Goal: Task Accomplishment & Management: Manage account settings

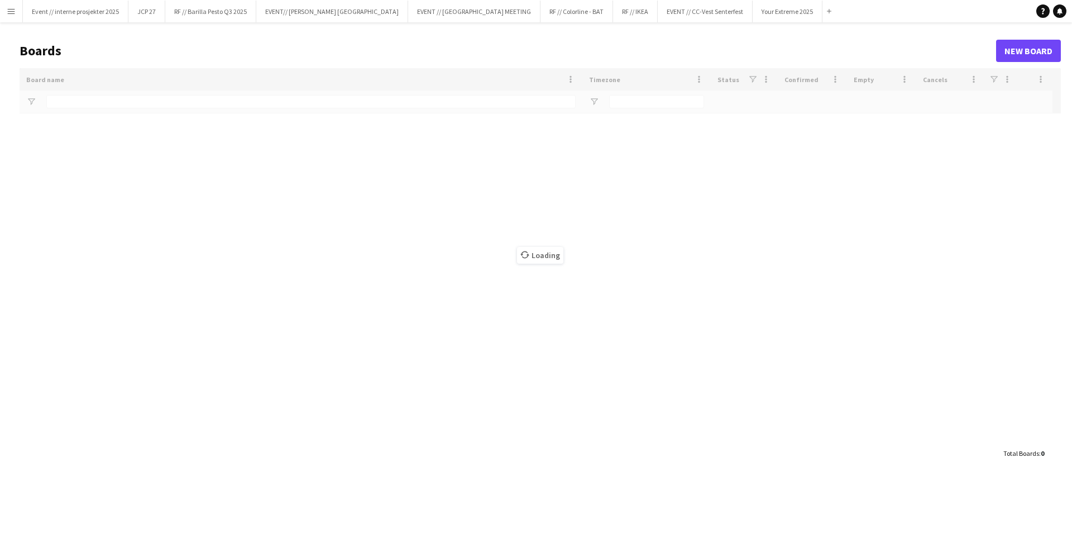
type input "**********"
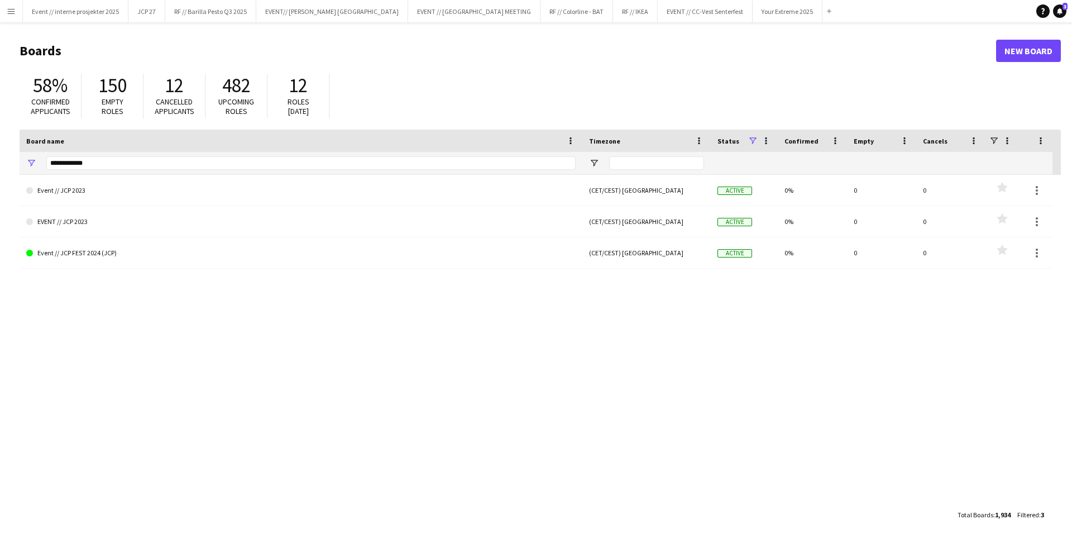
click at [9, 12] on app-icon "Menu" at bounding box center [11, 11] width 9 height 9
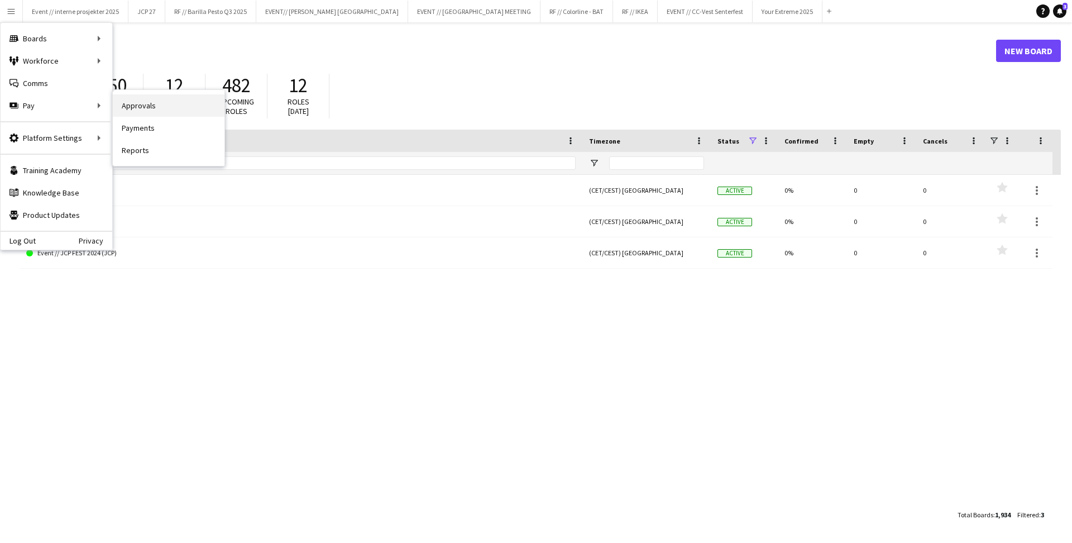
click at [132, 112] on link "Approvals" at bounding box center [169, 105] width 112 height 22
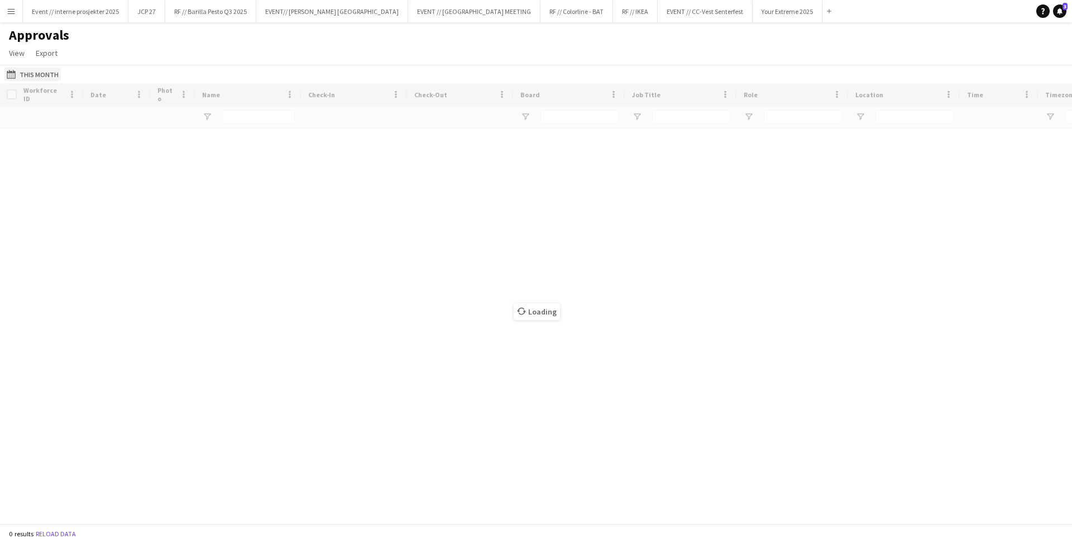
click at [28, 76] on button "This Month This Month" at bounding box center [32, 74] width 56 height 13
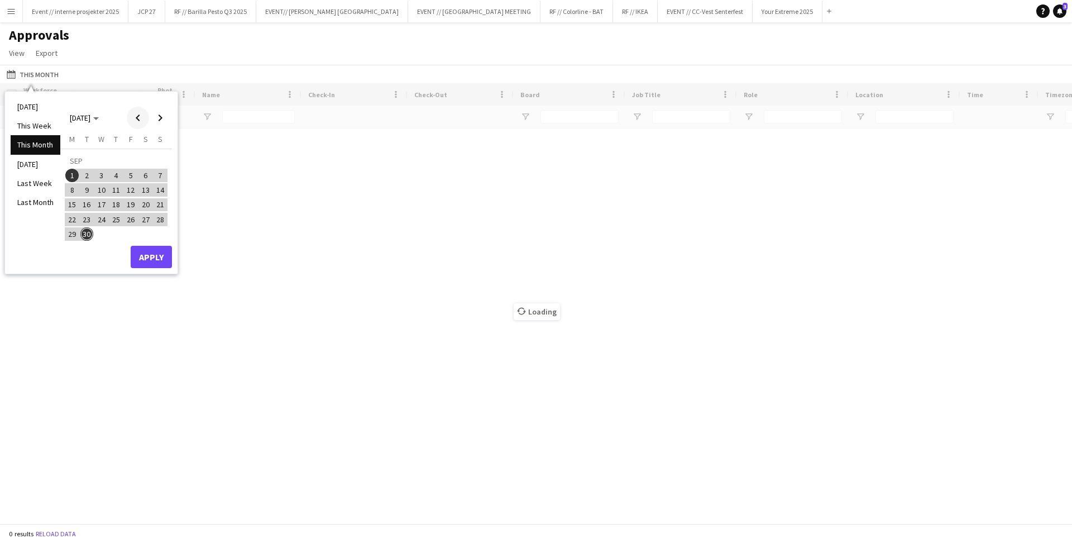
click at [137, 121] on span "Previous month" at bounding box center [138, 118] width 22 height 22
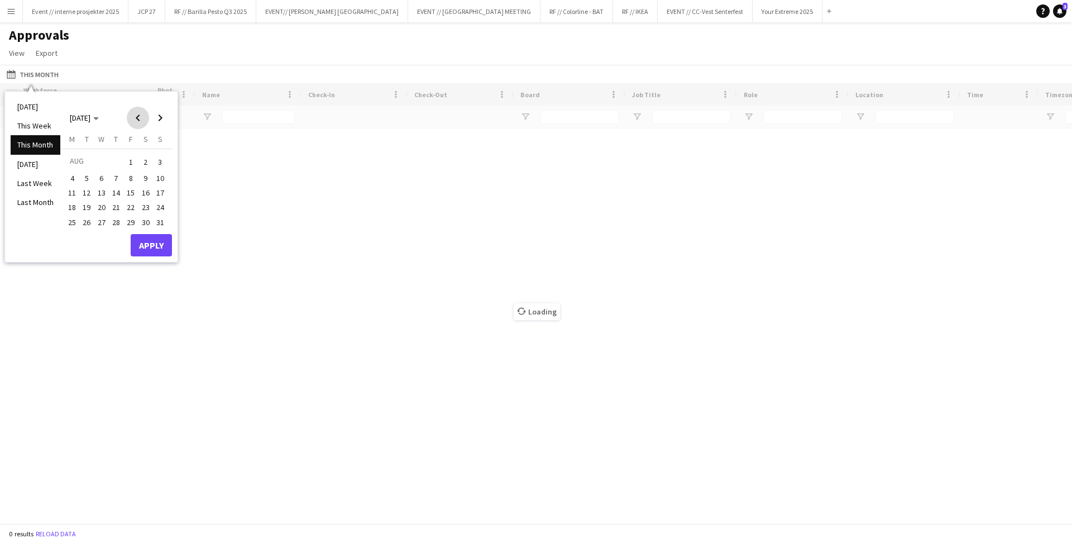
click at [137, 121] on span "Previous month" at bounding box center [138, 118] width 22 height 22
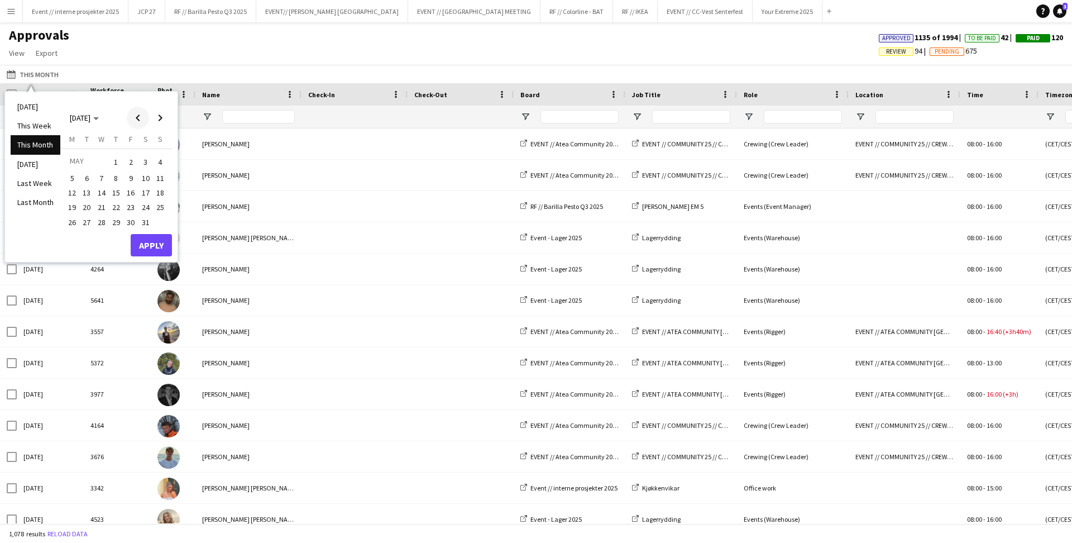
click at [137, 121] on span "Previous month" at bounding box center [138, 118] width 22 height 22
click at [105, 174] on span "1" at bounding box center [101, 175] width 13 height 13
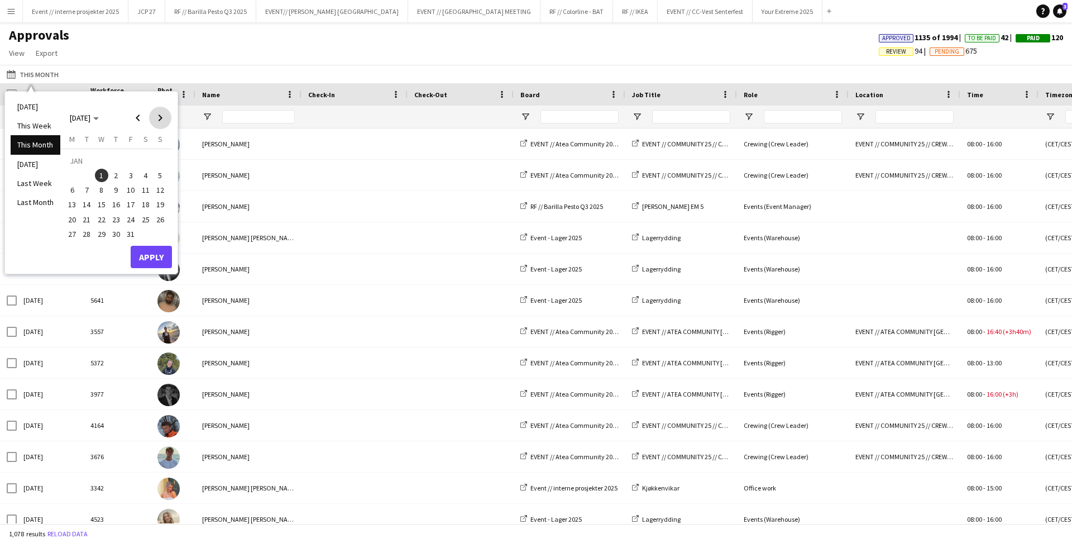
click at [159, 123] on span "Next month" at bounding box center [160, 118] width 22 height 22
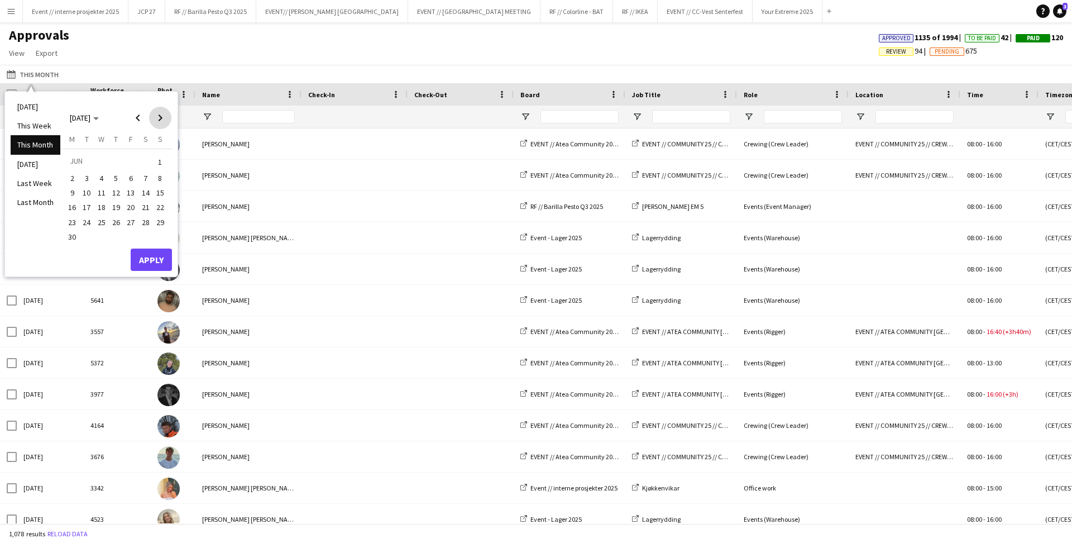
click at [159, 123] on span "Next month" at bounding box center [160, 118] width 22 height 22
click at [88, 233] on span "30" at bounding box center [86, 233] width 13 height 13
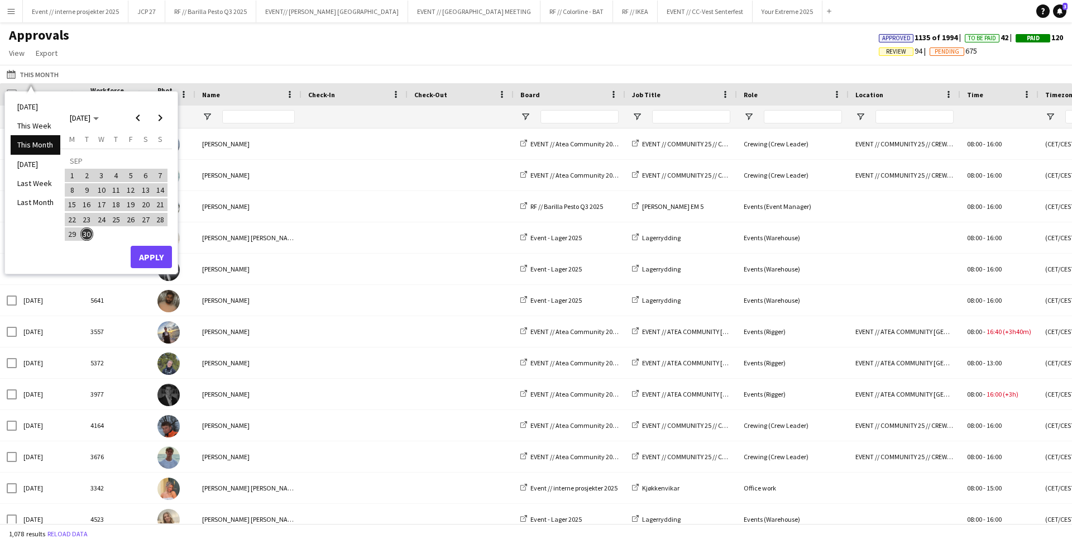
click at [152, 257] on button "Apply" at bounding box center [151, 257] width 41 height 22
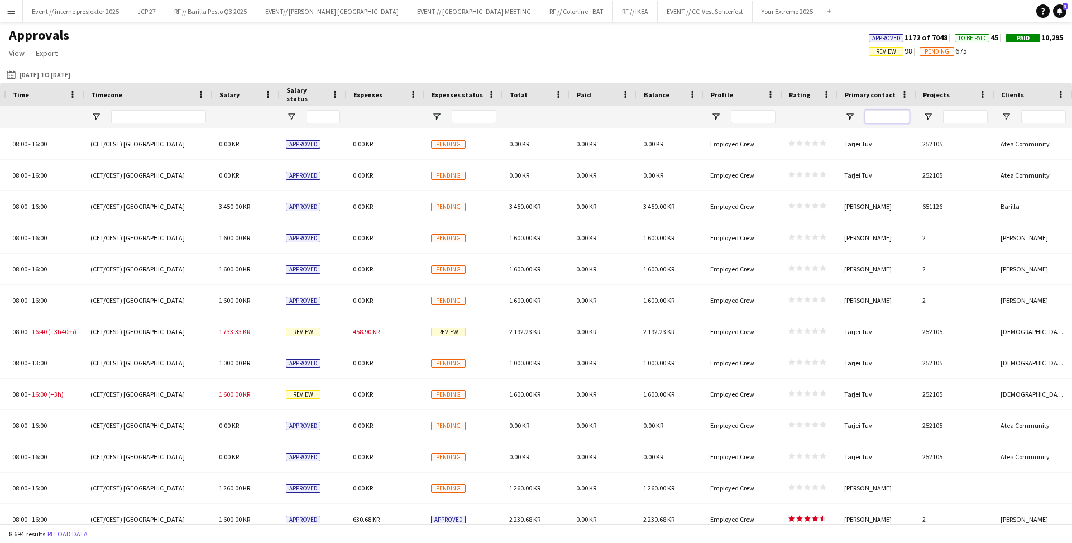
click at [891, 119] on input "Primary contact Filter Input" at bounding box center [887, 116] width 45 height 13
type input "******"
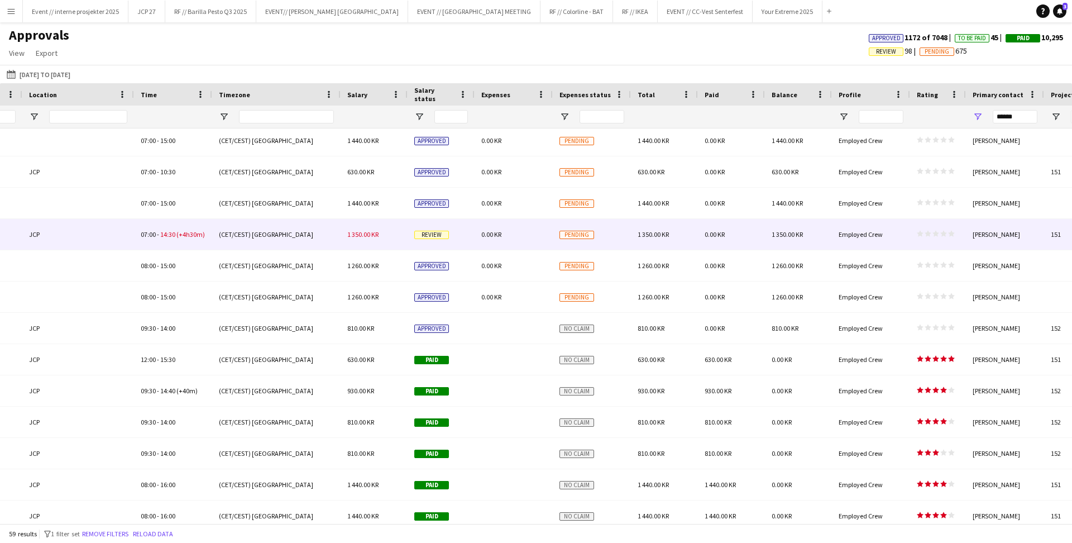
click at [433, 237] on span "Review" at bounding box center [431, 235] width 35 height 8
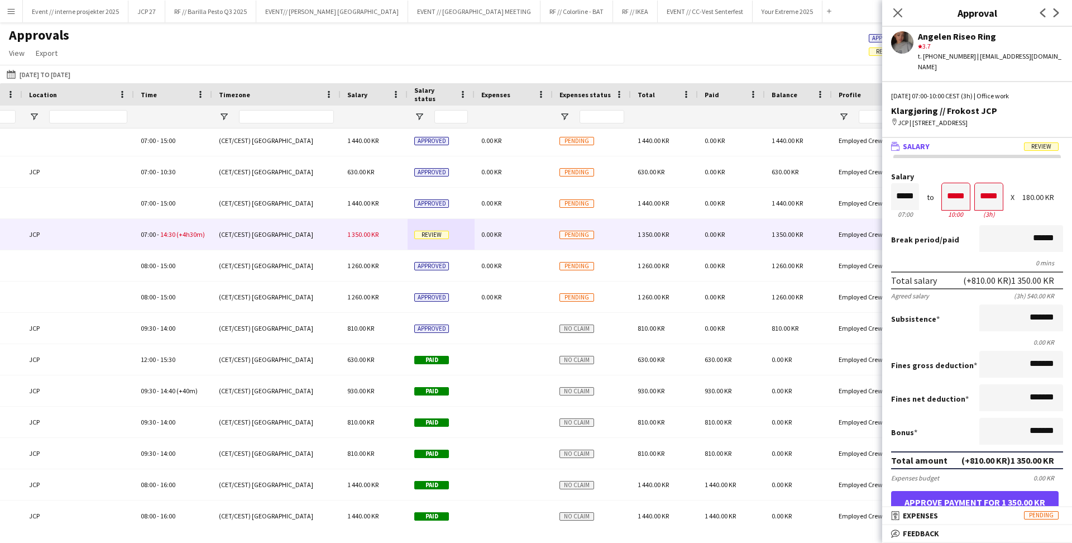
click at [1027, 492] on button "Approve payment for 1 350.00 KR" at bounding box center [974, 502] width 167 height 22
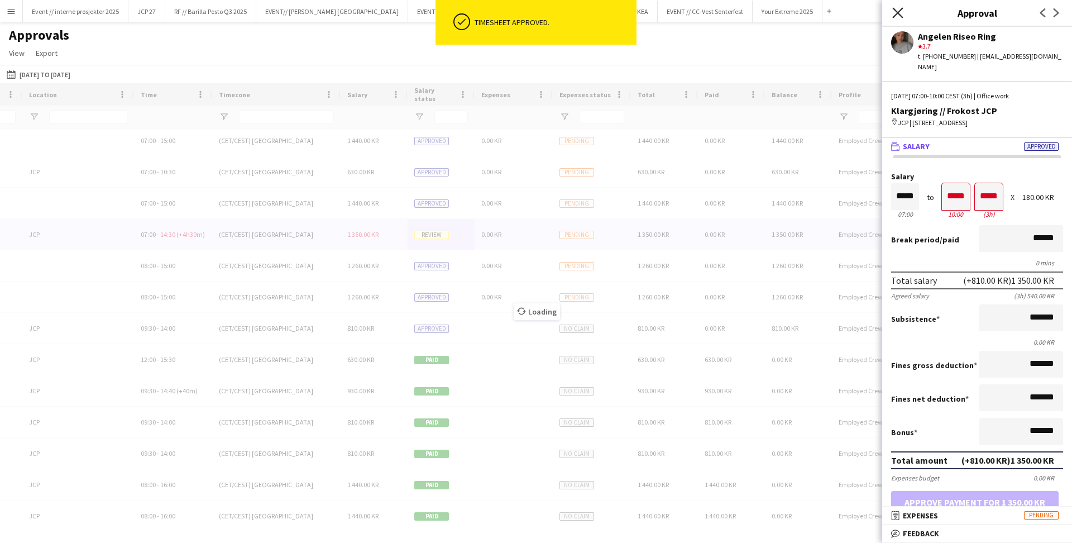
click at [894, 9] on icon at bounding box center [897, 12] width 11 height 11
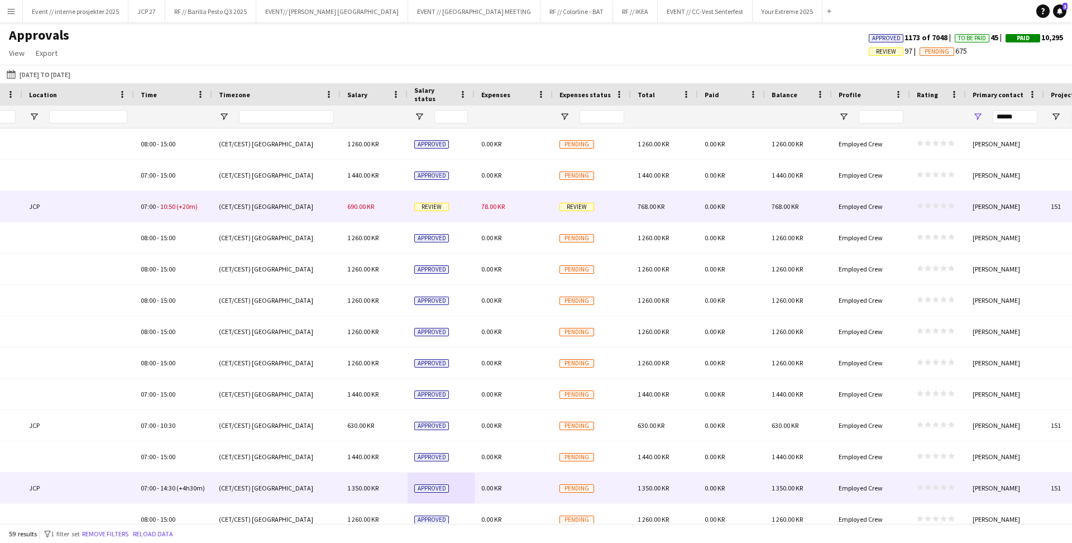
click at [431, 207] on span "Review" at bounding box center [431, 207] width 35 height 8
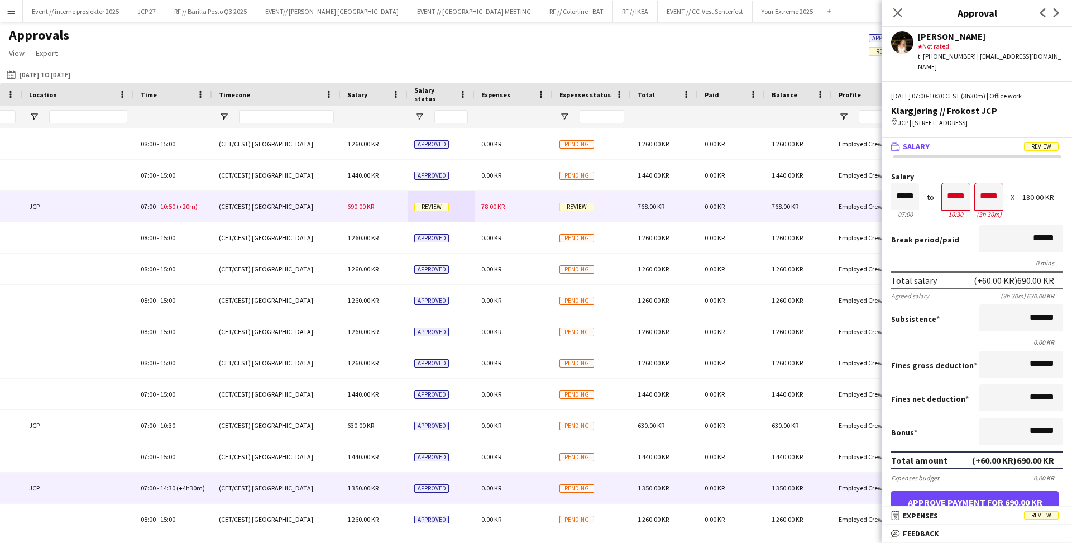
click at [1021, 499] on button "Approve payment for 690.00 KR" at bounding box center [974, 502] width 167 height 22
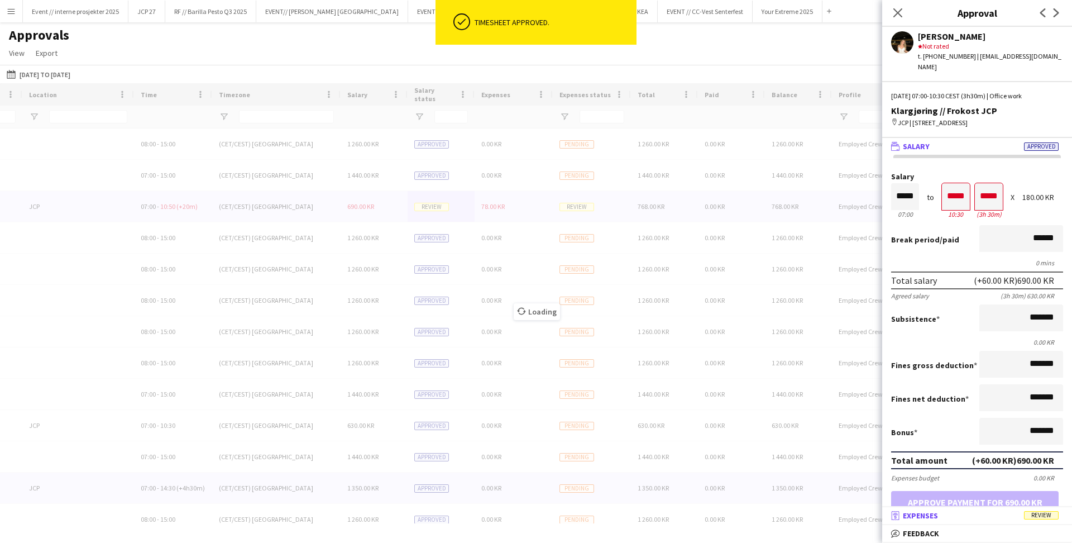
click at [1039, 515] on span "Review" at bounding box center [1041, 515] width 35 height 8
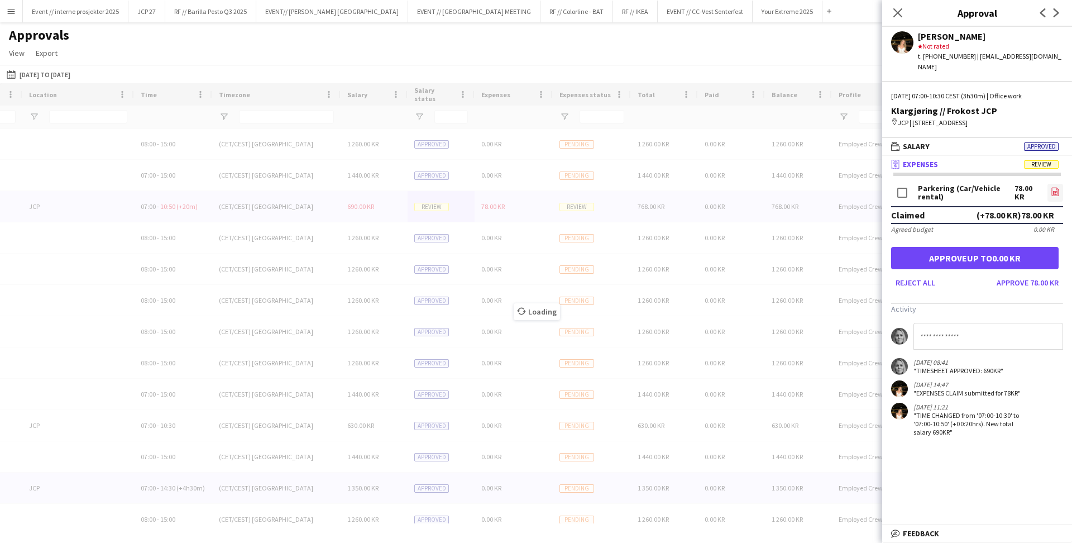
click at [1055, 191] on icon at bounding box center [1055, 192] width 4 height 3
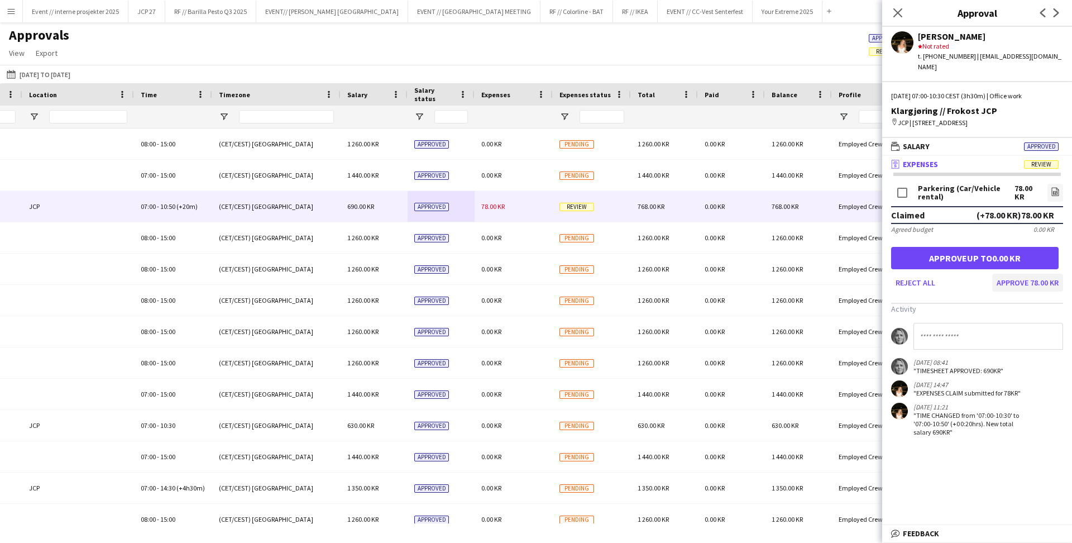
click at [1049, 274] on button "Approve 78.00 KR" at bounding box center [1027, 283] width 71 height 18
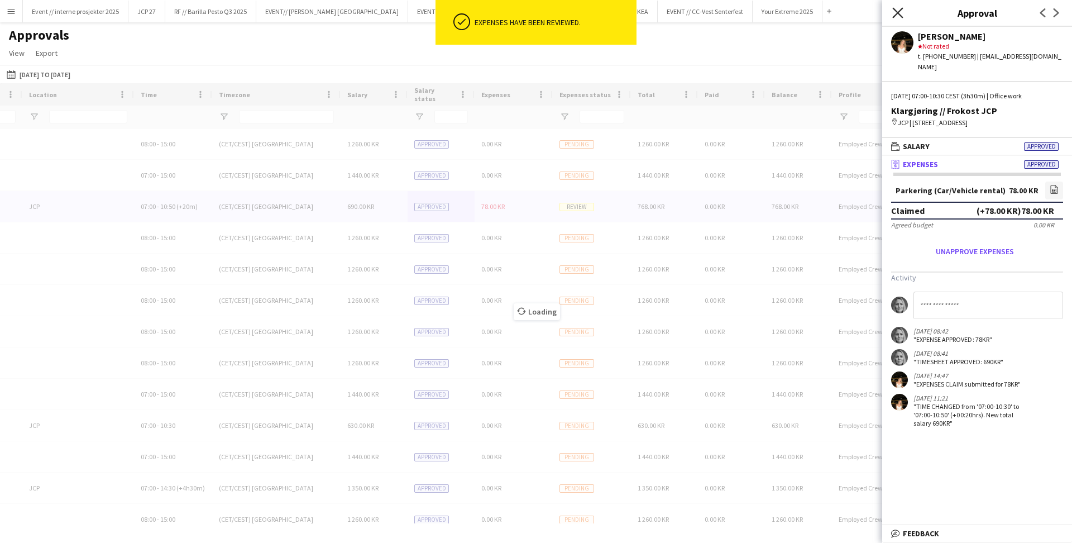
click at [900, 13] on icon "Close pop-in" at bounding box center [897, 12] width 11 height 11
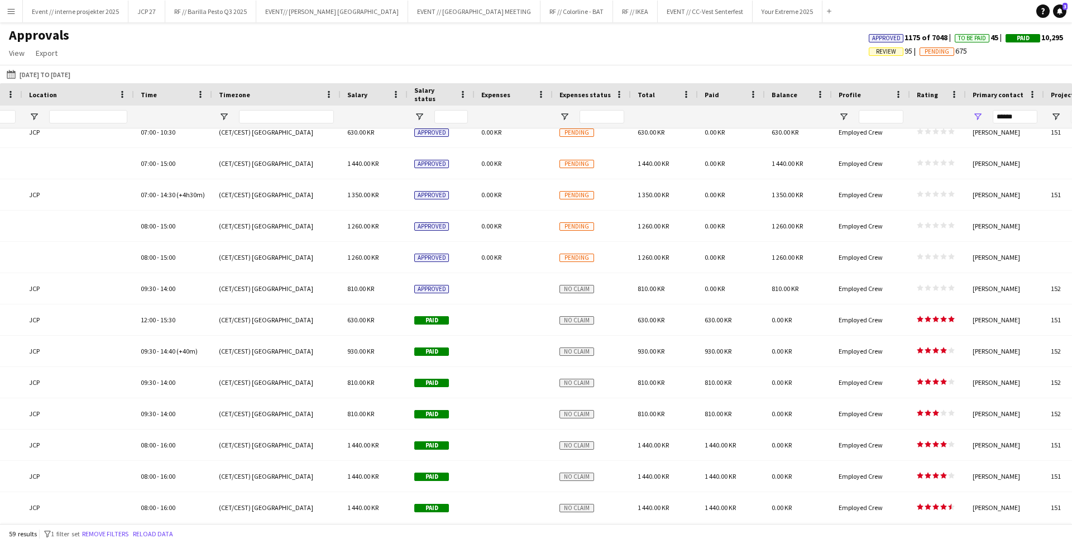
scroll to position [219, 0]
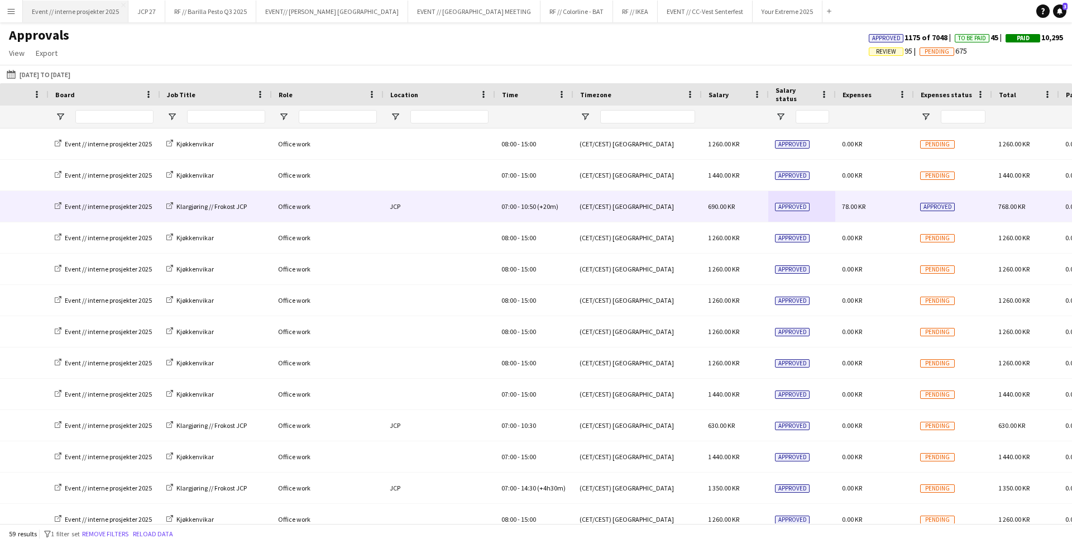
click at [87, 21] on button "Event // interne prosjekter 2025 Close" at bounding box center [75, 12] width 105 height 22
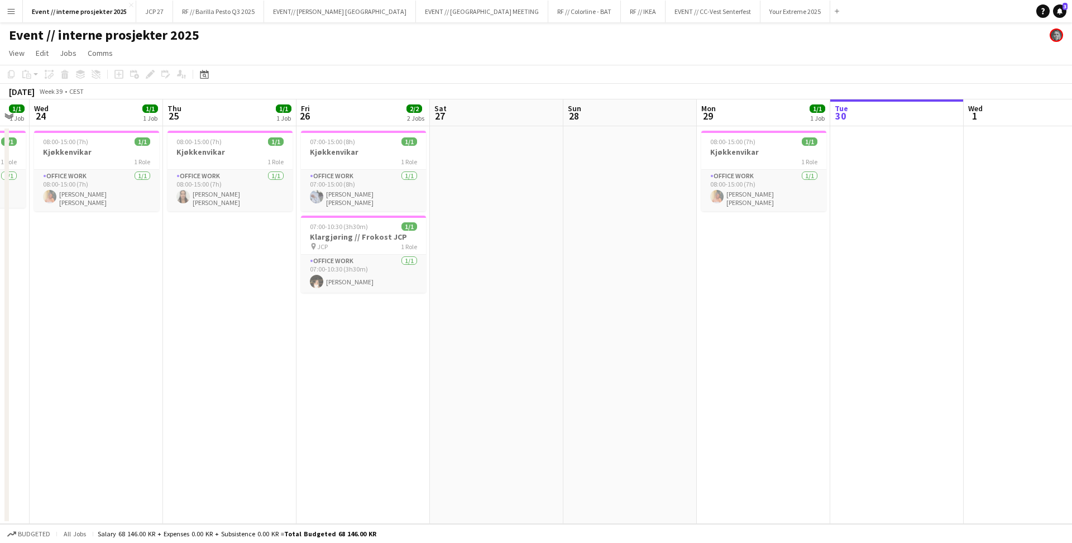
scroll to position [0, 424]
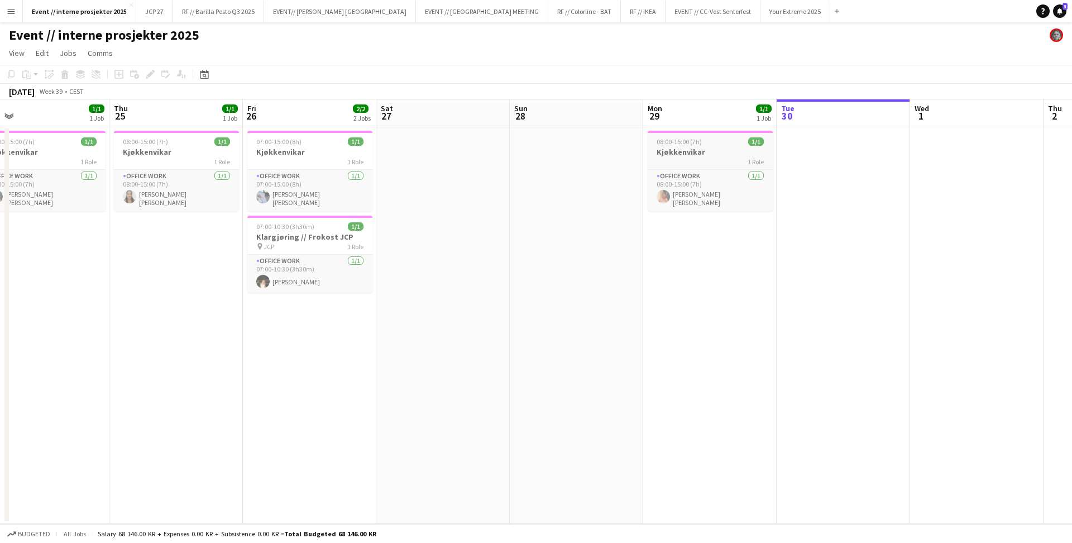
click at [700, 148] on h3 "Kjøkkenvikar" at bounding box center [709, 152] width 125 height 10
click at [154, 68] on div "Edit" at bounding box center [149, 74] width 13 height 13
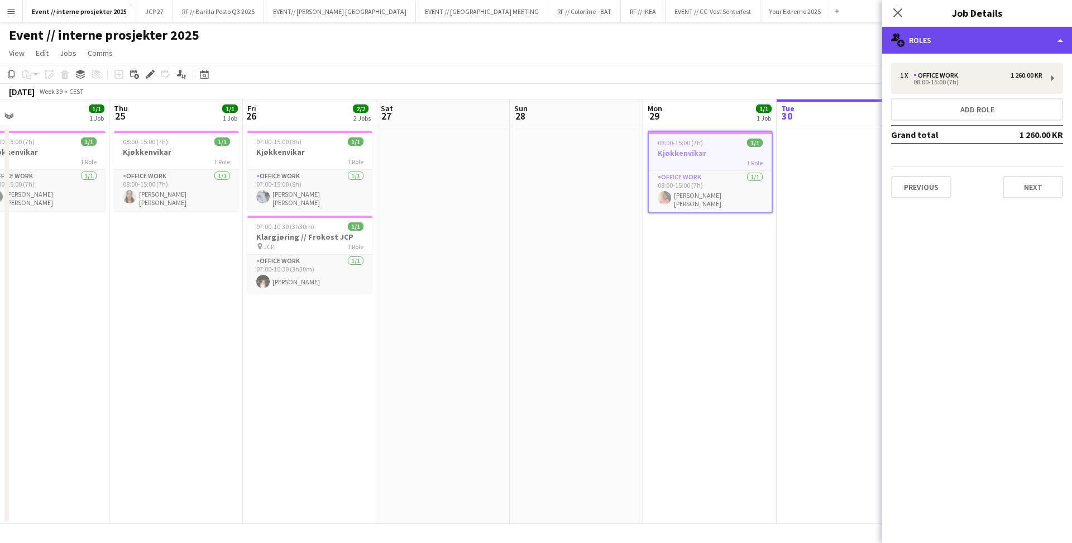
click at [949, 34] on div "multiple-users-add Roles" at bounding box center [977, 40] width 190 height 27
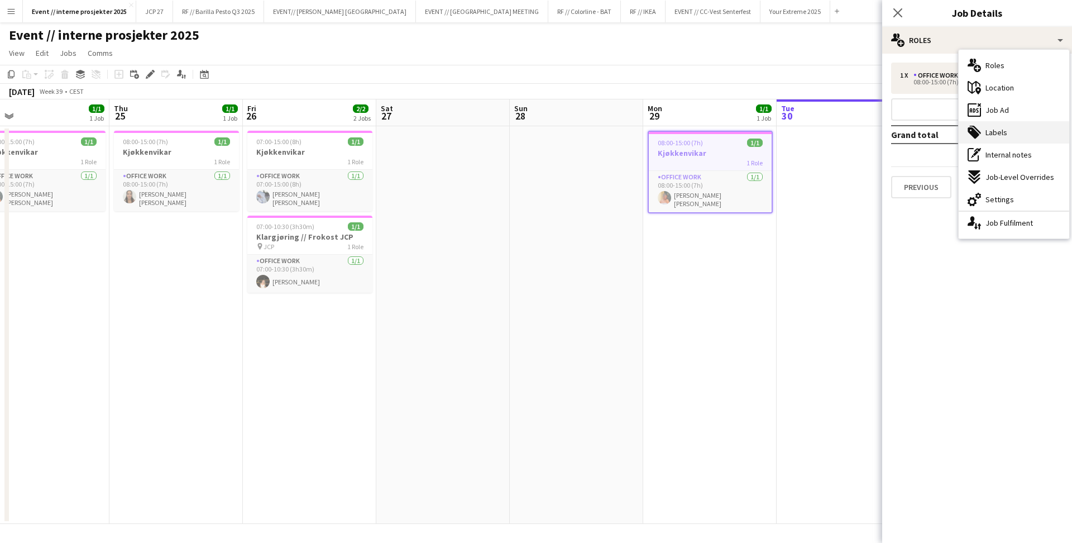
click at [1001, 133] on span "Labels" at bounding box center [996, 132] width 22 height 10
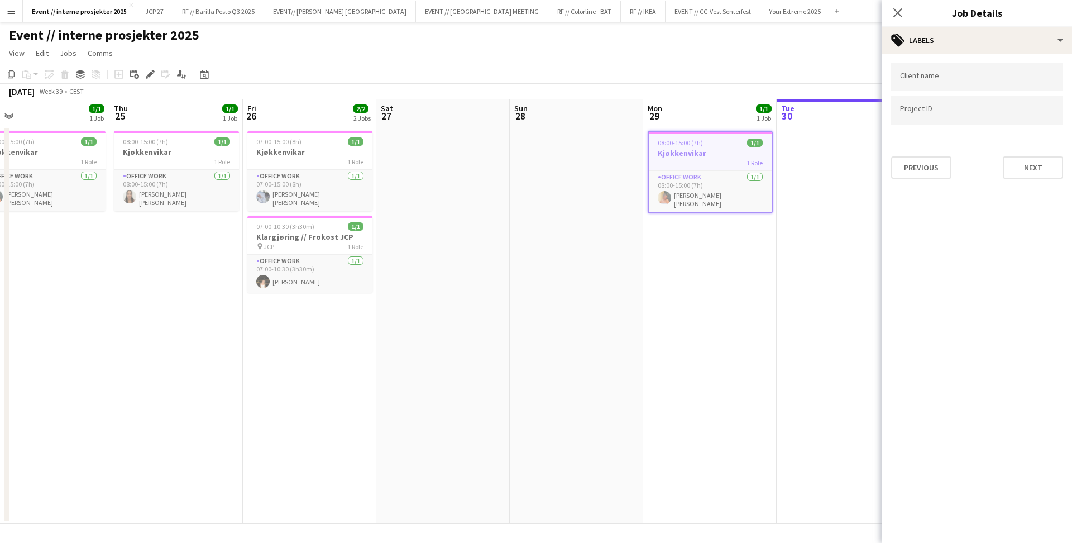
click at [958, 119] on div at bounding box center [977, 109] width 172 height 28
type input "*"
type input "***"
click at [900, 8] on div at bounding box center [977, 271] width 190 height 543
click at [898, 6] on app-icon "Close pop-in" at bounding box center [898, 13] width 16 height 16
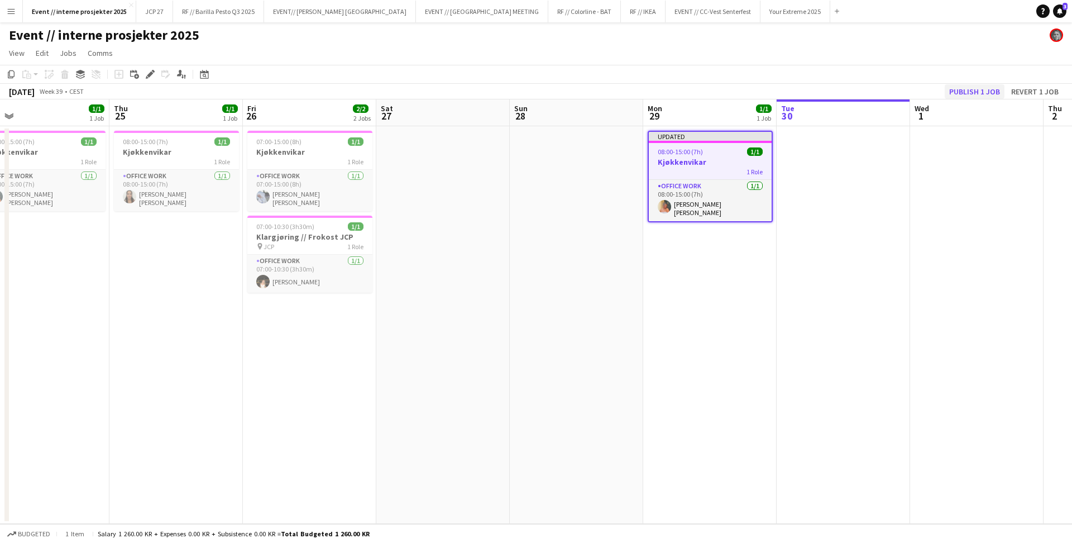
click at [961, 90] on button "Publish 1 job" at bounding box center [974, 91] width 60 height 15
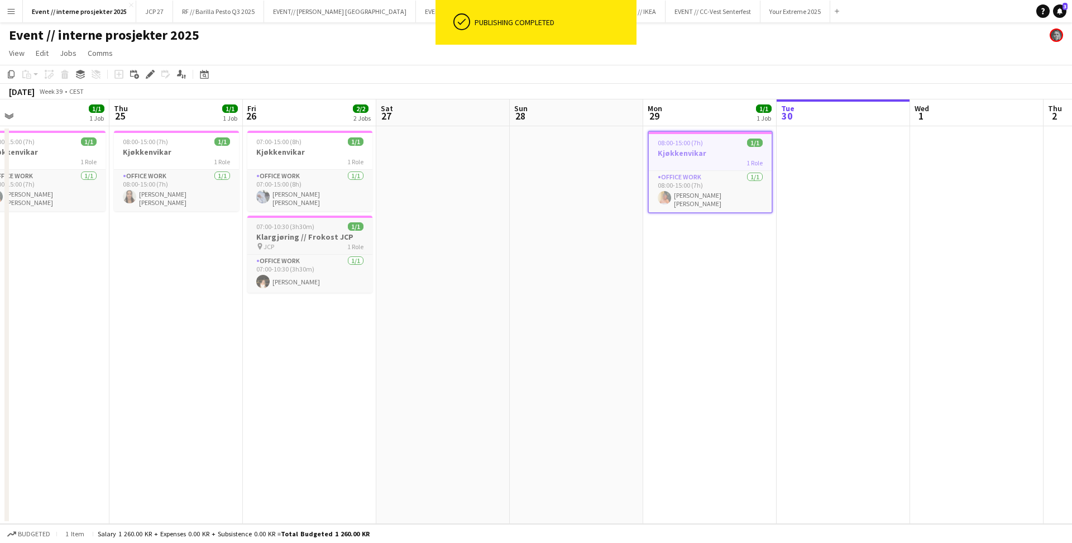
click at [302, 242] on div "pin JCP 1 Role" at bounding box center [309, 246] width 125 height 9
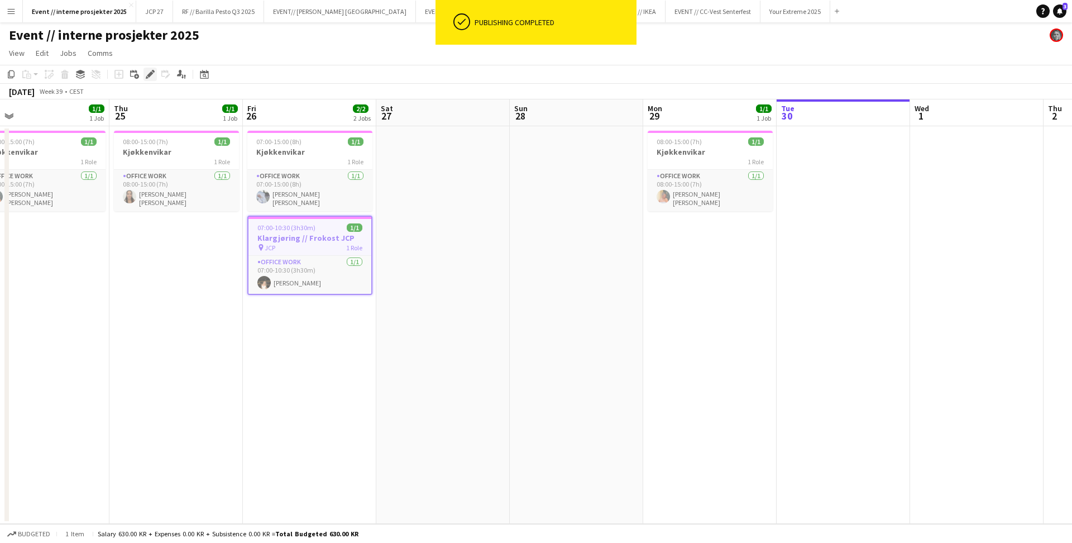
click at [144, 77] on div "Edit" at bounding box center [149, 74] width 13 height 13
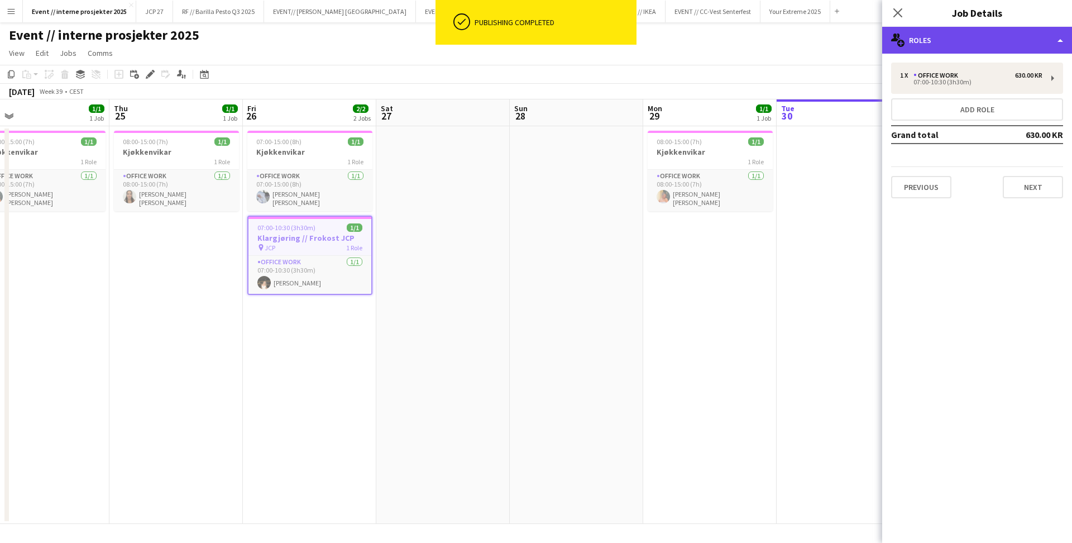
click at [938, 41] on div "multiple-users-add Roles" at bounding box center [977, 40] width 190 height 27
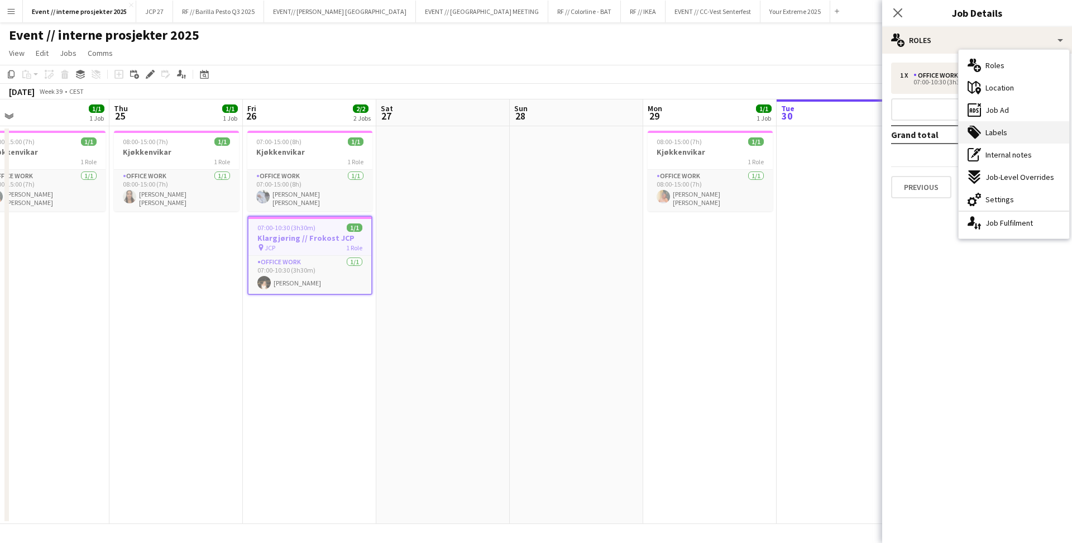
click at [1009, 125] on div "tags-double Labels" at bounding box center [1013, 132] width 111 height 22
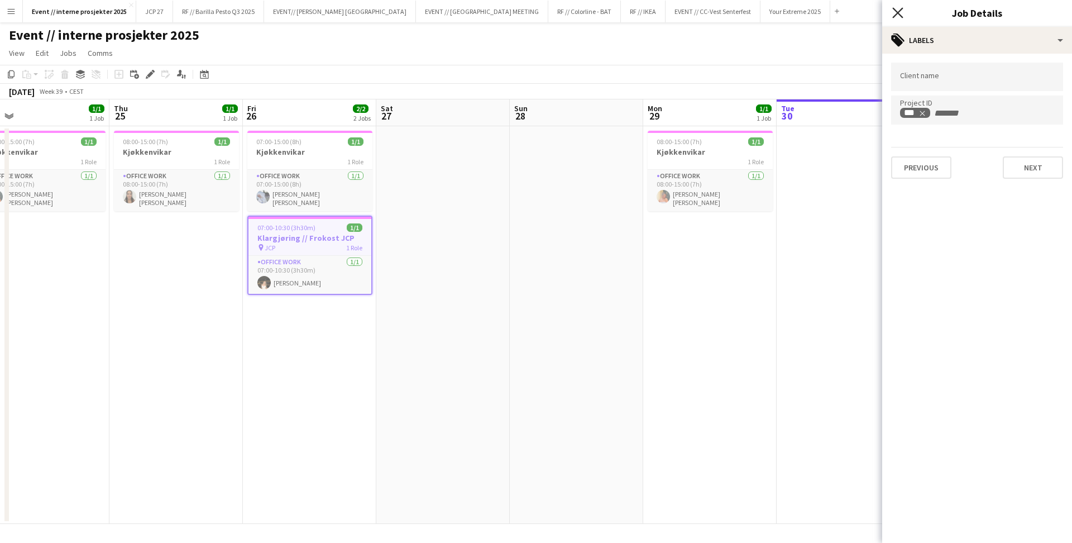
click at [894, 9] on icon "Close pop-in" at bounding box center [897, 12] width 11 height 11
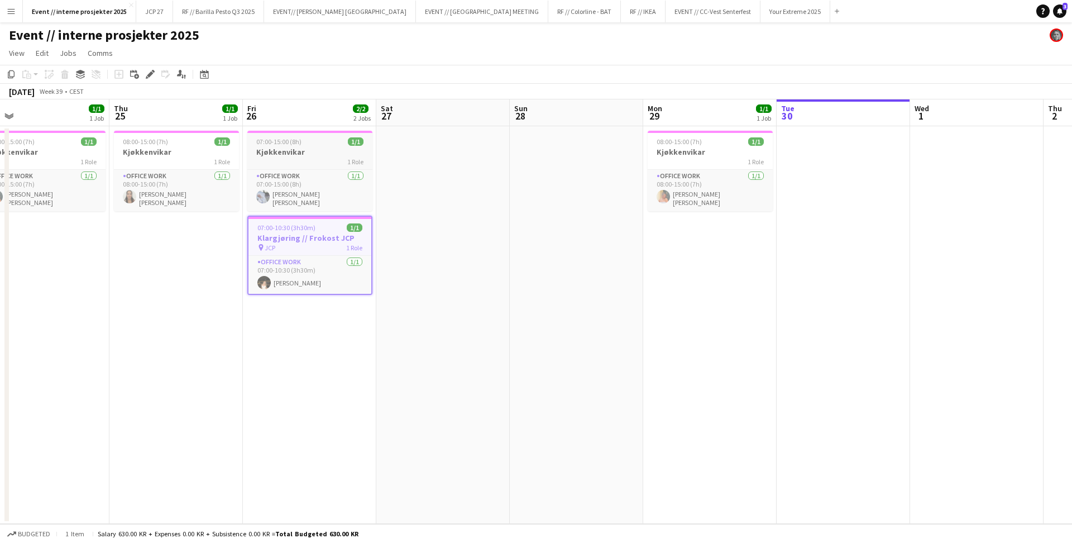
click at [286, 160] on div "1 Role" at bounding box center [309, 161] width 125 height 9
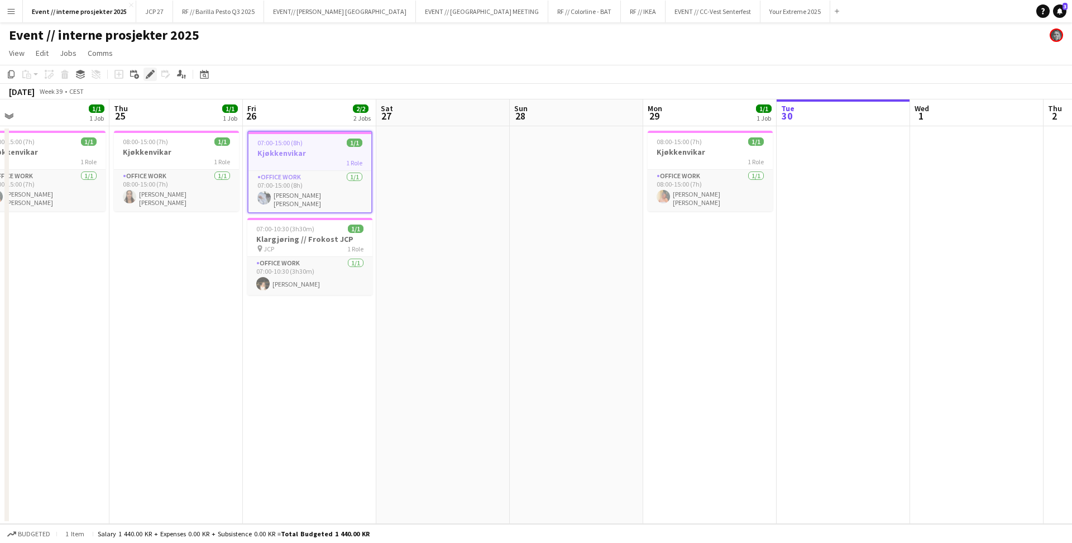
click at [153, 74] on icon "Edit" at bounding box center [150, 74] width 9 height 9
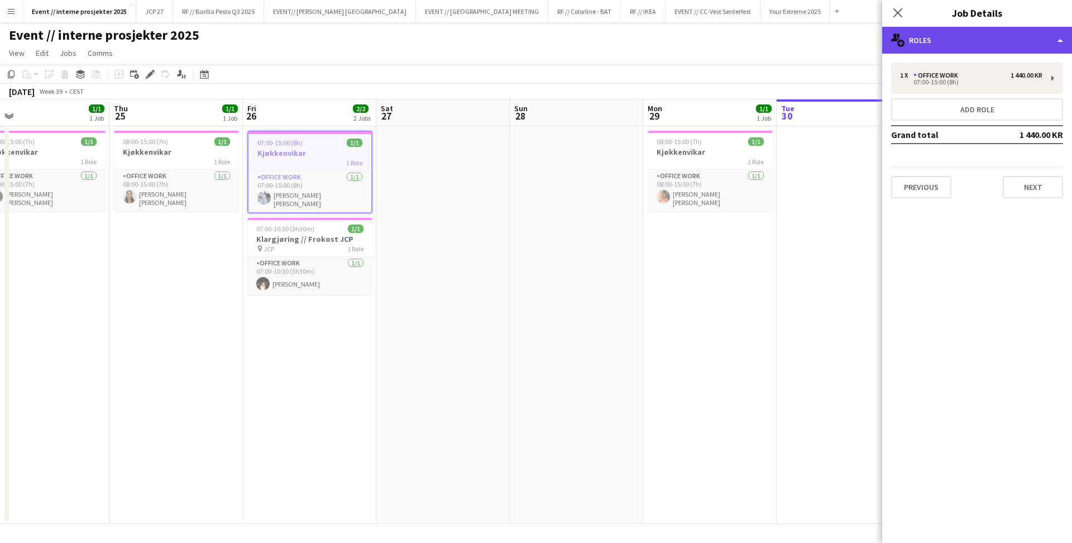
click at [930, 43] on div "multiple-users-add Roles" at bounding box center [977, 40] width 190 height 27
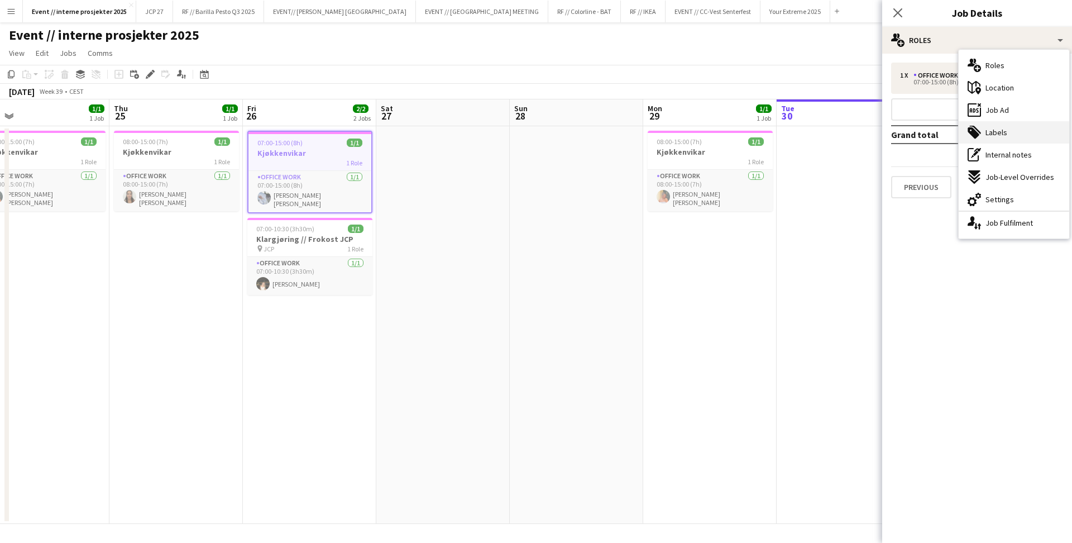
click at [985, 125] on div "tags-double Labels" at bounding box center [1013, 132] width 111 height 22
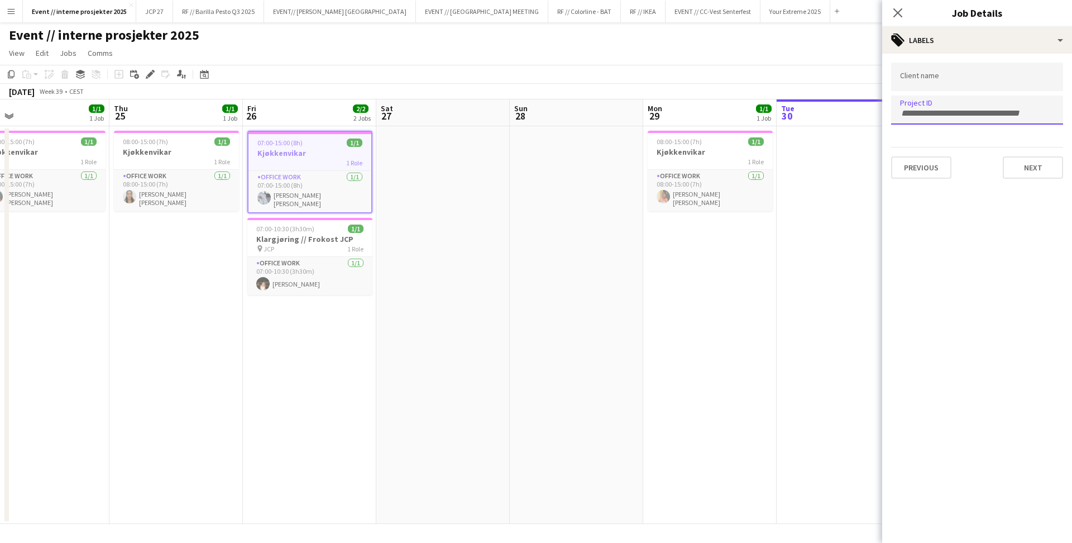
click at [943, 117] on div at bounding box center [977, 109] width 172 height 28
type input "***"
click at [900, 8] on div at bounding box center [977, 271] width 190 height 543
click at [898, 11] on icon "Close pop-in" at bounding box center [897, 12] width 11 height 11
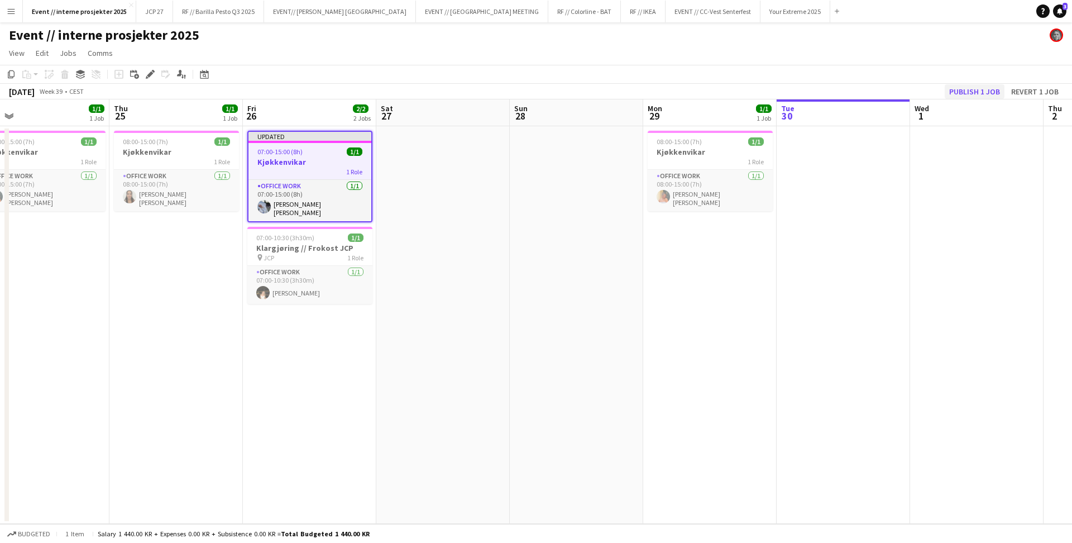
click at [985, 90] on button "Publish 1 job" at bounding box center [974, 91] width 60 height 15
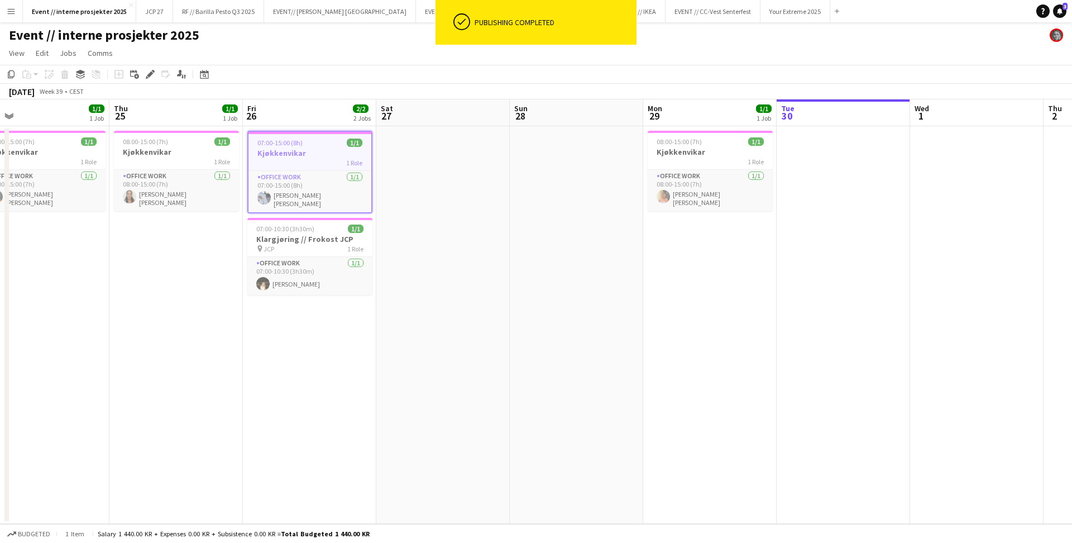
scroll to position [0, 322]
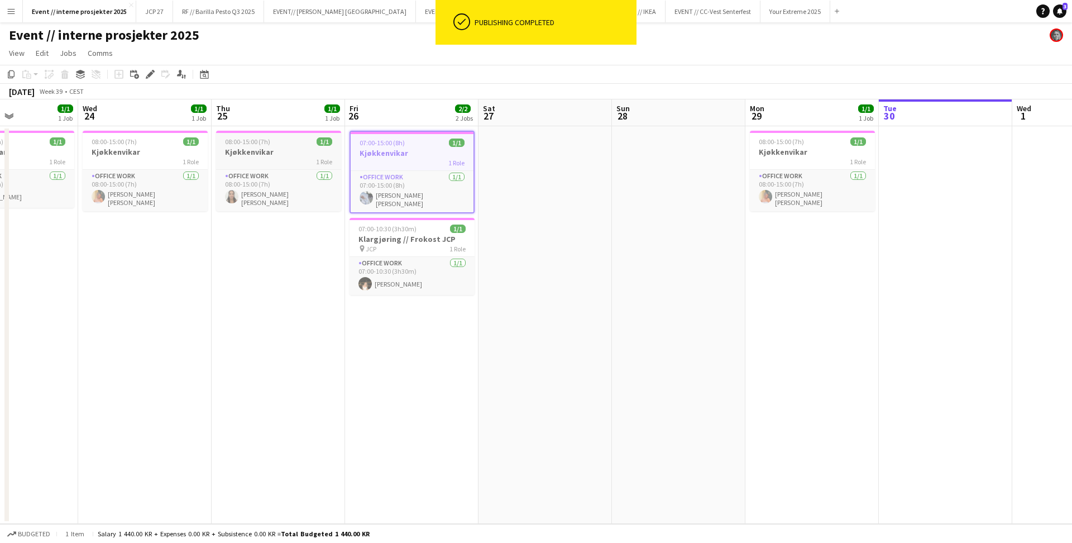
click at [284, 139] on div "08:00-15:00 (7h) 1/1" at bounding box center [278, 141] width 125 height 8
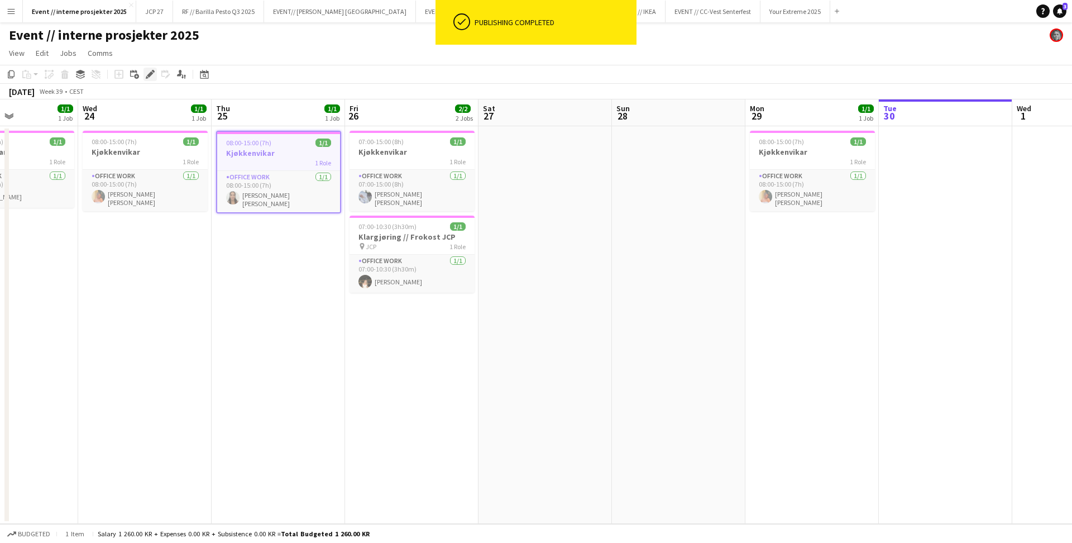
click at [153, 71] on icon at bounding box center [153, 71] width 3 height 3
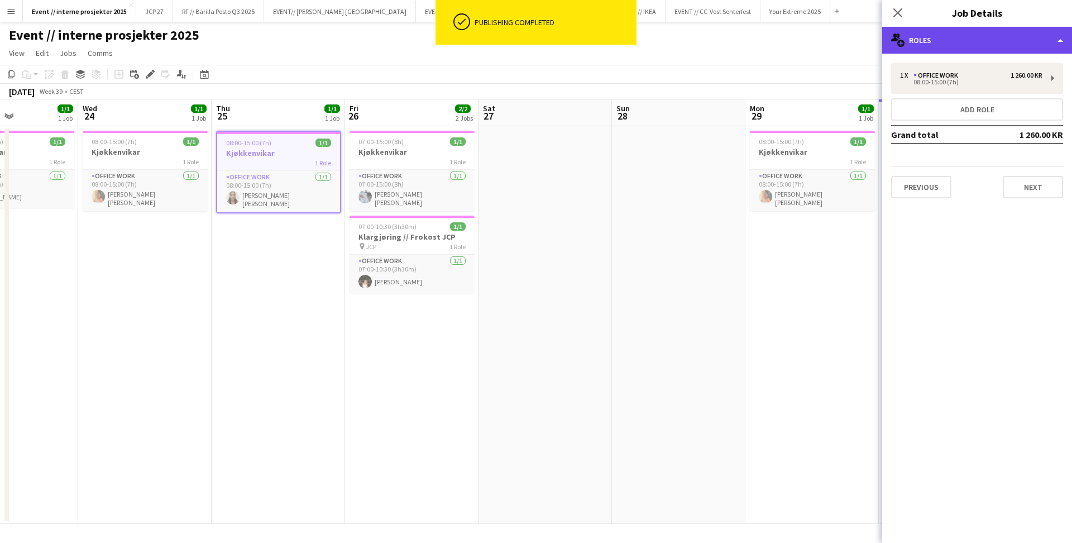
click at [937, 47] on div "multiple-users-add Roles" at bounding box center [977, 40] width 190 height 27
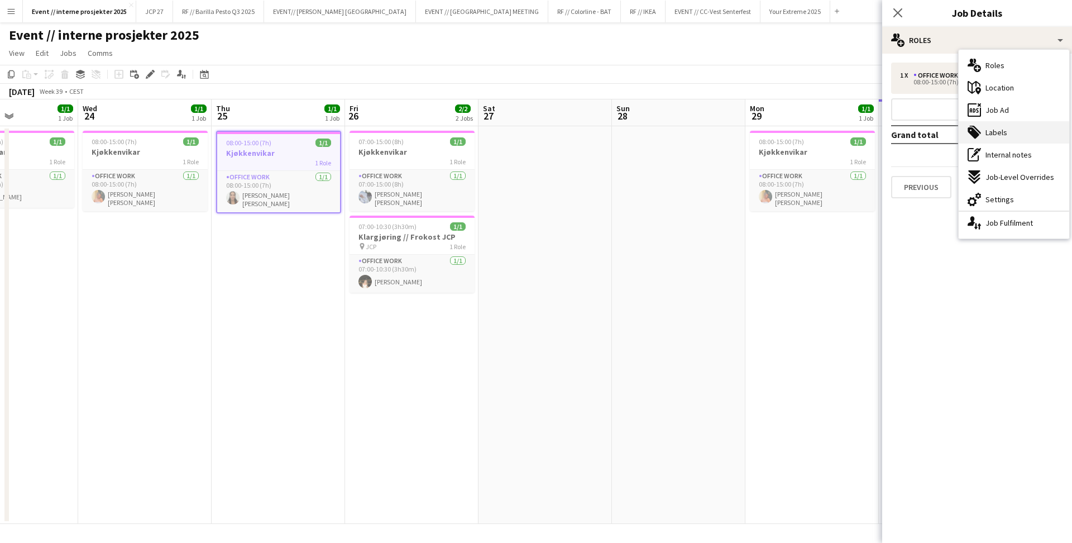
click at [997, 125] on div "tags-double Labels" at bounding box center [1013, 132] width 111 height 22
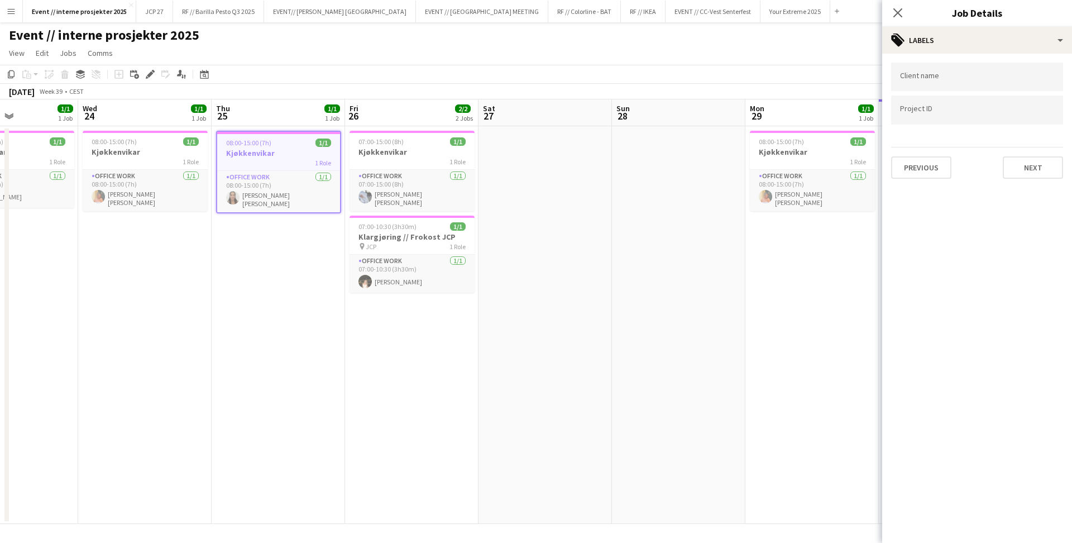
click at [925, 108] on input "Type to search project ID labels..." at bounding box center [977, 110] width 154 height 10
type input "***"
click at [896, 11] on div at bounding box center [977, 271] width 190 height 543
click at [900, 11] on icon "Close pop-in" at bounding box center [897, 12] width 11 height 11
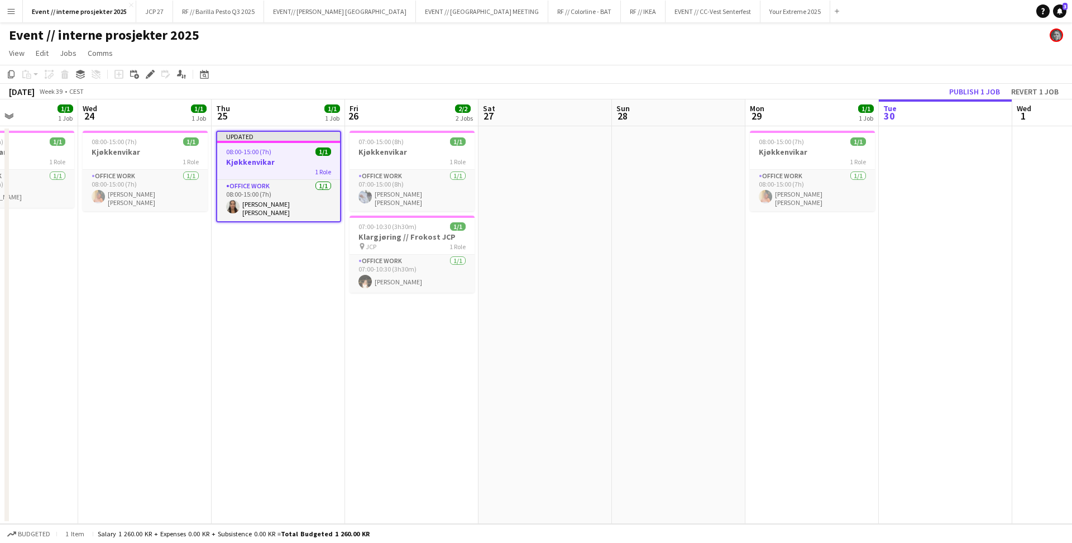
click at [970, 95] on button "Publish 1 job" at bounding box center [974, 91] width 60 height 15
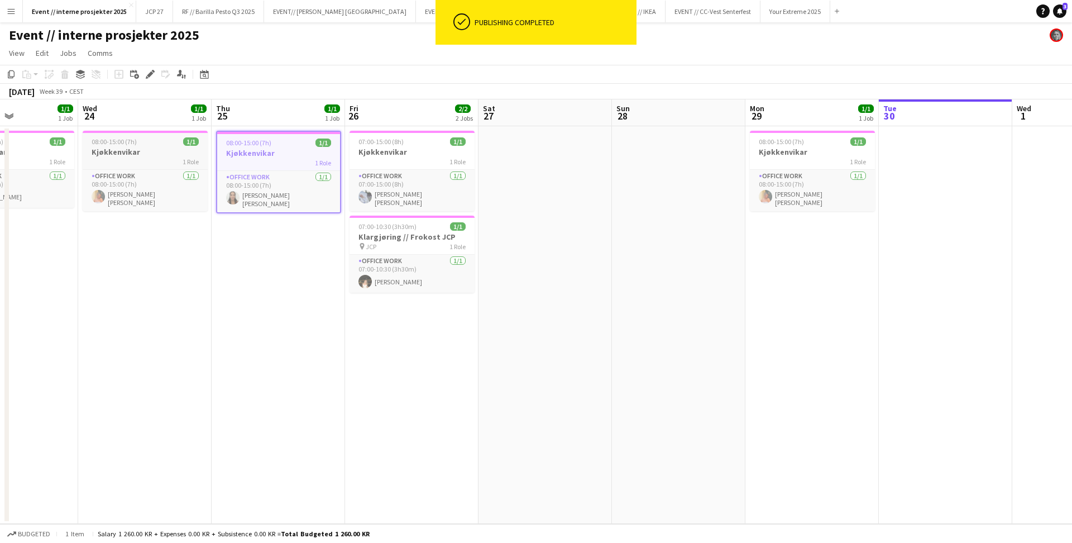
click at [164, 159] on div "1 Role" at bounding box center [145, 161] width 125 height 9
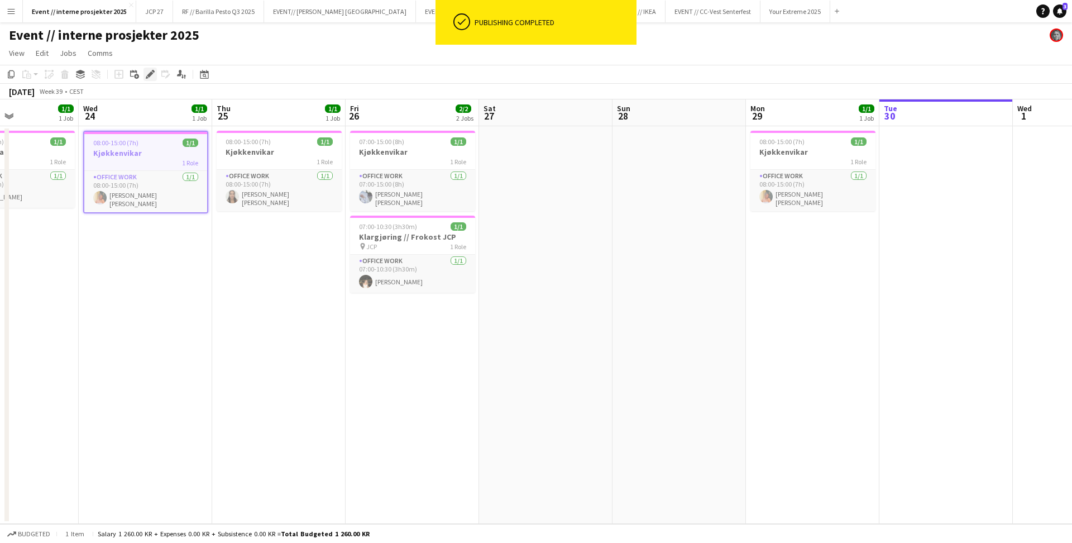
click at [151, 74] on icon at bounding box center [150, 74] width 6 height 6
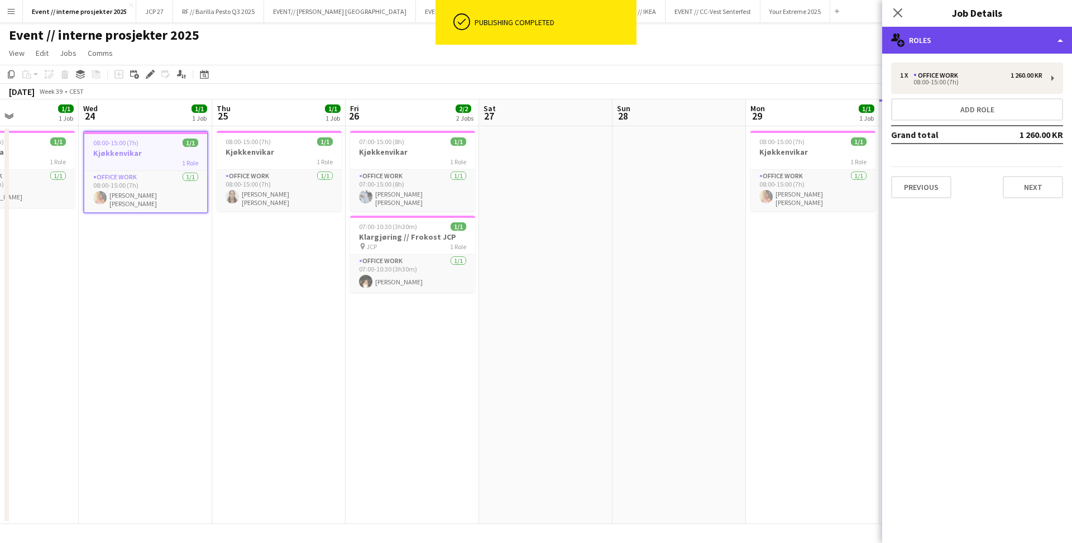
click at [972, 36] on div "multiple-users-add Roles" at bounding box center [977, 40] width 190 height 27
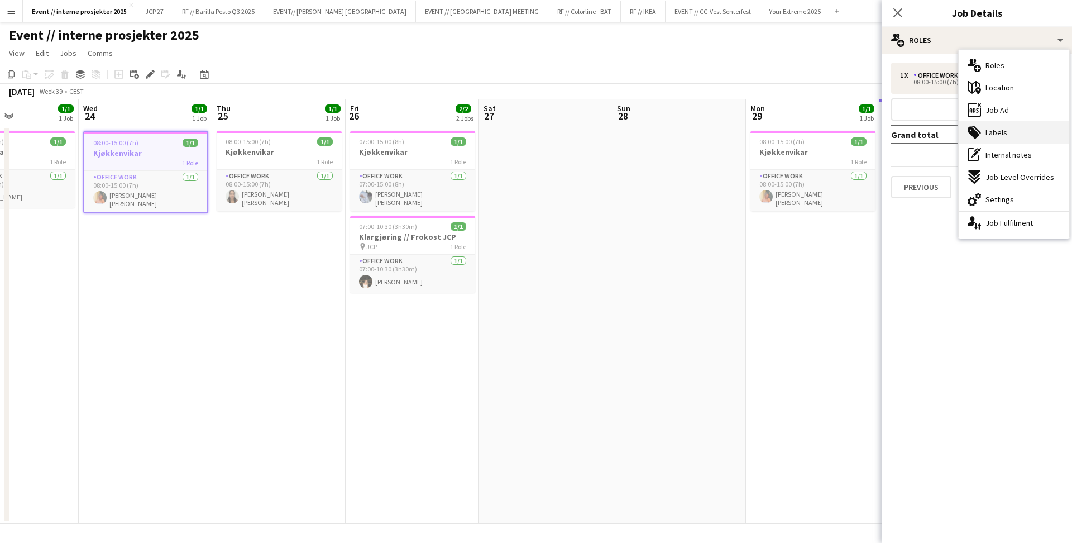
click at [990, 133] on span "Labels" at bounding box center [996, 132] width 22 height 10
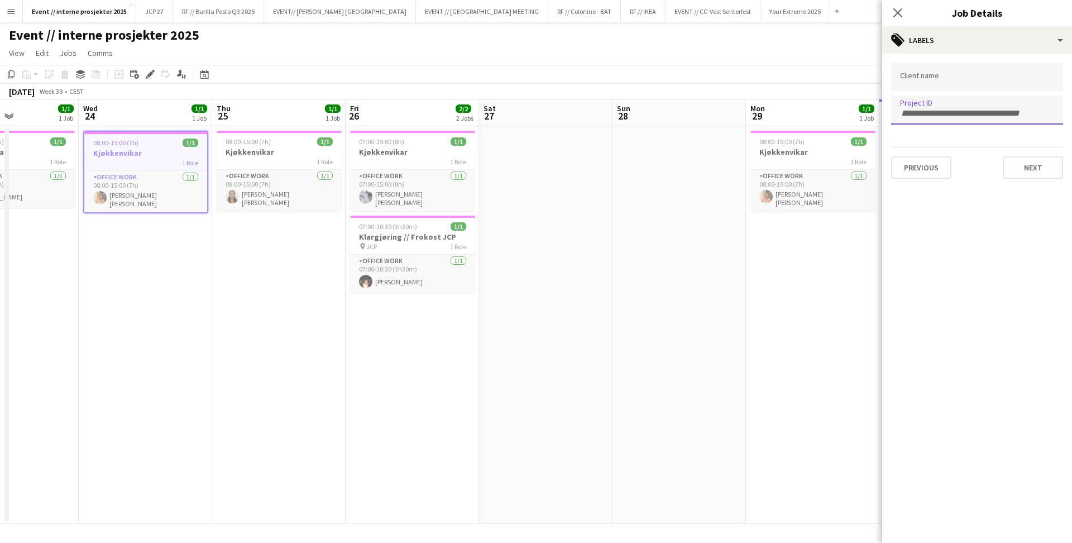
click at [978, 112] on input "Type to search project ID labels..." at bounding box center [977, 113] width 154 height 10
type input "***"
click at [898, 12] on icon at bounding box center [897, 12] width 11 height 11
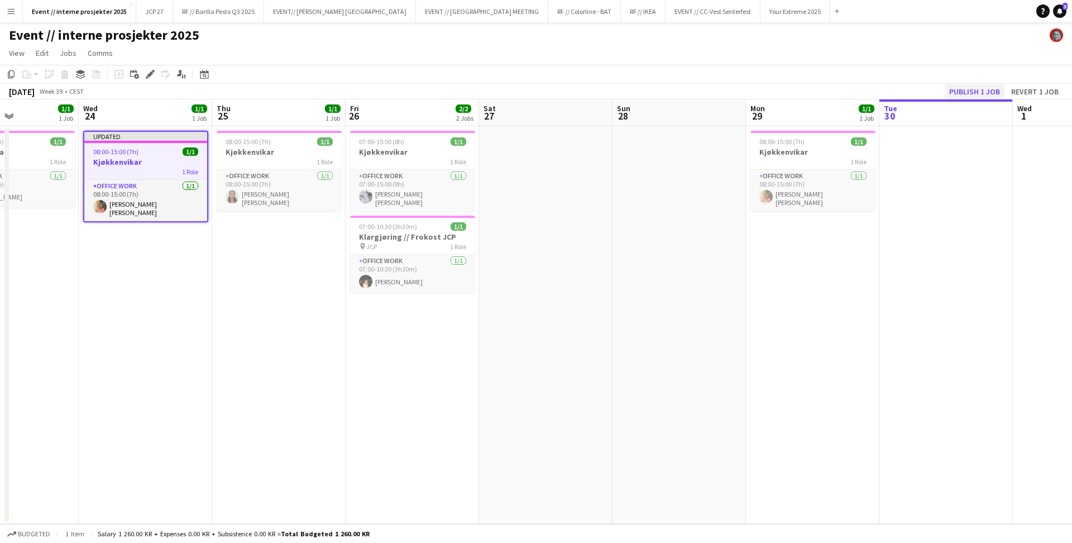
click at [978, 90] on button "Publish 1 job" at bounding box center [974, 91] width 60 height 15
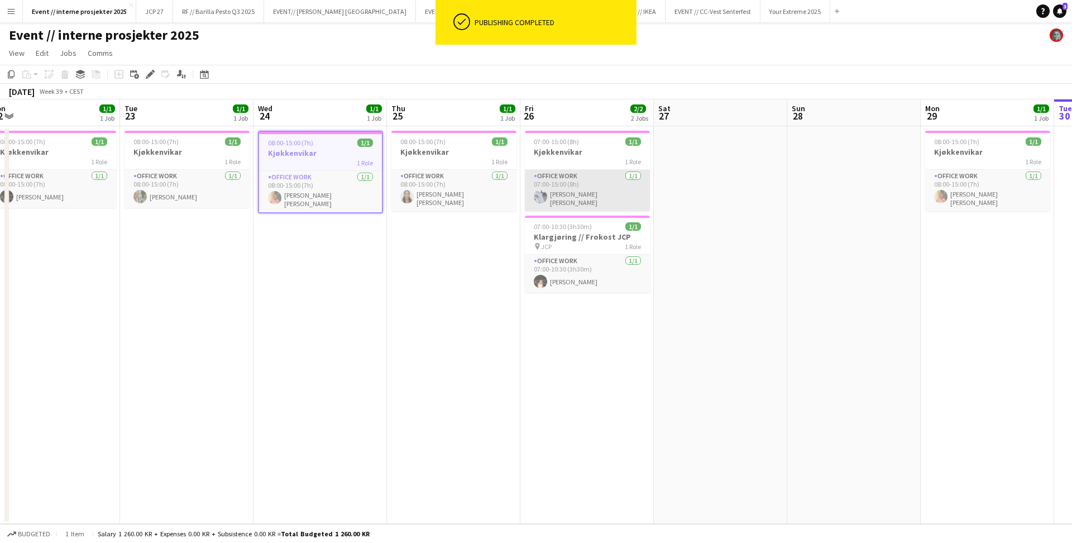
scroll to position [0, 337]
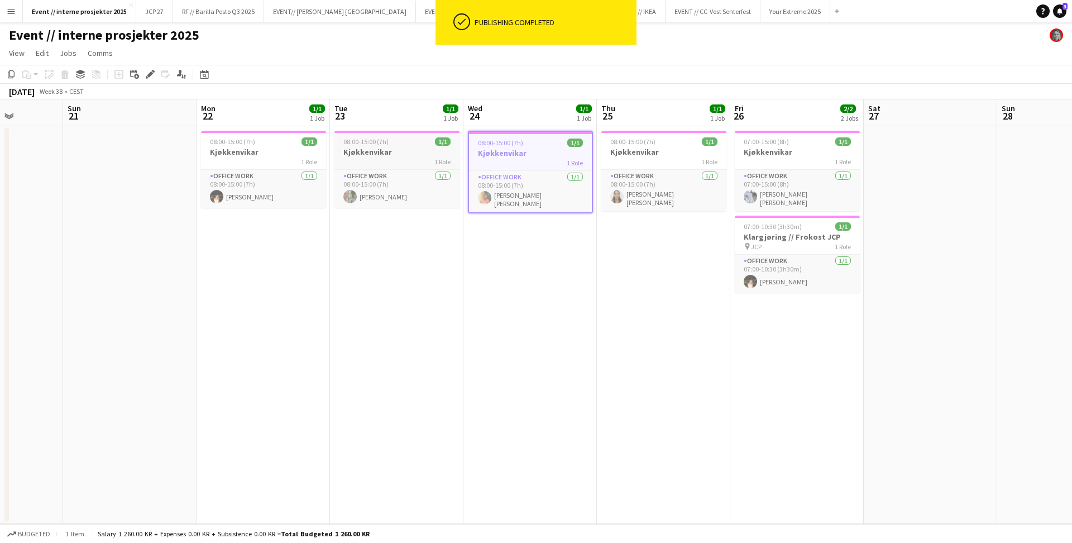
click at [387, 157] on div "1 Role" at bounding box center [396, 161] width 125 height 9
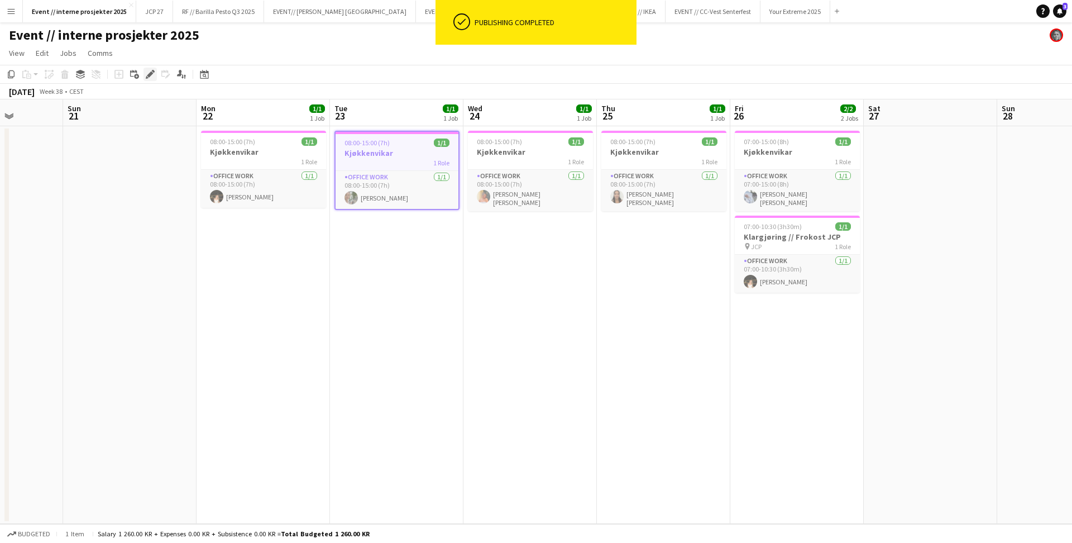
click at [151, 76] on icon "Edit" at bounding box center [150, 74] width 9 height 9
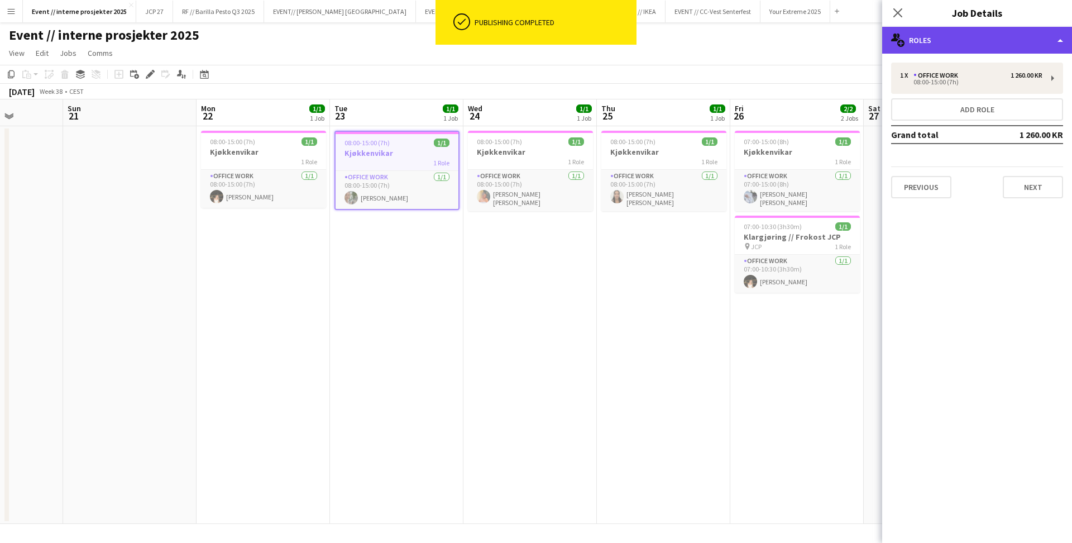
click at [940, 39] on div "multiple-users-add Roles" at bounding box center [977, 40] width 190 height 27
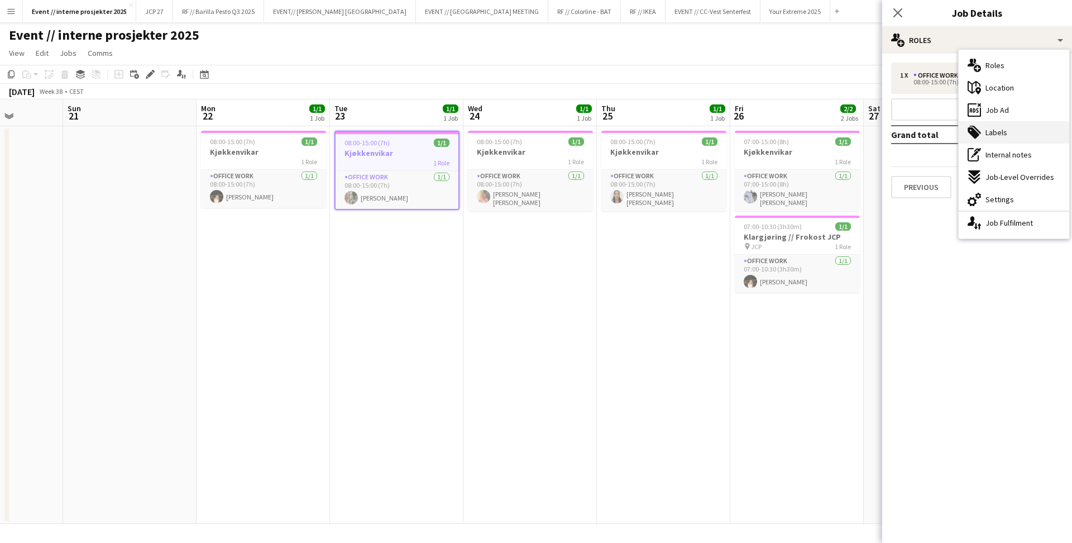
click at [1007, 133] on div "tags-double Labels" at bounding box center [1013, 132] width 111 height 22
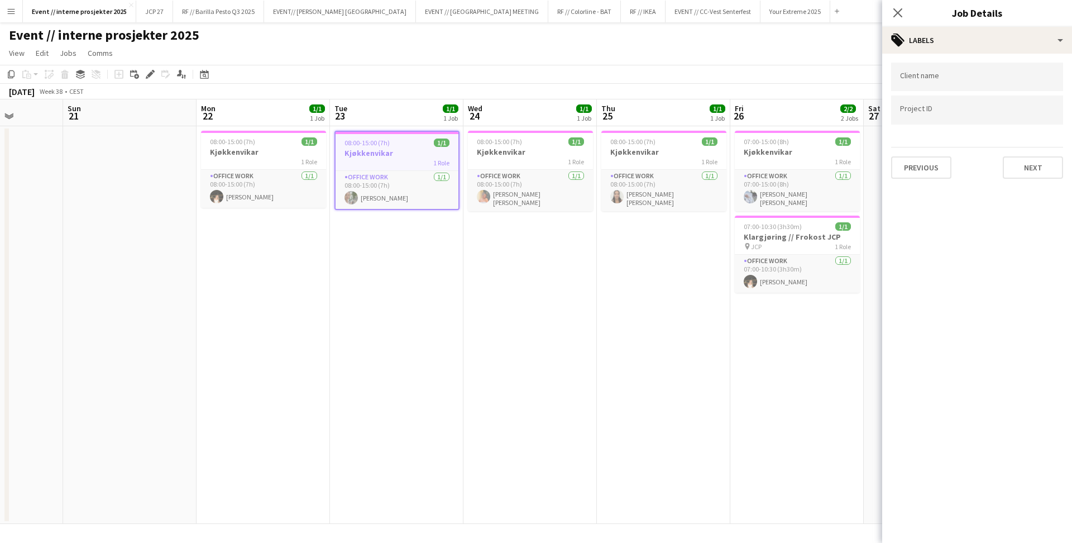
click at [961, 105] on div at bounding box center [977, 109] width 172 height 28
type input "***"
click at [900, 9] on div at bounding box center [977, 271] width 190 height 543
click at [896, 13] on icon "Close pop-in" at bounding box center [897, 12] width 11 height 11
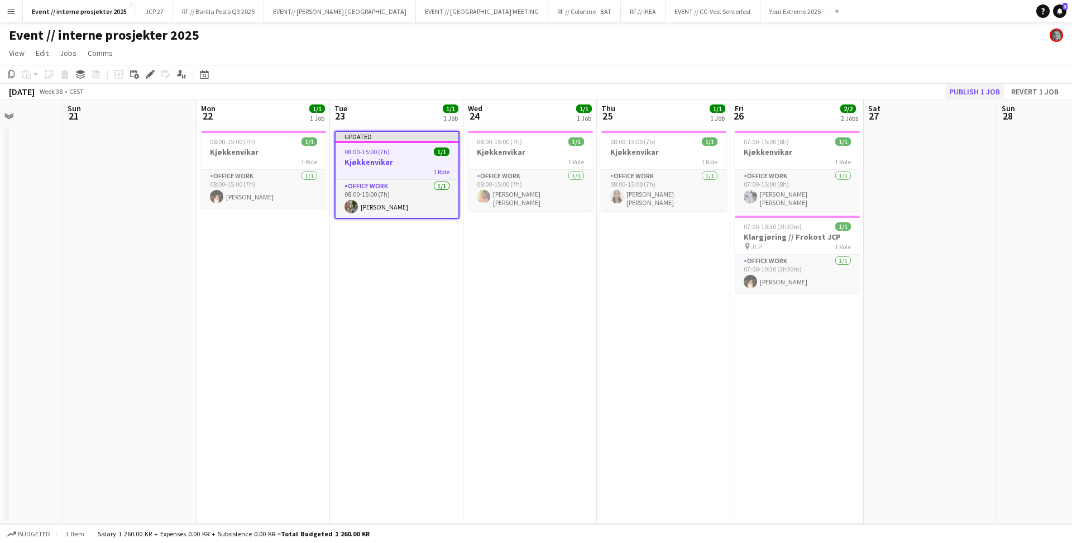
click at [974, 92] on button "Publish 1 job" at bounding box center [974, 91] width 60 height 15
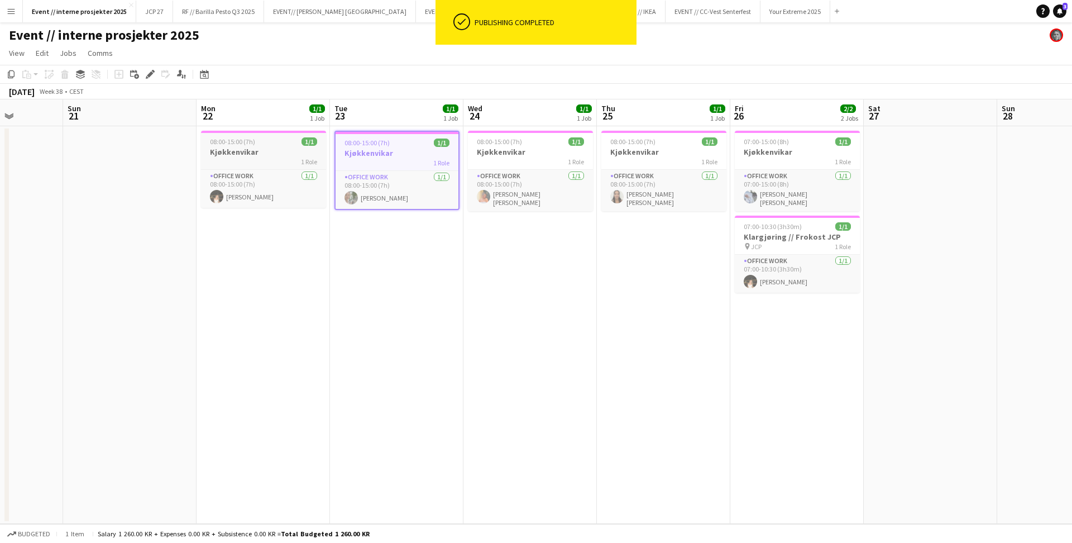
click at [266, 151] on h3 "Kjøkkenvikar" at bounding box center [263, 152] width 125 height 10
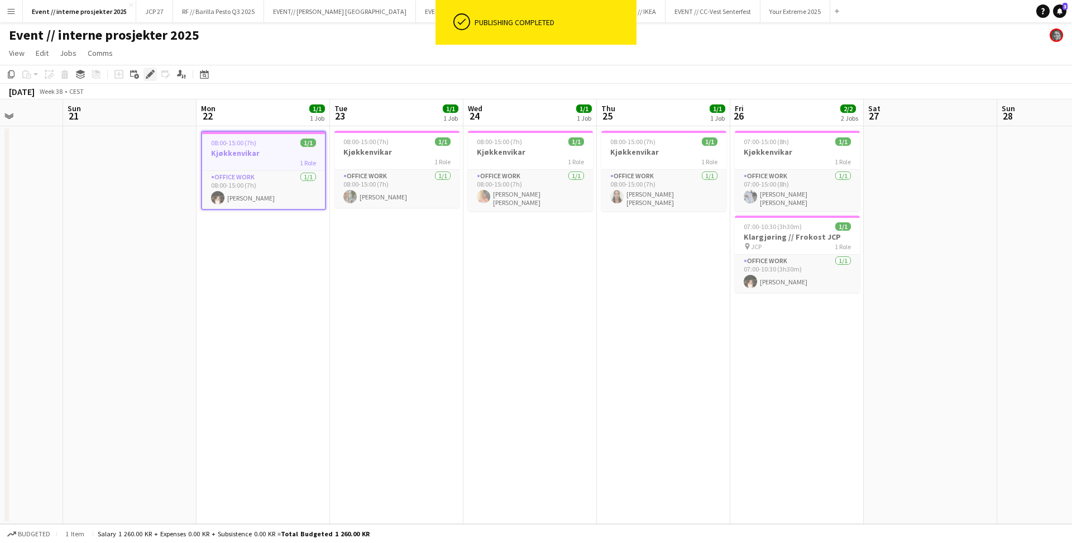
click at [148, 71] on icon "Edit" at bounding box center [150, 74] width 9 height 9
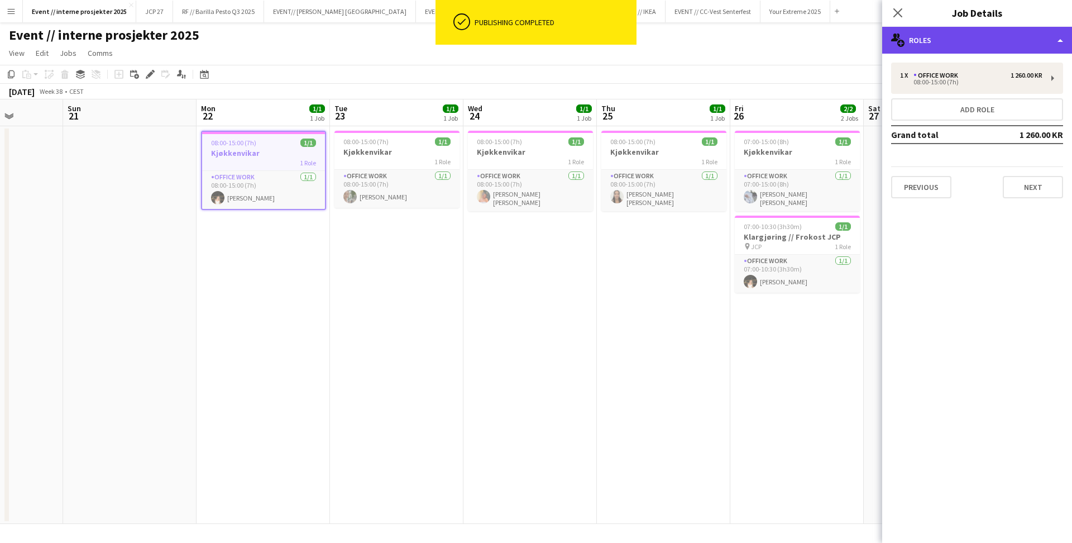
click at [959, 42] on div "multiple-users-add Roles" at bounding box center [977, 40] width 190 height 27
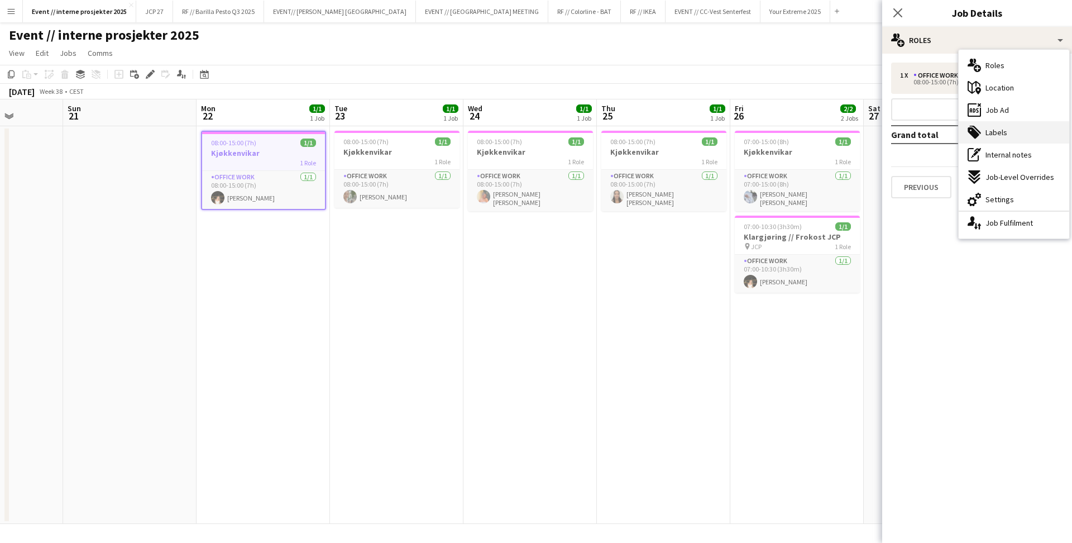
click at [1004, 125] on div "tags-double Labels" at bounding box center [1013, 132] width 111 height 22
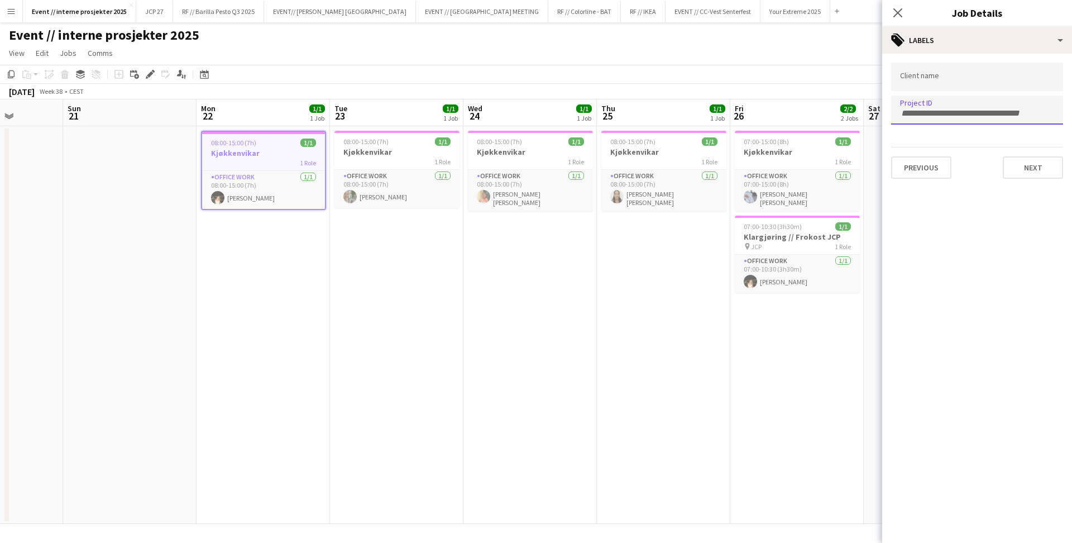
click at [958, 114] on input "Type to search project ID labels..." at bounding box center [977, 113] width 154 height 10
type input "***"
click at [891, 13] on app-icon "Close pop-in" at bounding box center [898, 13] width 16 height 16
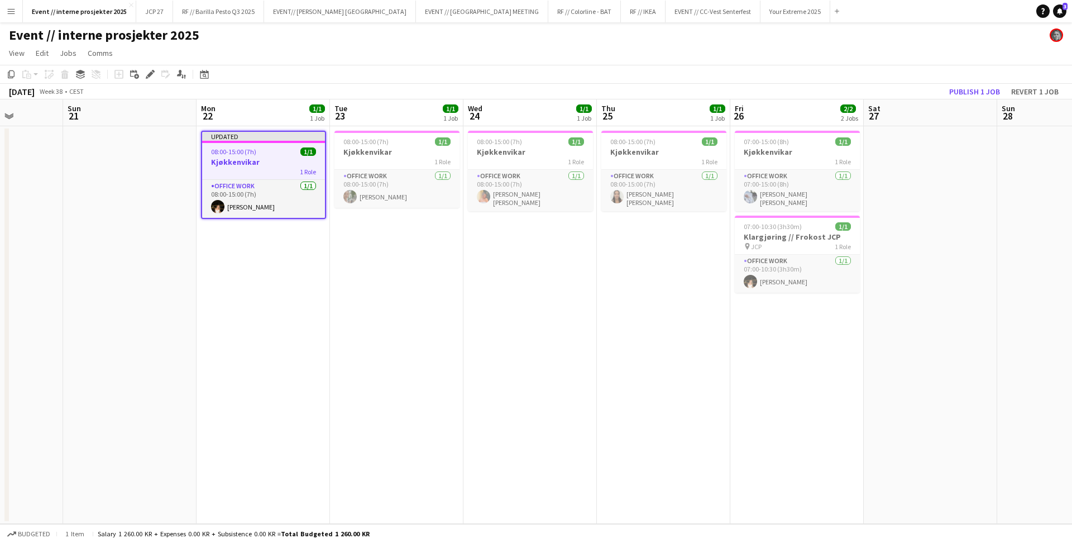
click at [978, 81] on app-toolbar "Copy Paste Paste Command V Paste with crew Command Shift V Paste linked Job [GE…" at bounding box center [536, 74] width 1072 height 19
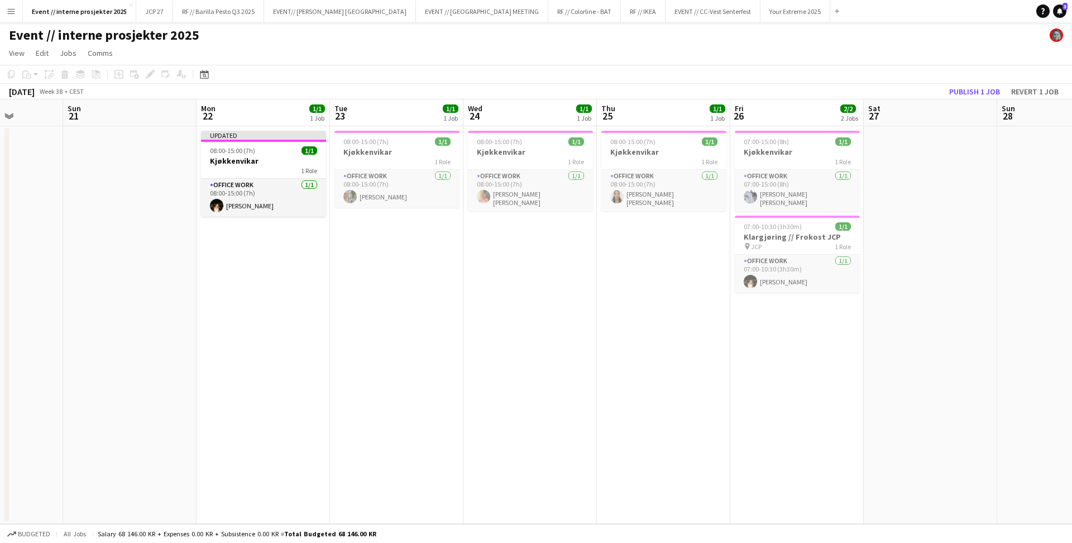
click at [978, 81] on app-toolbar "Copy Paste Paste Command V Paste with crew Command Shift V Paste linked Job [GE…" at bounding box center [536, 74] width 1072 height 19
click at [977, 88] on button "Publish 1 job" at bounding box center [974, 91] width 60 height 15
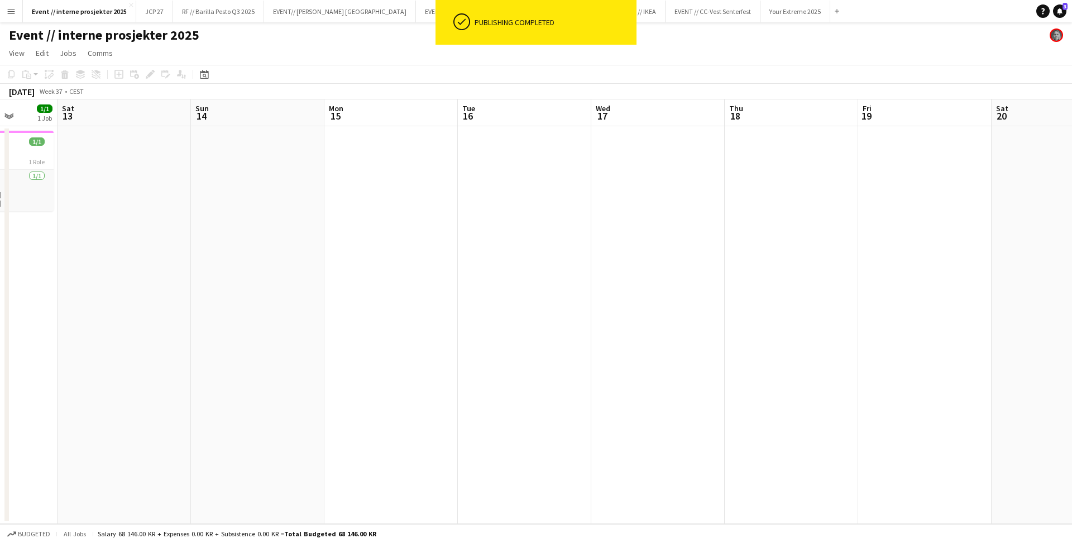
scroll to position [0, 274]
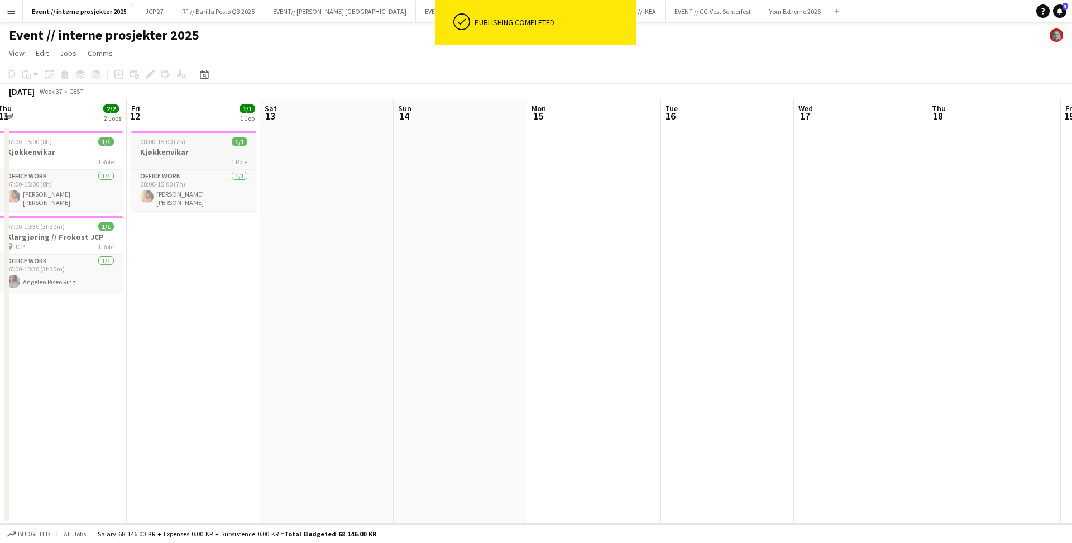
click at [171, 152] on h3 "Kjøkkenvikar" at bounding box center [193, 152] width 125 height 10
click at [155, 73] on div "Edit" at bounding box center [149, 74] width 13 height 13
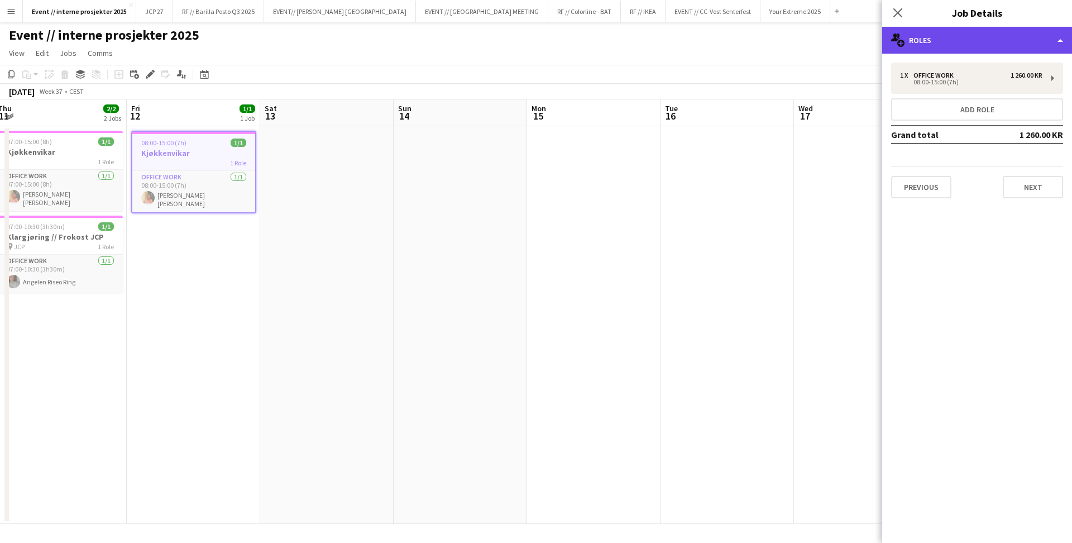
click at [947, 44] on div "multiple-users-add Roles" at bounding box center [977, 40] width 190 height 27
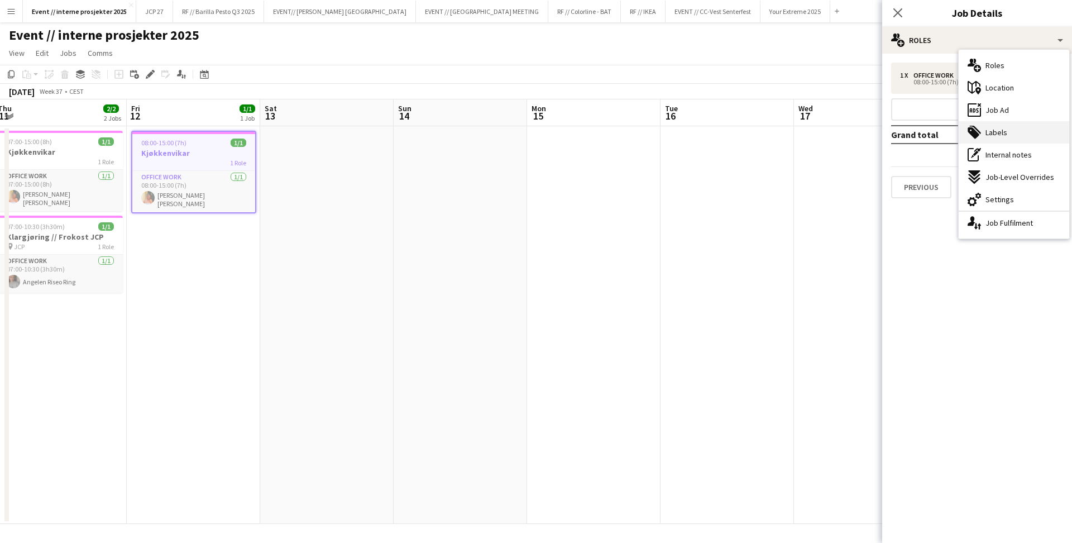
click at [1005, 126] on div "tags-double Labels" at bounding box center [1013, 132] width 111 height 22
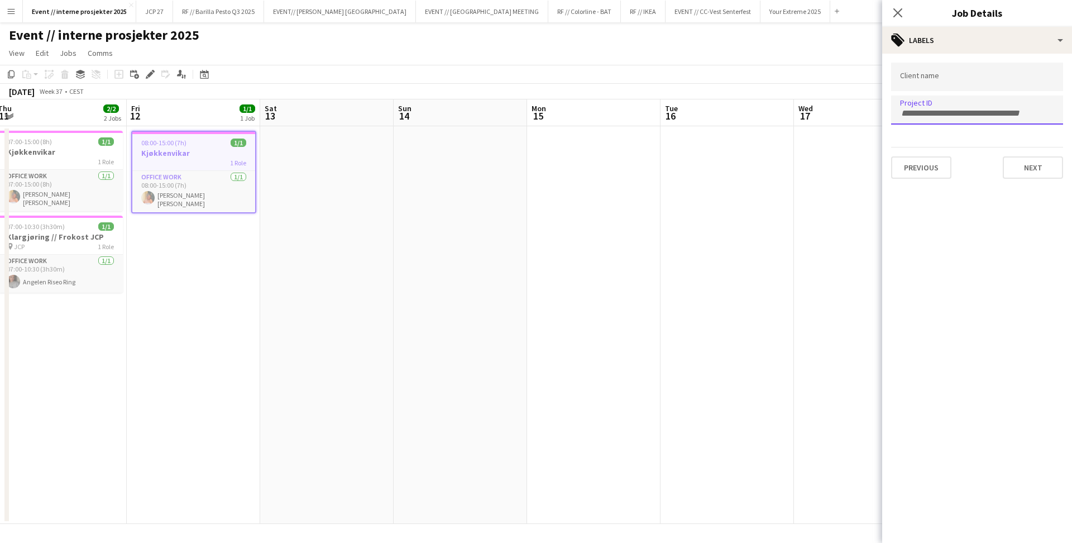
click at [962, 117] on div at bounding box center [977, 109] width 172 height 28
type input "***"
click at [902, 13] on icon "Close pop-in" at bounding box center [897, 12] width 11 height 11
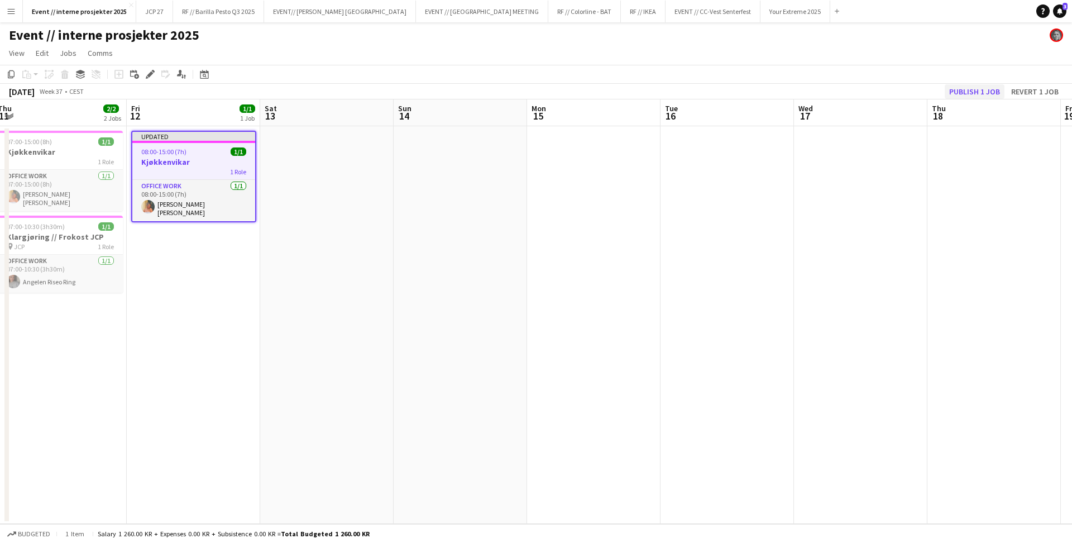
click at [958, 88] on button "Publish 1 job" at bounding box center [974, 91] width 60 height 15
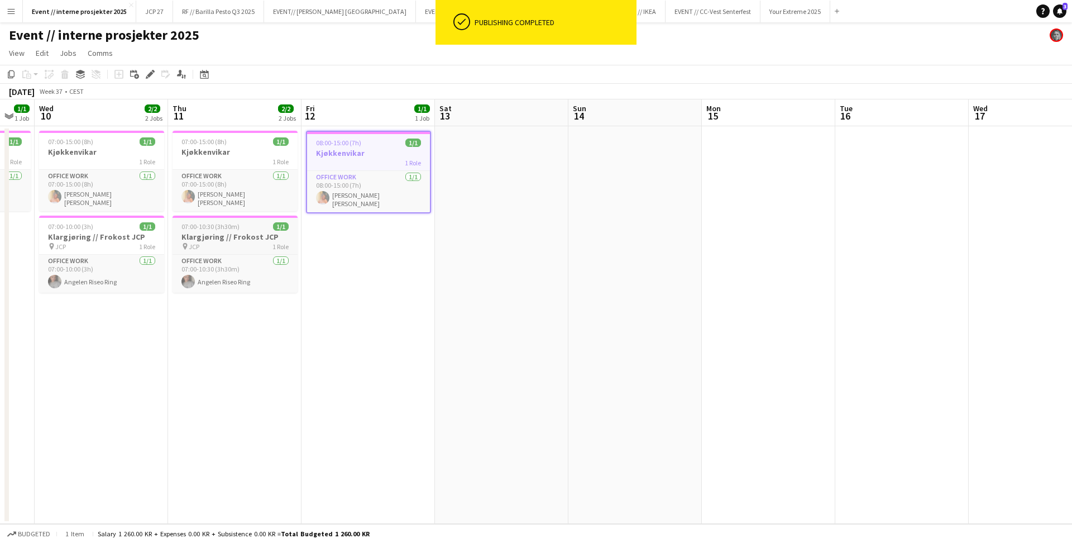
scroll to position [0, 335]
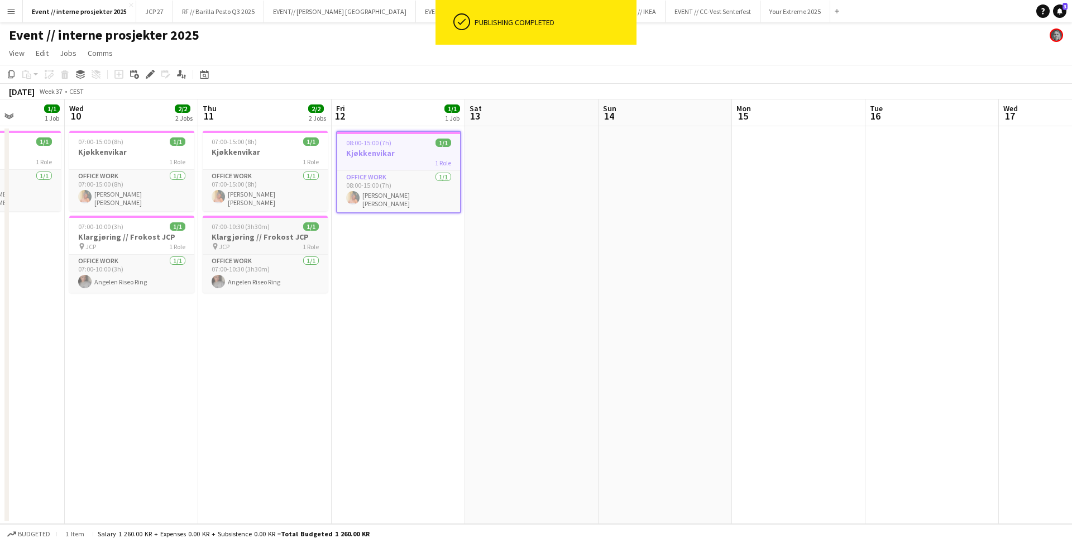
click at [224, 236] on h3 "Klargjøring // Frokost JCP" at bounding box center [265, 237] width 125 height 10
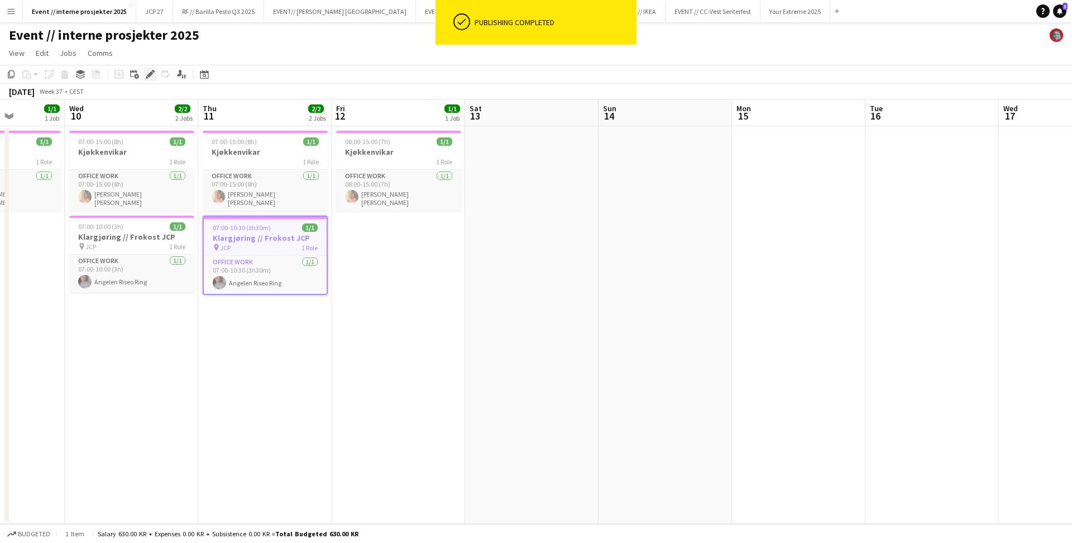
click at [151, 76] on icon "Edit" at bounding box center [150, 74] width 9 height 9
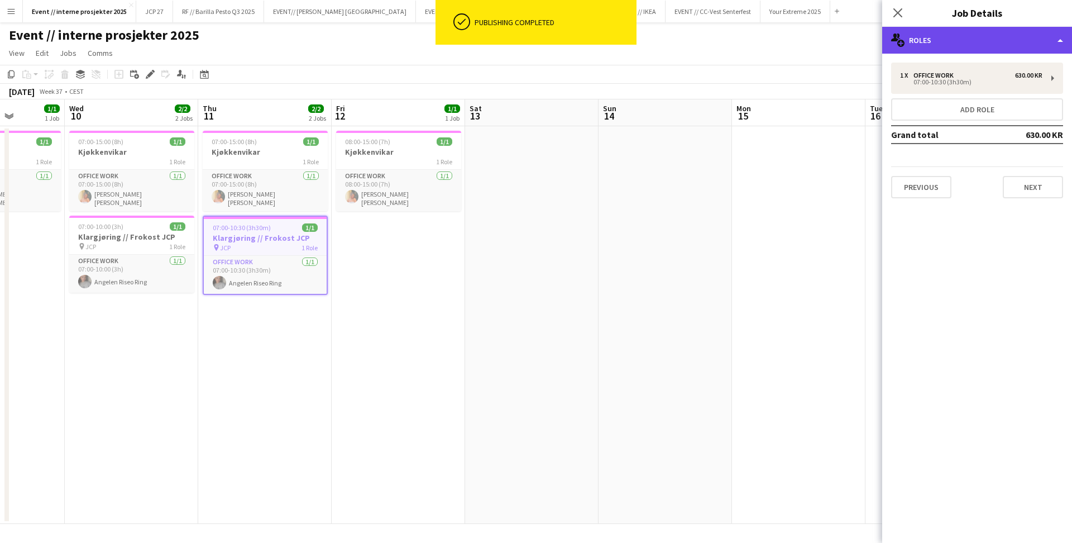
click at [959, 42] on div "multiple-users-add Roles" at bounding box center [977, 40] width 190 height 27
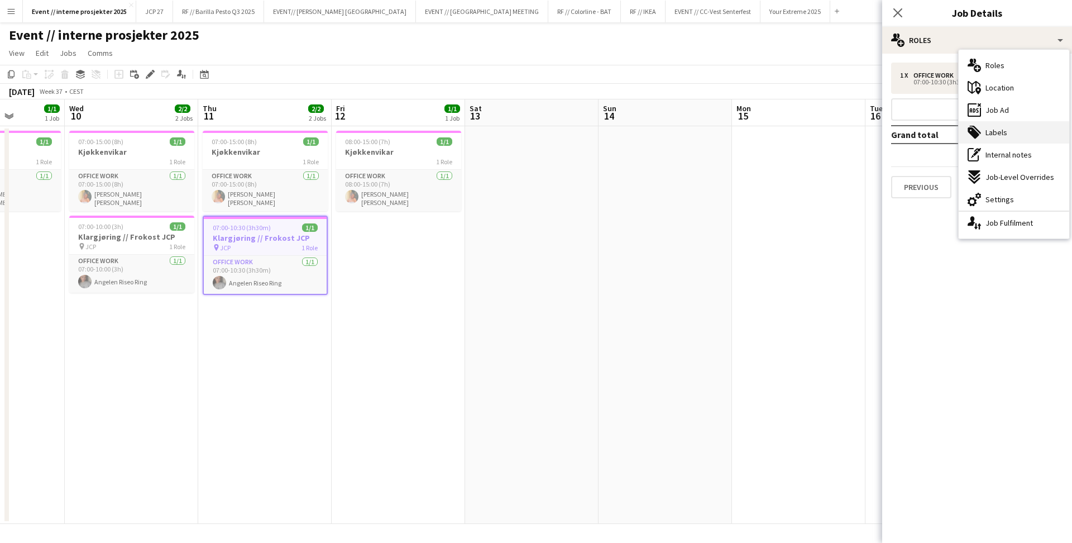
click at [1005, 132] on span "Labels" at bounding box center [996, 132] width 22 height 10
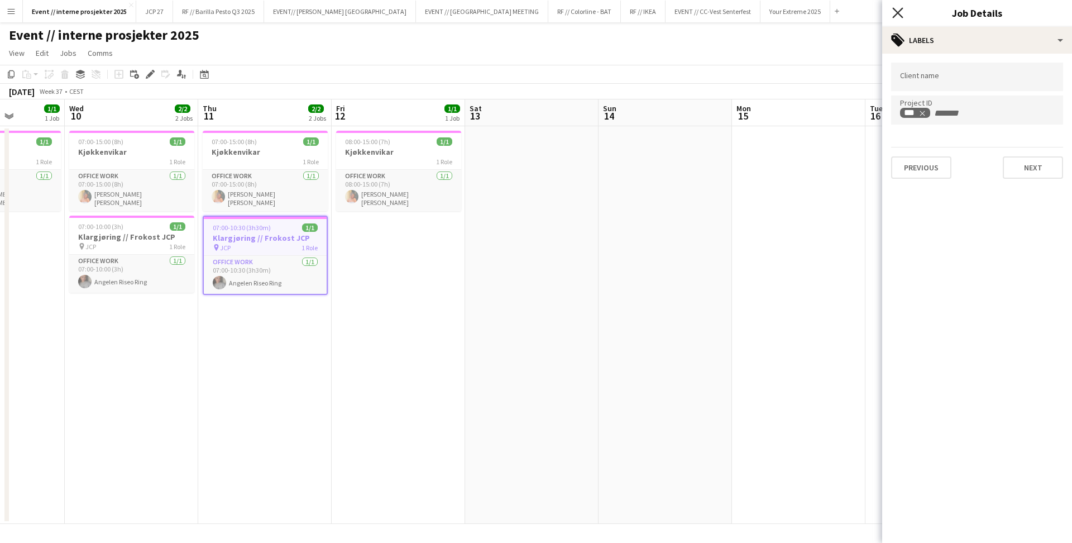
click at [894, 9] on icon at bounding box center [897, 12] width 11 height 11
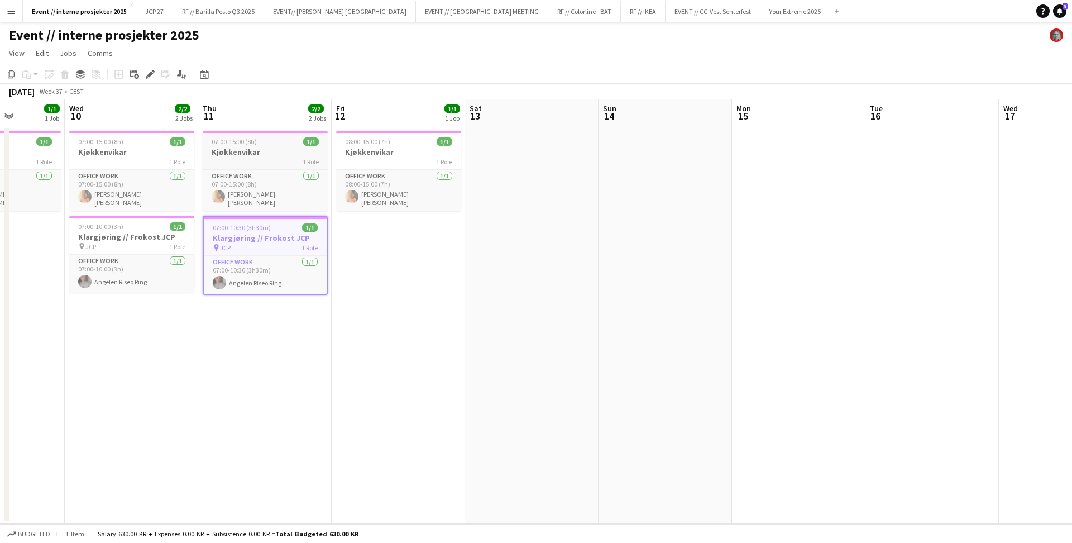
click at [257, 161] on div "1 Role" at bounding box center [265, 161] width 125 height 9
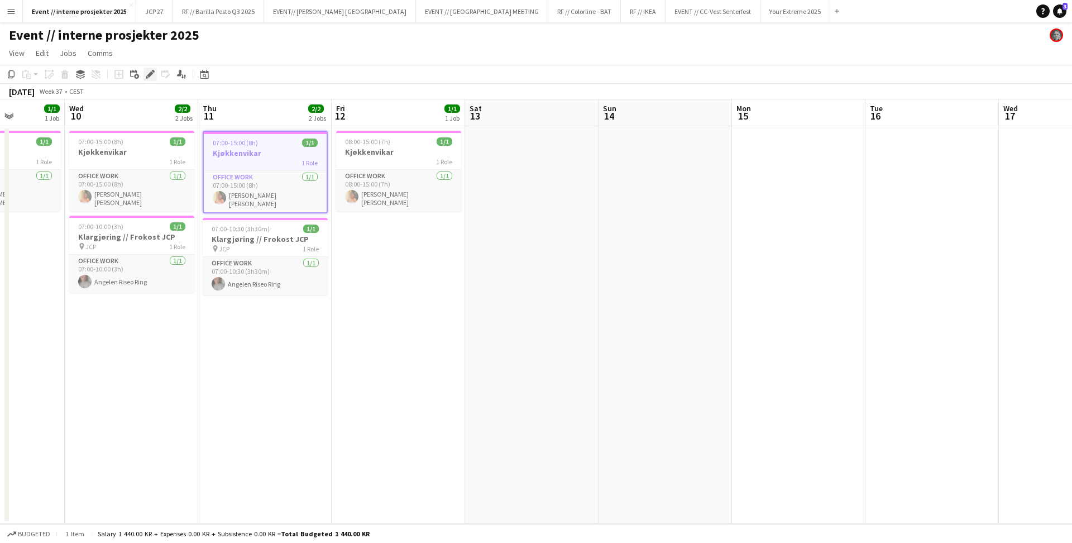
click at [150, 70] on icon "Edit" at bounding box center [150, 74] width 9 height 9
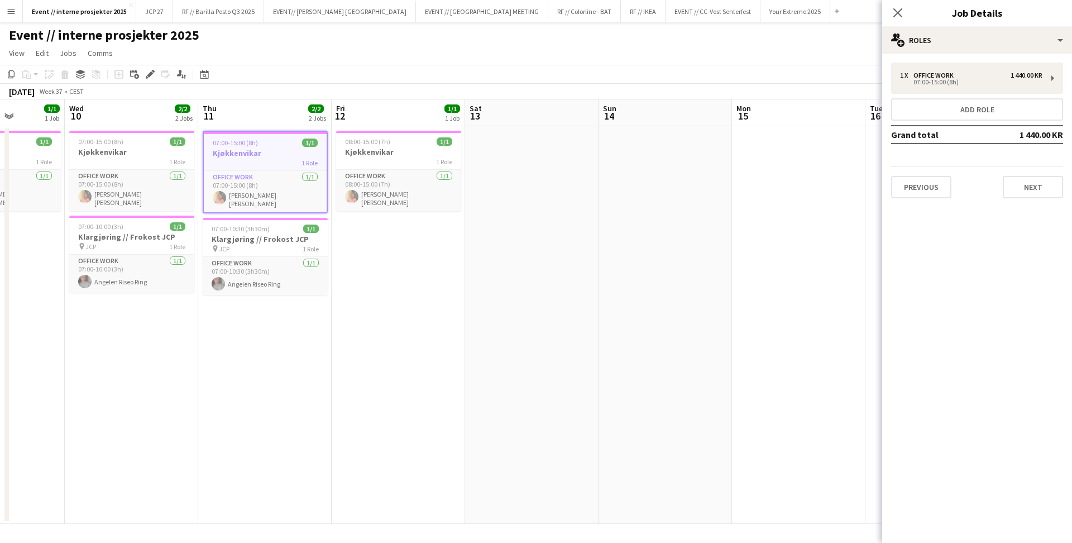
click at [970, 54] on div "1 x Office work 1 440.00 KR 07:00-15:00 (8h) Add role Grand total 1 440.00 KR P…" at bounding box center [977, 130] width 190 height 153
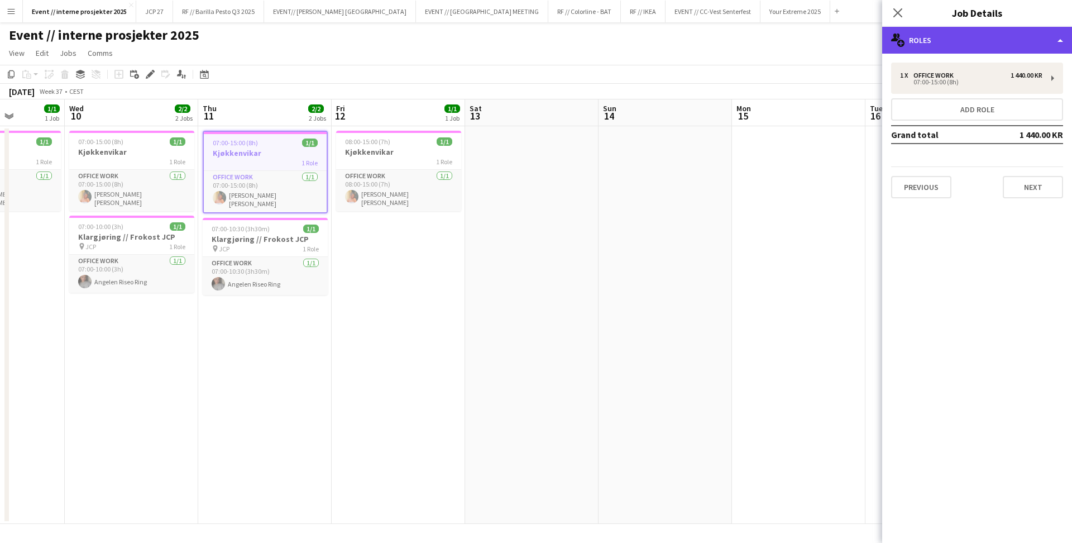
click at [972, 45] on div "multiple-users-add Roles" at bounding box center [977, 40] width 190 height 27
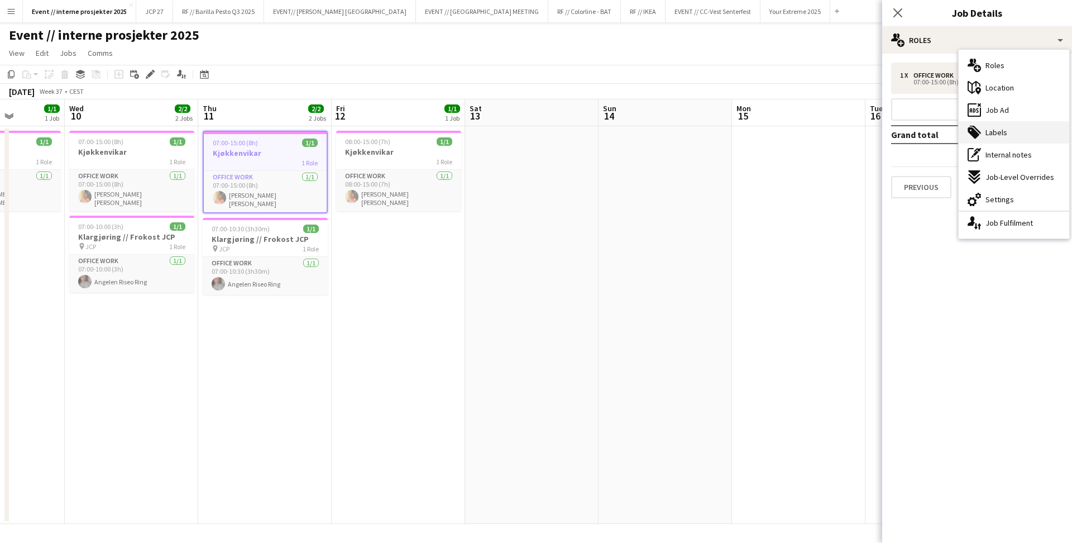
click at [995, 136] on span "Labels" at bounding box center [996, 132] width 22 height 10
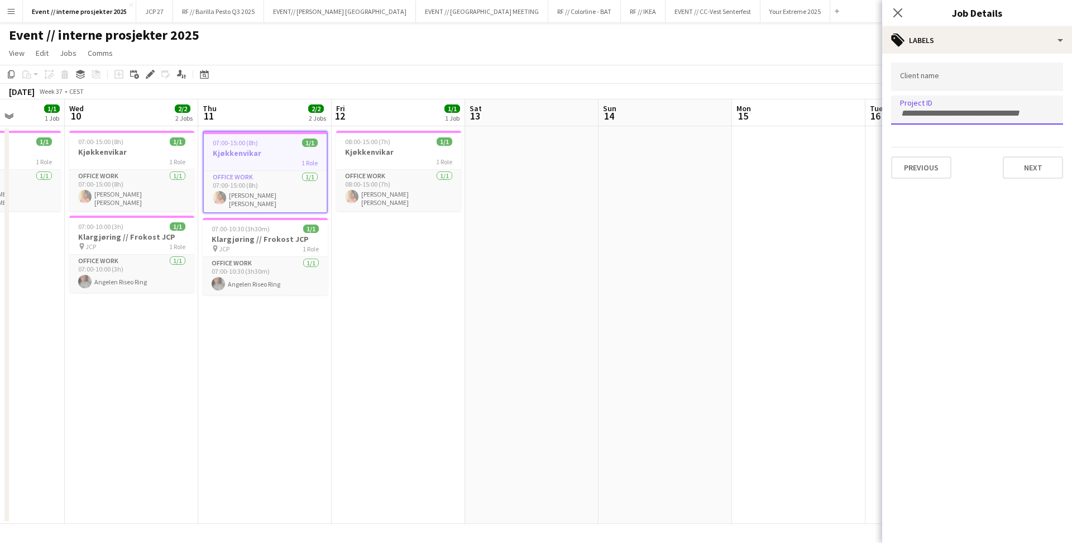
click at [960, 114] on input "Type to search project ID labels..." at bounding box center [977, 113] width 154 height 10
type input "***"
click at [898, 9] on div at bounding box center [977, 271] width 190 height 543
click at [894, 12] on icon "Close pop-in" at bounding box center [897, 12] width 11 height 11
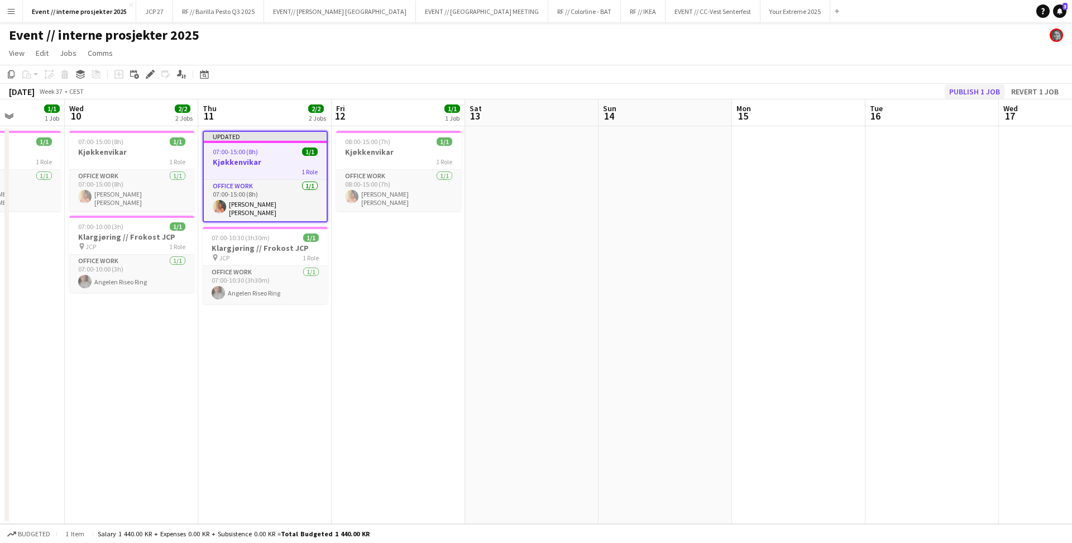
click at [965, 87] on button "Publish 1 job" at bounding box center [974, 91] width 60 height 15
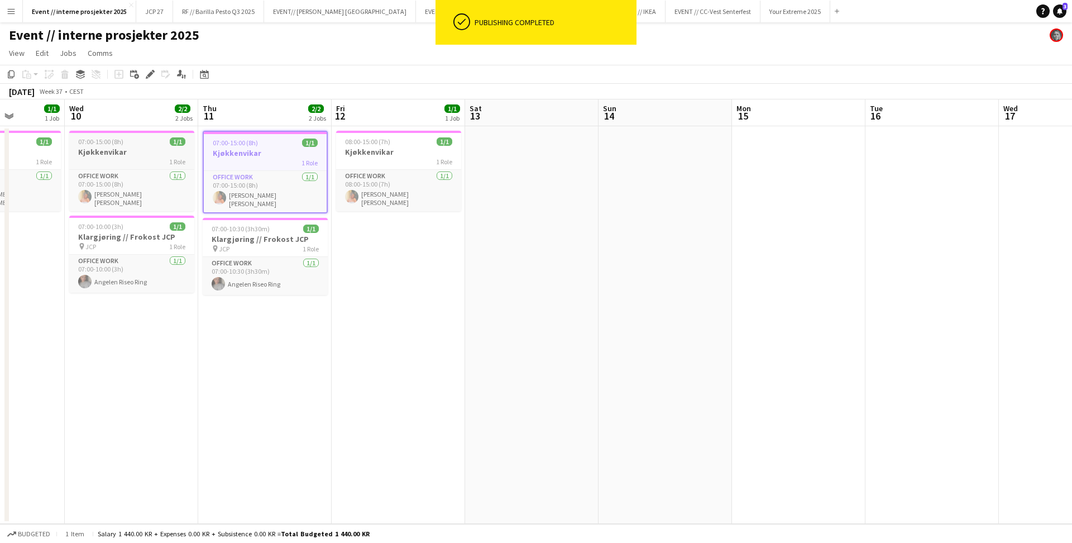
click at [121, 162] on div "1 Role" at bounding box center [131, 161] width 125 height 9
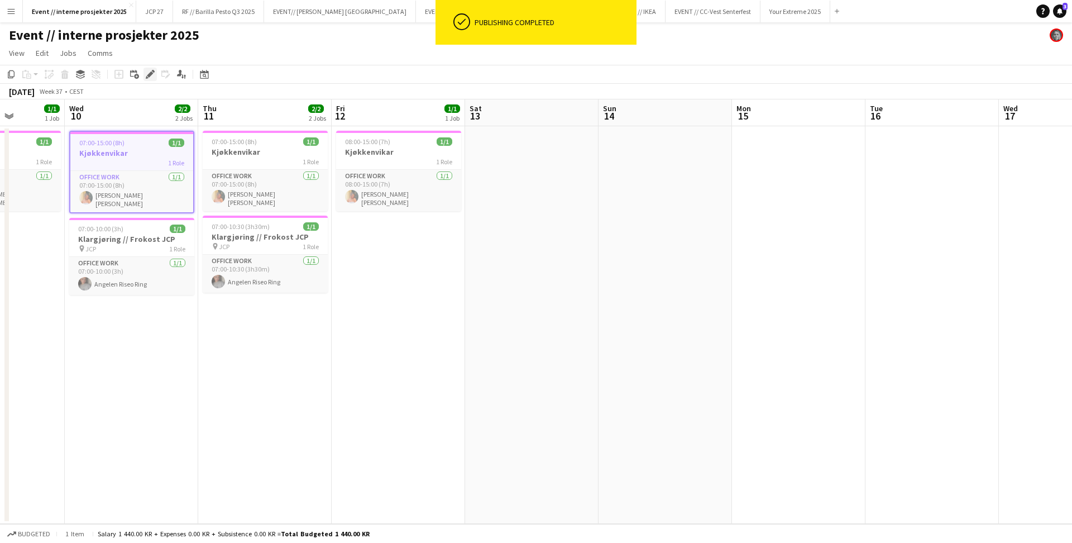
click at [148, 68] on div "Edit" at bounding box center [149, 74] width 13 height 13
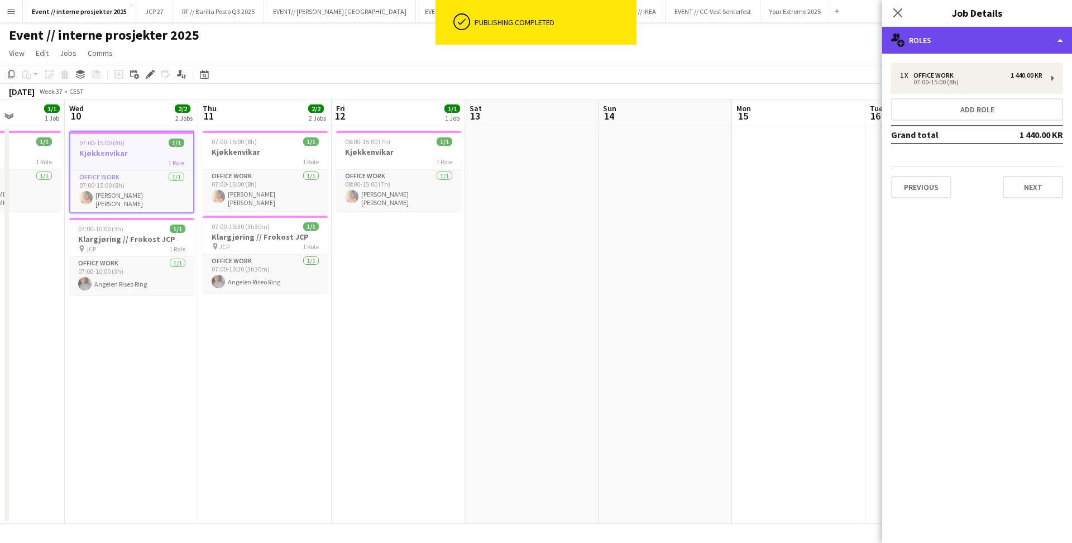
click at [996, 36] on div "multiple-users-add Roles" at bounding box center [977, 40] width 190 height 27
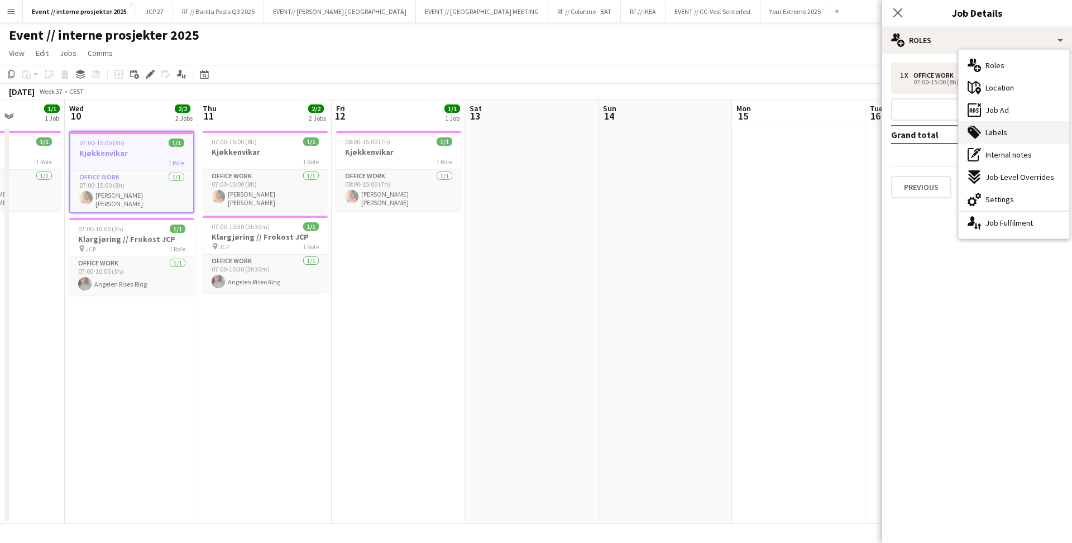
click at [999, 124] on div "tags-double Labels" at bounding box center [1013, 132] width 111 height 22
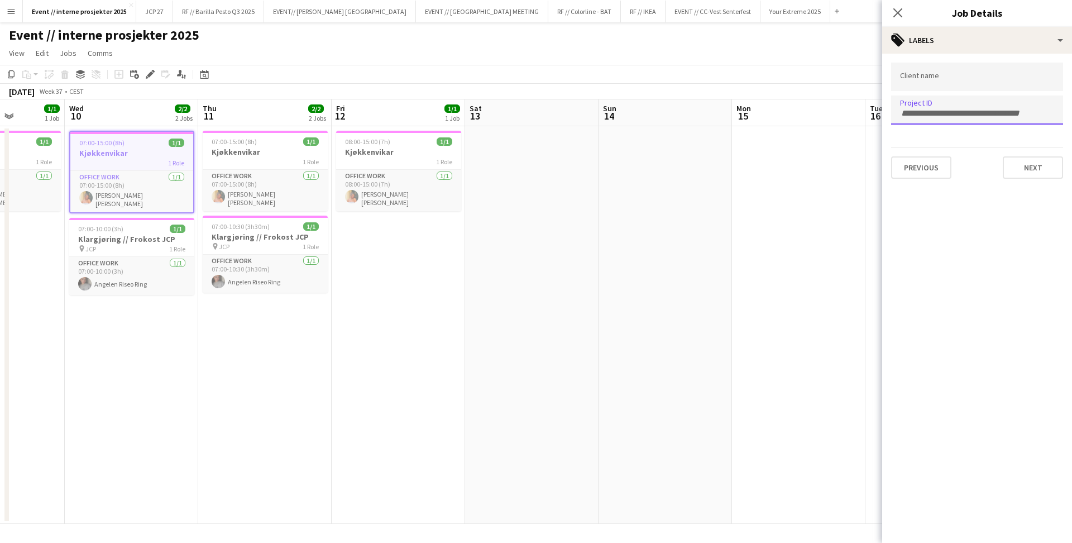
click at [951, 106] on div at bounding box center [977, 109] width 172 height 28
type input "***"
click at [898, 10] on div at bounding box center [977, 271] width 190 height 543
click at [898, 10] on icon "Close pop-in" at bounding box center [897, 12] width 9 height 9
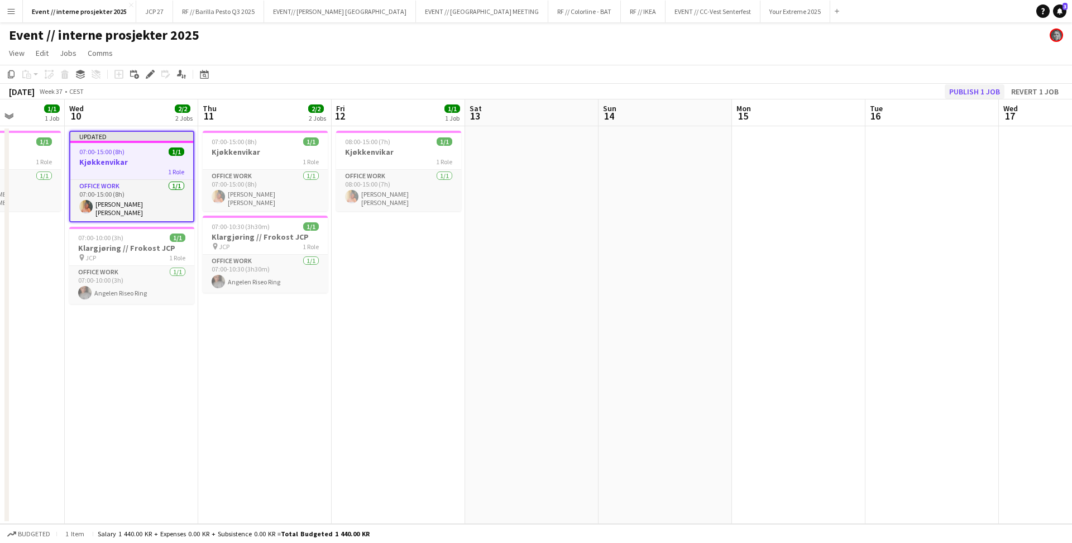
click at [982, 95] on button "Publish 1 job" at bounding box center [974, 91] width 60 height 15
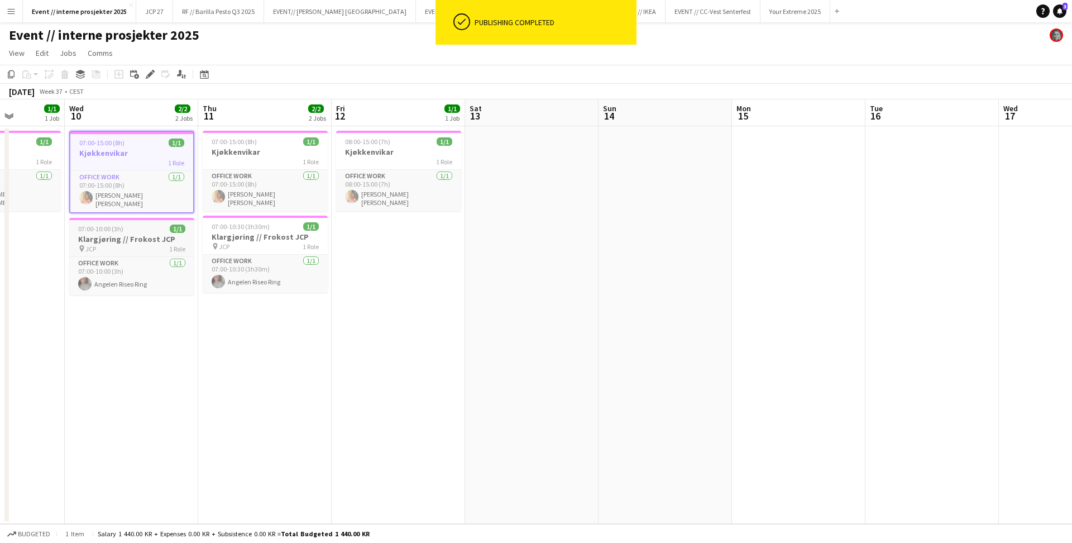
scroll to position [0, 335]
click at [144, 251] on app-job-card "07:00-10:00 (3h) 1/1 Klargjøring // Frokost JCP pin JCP 1 Role Office work [DAT…" at bounding box center [132, 256] width 125 height 77
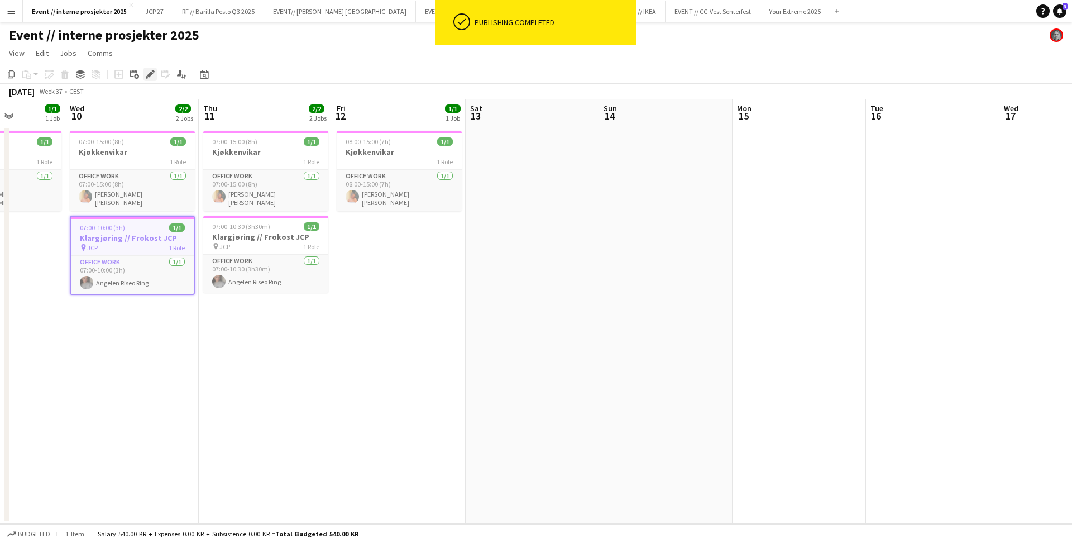
click at [154, 75] on icon "Edit" at bounding box center [150, 74] width 9 height 9
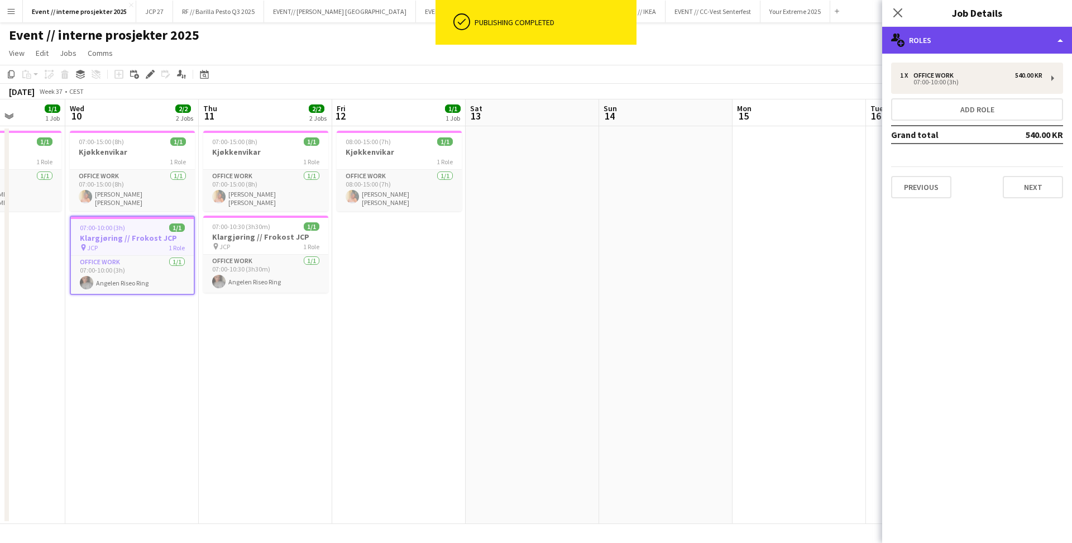
click at [985, 39] on div "multiple-users-add Roles" at bounding box center [977, 40] width 190 height 27
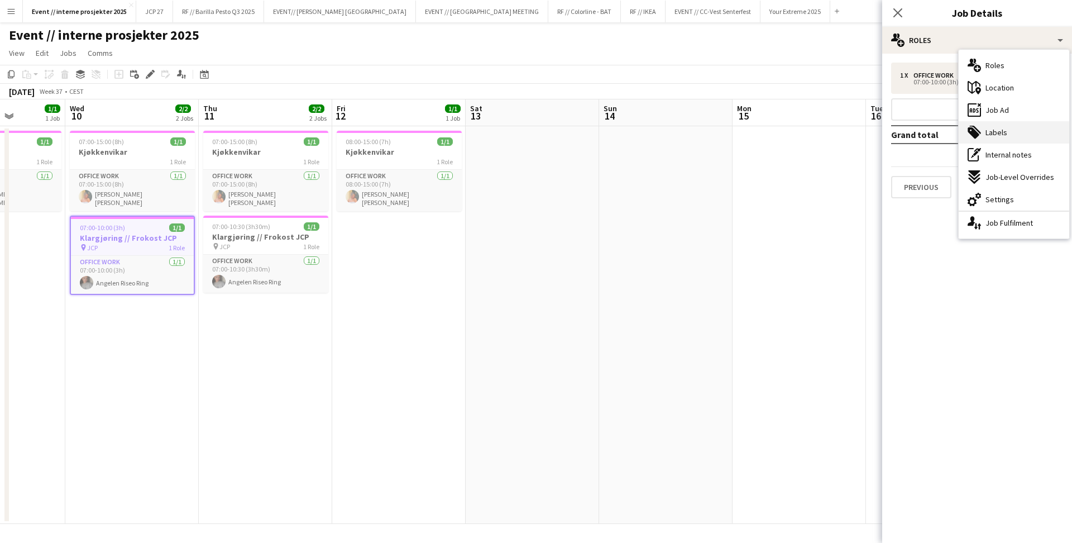
click at [998, 126] on div "tags-double Labels" at bounding box center [1013, 132] width 111 height 22
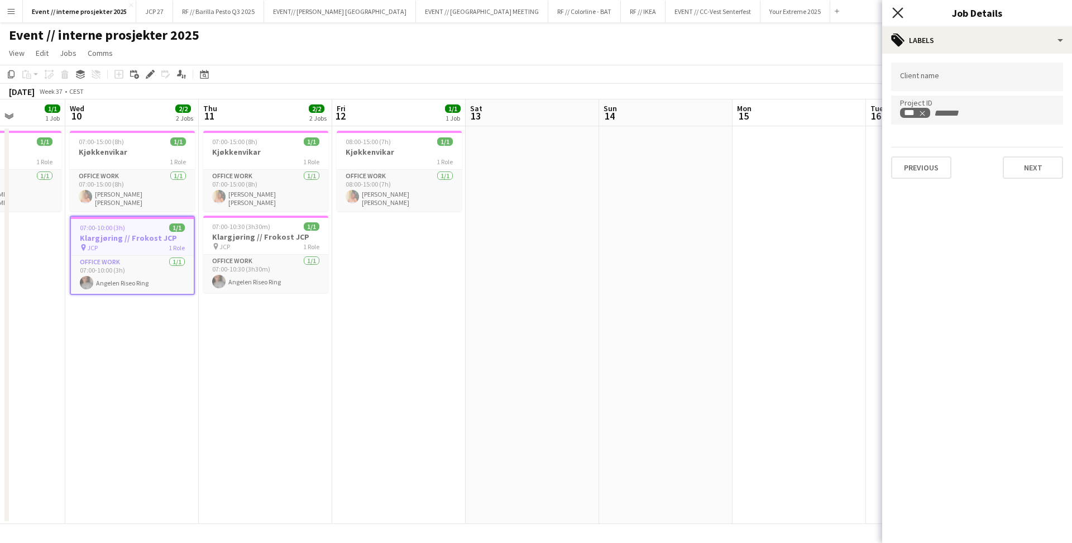
click at [896, 11] on icon at bounding box center [897, 12] width 11 height 11
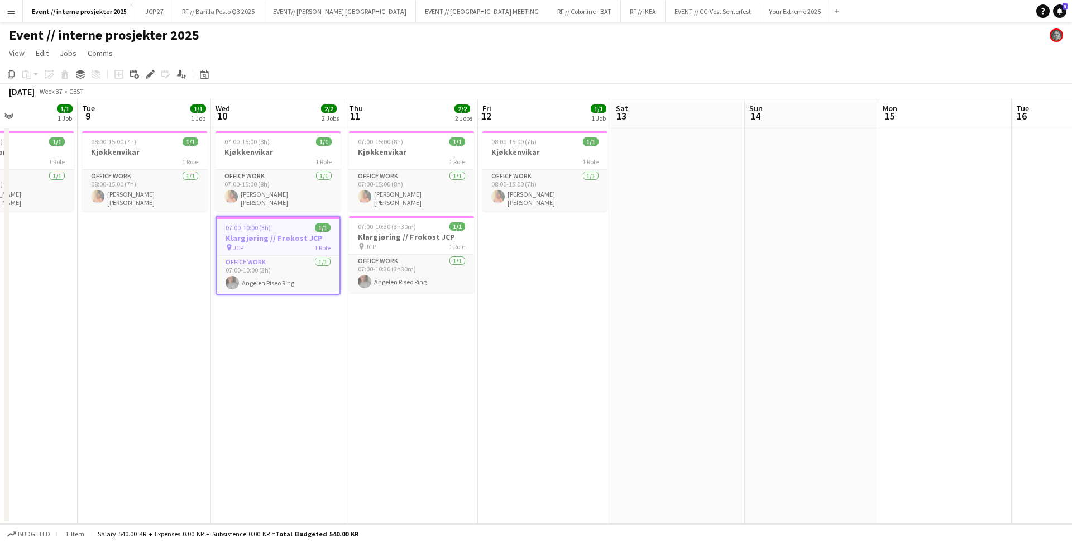
scroll to position [0, 308]
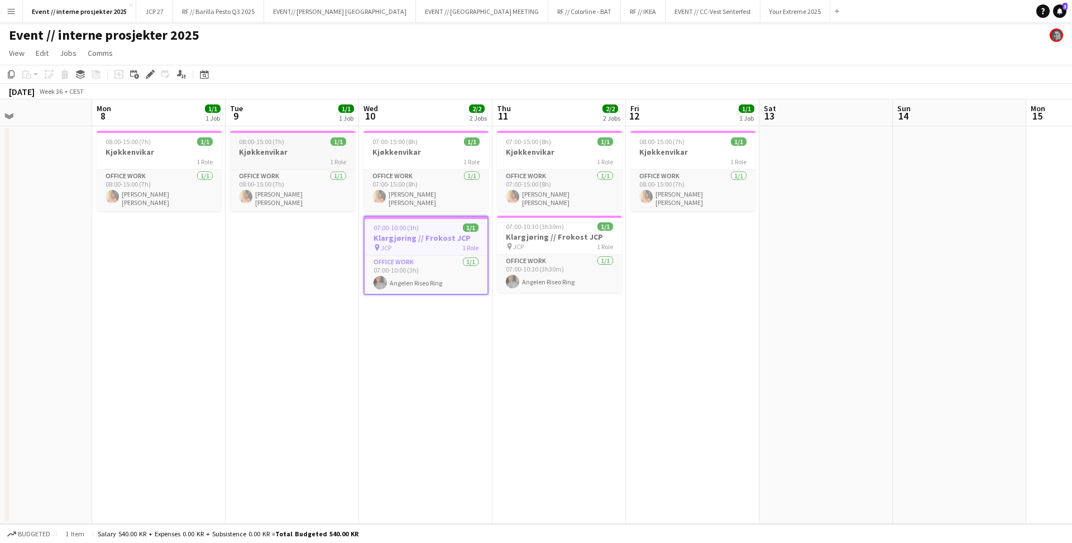
click at [290, 144] on div "08:00-15:00 (7h) 1/1" at bounding box center [292, 141] width 125 height 8
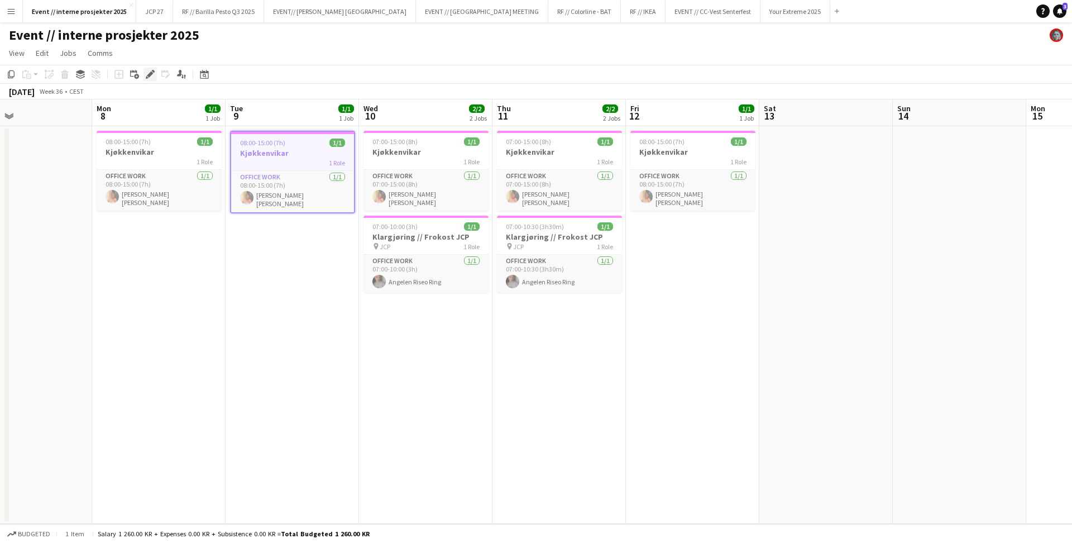
click at [148, 75] on icon at bounding box center [150, 74] width 6 height 6
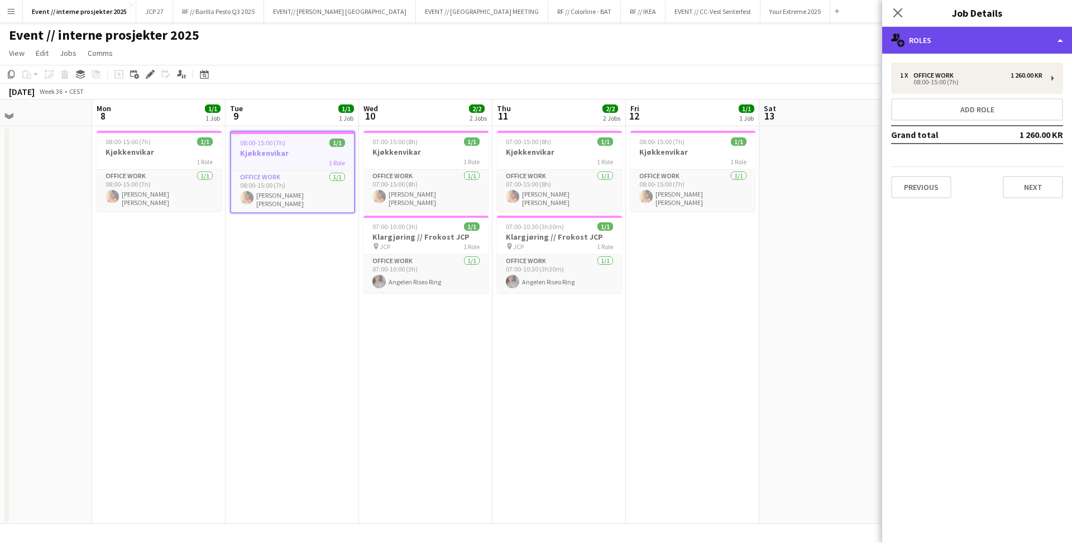
click at [953, 40] on div "multiple-users-add Roles" at bounding box center [977, 40] width 190 height 27
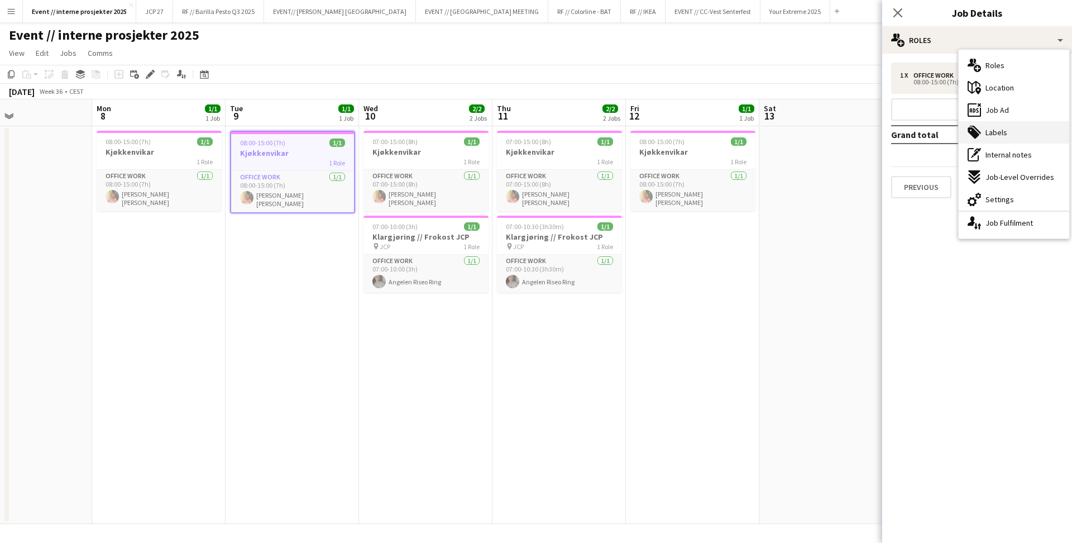
click at [996, 137] on div "tags-double Labels" at bounding box center [1013, 132] width 111 height 22
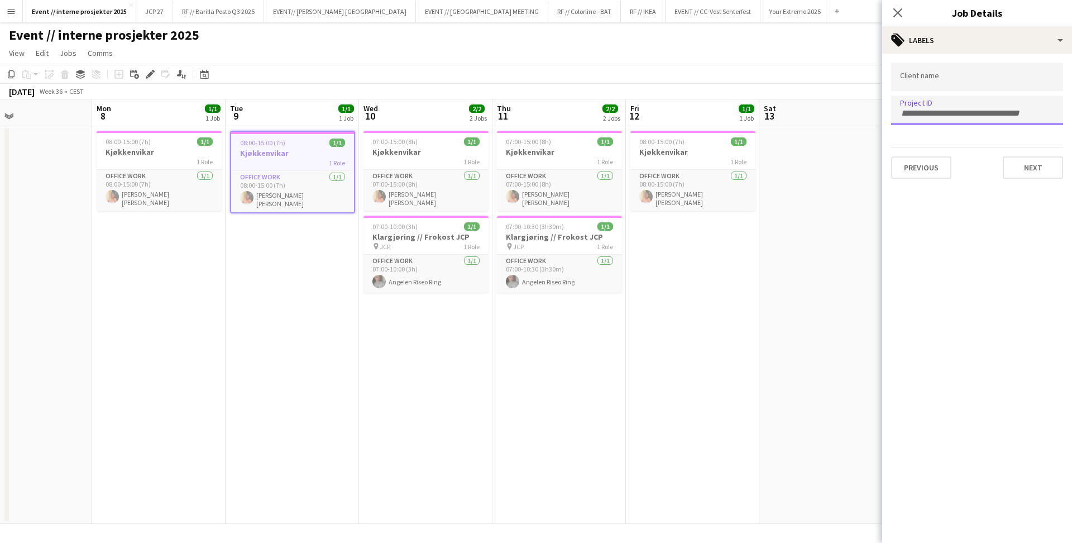
click at [954, 107] on form at bounding box center [977, 113] width 154 height 12
type input "***"
click at [900, 15] on div at bounding box center [977, 271] width 190 height 543
click at [898, 11] on icon at bounding box center [897, 12] width 11 height 11
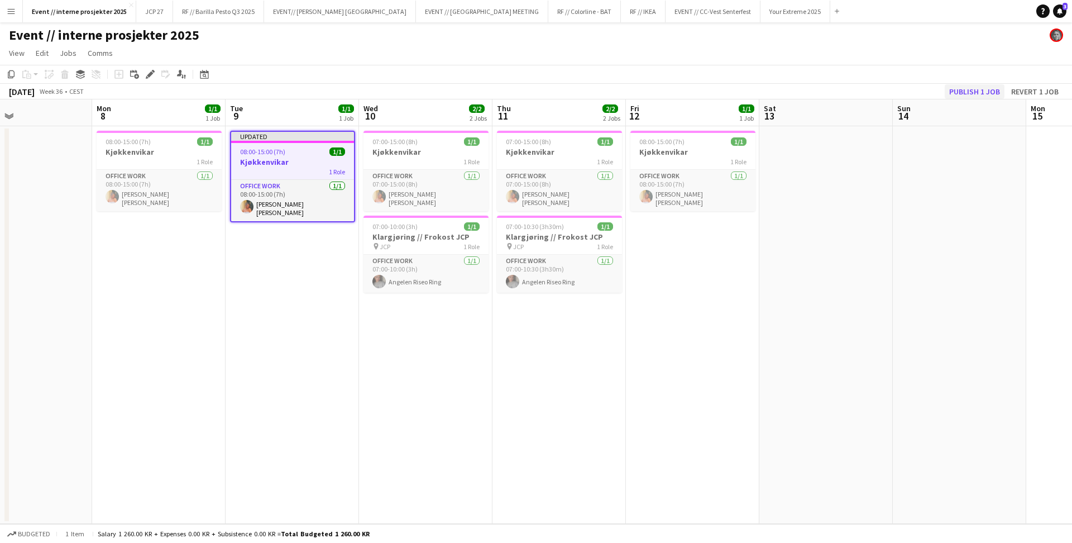
click at [970, 92] on button "Publish 1 job" at bounding box center [974, 91] width 60 height 15
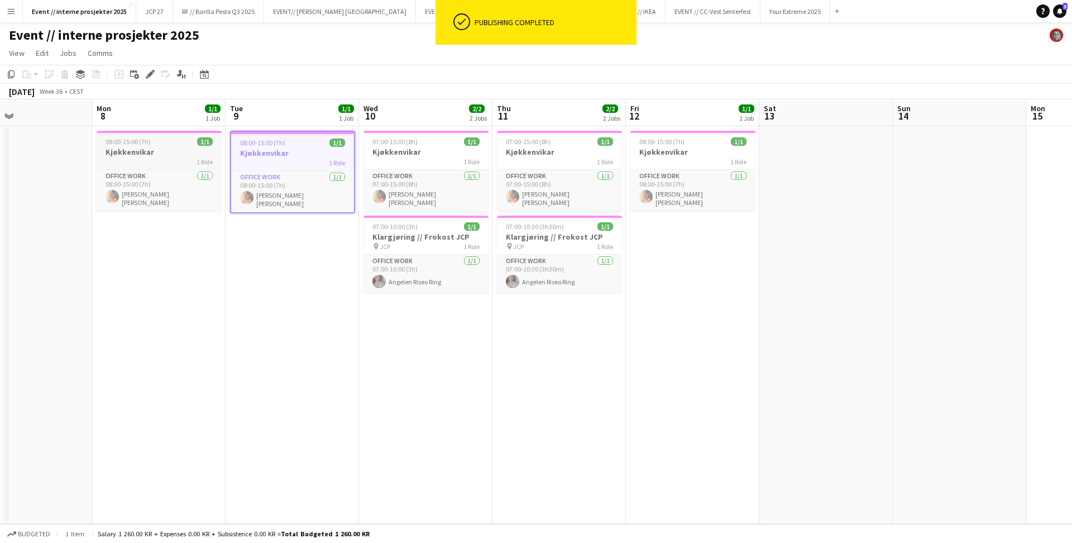
click at [151, 142] on div "08:00-15:00 (7h) 1/1" at bounding box center [159, 141] width 125 height 8
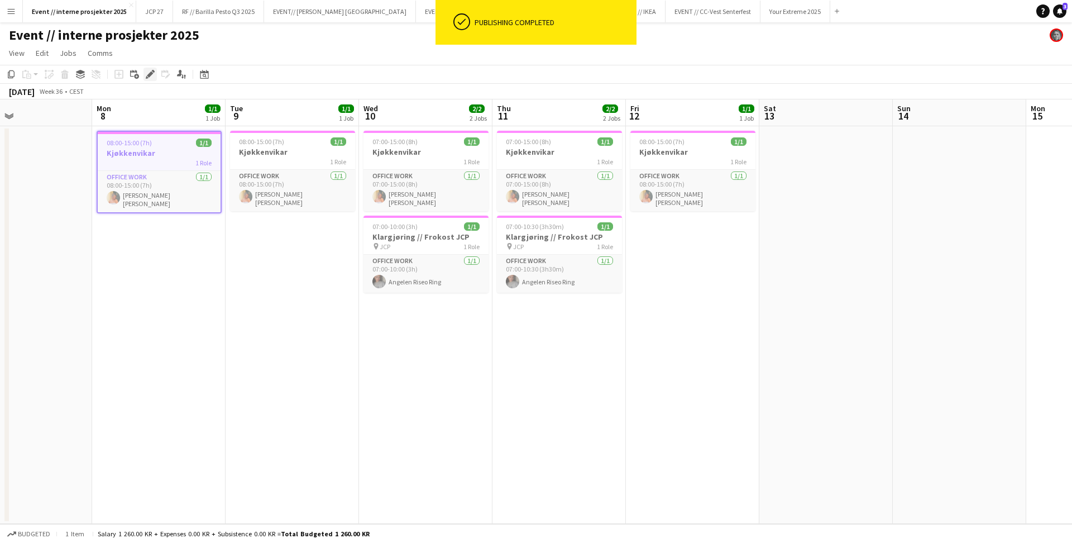
click at [147, 74] on icon "Edit" at bounding box center [150, 74] width 9 height 9
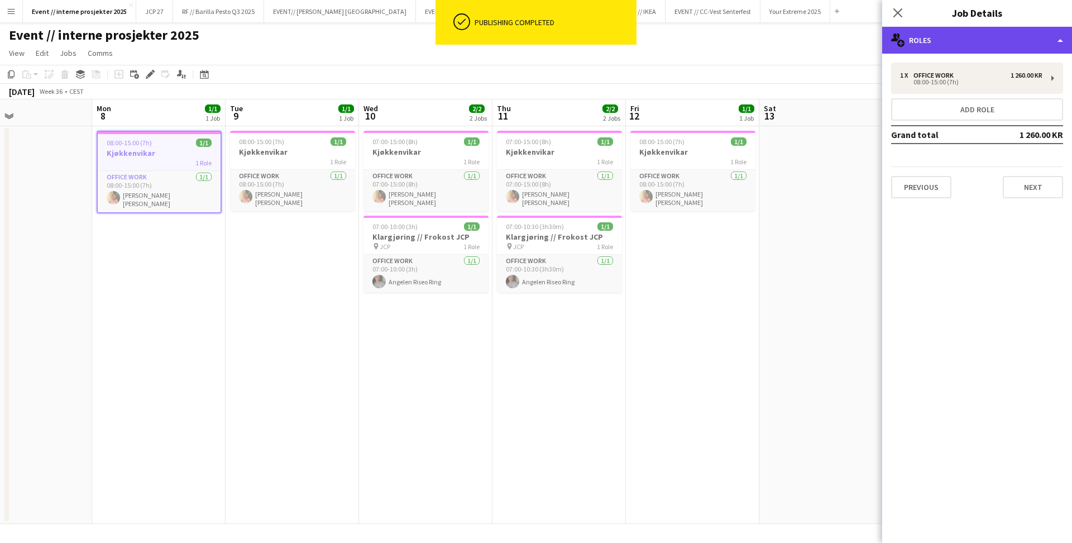
click at [1031, 44] on div "multiple-users-add Roles" at bounding box center [977, 40] width 190 height 27
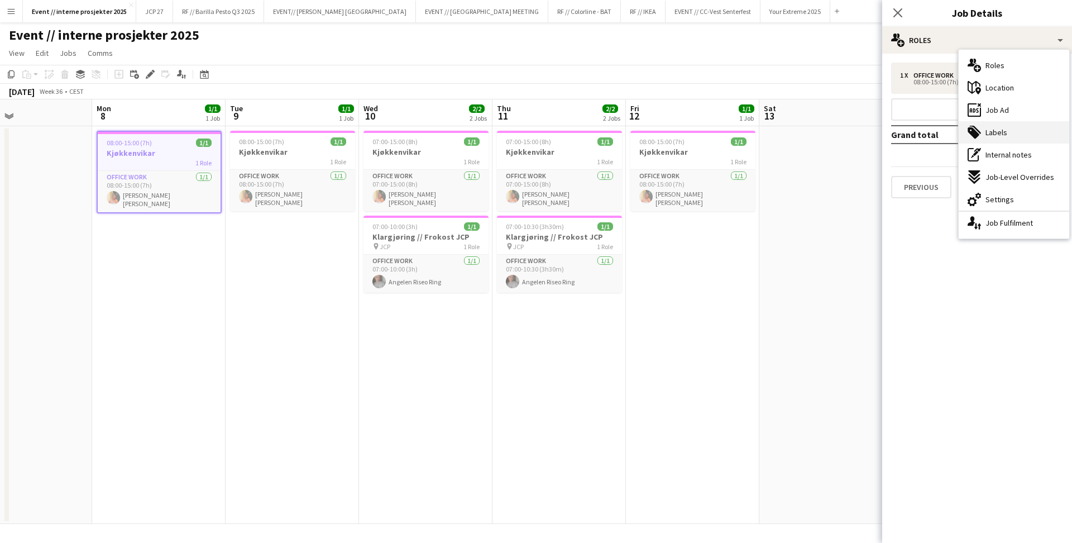
click at [983, 134] on div "tags-double Labels" at bounding box center [1013, 132] width 111 height 22
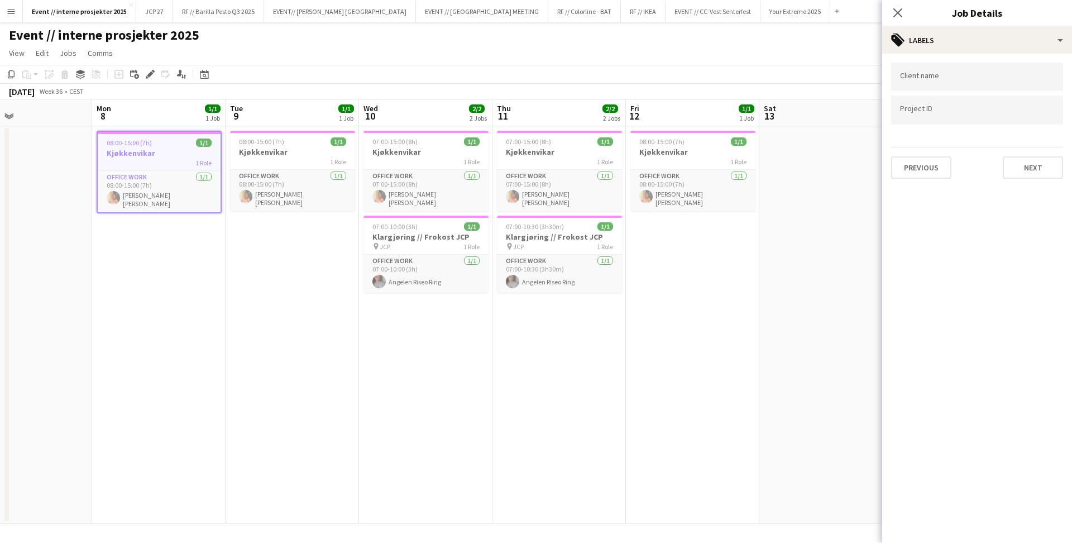
click at [944, 112] on input "Type to search project ID labels..." at bounding box center [977, 110] width 154 height 10
type input "***"
click at [899, 16] on icon "Close pop-in" at bounding box center [897, 12] width 11 height 11
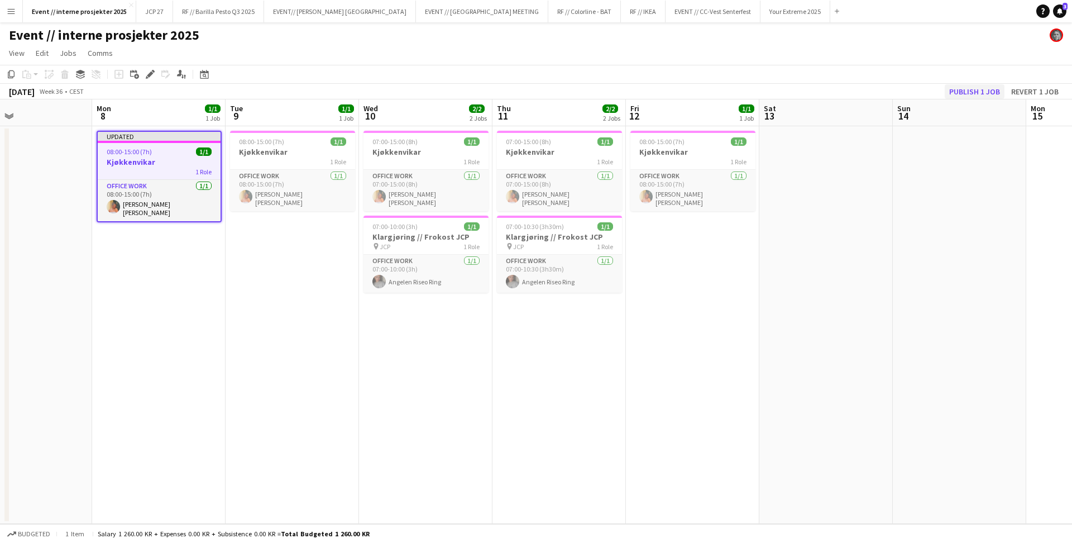
click at [965, 89] on button "Publish 1 job" at bounding box center [974, 91] width 60 height 15
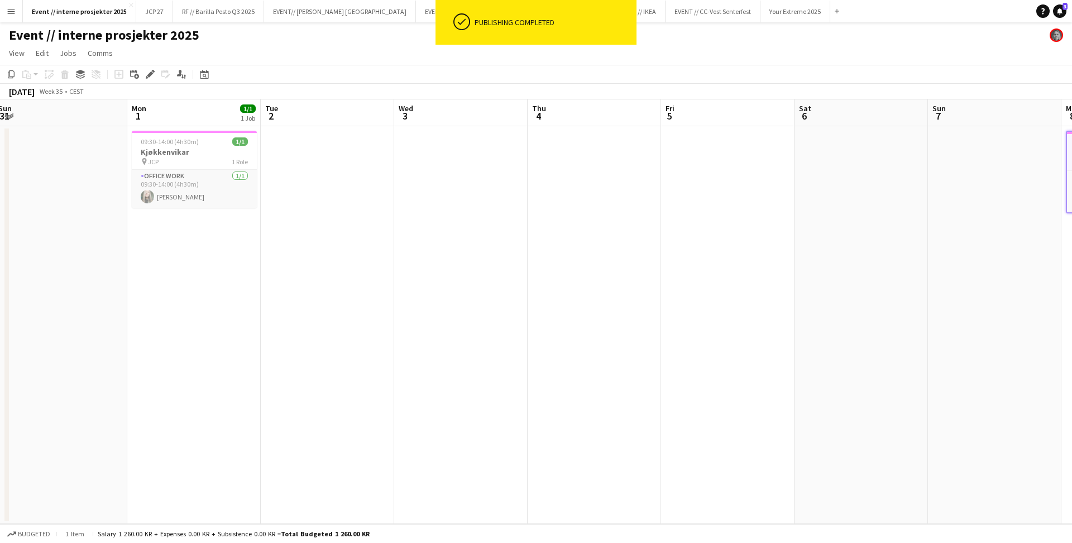
scroll to position [0, 267]
click at [199, 153] on h3 "Kjøkkenvikar" at bounding box center [200, 152] width 125 height 10
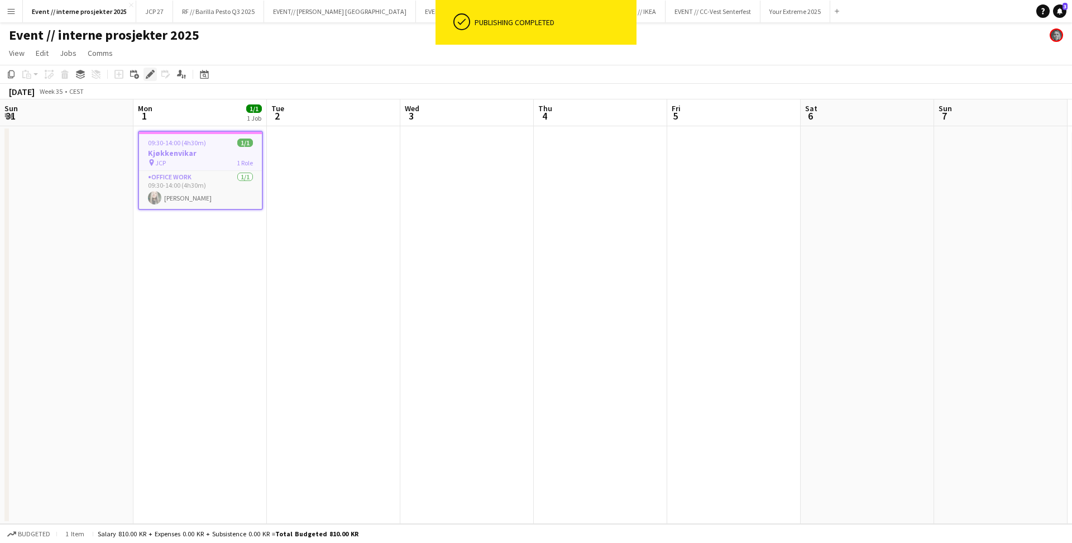
click at [150, 74] on icon at bounding box center [150, 74] width 6 height 6
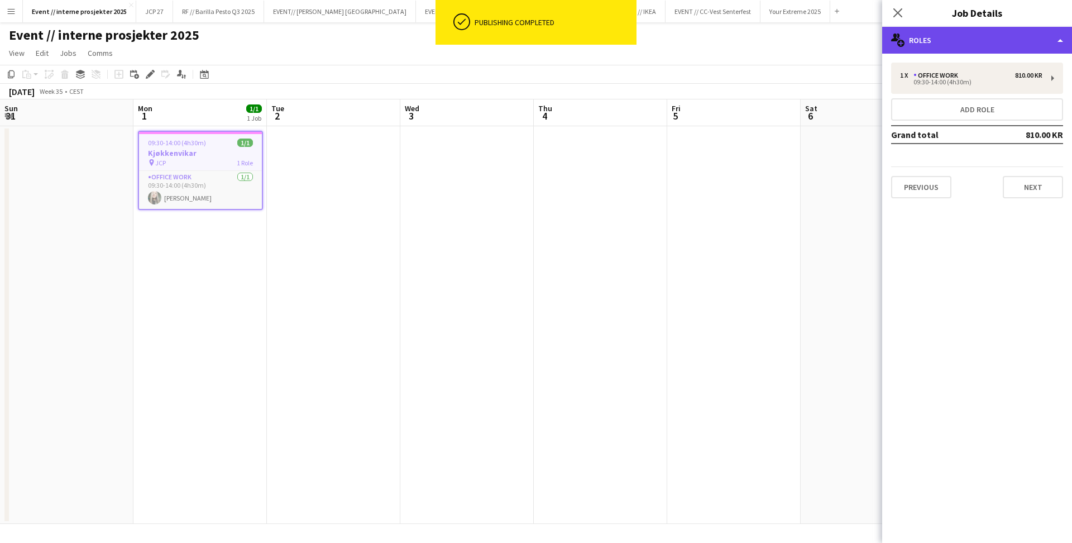
click at [977, 38] on div "multiple-users-add Roles" at bounding box center [977, 40] width 190 height 27
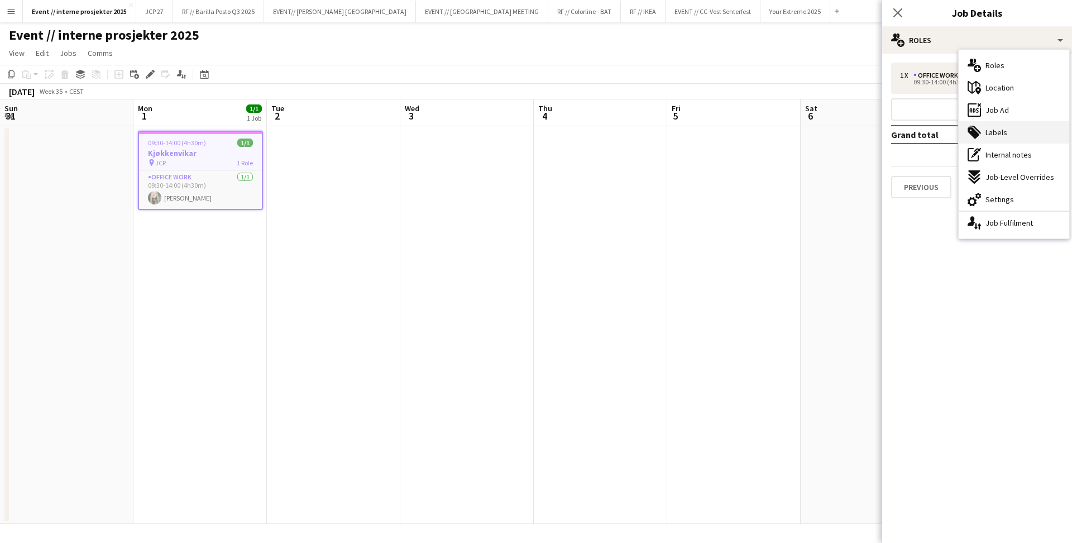
click at [990, 122] on div "tags-double Labels" at bounding box center [1013, 132] width 111 height 22
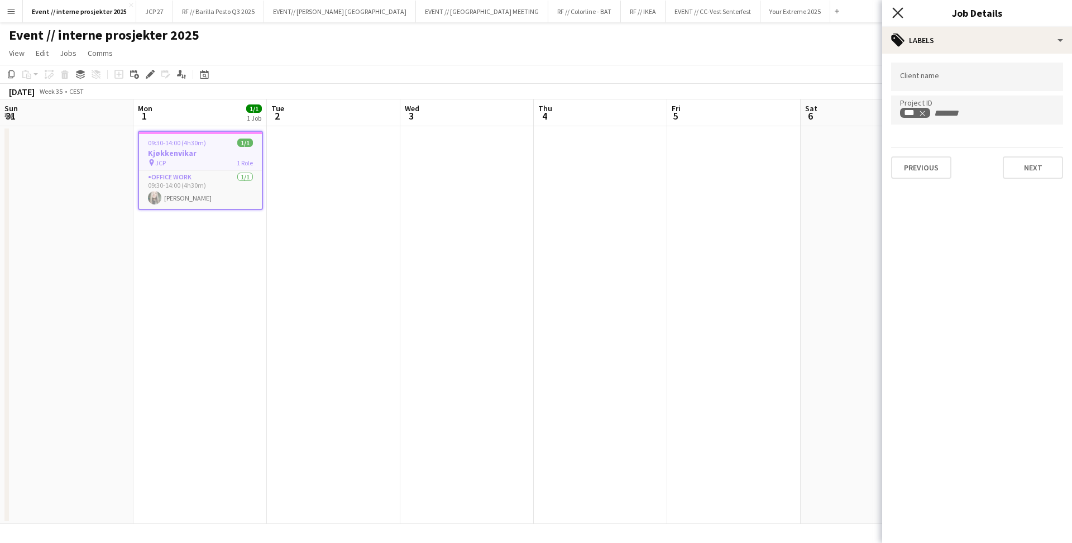
click at [895, 14] on icon "Close pop-in" at bounding box center [897, 12] width 11 height 11
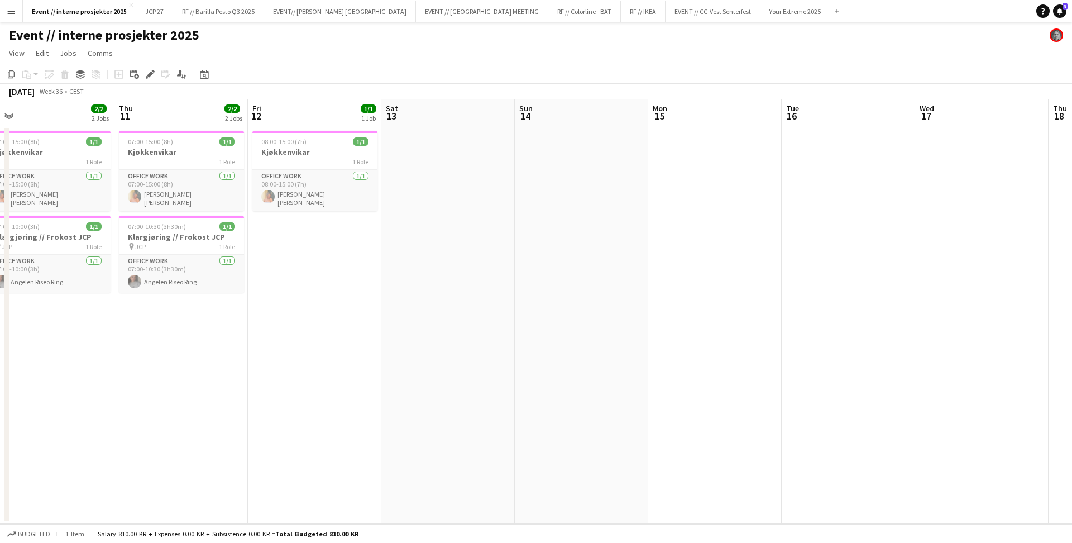
scroll to position [0, 349]
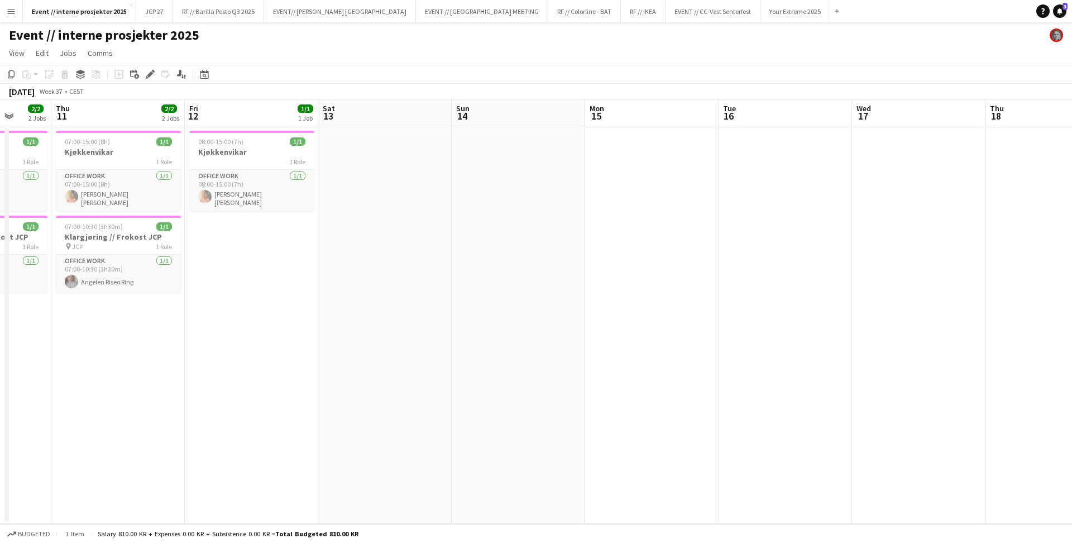
click at [9, 18] on button "Menu" at bounding box center [11, 11] width 22 height 22
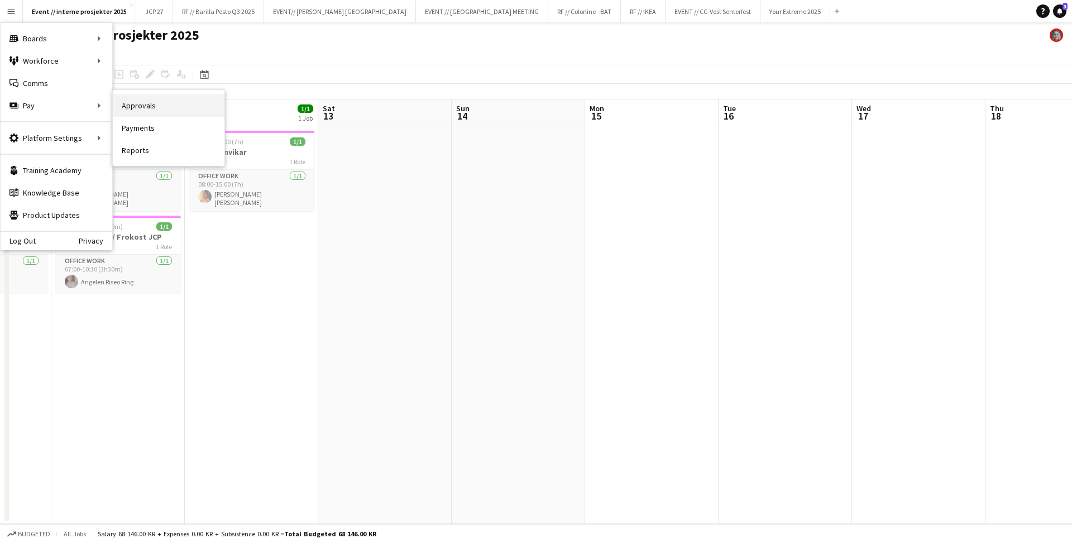
click at [137, 102] on link "Approvals" at bounding box center [169, 105] width 112 height 22
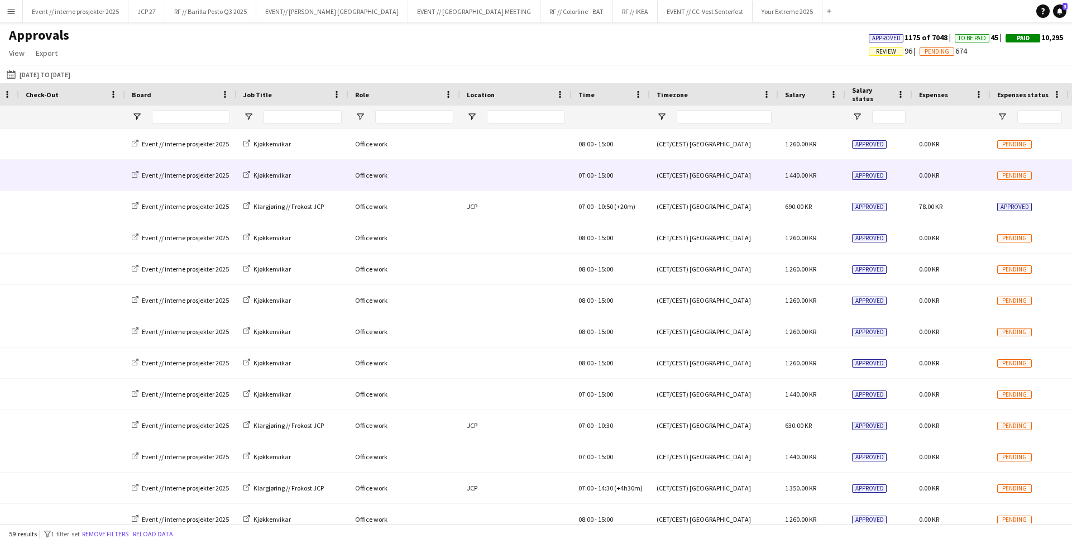
scroll to position [0, 621]
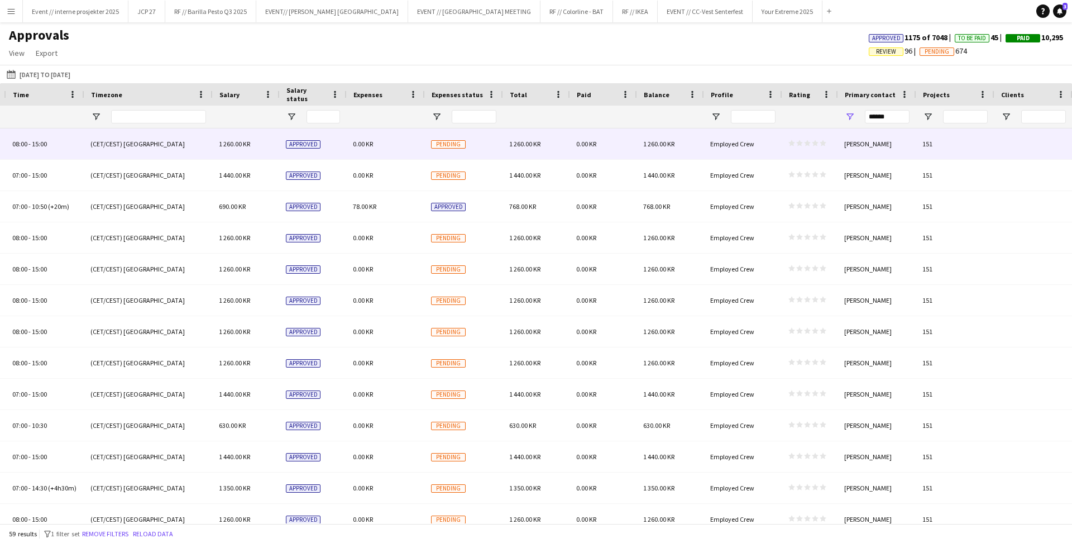
click at [804, 144] on icon "star" at bounding box center [807, 143] width 7 height 7
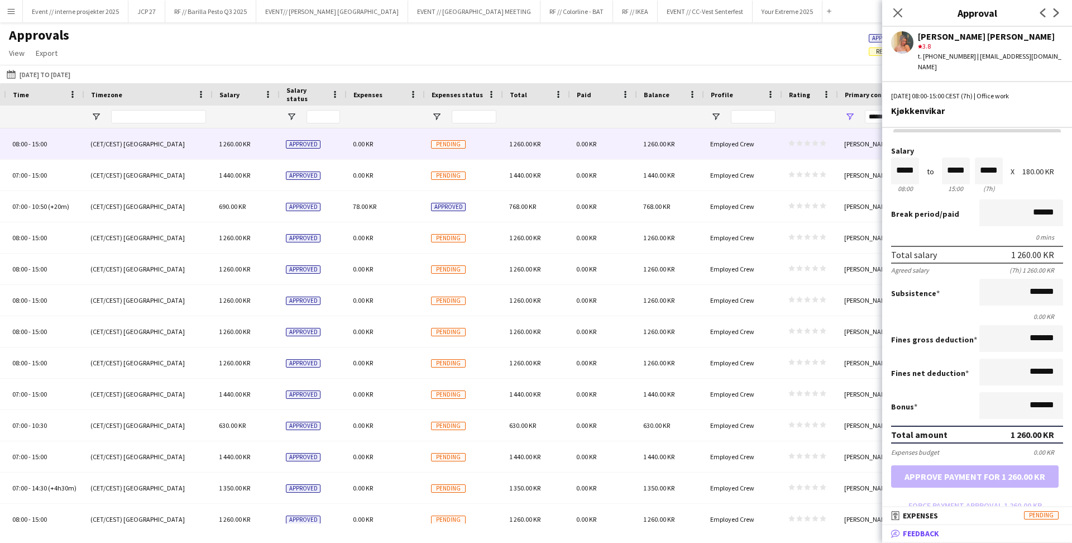
click at [990, 530] on mat-panel-title "bubble-pencil Feedback" at bounding box center [974, 533] width 185 height 10
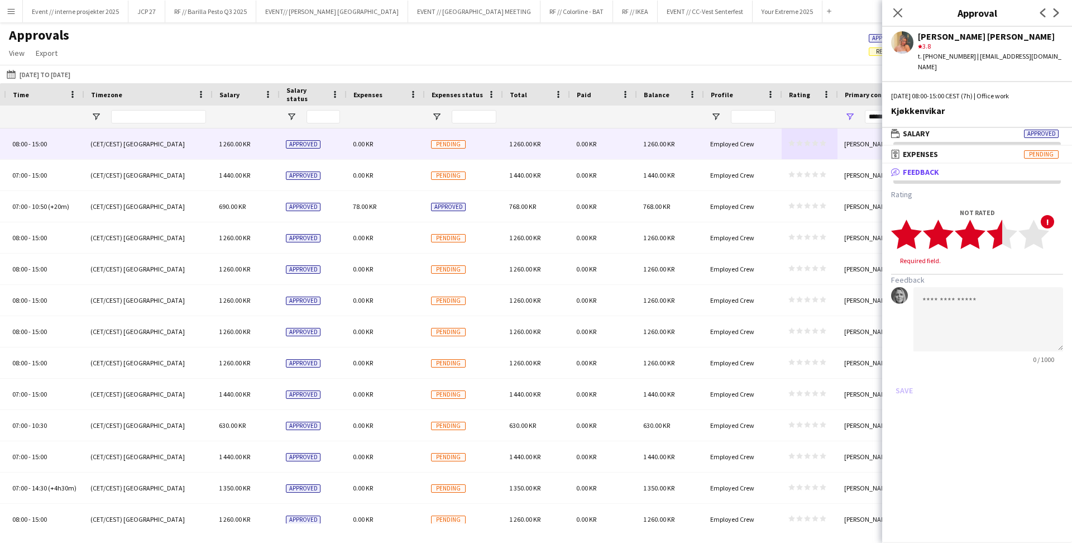
click at [1000, 230] on polygon at bounding box center [1001, 234] width 31 height 29
click at [1005, 226] on polygon at bounding box center [1001, 234] width 31 height 29
click at [905, 371] on button "Save" at bounding box center [904, 380] width 26 height 18
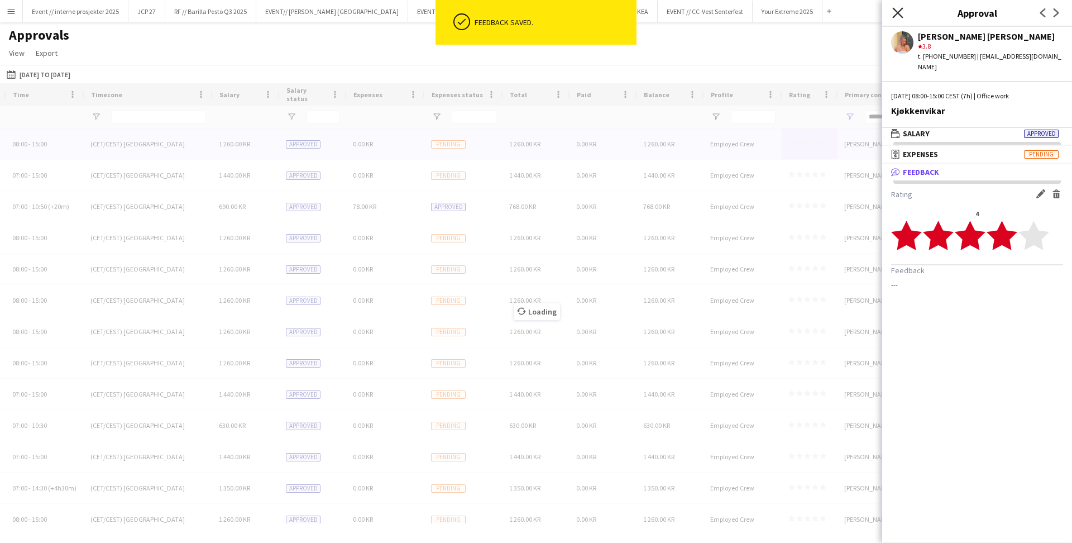
click at [896, 14] on icon at bounding box center [897, 12] width 11 height 11
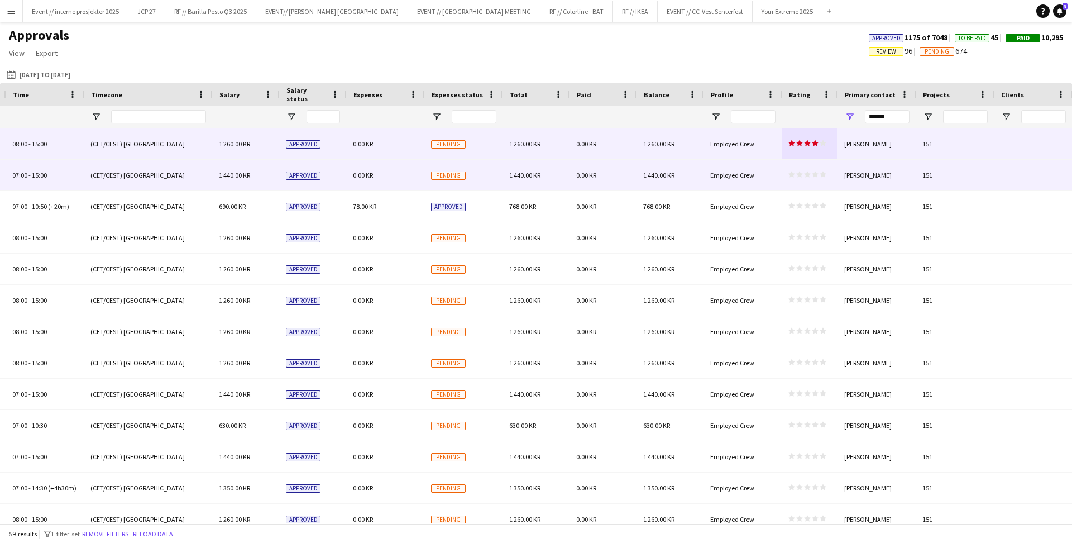
click at [814, 171] on icon "star" at bounding box center [815, 174] width 7 height 7
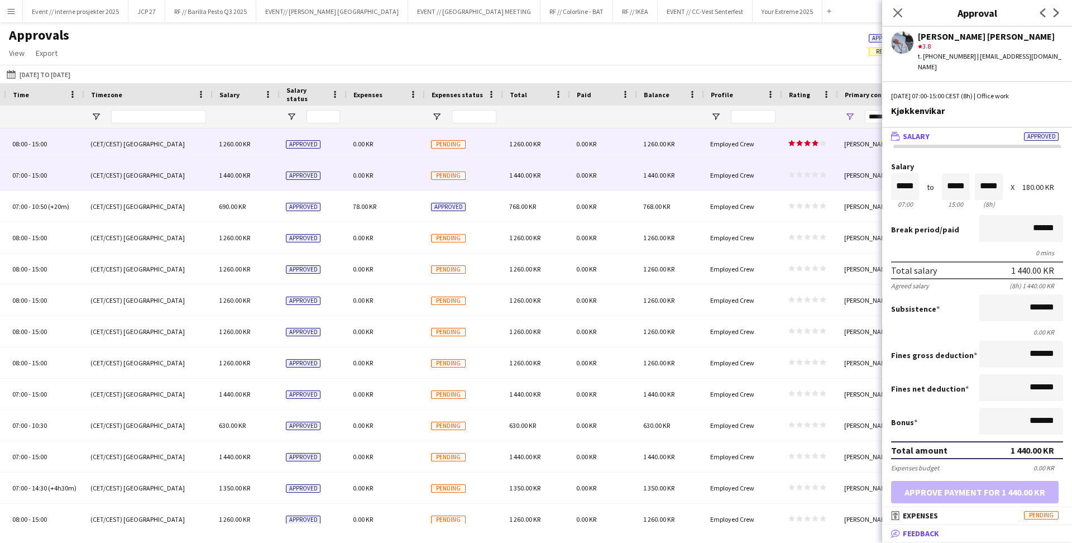
click at [934, 532] on span "Feedback" at bounding box center [921, 533] width 36 height 10
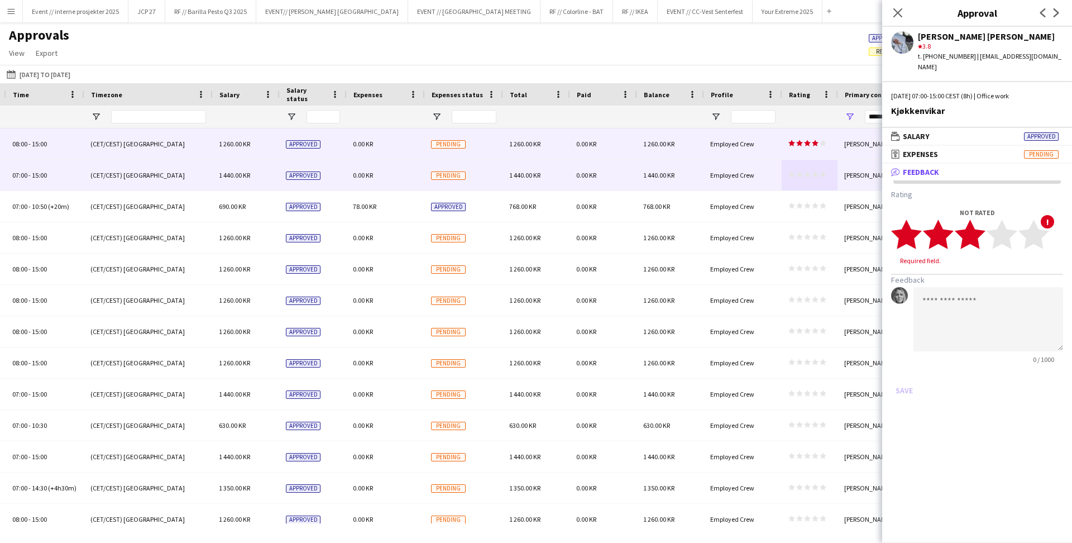
click at [976, 228] on polygon at bounding box center [969, 234] width 31 height 29
click at [1030, 226] on polygon at bounding box center [1033, 234] width 31 height 29
click at [1039, 222] on polygon at bounding box center [1033, 234] width 31 height 29
click at [1025, 220] on polygon at bounding box center [1033, 234] width 31 height 29
click at [896, 371] on button "Save" at bounding box center [904, 380] width 26 height 18
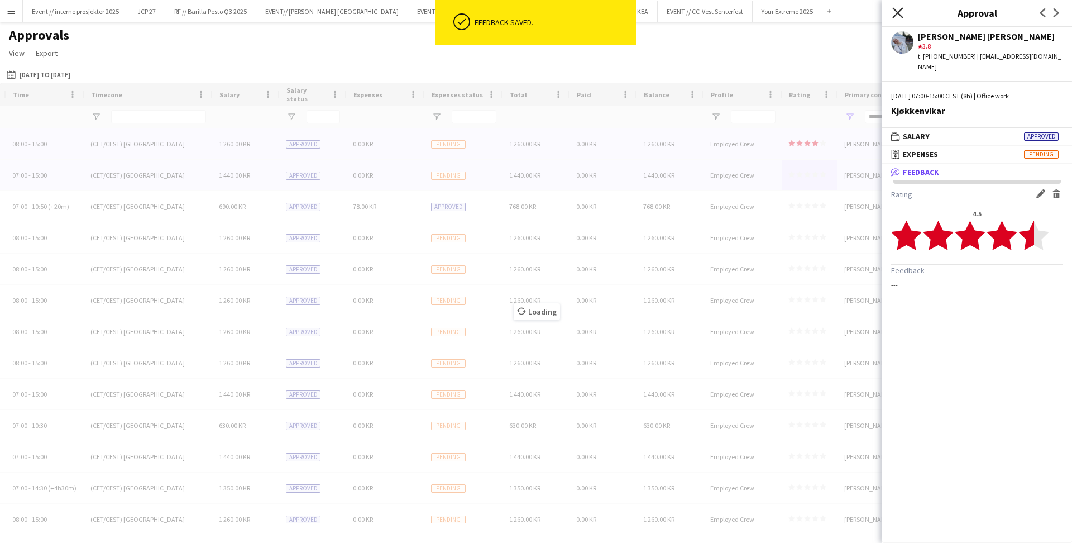
click at [900, 13] on icon "Close pop-in" at bounding box center [897, 12] width 11 height 11
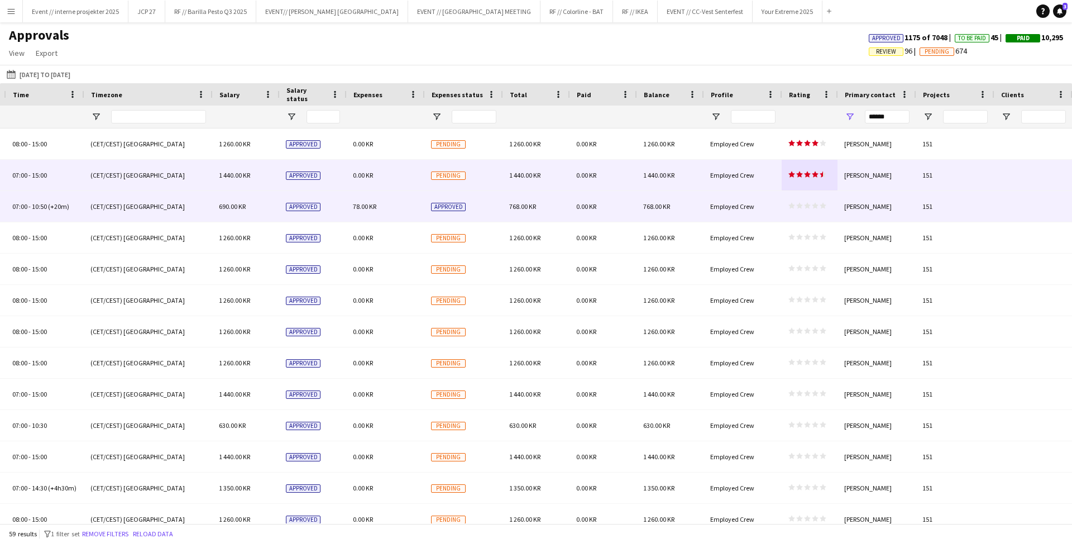
click at [799, 206] on polygon at bounding box center [799, 206] width 7 height 6
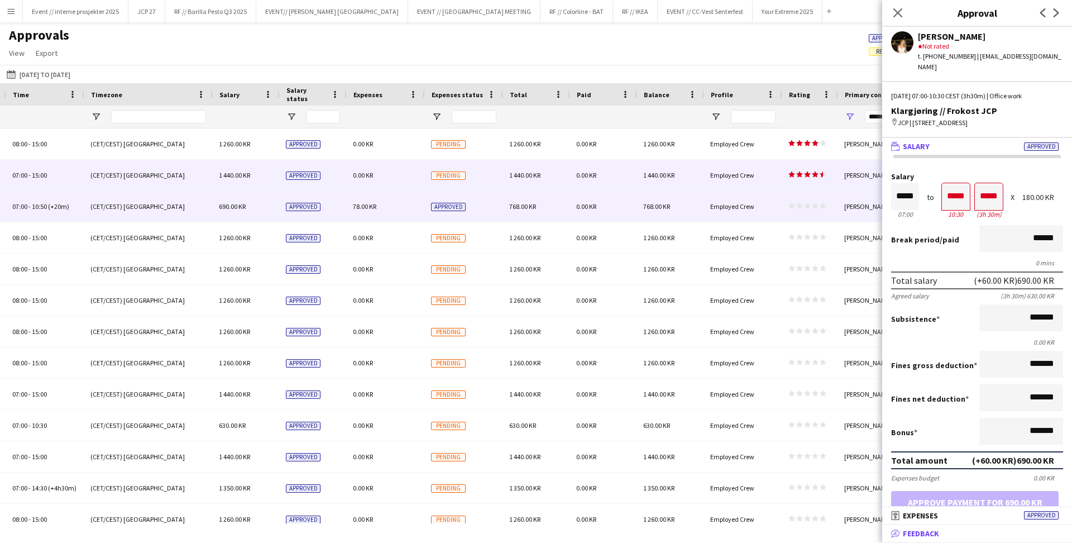
click at [941, 531] on mat-panel-title "bubble-pencil Feedback" at bounding box center [974, 533] width 185 height 10
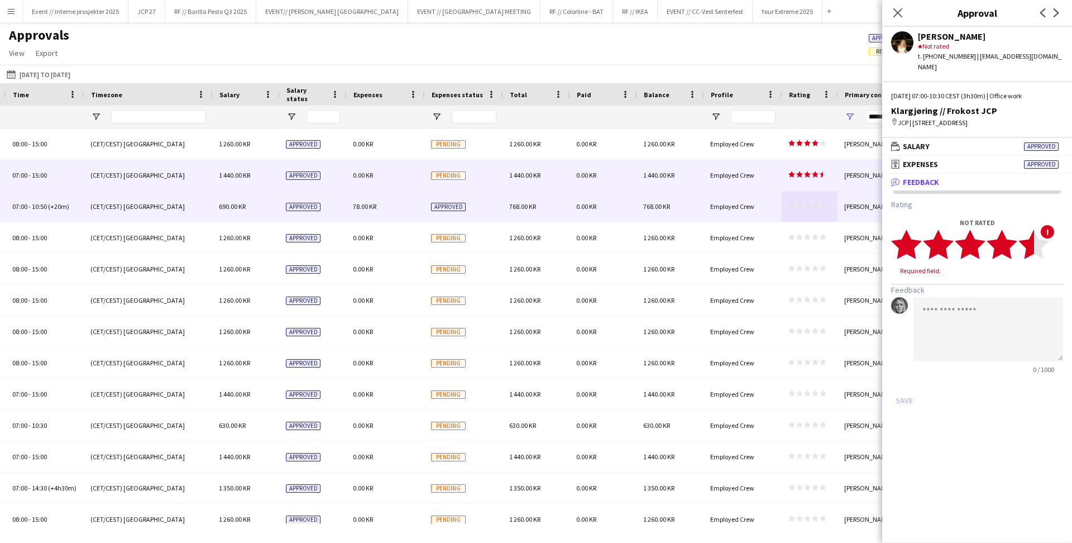
click at [1031, 232] on polygon at bounding box center [1033, 244] width 31 height 29
click at [1037, 230] on polygon at bounding box center [1033, 244] width 31 height 29
click at [912, 381] on button "Save" at bounding box center [904, 390] width 26 height 18
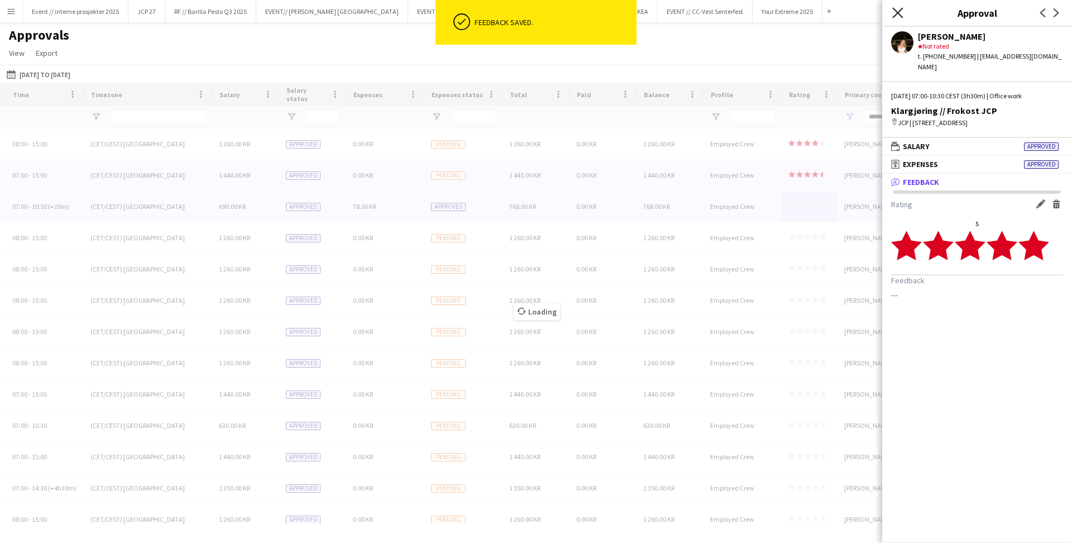
click at [898, 14] on icon "Close pop-in" at bounding box center [897, 12] width 11 height 11
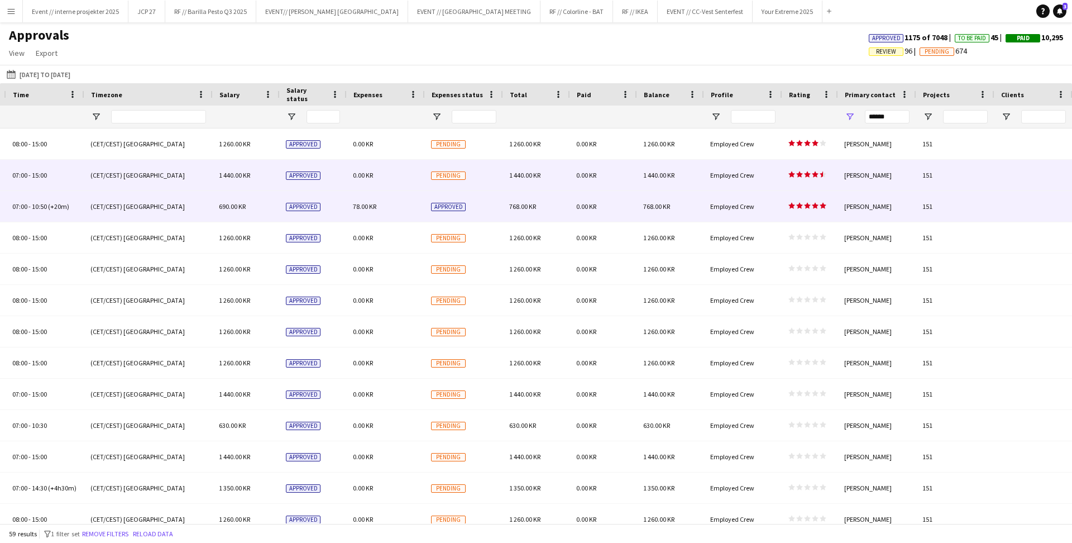
click at [816, 175] on polygon at bounding box center [815, 174] width 7 height 6
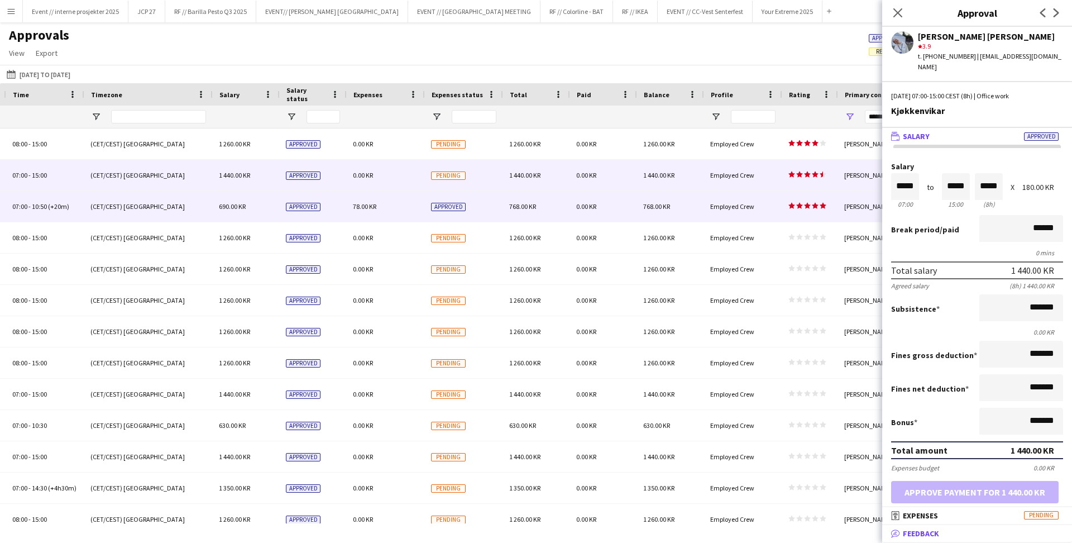
click at [941, 528] on mat-panel-title "bubble-pencil Feedback" at bounding box center [974, 533] width 185 height 10
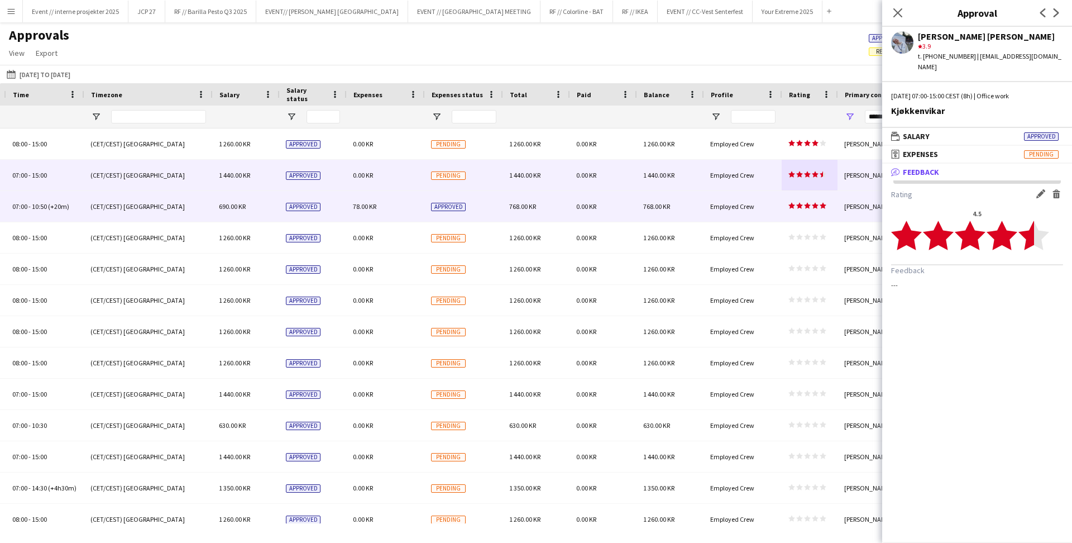
click at [1037, 222] on polygon at bounding box center [1033, 235] width 31 height 29
click at [1043, 222] on polygon at bounding box center [1033, 235] width 31 height 29
click at [1034, 221] on polygon at bounding box center [1033, 235] width 31 height 29
click at [1039, 180] on div "Rating Edit feedback Delete feedback 4.5 star star star star star star star sta…" at bounding box center [977, 241] width 190 height 123
click at [1042, 189] on app-icon "Edit feedback" at bounding box center [1040, 193] width 9 height 9
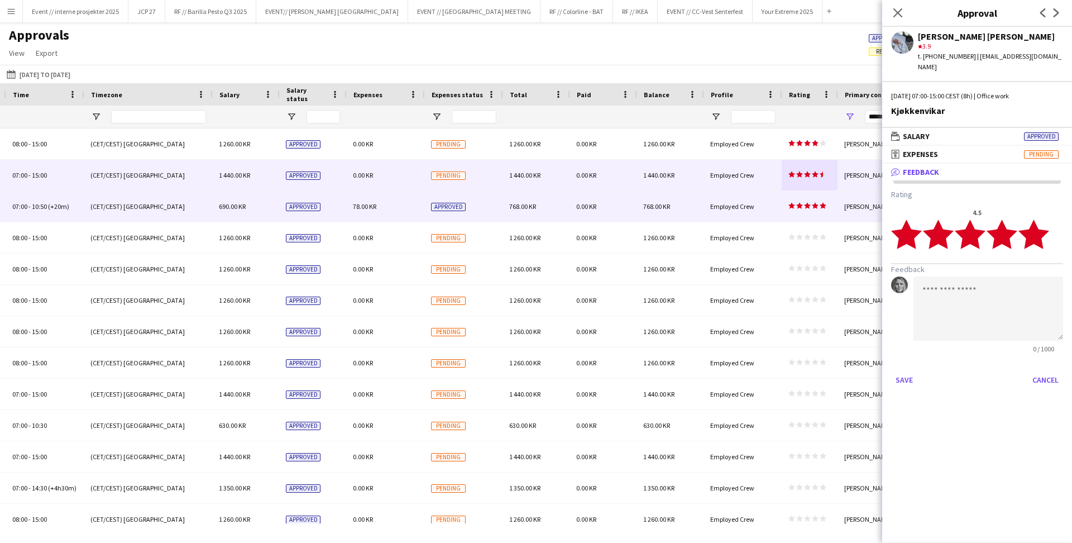
click at [1040, 226] on polygon at bounding box center [1033, 234] width 31 height 29
click at [903, 371] on button "Save" at bounding box center [904, 380] width 26 height 18
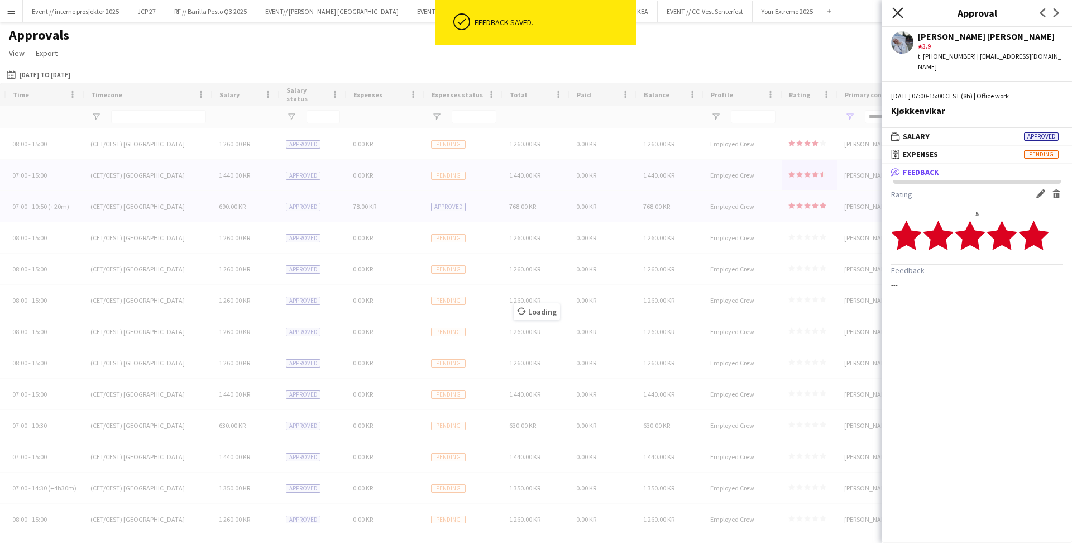
click at [896, 10] on icon at bounding box center [897, 12] width 11 height 11
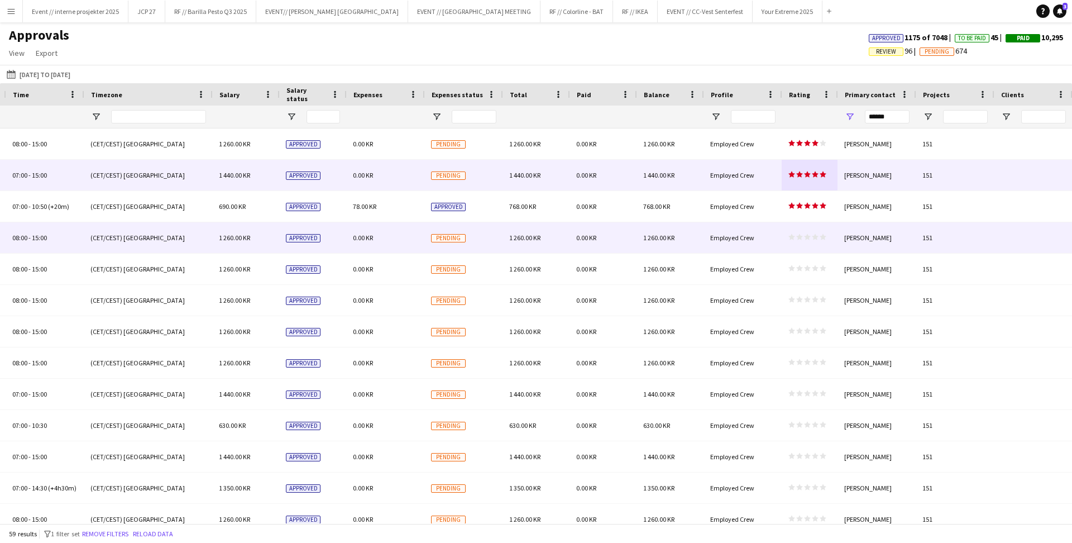
click at [804, 237] on icon "star" at bounding box center [807, 236] width 7 height 7
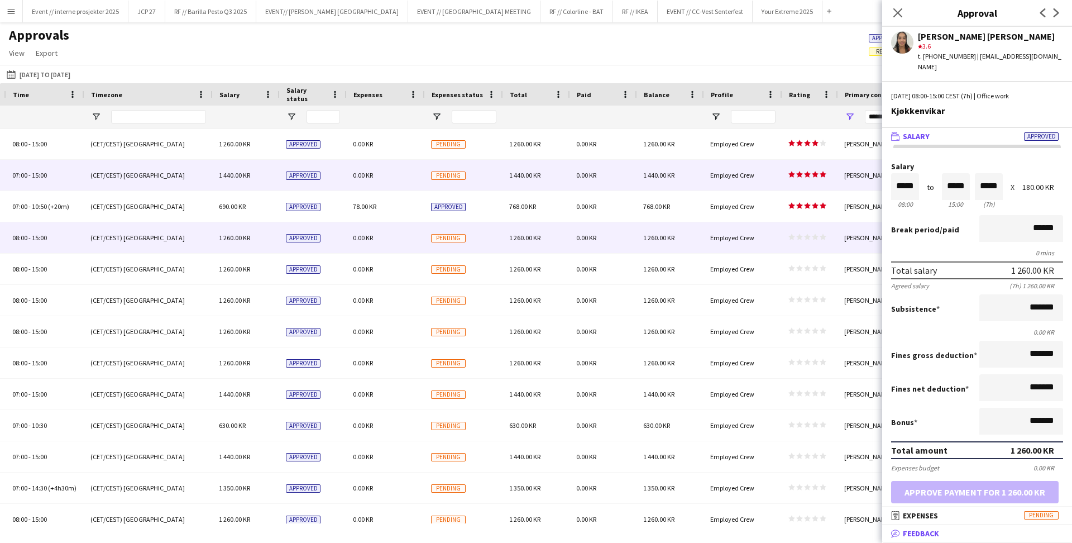
click at [982, 532] on mat-panel-title "bubble-pencil Feedback" at bounding box center [974, 533] width 185 height 10
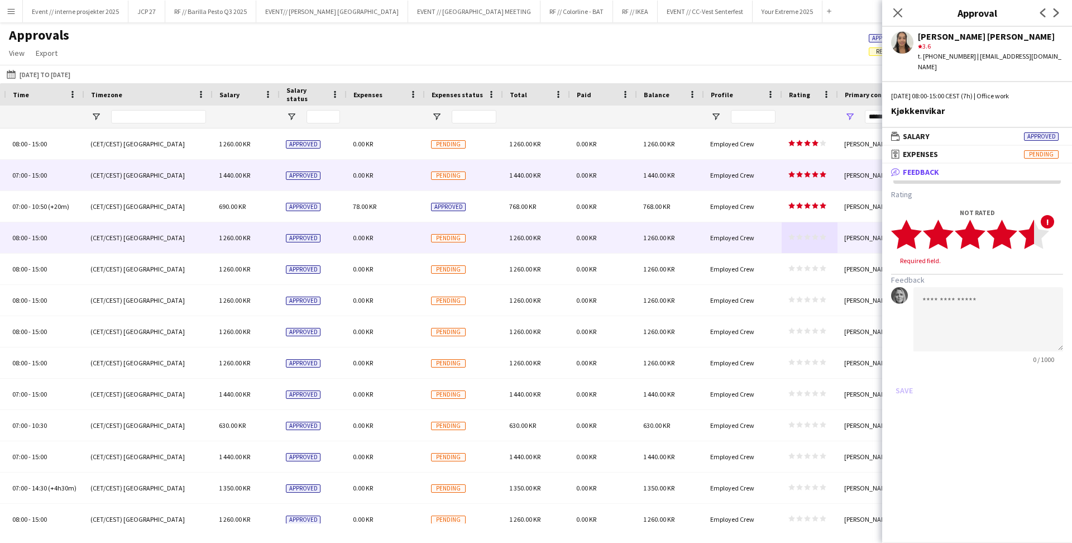
click at [1025, 226] on icon "star" at bounding box center [1033, 234] width 31 height 31
click at [911, 371] on button "Save" at bounding box center [904, 380] width 26 height 18
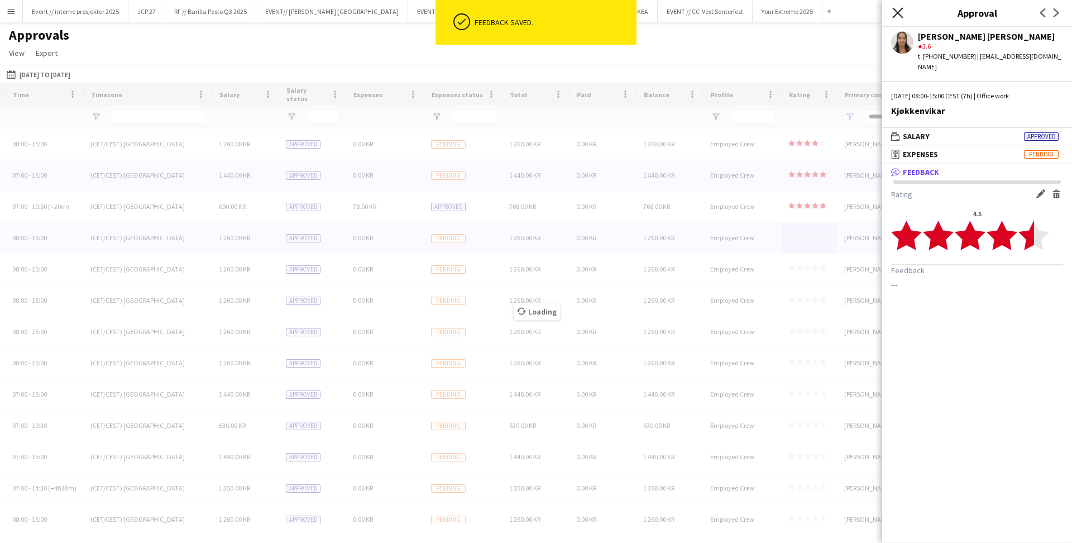
click at [900, 9] on icon at bounding box center [897, 12] width 11 height 11
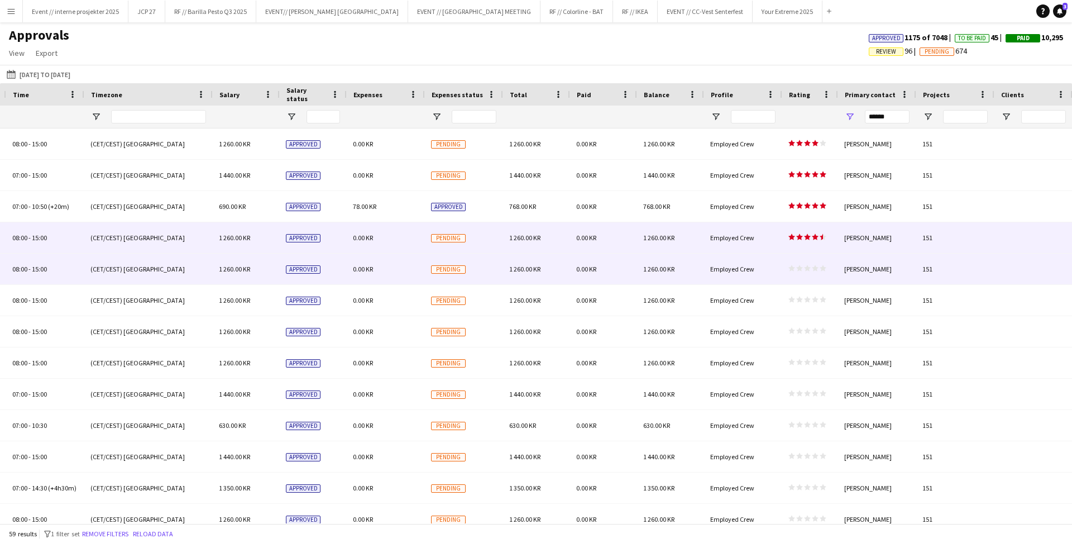
click at [812, 269] on icon "star" at bounding box center [815, 268] width 7 height 7
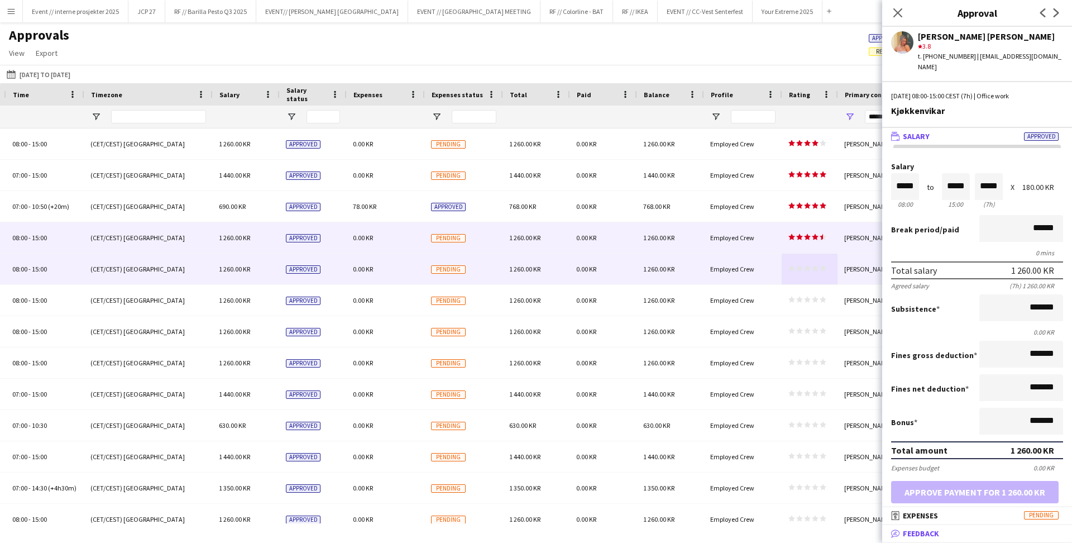
click at [923, 537] on span "Feedback" at bounding box center [921, 533] width 36 height 10
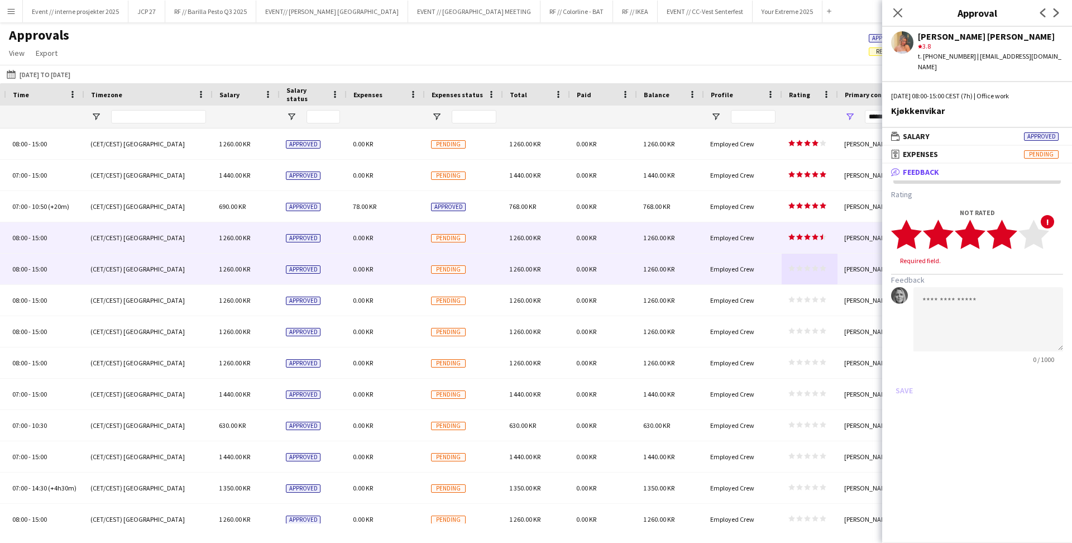
click at [1004, 227] on polygon at bounding box center [1001, 234] width 31 height 29
click at [905, 371] on button "Save" at bounding box center [904, 380] width 26 height 18
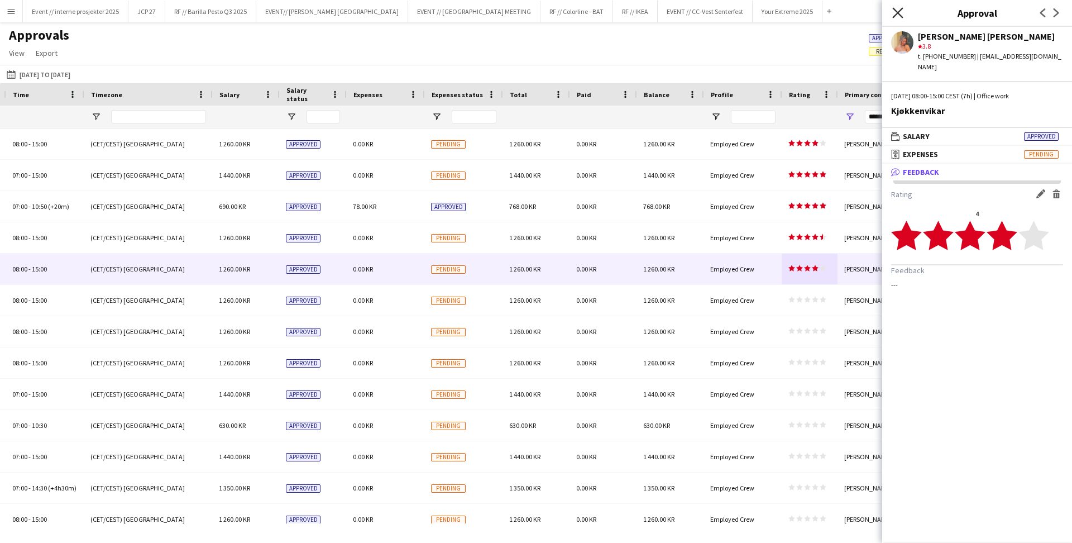
click at [898, 11] on icon "Close pop-in" at bounding box center [897, 12] width 11 height 11
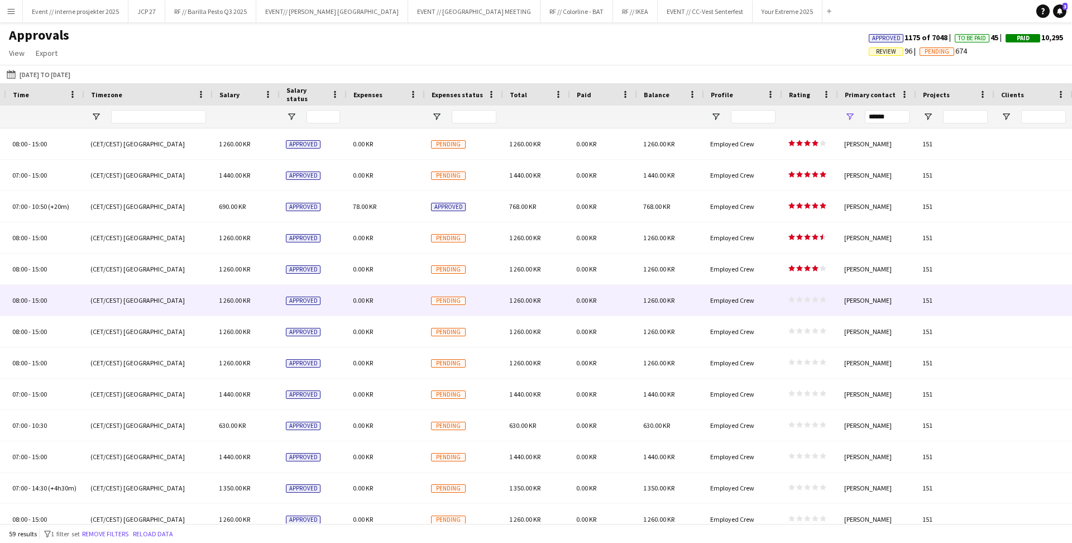
click at [812, 300] on icon "star" at bounding box center [815, 299] width 7 height 7
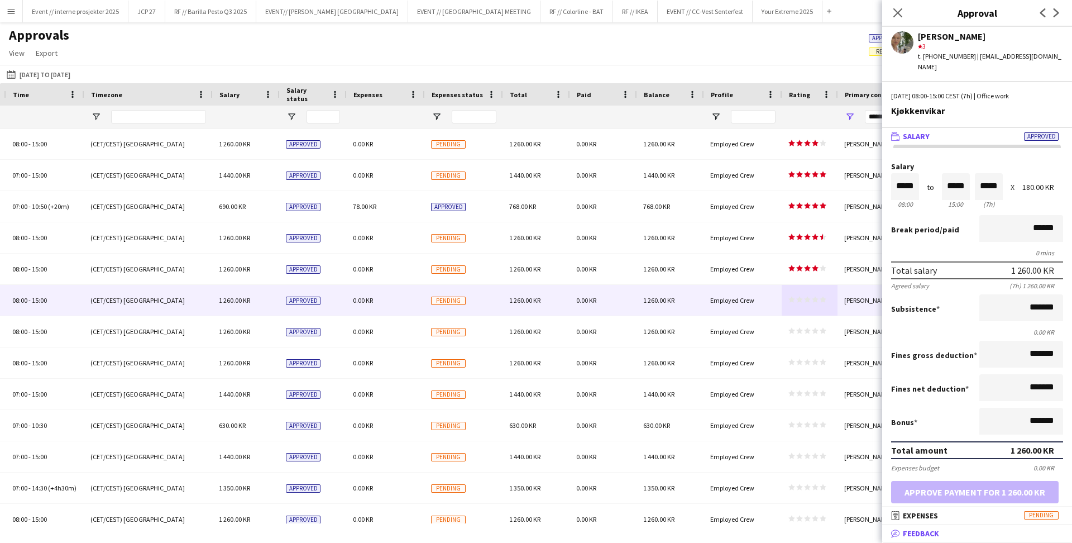
click at [927, 529] on span "Feedback" at bounding box center [921, 533] width 36 height 10
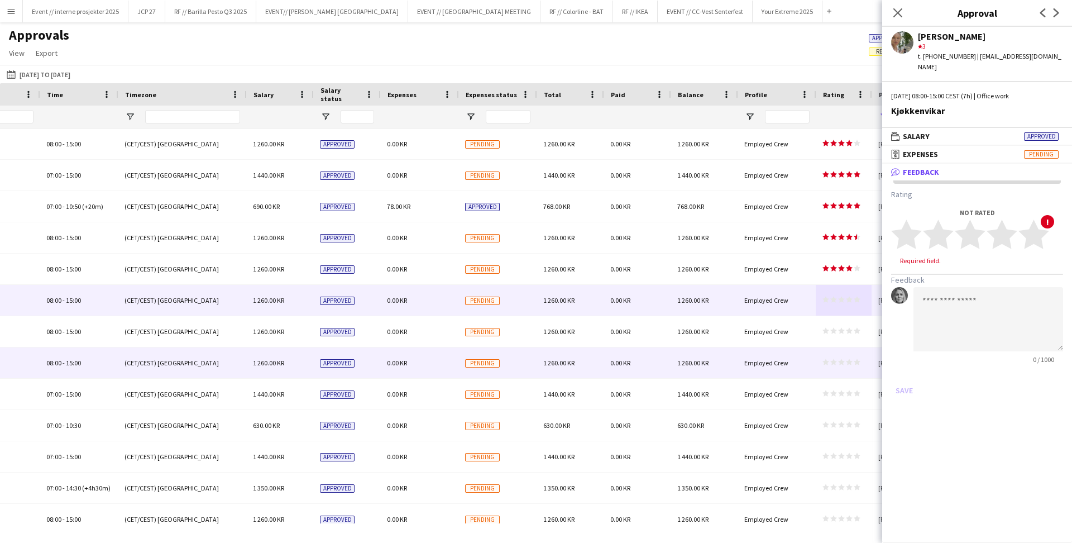
scroll to position [0, 856]
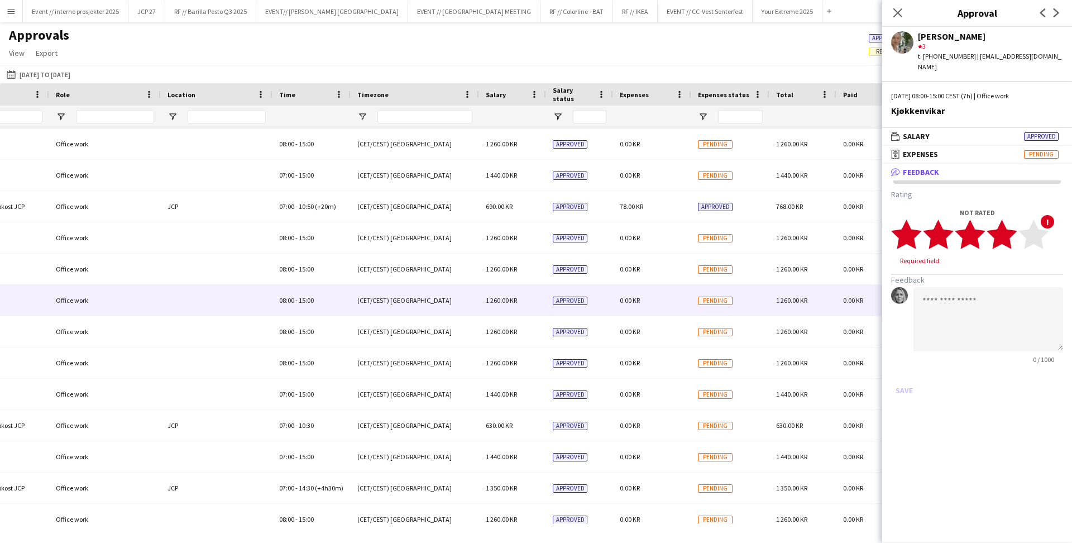
click at [1004, 228] on polygon at bounding box center [1001, 234] width 31 height 29
click at [901, 371] on button "Save" at bounding box center [904, 380] width 26 height 18
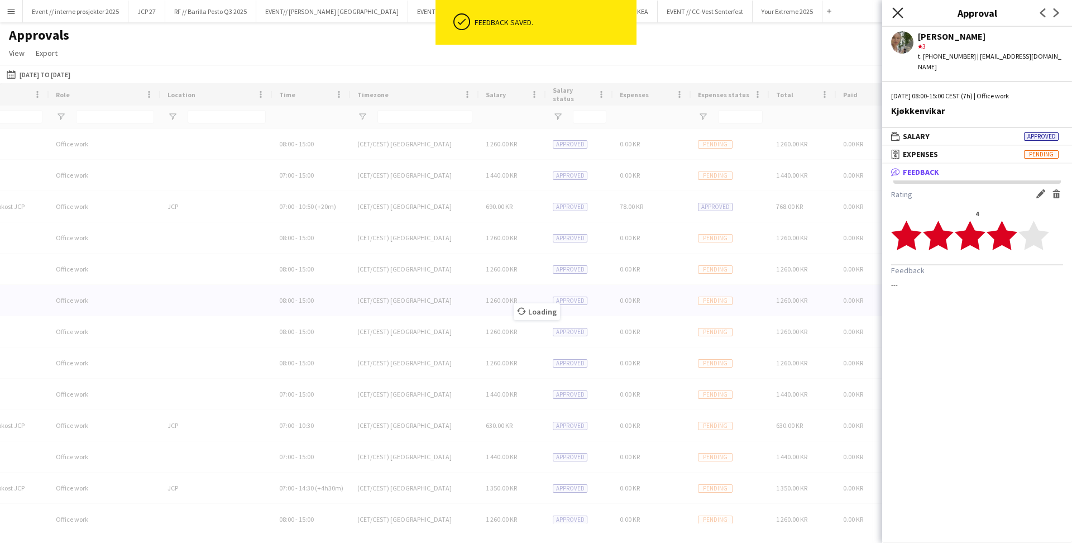
click at [900, 10] on icon at bounding box center [897, 12] width 11 height 11
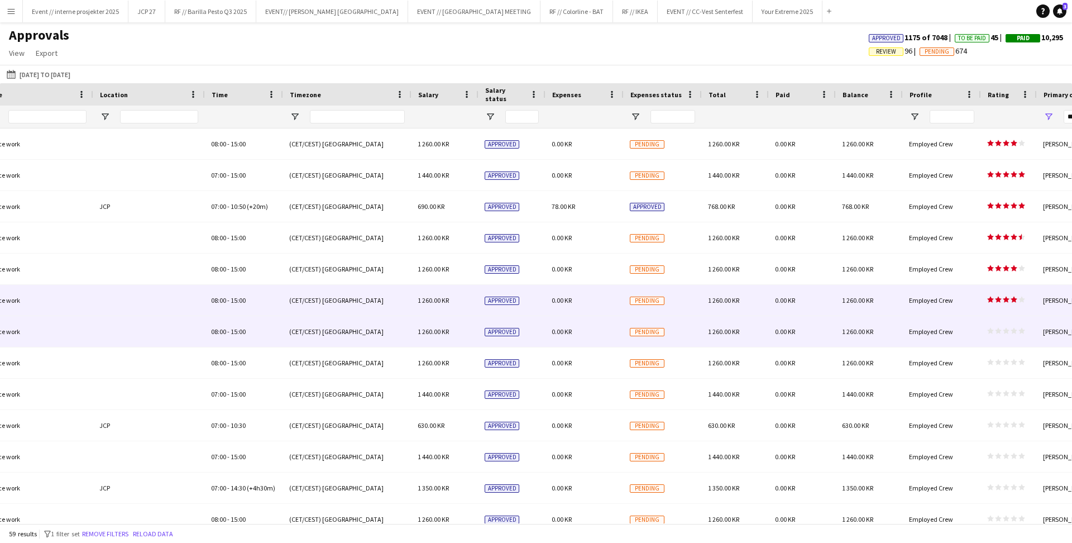
click at [996, 330] on polygon at bounding box center [998, 331] width 7 height 6
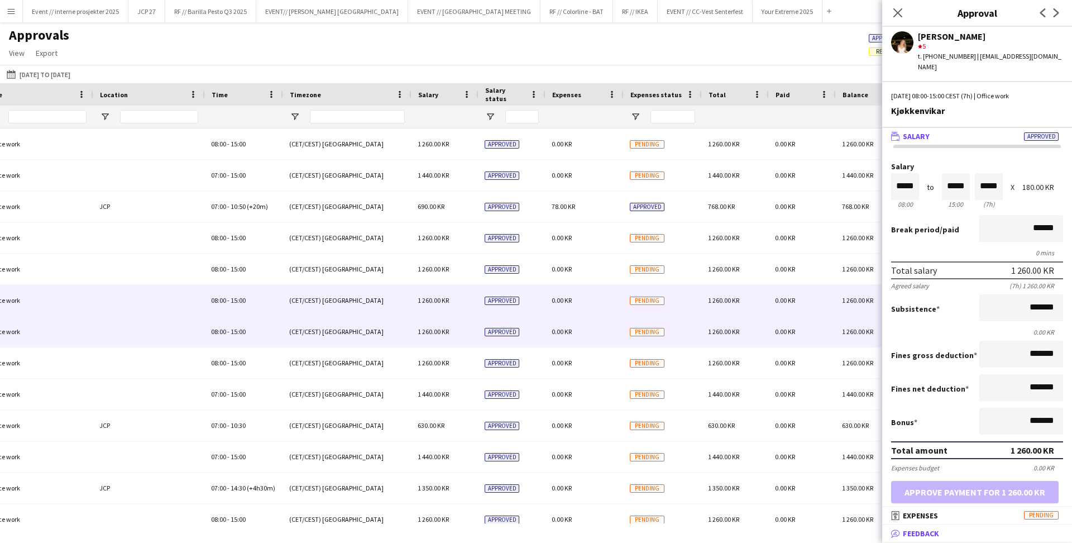
click at [929, 528] on span "Feedback" at bounding box center [921, 533] width 36 height 10
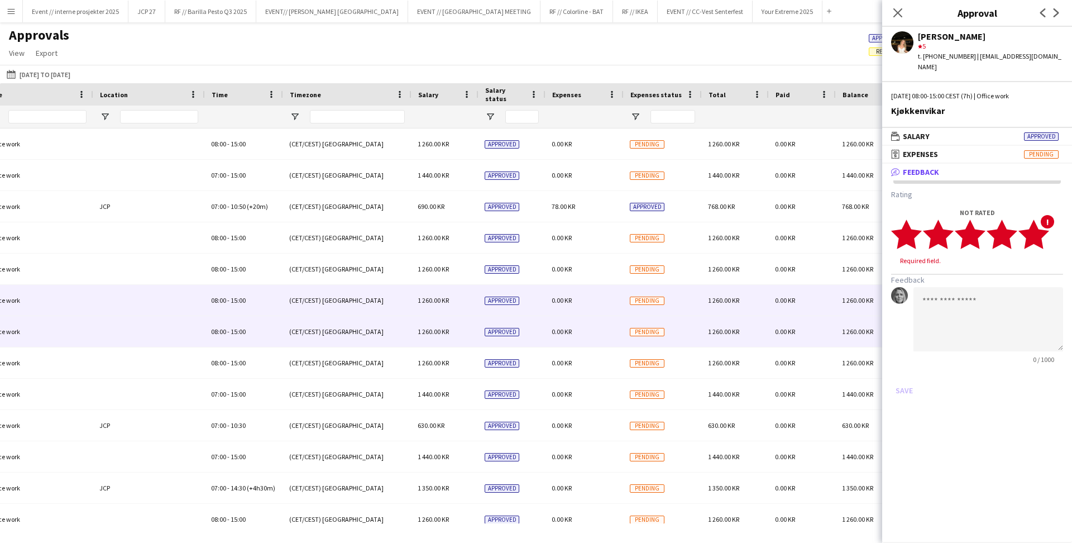
click at [1039, 224] on polygon at bounding box center [1033, 234] width 31 height 29
click at [903, 371] on button "Save" at bounding box center [904, 380] width 26 height 18
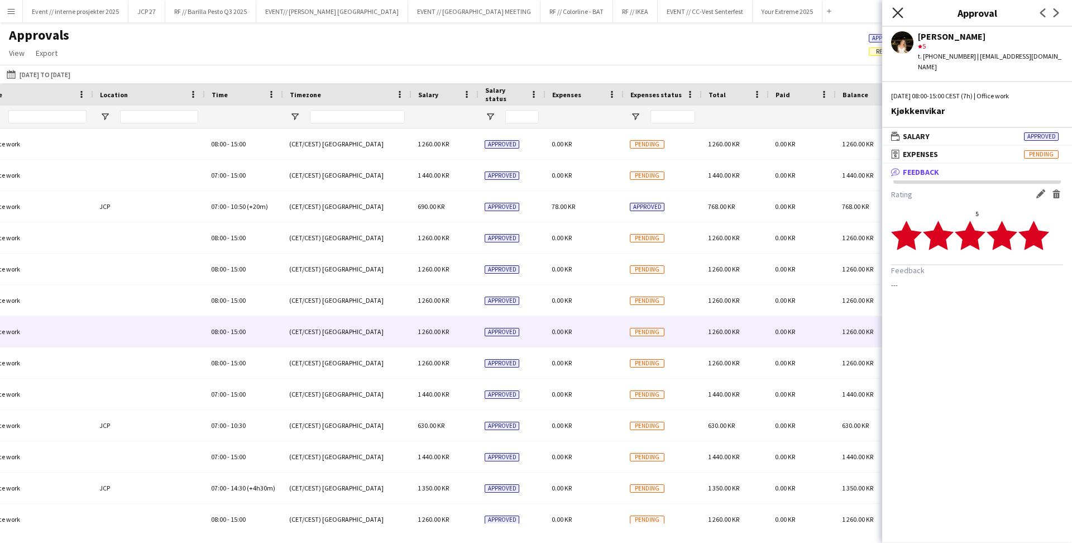
click at [899, 12] on icon "Close pop-in" at bounding box center [897, 12] width 11 height 11
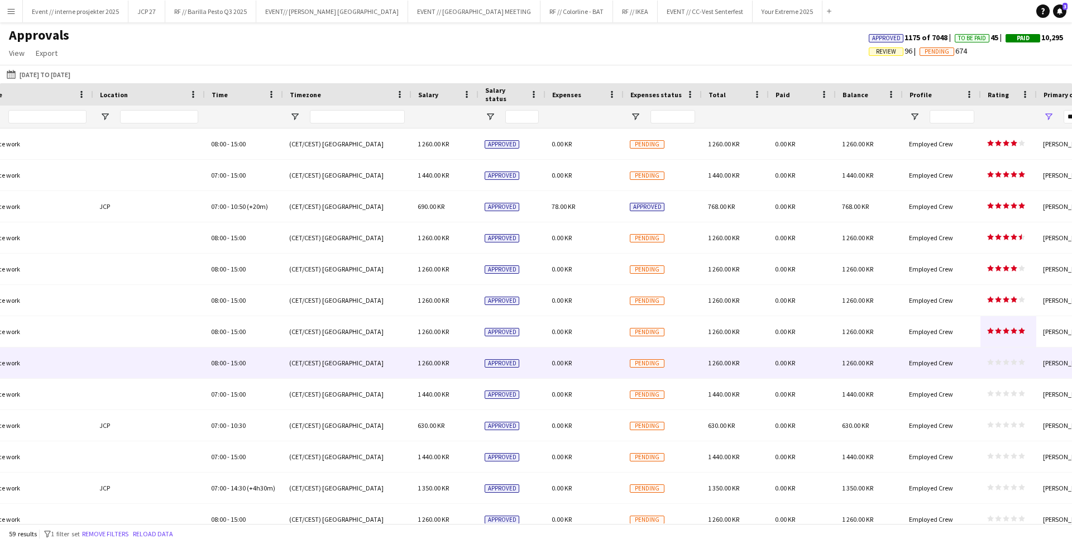
click at [1004, 366] on div "star star star star star star star star star star" at bounding box center [1008, 362] width 56 height 31
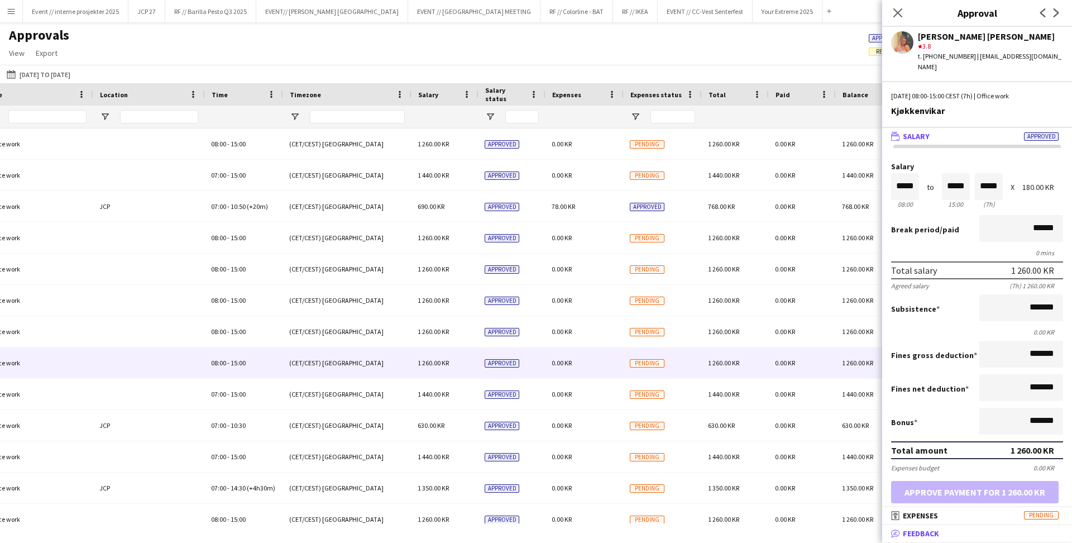
click at [961, 534] on mat-panel-title "bubble-pencil Feedback" at bounding box center [974, 533] width 185 height 10
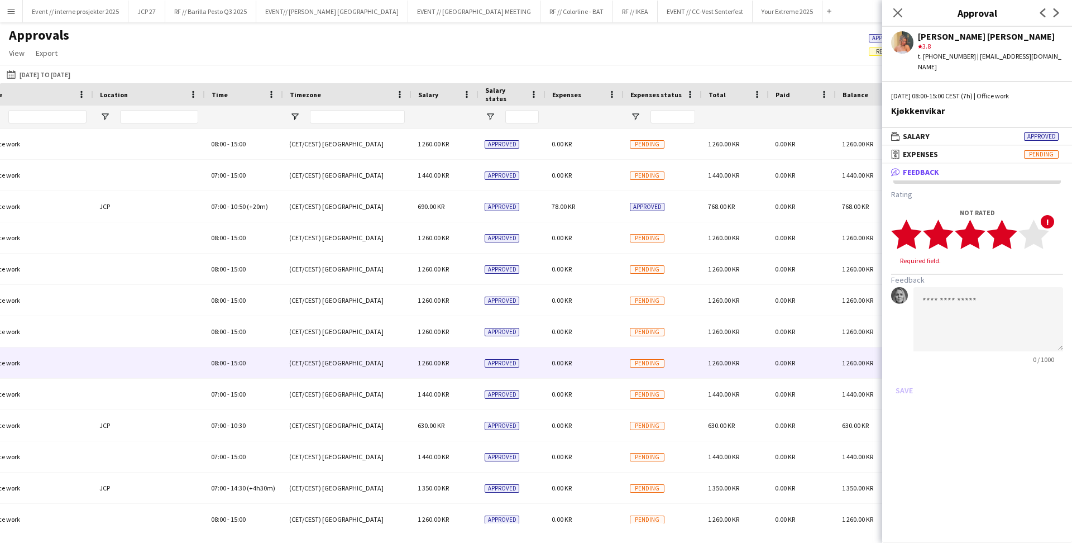
click at [1013, 222] on icon "star" at bounding box center [1001, 234] width 31 height 31
click at [911, 371] on button "Save" at bounding box center [904, 380] width 26 height 18
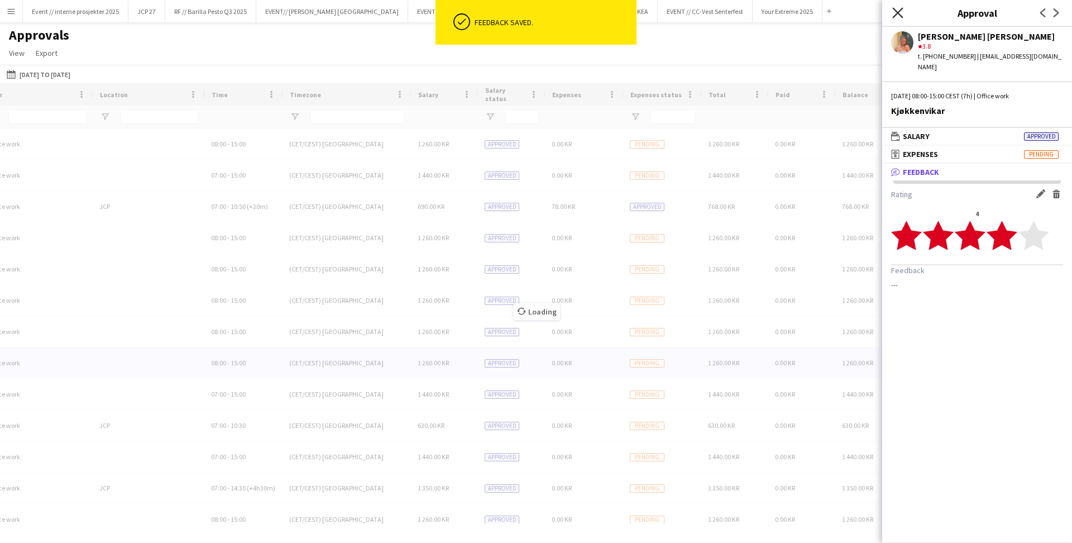
click at [898, 12] on icon at bounding box center [897, 12] width 11 height 11
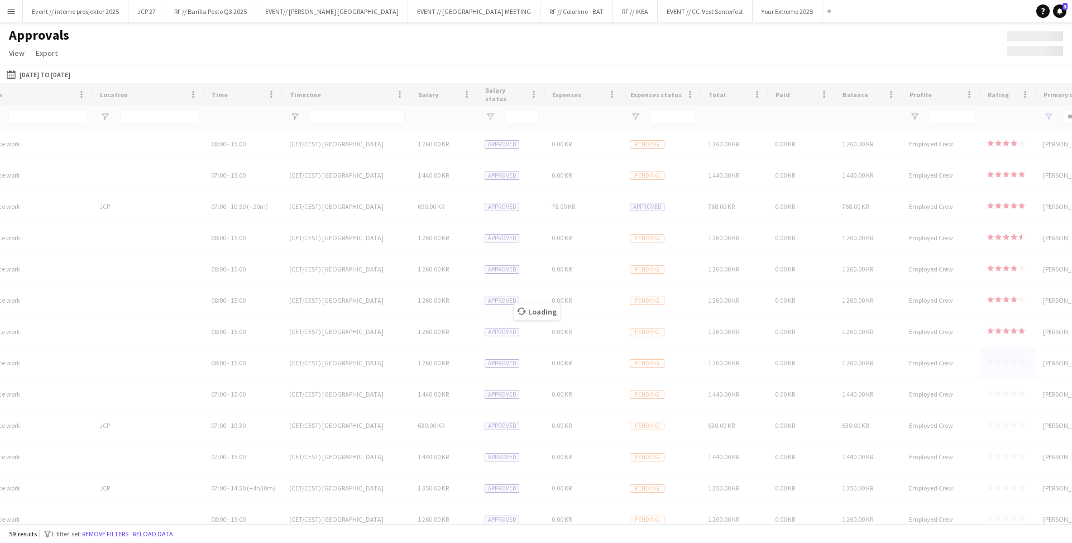
scroll to position [0, 0]
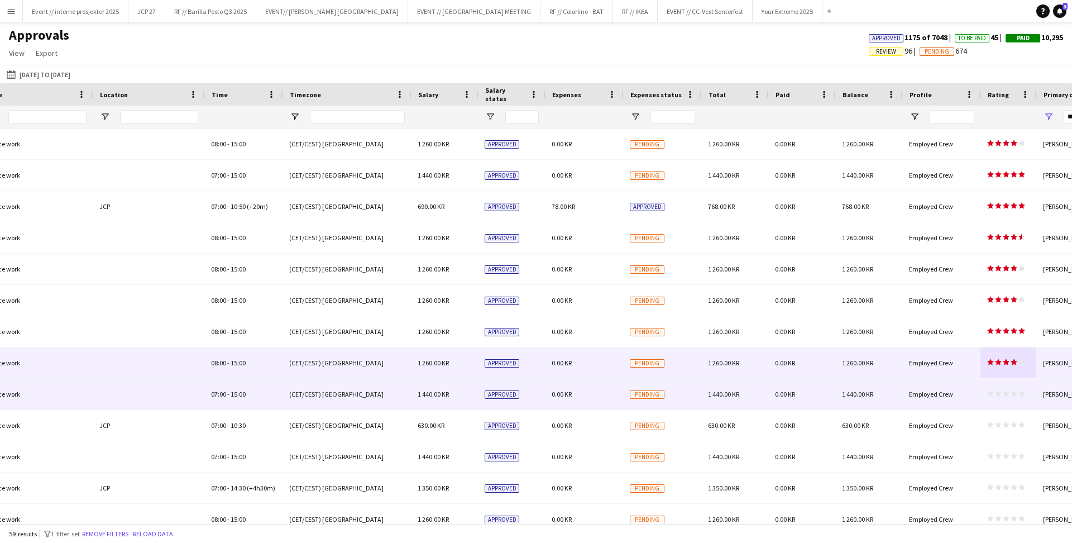
click at [1010, 391] on icon "star" at bounding box center [1013, 393] width 7 height 7
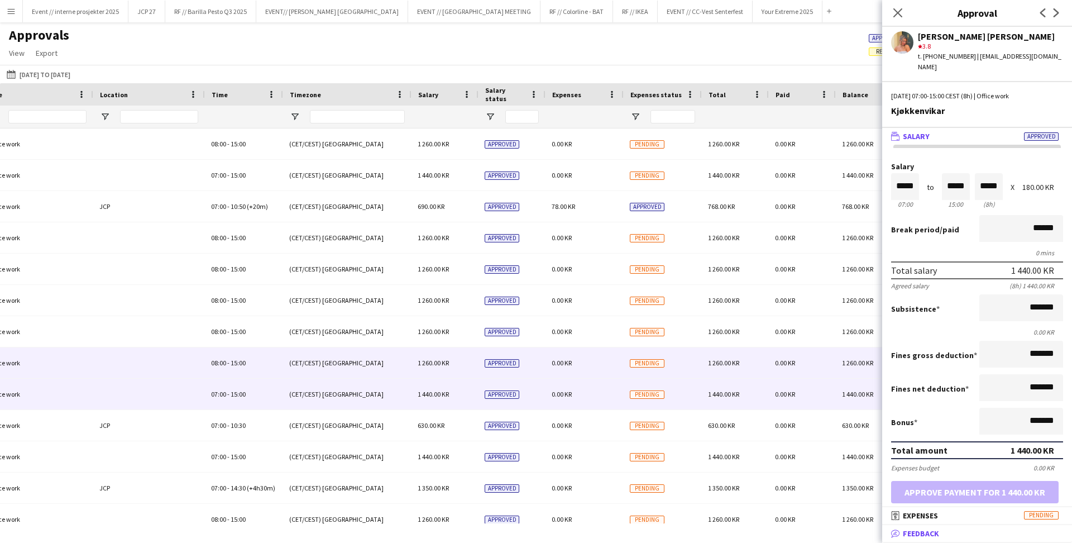
click at [951, 532] on mat-panel-title "bubble-pencil Feedback" at bounding box center [974, 533] width 185 height 10
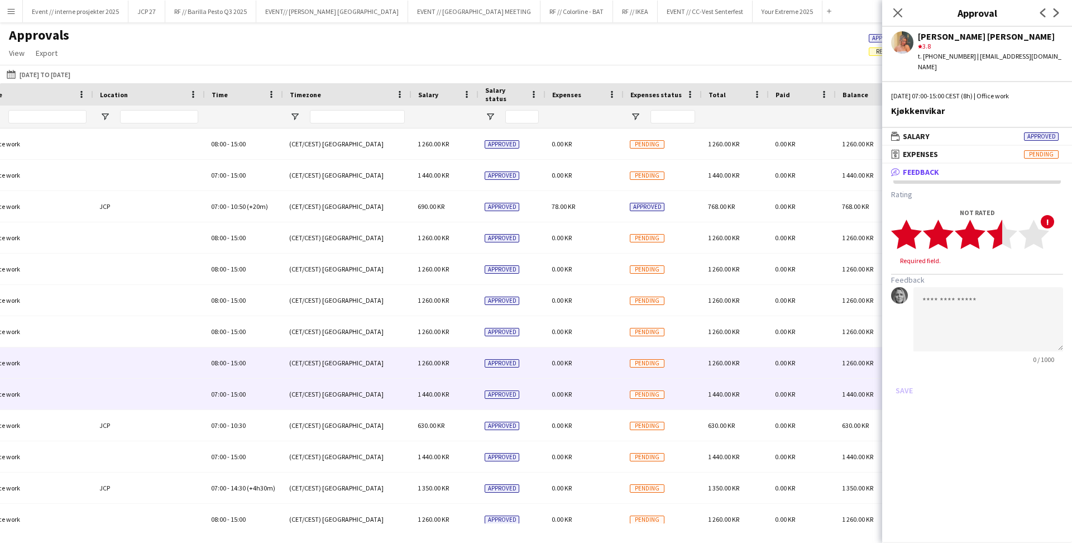
click at [1001, 226] on polygon at bounding box center [1001, 234] width 31 height 29
click at [1007, 226] on polygon at bounding box center [1001, 234] width 31 height 29
click at [896, 371] on button "Save" at bounding box center [904, 380] width 26 height 18
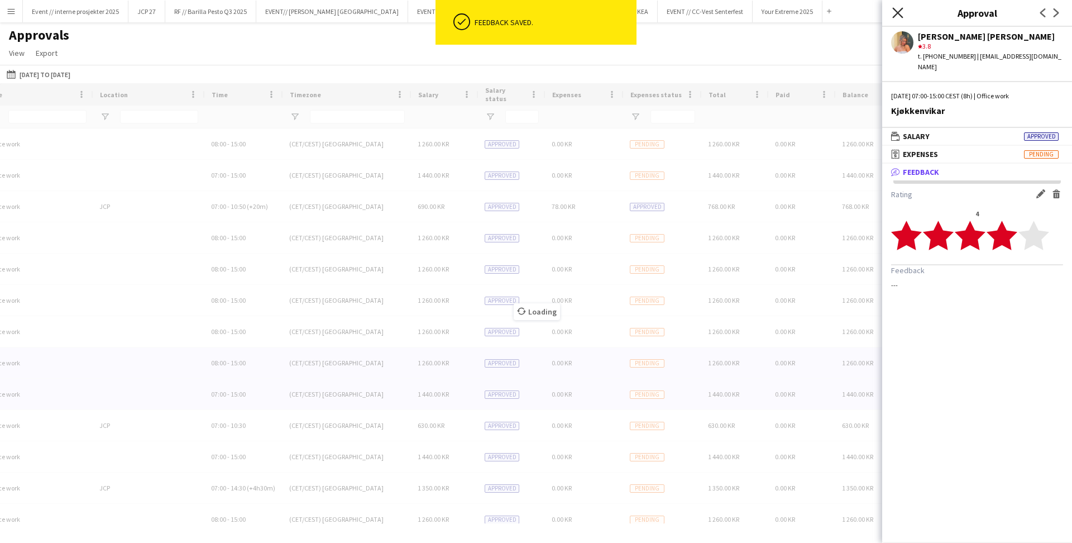
click at [894, 12] on icon "Close pop-in" at bounding box center [897, 12] width 11 height 11
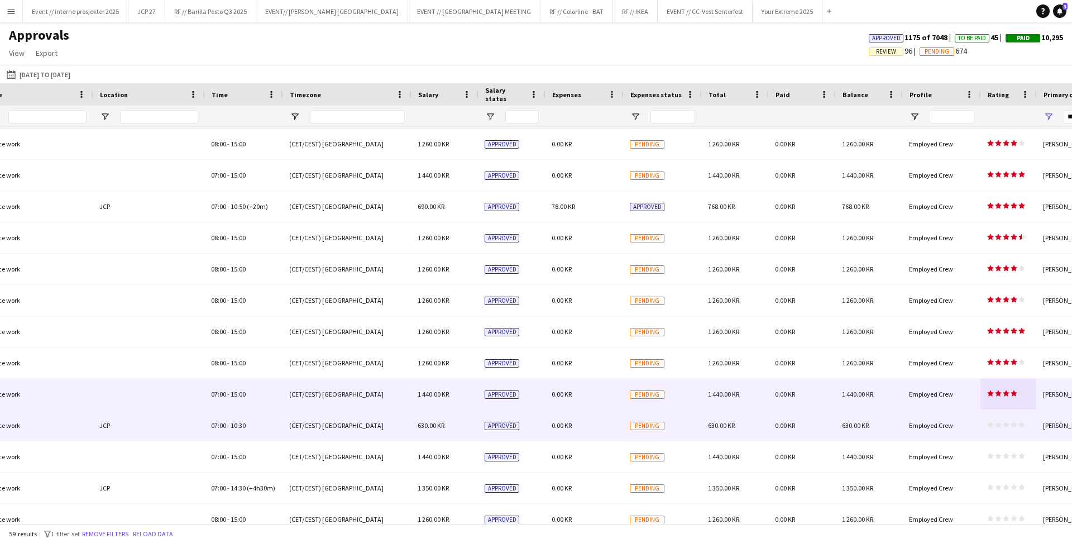
click at [1013, 421] on icon "star" at bounding box center [1013, 424] width 7 height 7
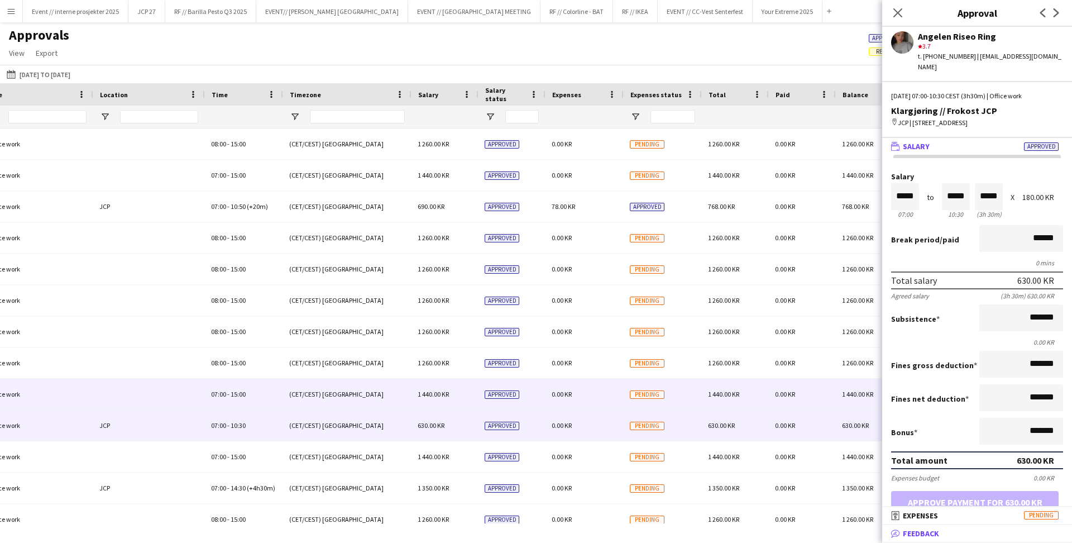
click at [948, 532] on mat-panel-title "bubble-pencil Feedback" at bounding box center [974, 533] width 185 height 10
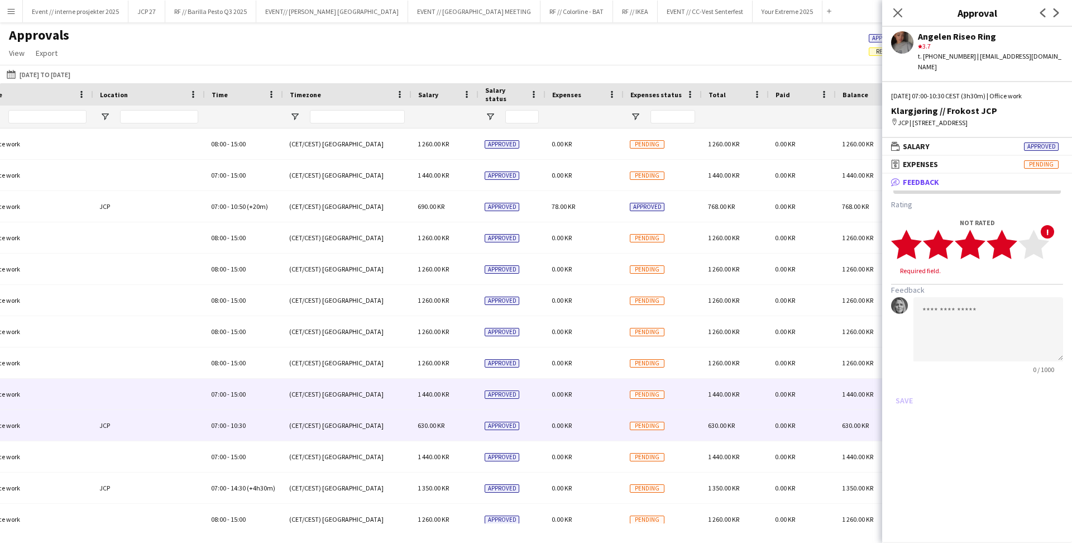
click at [1007, 241] on polygon at bounding box center [1001, 244] width 31 height 29
click at [909, 381] on button "Save" at bounding box center [904, 390] width 26 height 18
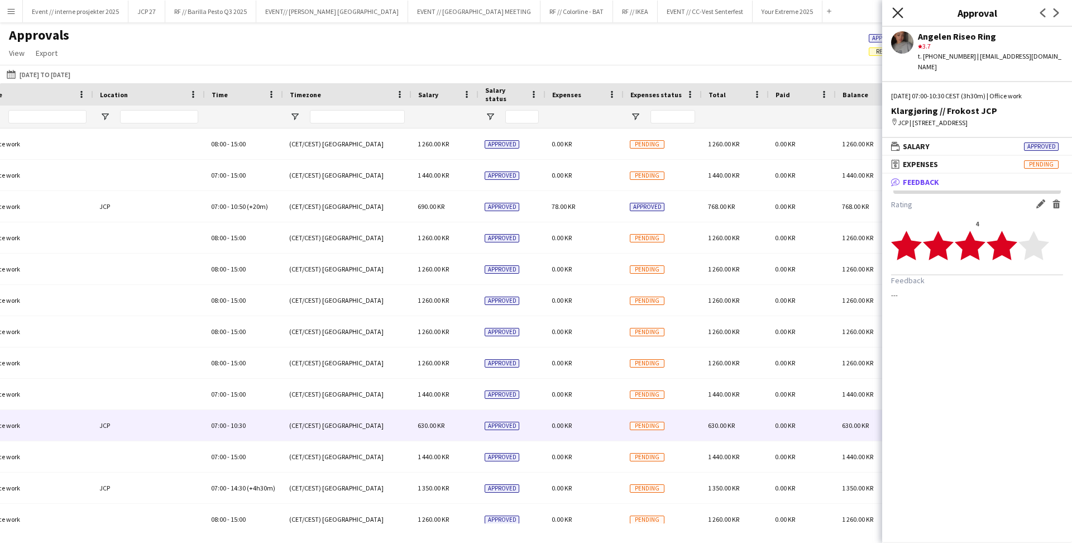
click at [899, 15] on icon at bounding box center [897, 12] width 11 height 11
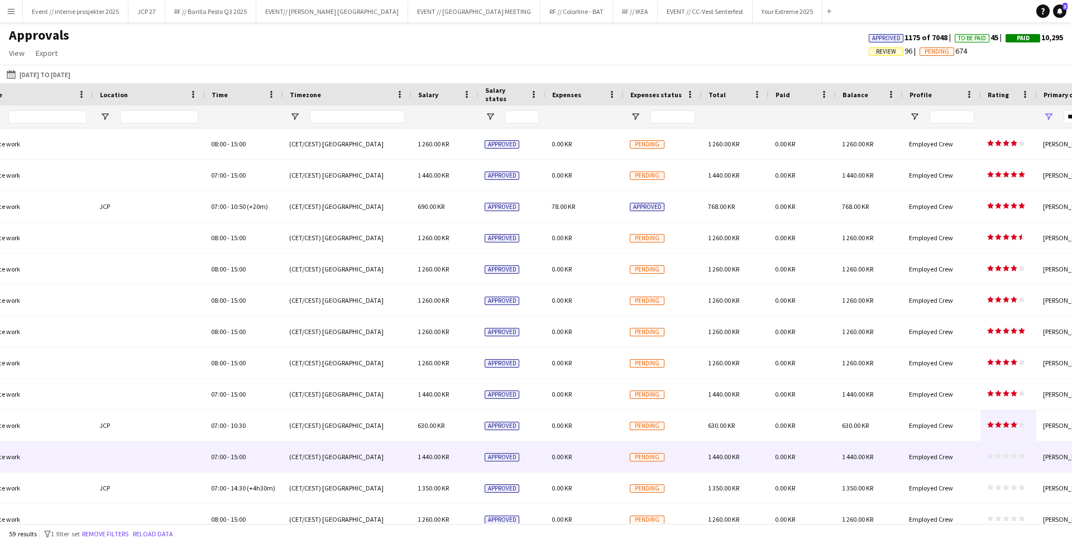
click at [1007, 452] on icon "star" at bounding box center [1005, 455] width 7 height 7
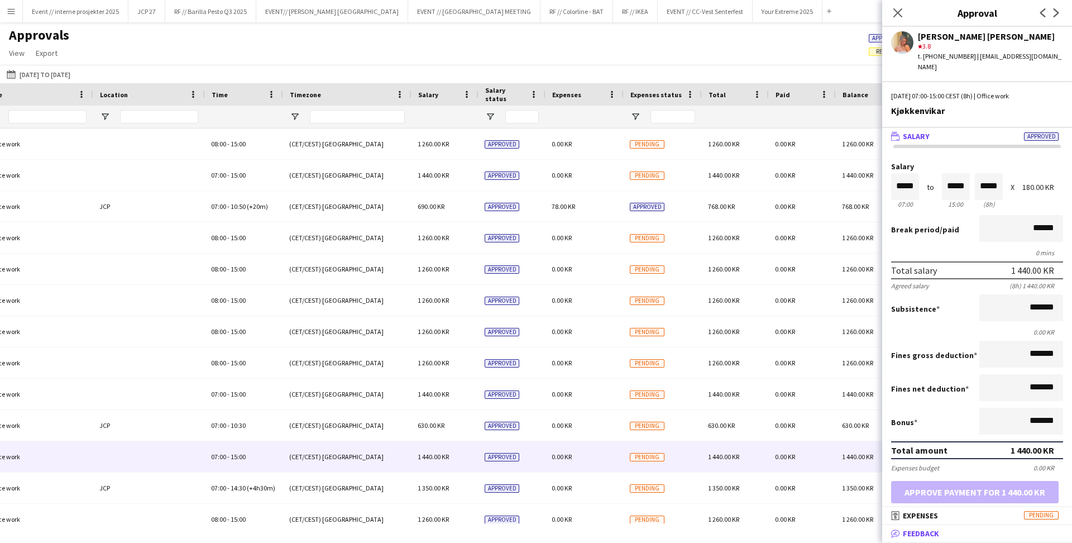
click at [957, 531] on mat-panel-title "bubble-pencil Feedback" at bounding box center [974, 533] width 185 height 10
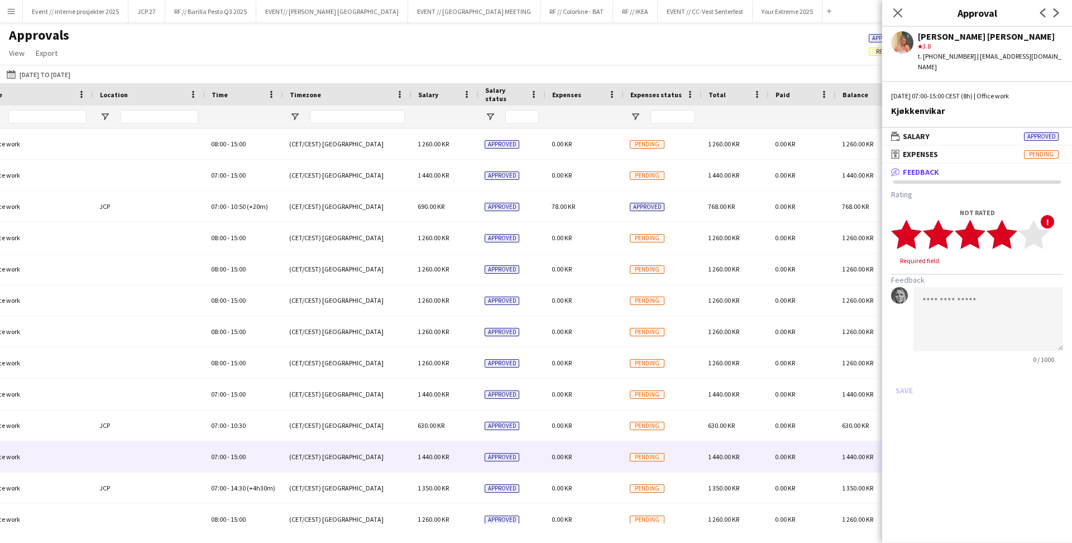
click at [1007, 226] on polygon at bounding box center [1001, 234] width 31 height 29
click at [909, 371] on button "Save" at bounding box center [904, 380] width 26 height 18
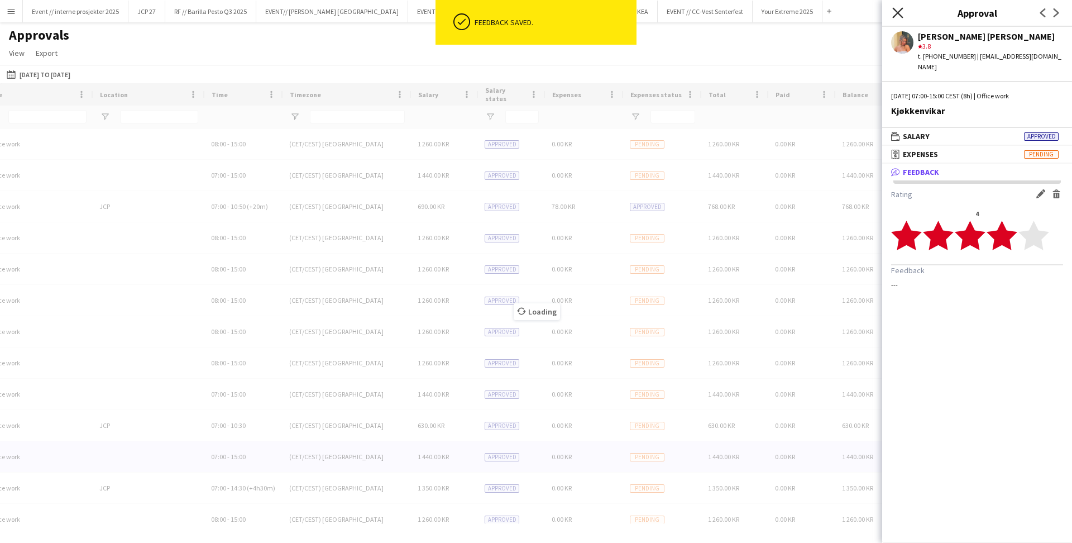
click at [892, 10] on icon "Close pop-in" at bounding box center [897, 12] width 11 height 11
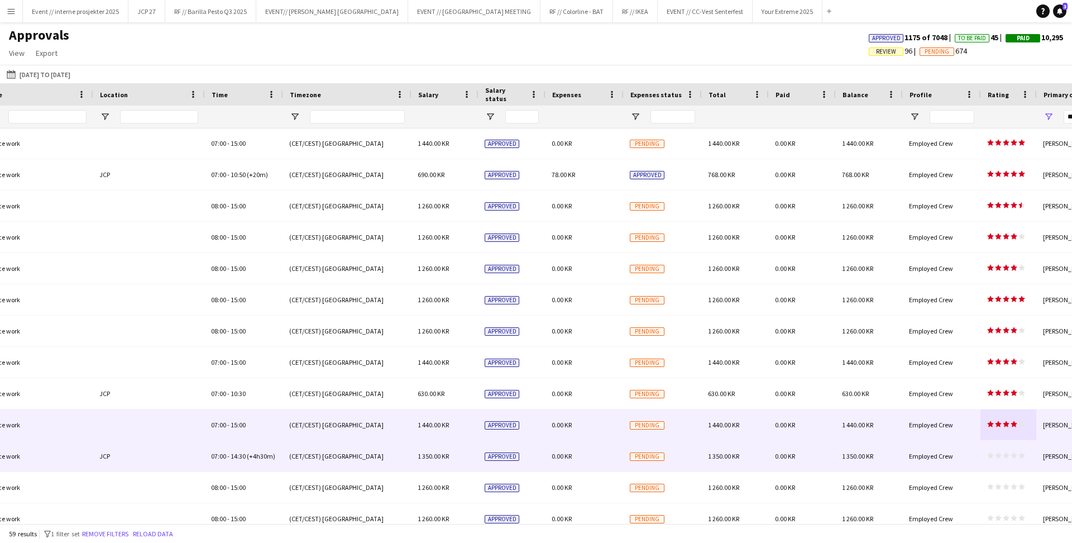
scroll to position [33, 0]
click at [1008, 454] on icon "star" at bounding box center [1005, 453] width 7 height 7
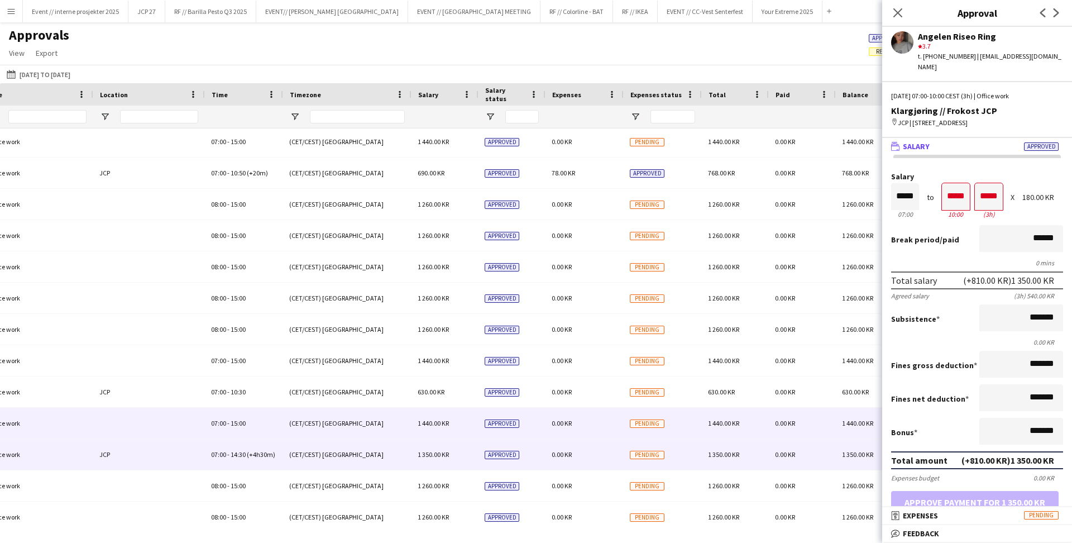
click at [1001, 524] on mat-expansion-panel "receipt Expenses Pending Activity [DATE] 08:41 "TIMESHEET APPROVED: 1350KR" [DA…" at bounding box center [977, 516] width 190 height 18
click at [1007, 530] on mat-panel-title "bubble-pencil Feedback" at bounding box center [974, 533] width 185 height 10
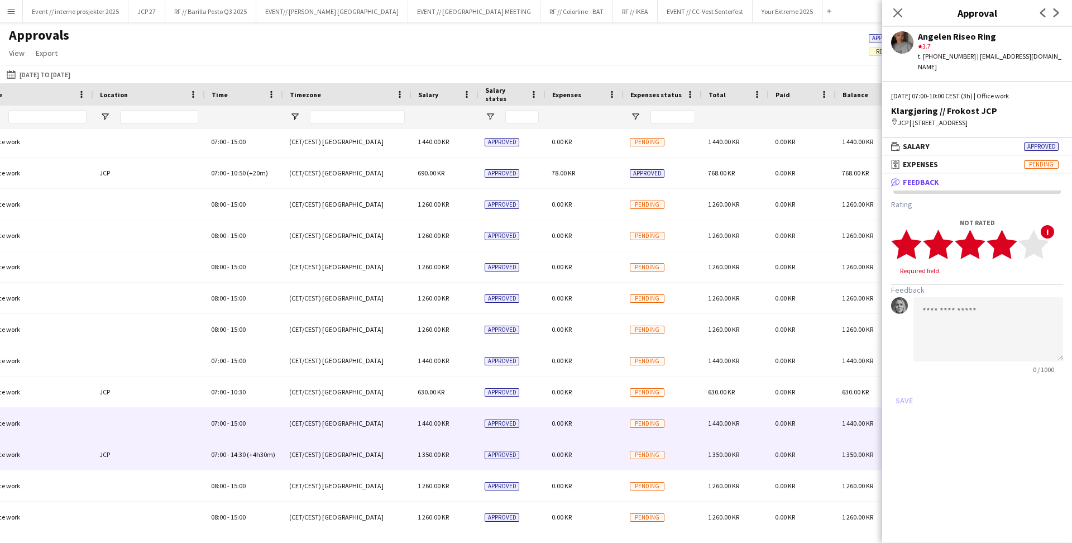
click at [1010, 235] on icon "star" at bounding box center [1001, 244] width 31 height 31
click at [910, 381] on button "Save" at bounding box center [904, 390] width 26 height 18
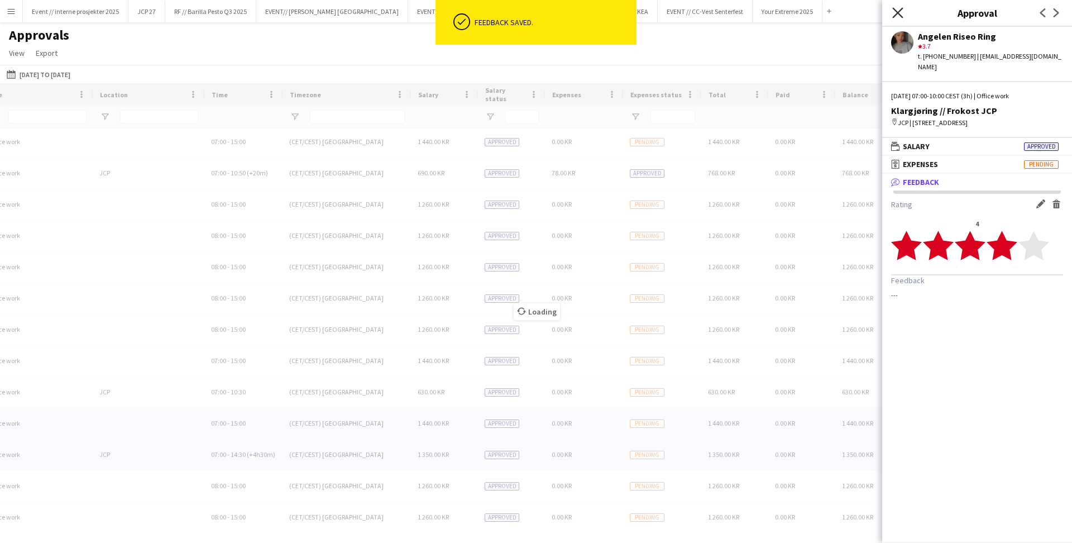
click at [899, 10] on icon "Close pop-in" at bounding box center [897, 12] width 11 height 11
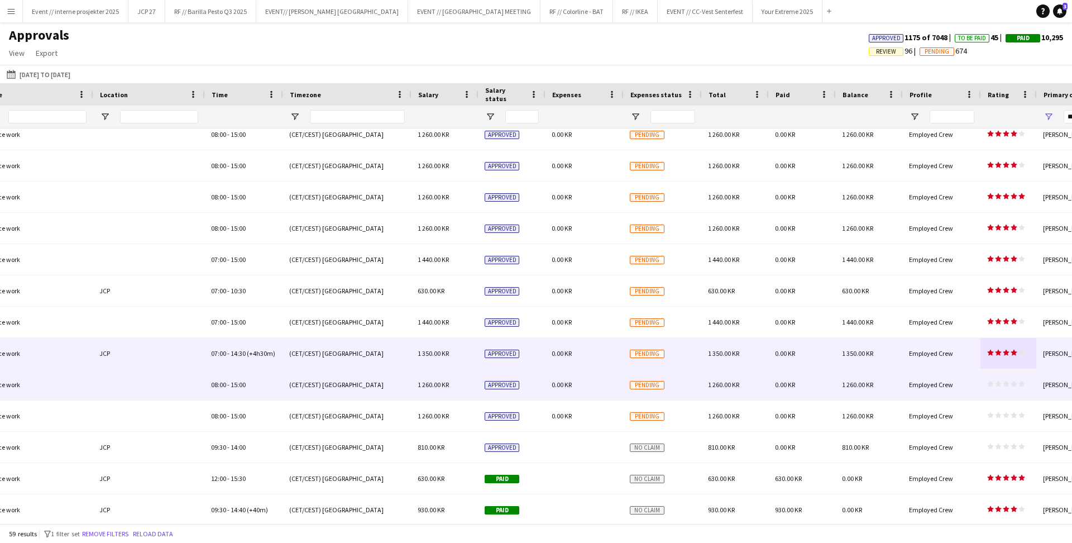
scroll to position [137, 0]
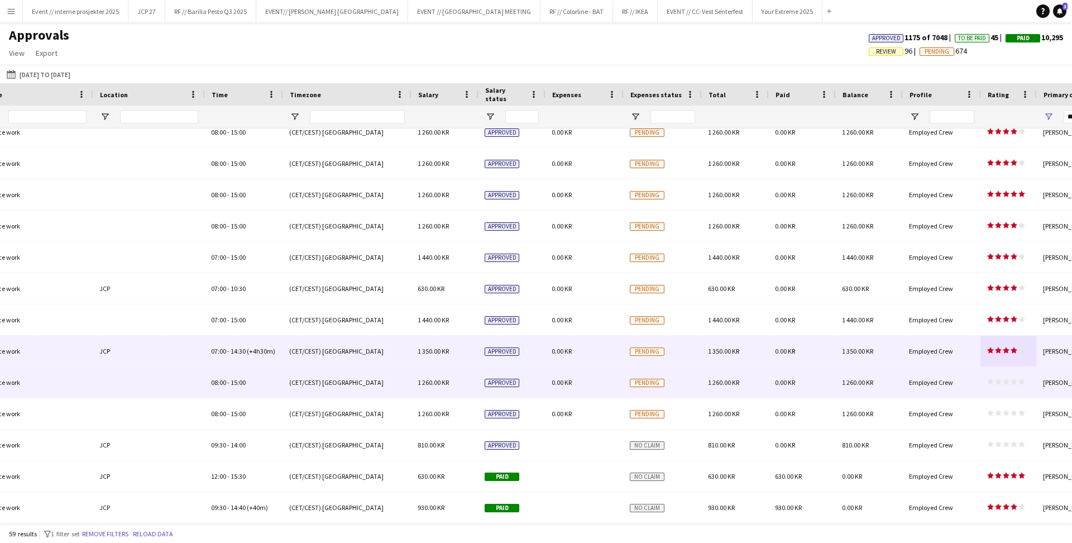
click at [1010, 378] on icon "star" at bounding box center [1013, 381] width 7 height 7
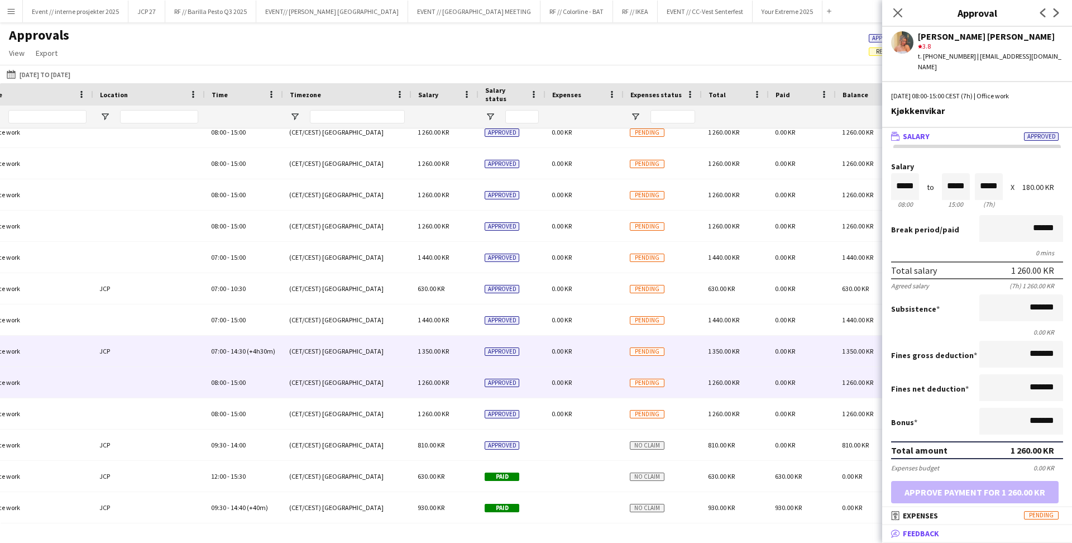
click at [981, 532] on mat-panel-title "bubble-pencil Feedback" at bounding box center [974, 533] width 185 height 10
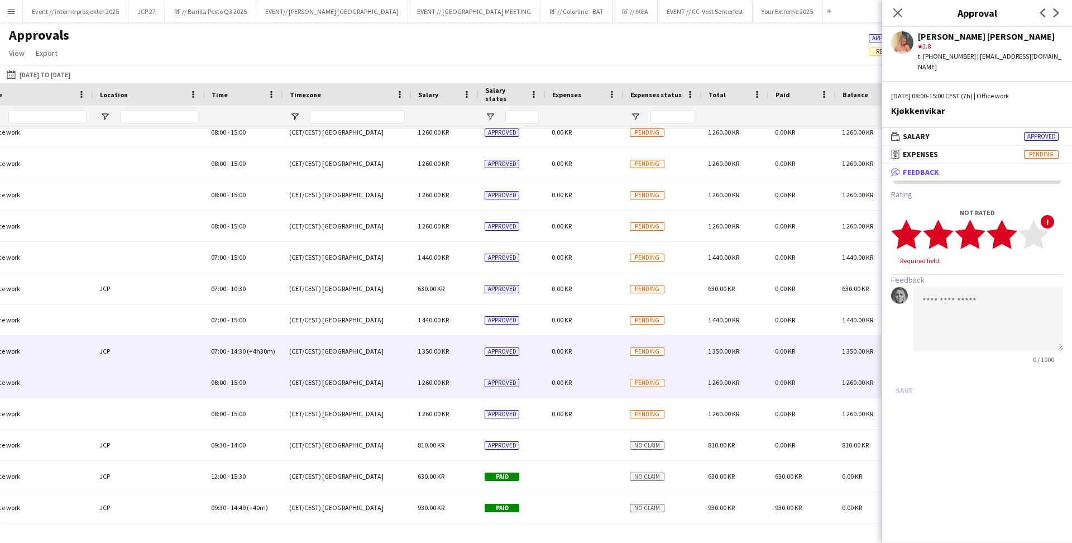
click at [1008, 224] on polygon at bounding box center [1001, 234] width 31 height 29
click at [914, 371] on button "Save" at bounding box center [904, 380] width 26 height 18
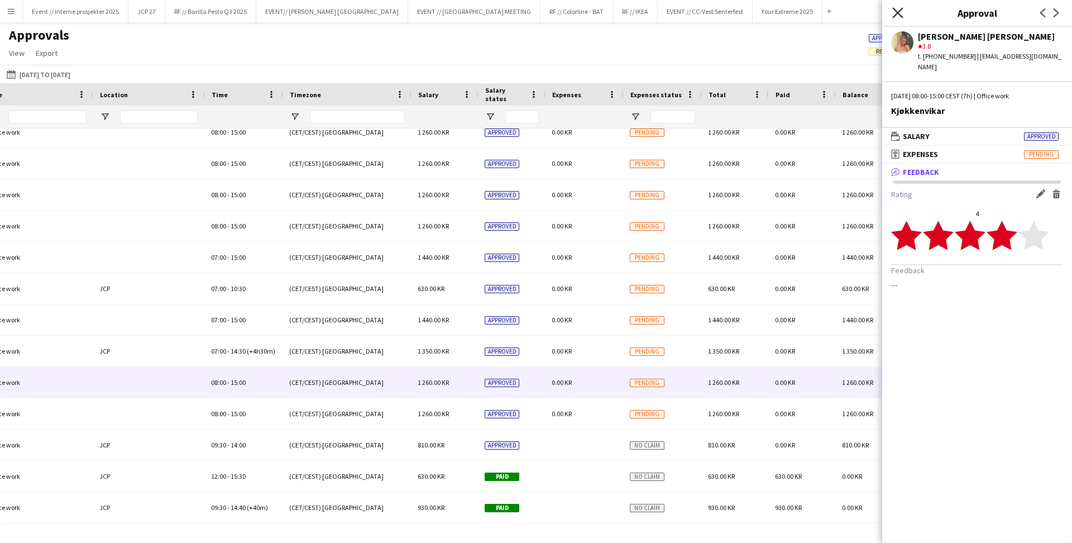
click at [898, 10] on icon "Close pop-in" at bounding box center [897, 12] width 11 height 11
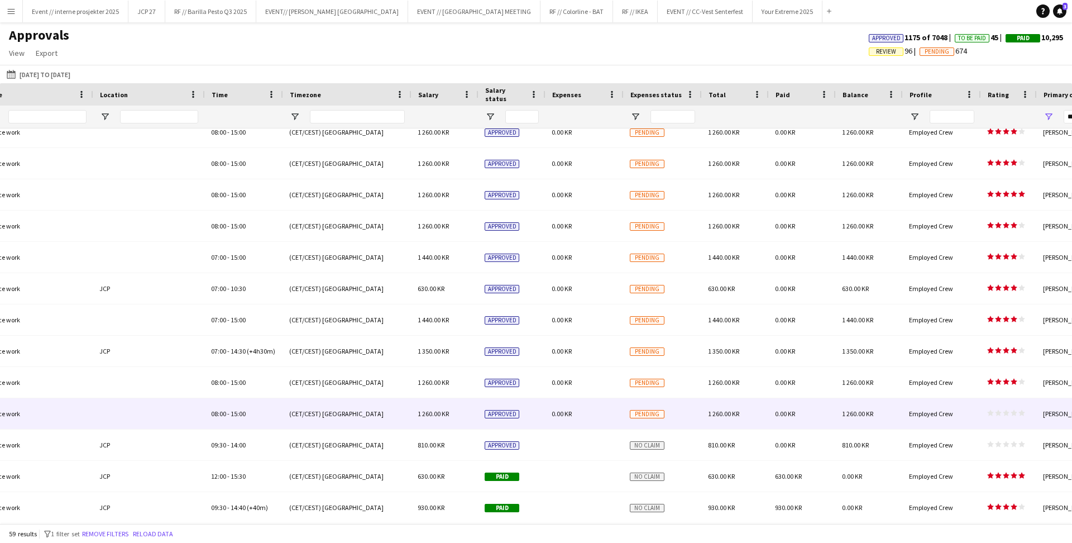
click at [1005, 416] on div "star star star star star star star star star star" at bounding box center [1008, 413] width 56 height 31
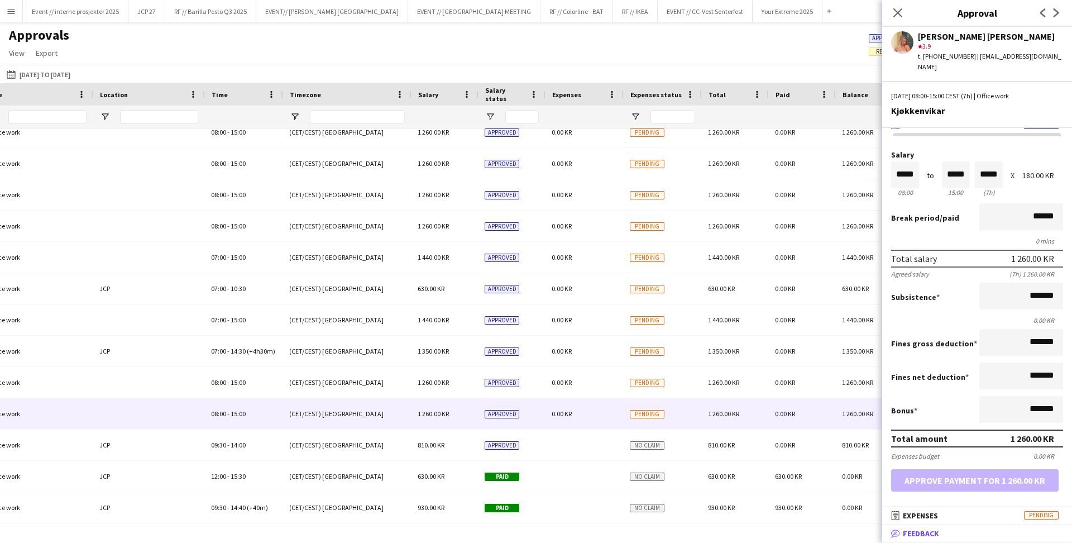
click at [965, 530] on mat-panel-title "bubble-pencil Feedback" at bounding box center [974, 533] width 185 height 10
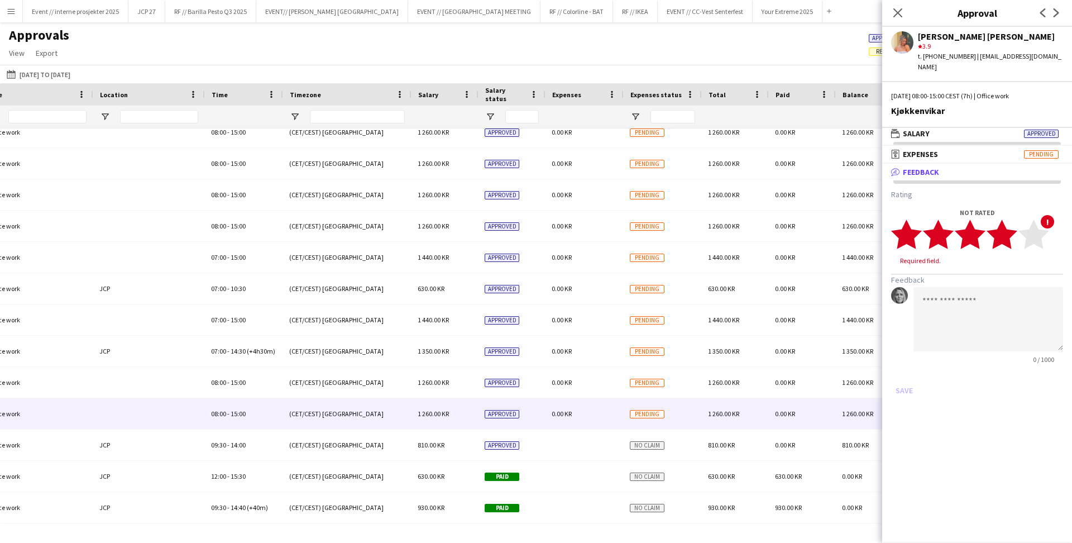
click at [1008, 229] on polygon at bounding box center [1001, 234] width 31 height 29
click at [909, 371] on button "Save" at bounding box center [904, 380] width 26 height 18
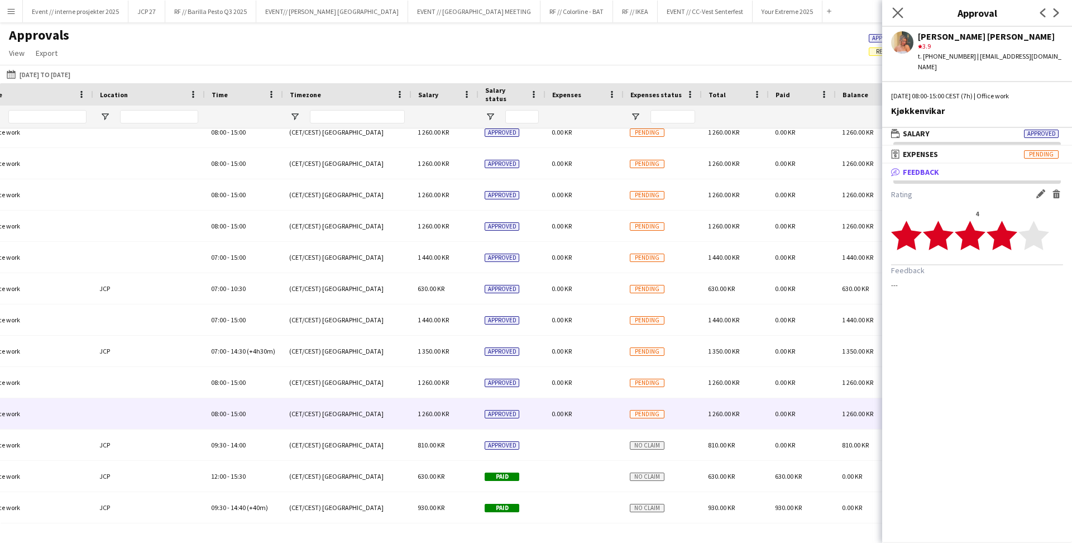
click at [898, 7] on app-icon "Close pop-in" at bounding box center [898, 13] width 16 height 16
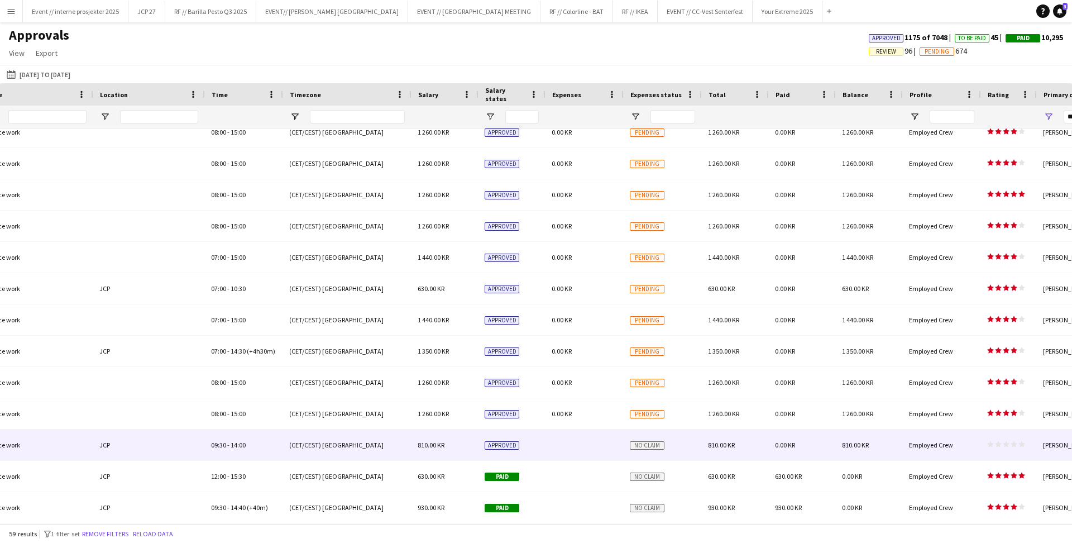
click at [1006, 444] on polygon at bounding box center [1005, 444] width 7 height 6
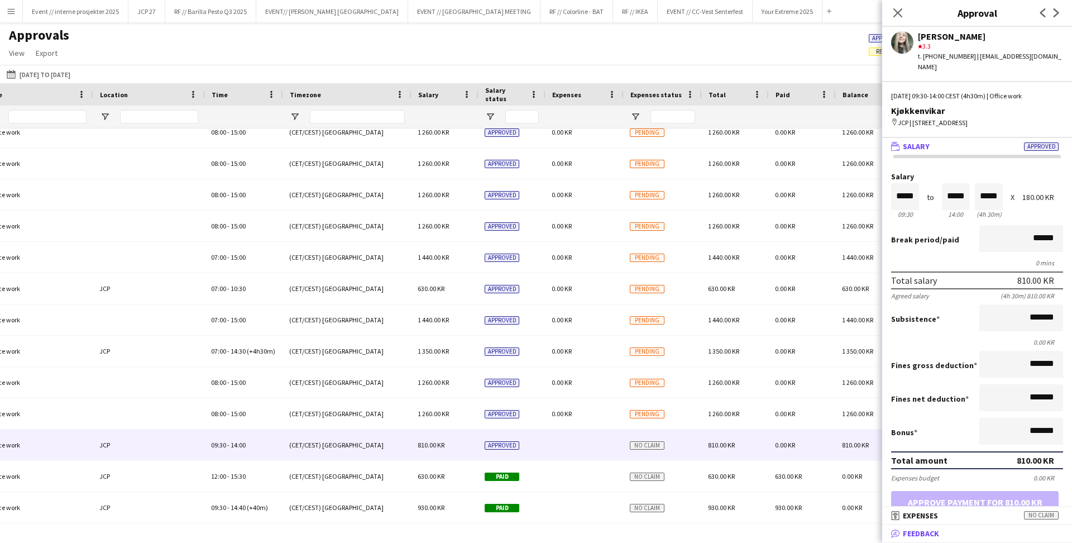
click at [970, 529] on mat-panel-title "bubble-pencil Feedback" at bounding box center [974, 533] width 185 height 10
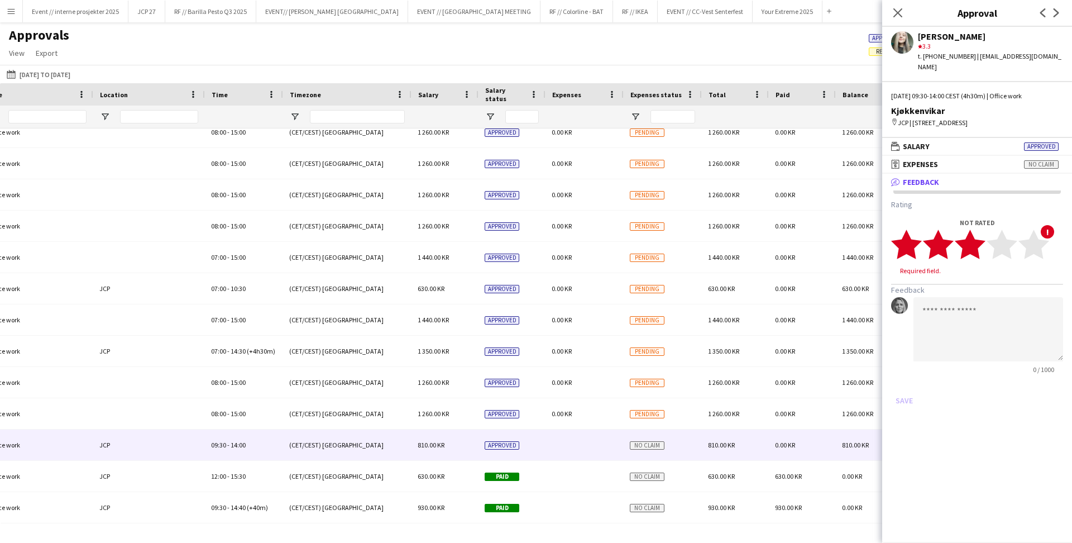
click at [977, 241] on polygon at bounding box center [969, 244] width 31 height 29
click at [994, 246] on polygon at bounding box center [1001, 244] width 31 height 29
click at [910, 385] on button "Save" at bounding box center [904, 390] width 26 height 18
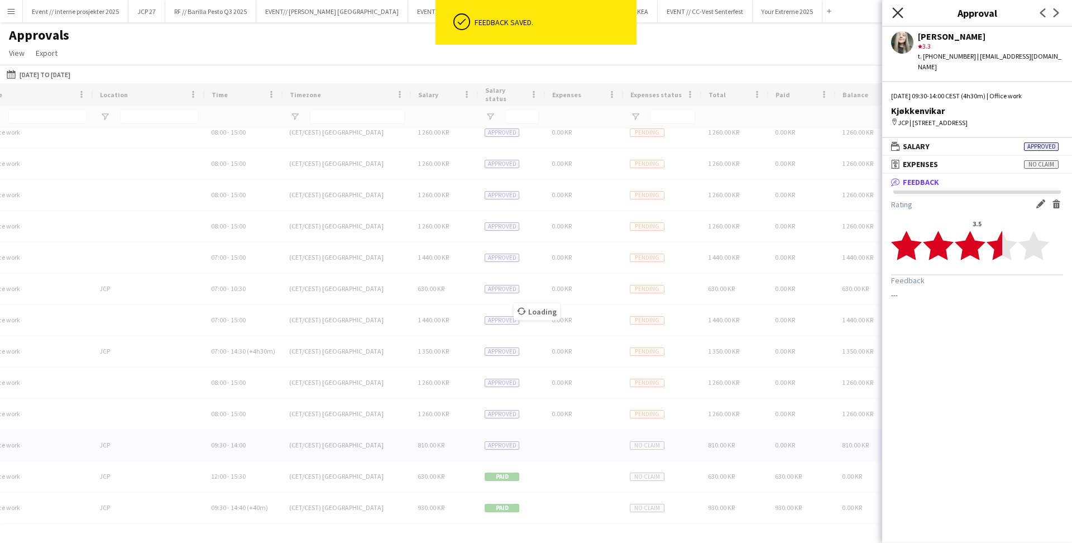
click at [899, 11] on icon at bounding box center [897, 12] width 11 height 11
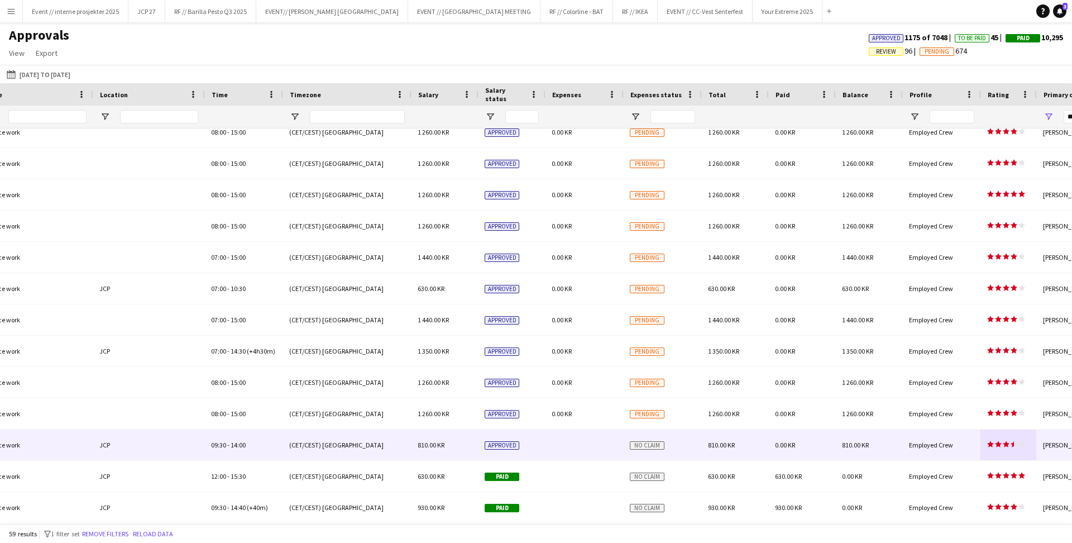
scroll to position [0, 0]
click at [103, 14] on button "Event // interne prosjekter 2025 Close" at bounding box center [75, 12] width 105 height 22
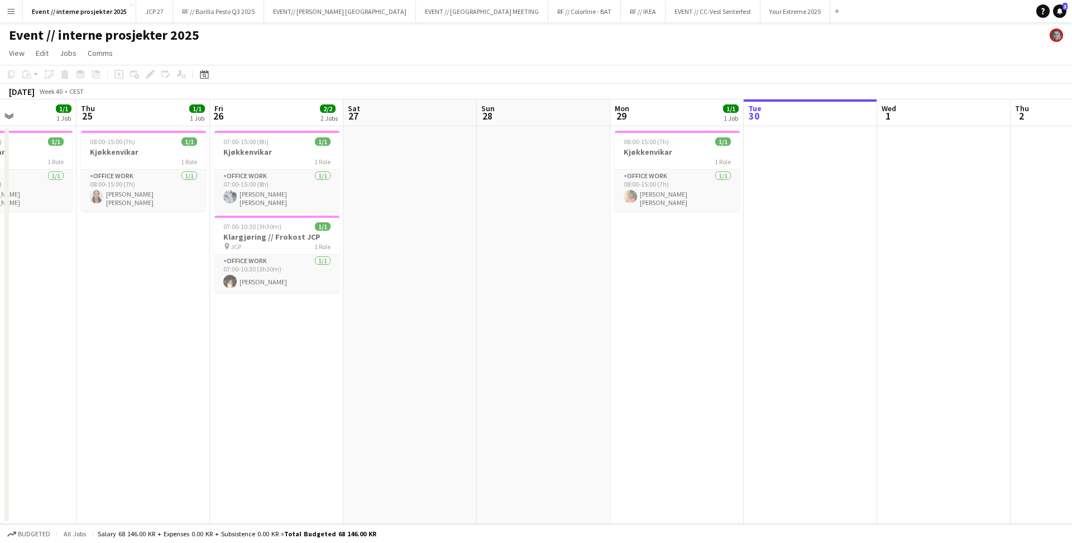
scroll to position [0, 351]
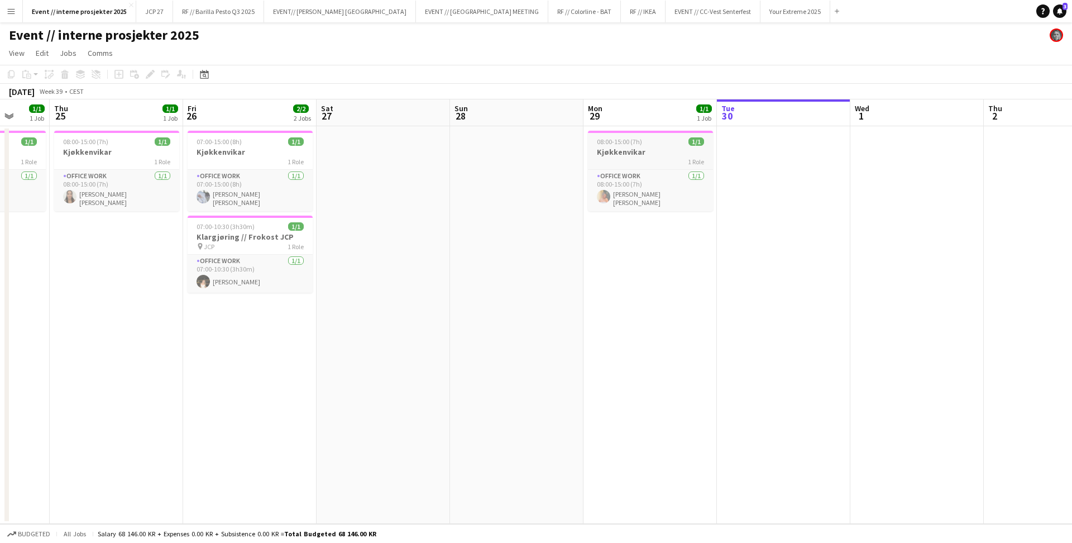
click at [618, 155] on h3 "Kjøkkenvikar" at bounding box center [650, 152] width 125 height 10
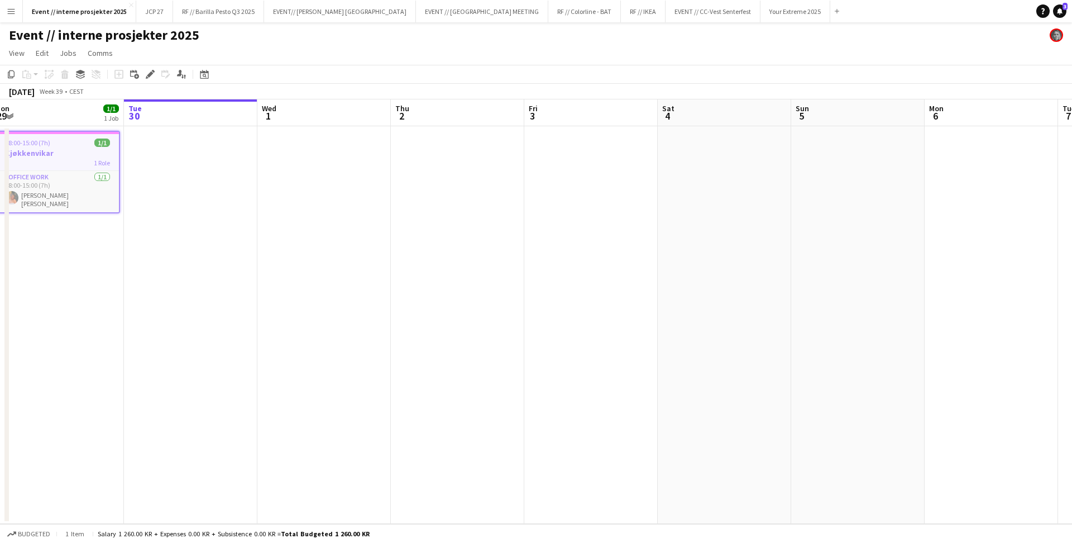
scroll to position [0, 450]
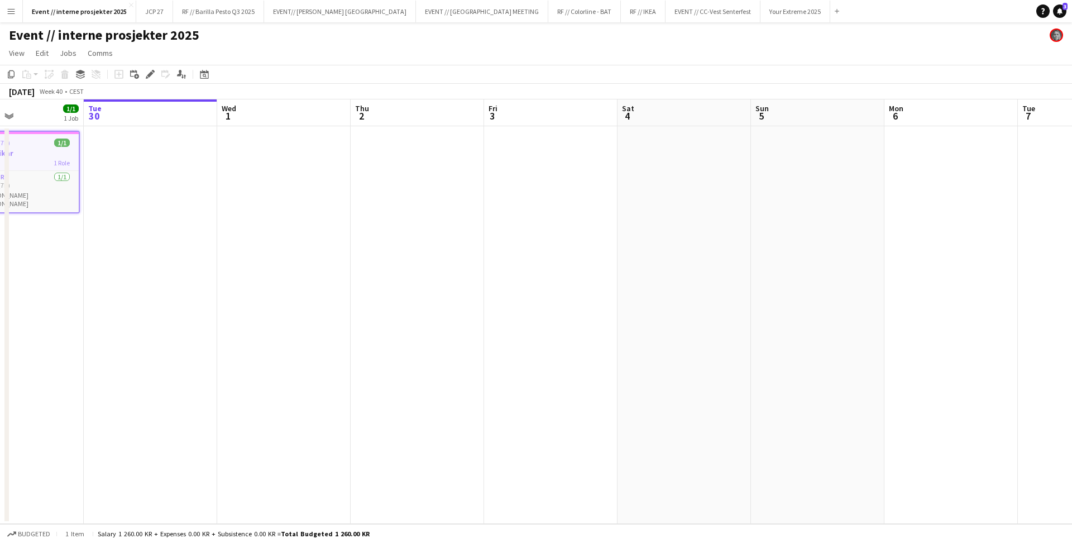
click at [924, 161] on app-date-cell at bounding box center [950, 324] width 133 height 397
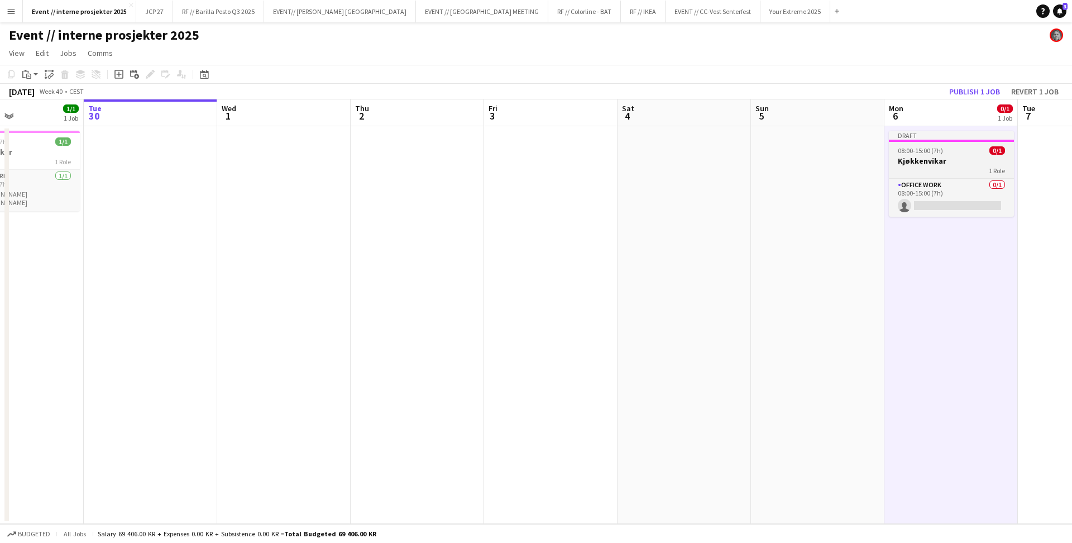
click at [934, 159] on h3 "Kjøkkenvikar" at bounding box center [951, 161] width 125 height 10
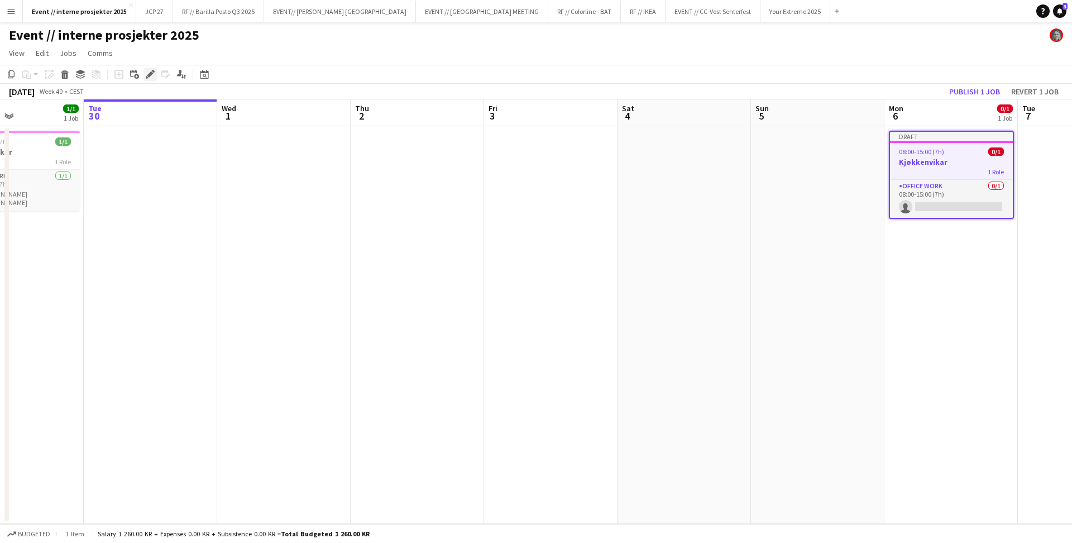
click at [152, 73] on icon at bounding box center [150, 74] width 6 height 6
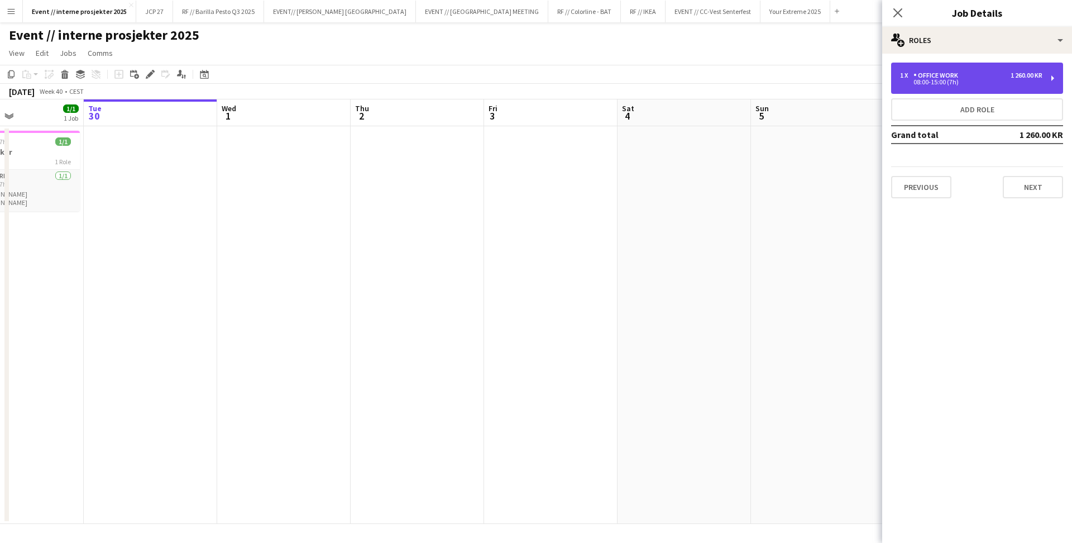
click at [988, 88] on div "1 x Office work 1 260.00 KR 08:00-15:00 (7h)" at bounding box center [977, 78] width 172 height 31
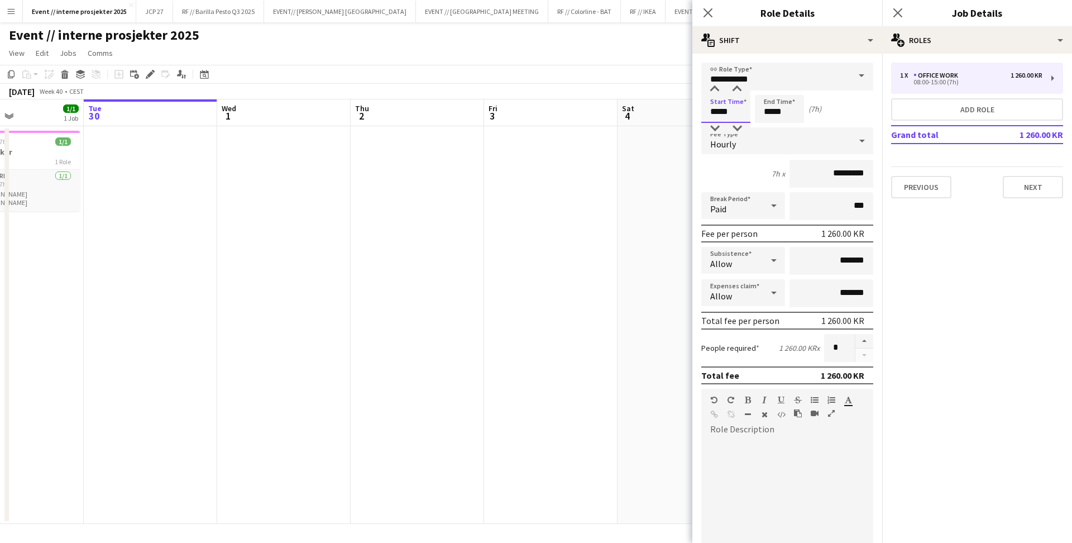
click at [722, 114] on input "*****" at bounding box center [725, 109] width 49 height 28
type input "*****"
click at [714, 89] on div at bounding box center [714, 89] width 22 height 11
click at [898, 13] on icon at bounding box center [897, 12] width 11 height 11
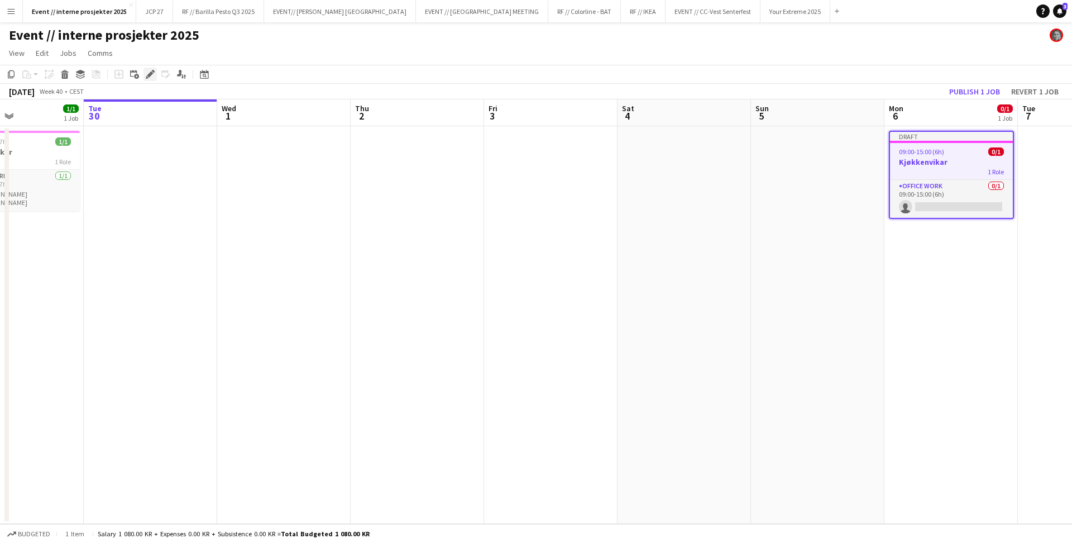
click at [151, 70] on icon "Edit" at bounding box center [150, 74] width 9 height 9
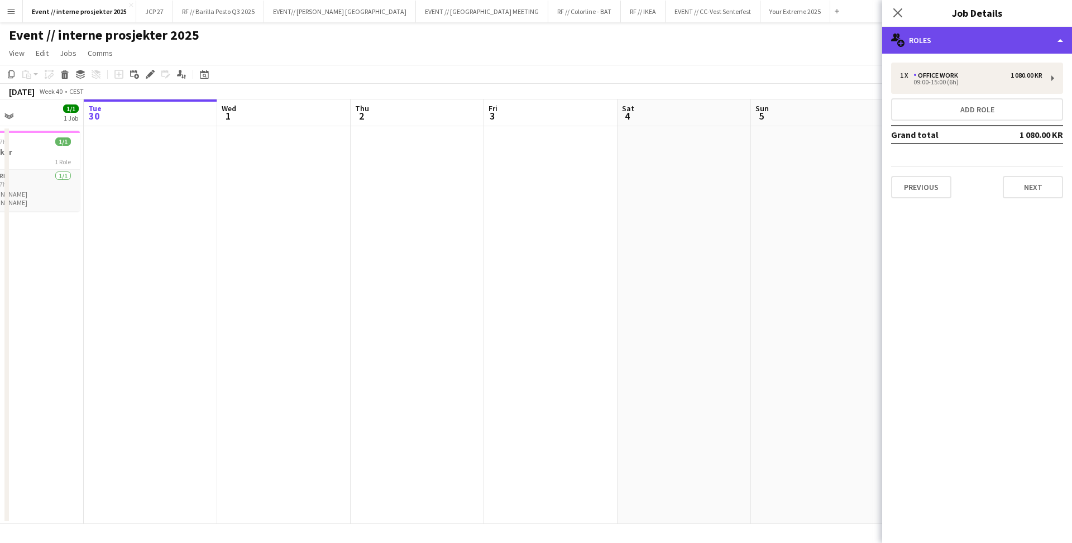
click at [954, 40] on div "multiple-users-add Roles" at bounding box center [977, 40] width 190 height 27
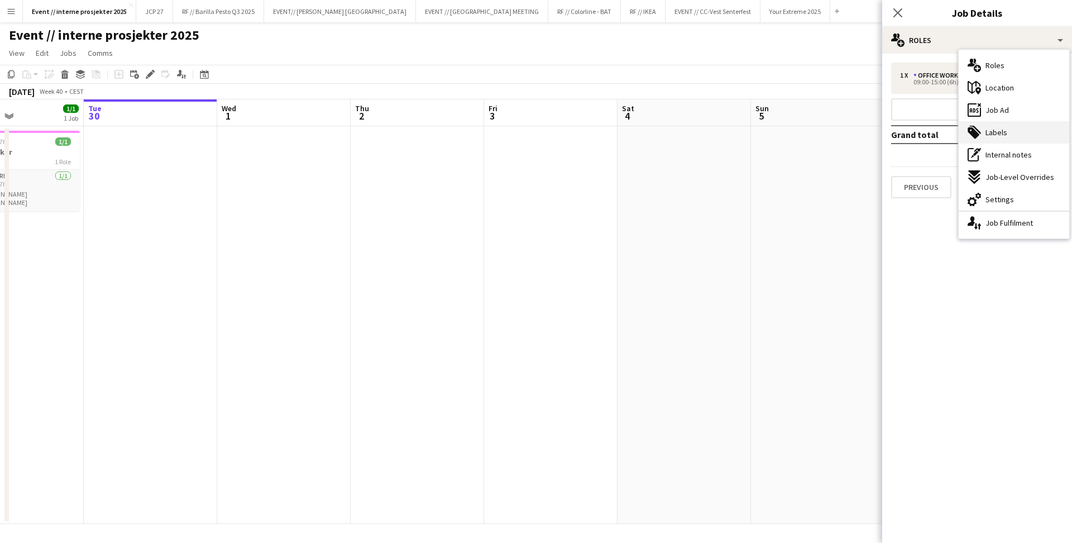
click at [996, 128] on span "Labels" at bounding box center [996, 132] width 22 height 10
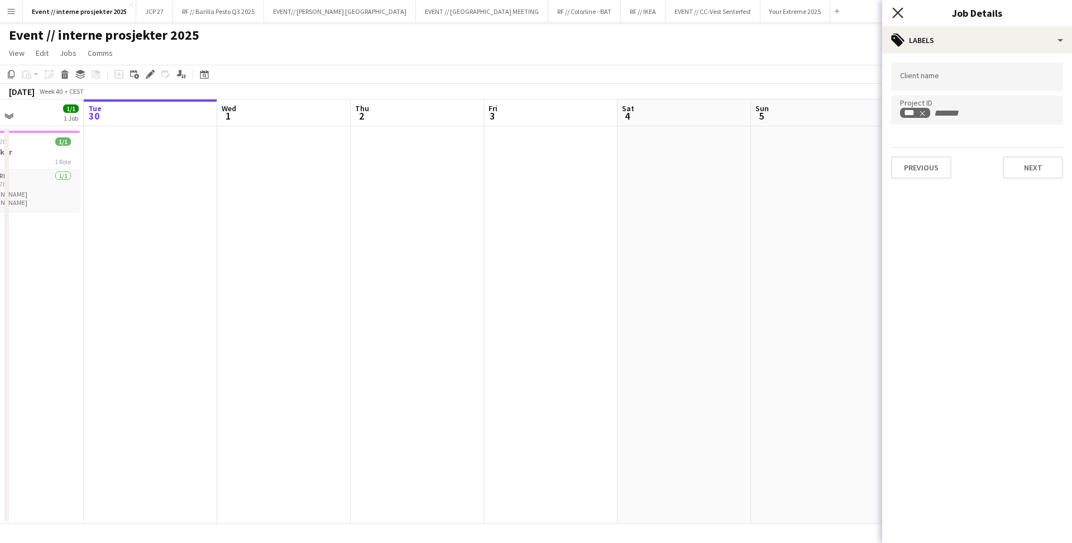
click at [893, 15] on icon "Close pop-in" at bounding box center [897, 12] width 11 height 11
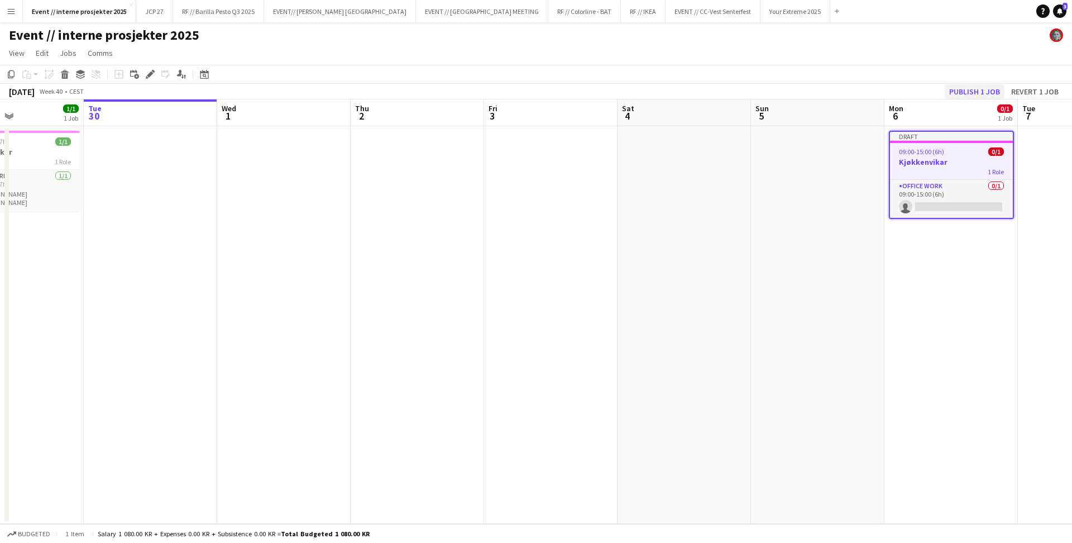
click at [978, 86] on button "Publish 1 job" at bounding box center [974, 91] width 60 height 15
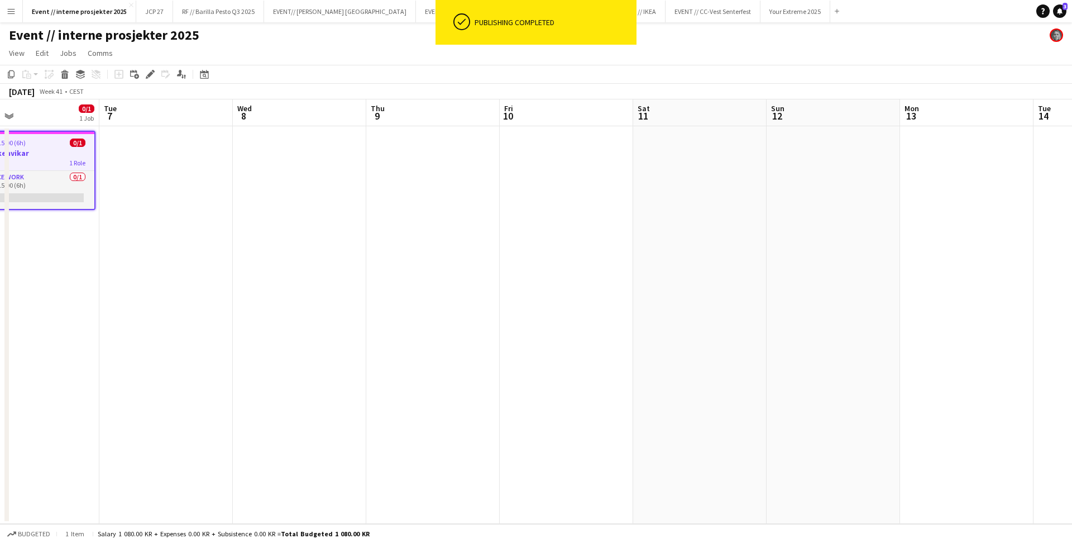
scroll to position [0, 567]
click at [942, 168] on app-date-cell at bounding box center [966, 324] width 133 height 397
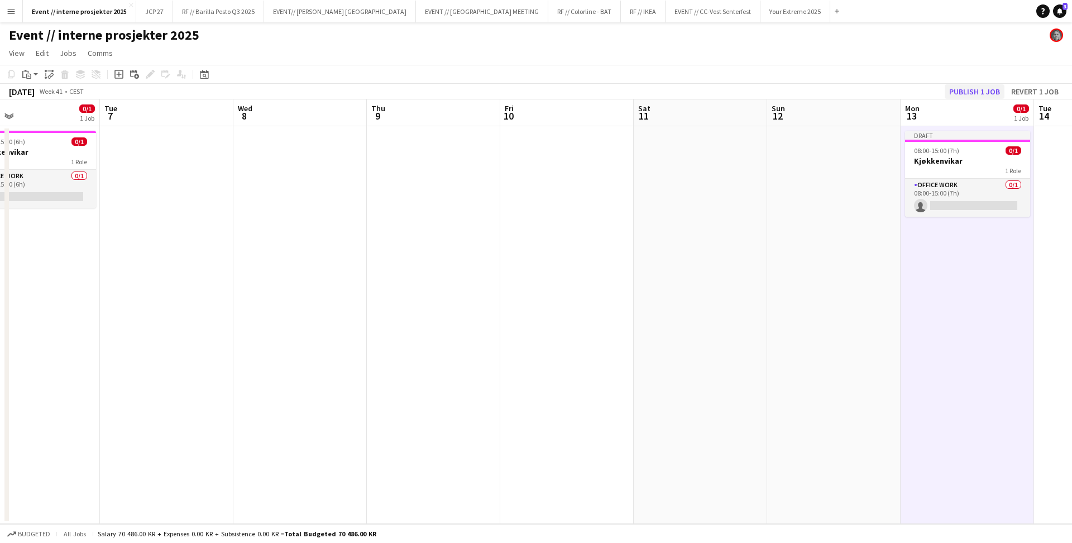
click at [976, 89] on button "Publish 1 job" at bounding box center [974, 91] width 60 height 15
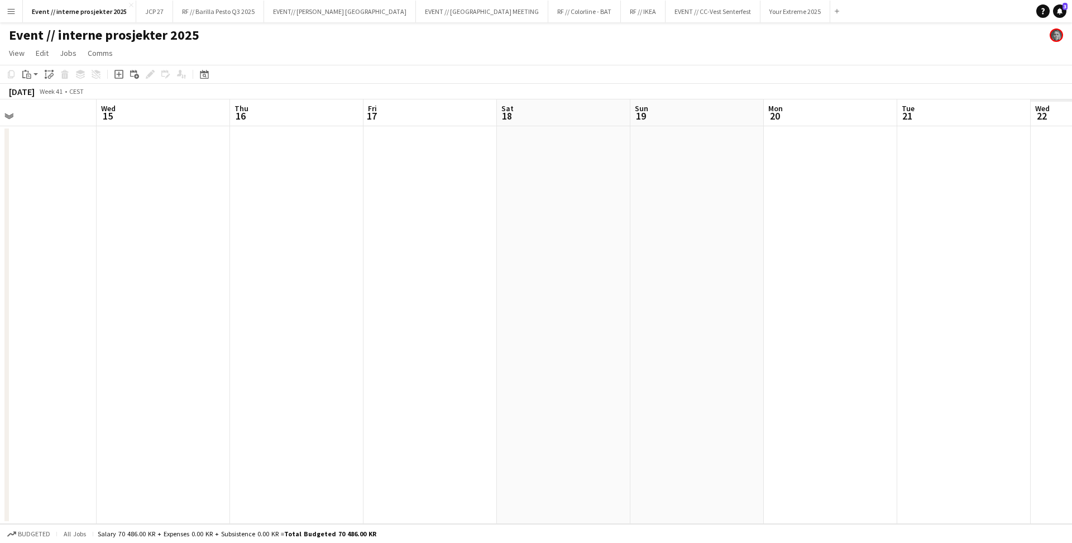
scroll to position [0, 308]
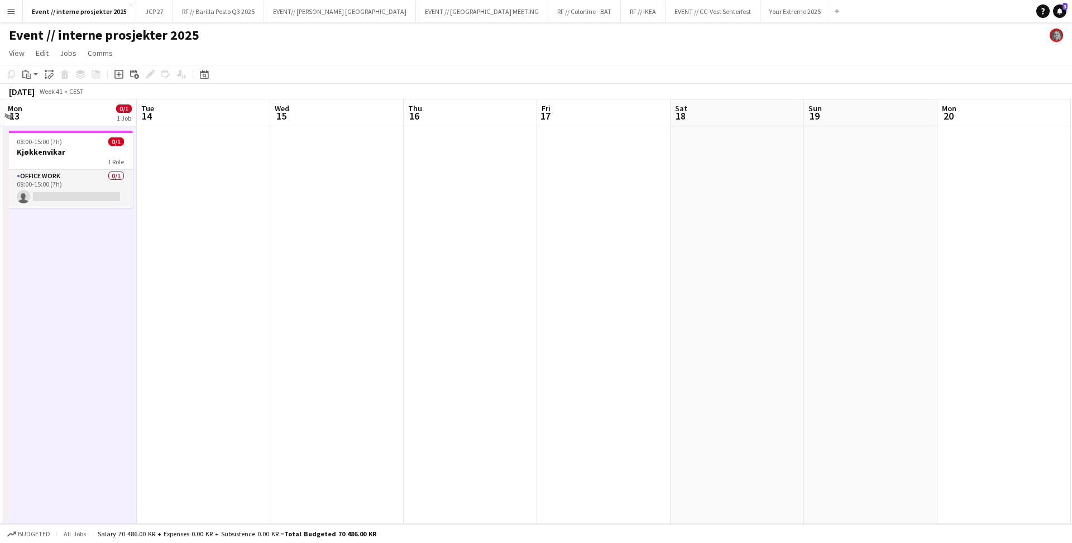
click at [968, 172] on app-date-cell at bounding box center [1003, 324] width 133 height 397
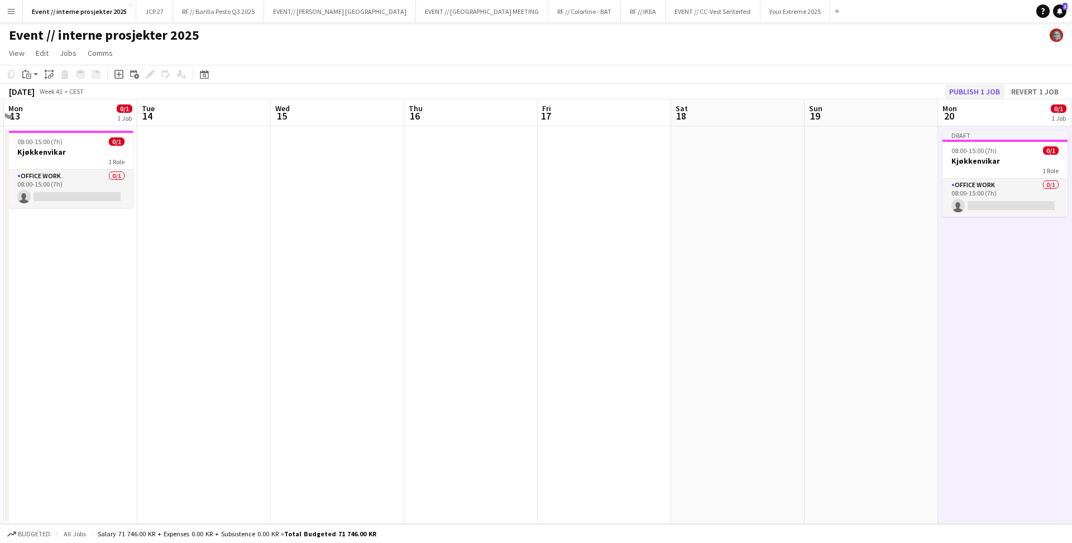
click at [965, 86] on button "Publish 1 job" at bounding box center [974, 91] width 60 height 15
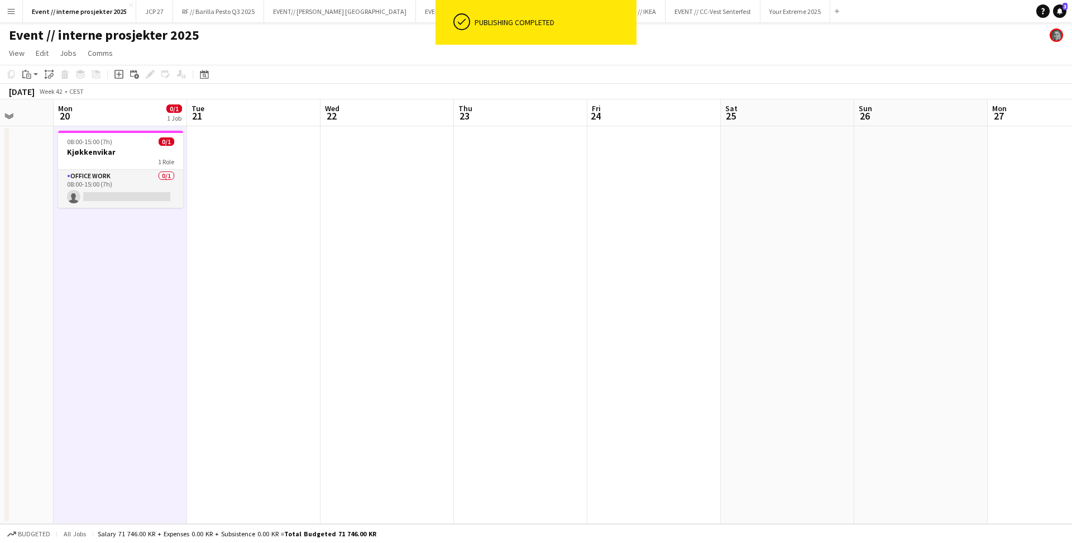
scroll to position [0, 351]
click at [1034, 160] on app-date-cell at bounding box center [1049, 324] width 133 height 397
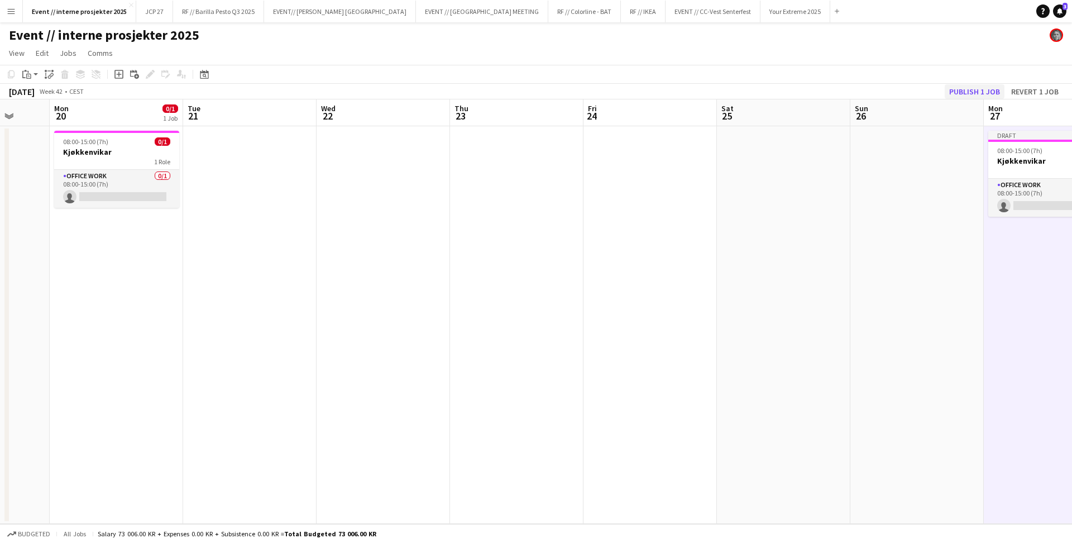
click at [983, 94] on button "Publish 1 job" at bounding box center [974, 91] width 60 height 15
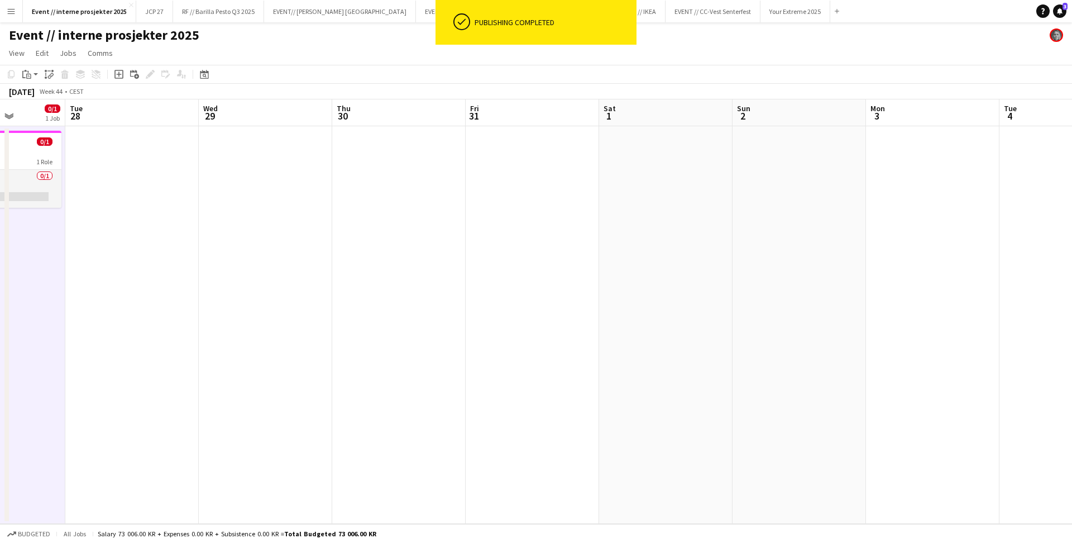
scroll to position [0, 335]
click at [915, 170] on app-date-cell at bounding box center [931, 324] width 133 height 397
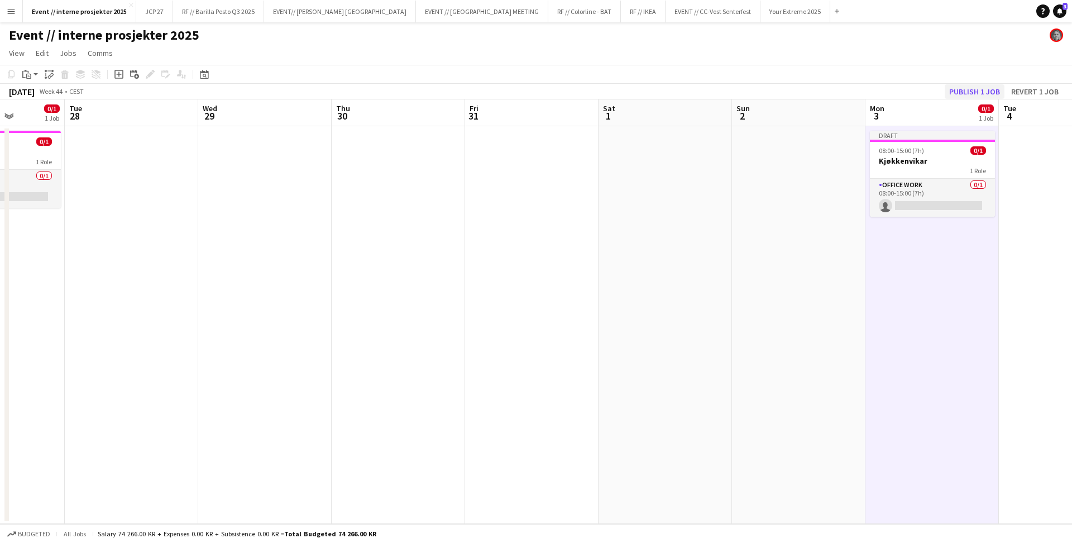
click at [949, 90] on button "Publish 1 job" at bounding box center [974, 91] width 60 height 15
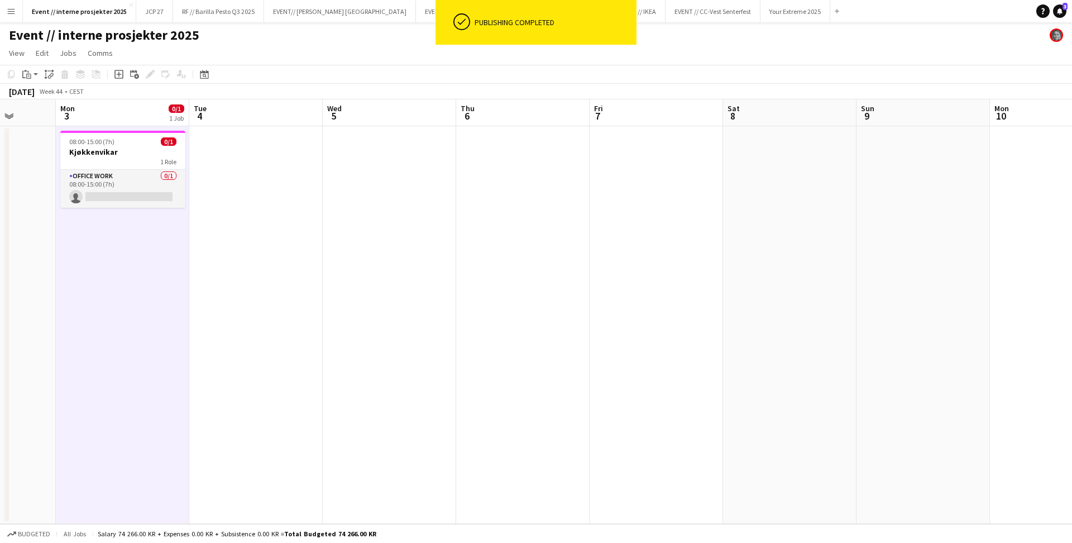
scroll to position [0, 368]
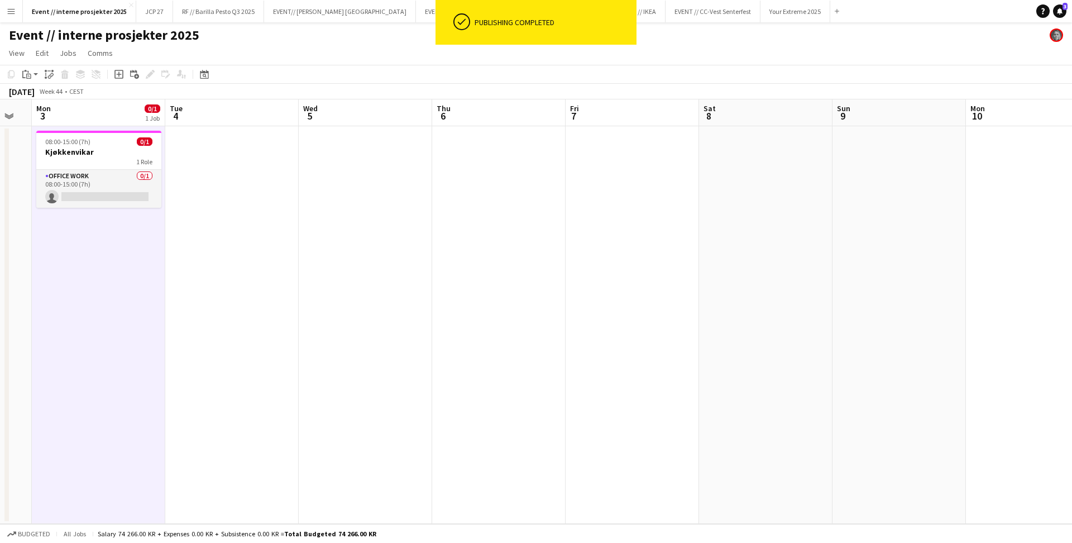
click at [1014, 160] on app-date-cell at bounding box center [1032, 324] width 133 height 397
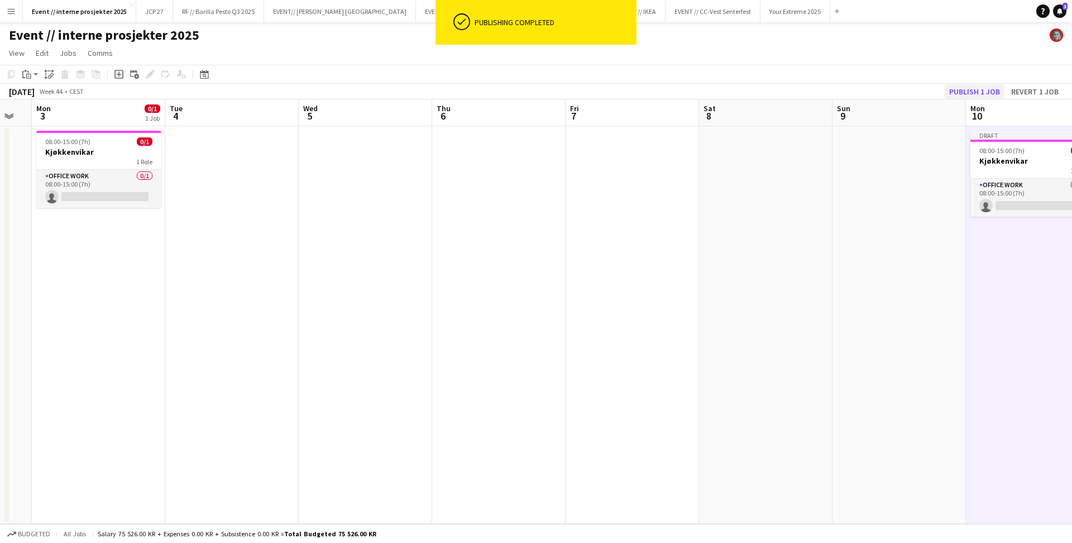
click at [978, 93] on button "Publish 1 job" at bounding box center [974, 91] width 60 height 15
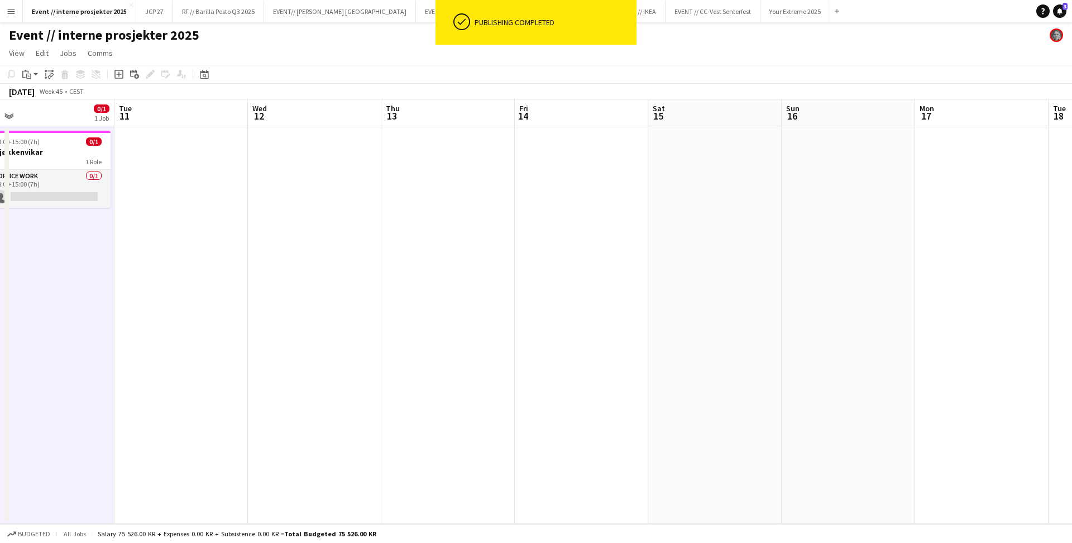
scroll to position [0, 562]
click at [961, 184] on app-date-cell at bounding box center [972, 324] width 133 height 397
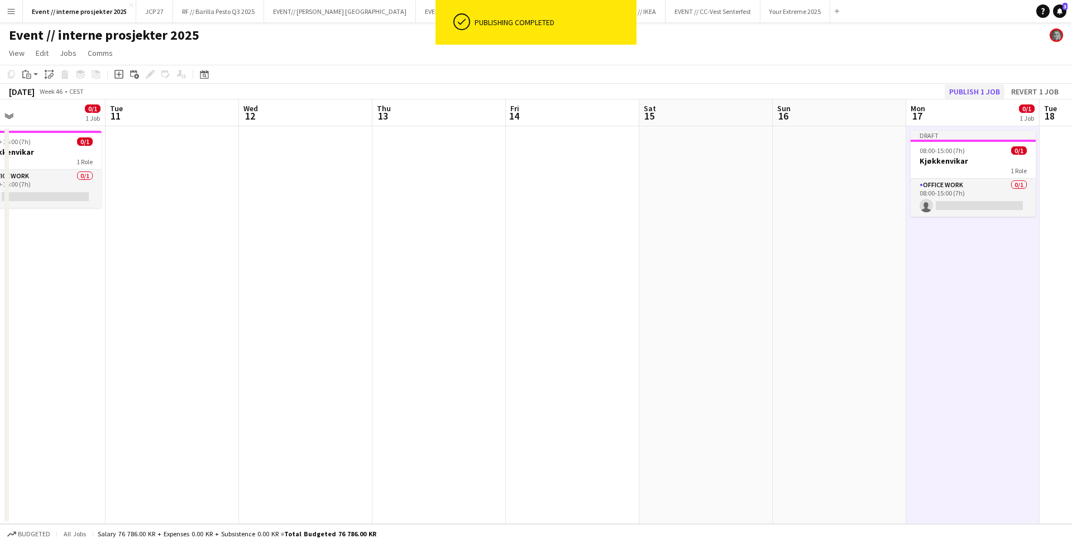
click at [975, 90] on button "Publish 1 job" at bounding box center [974, 91] width 60 height 15
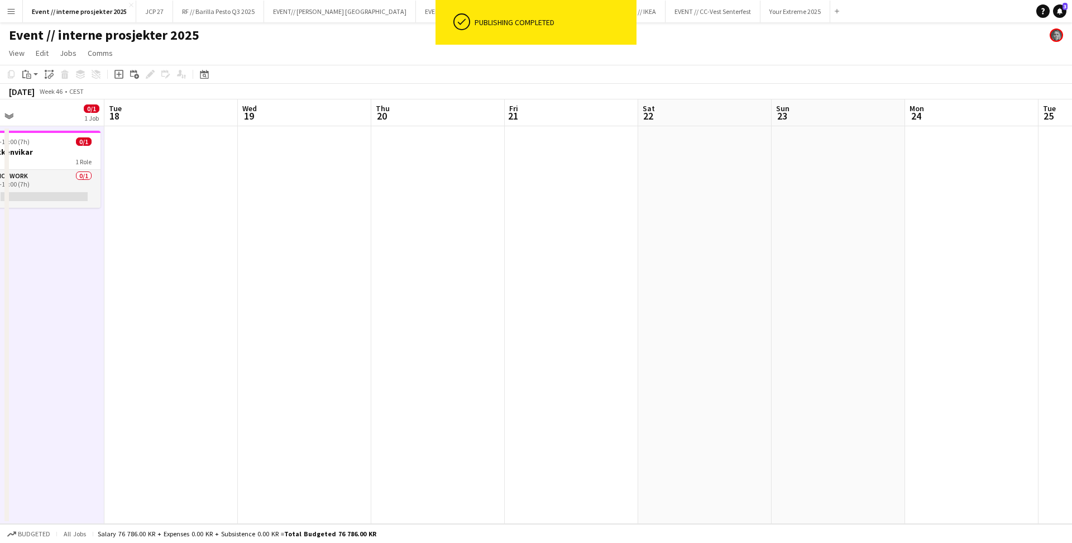
scroll to position [0, 452]
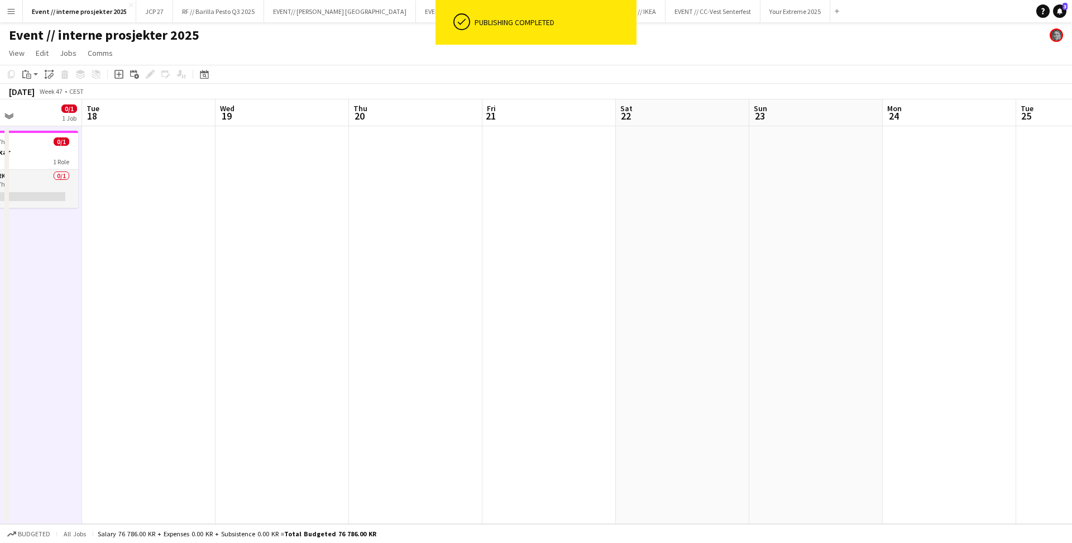
click at [925, 182] on app-date-cell at bounding box center [948, 324] width 133 height 397
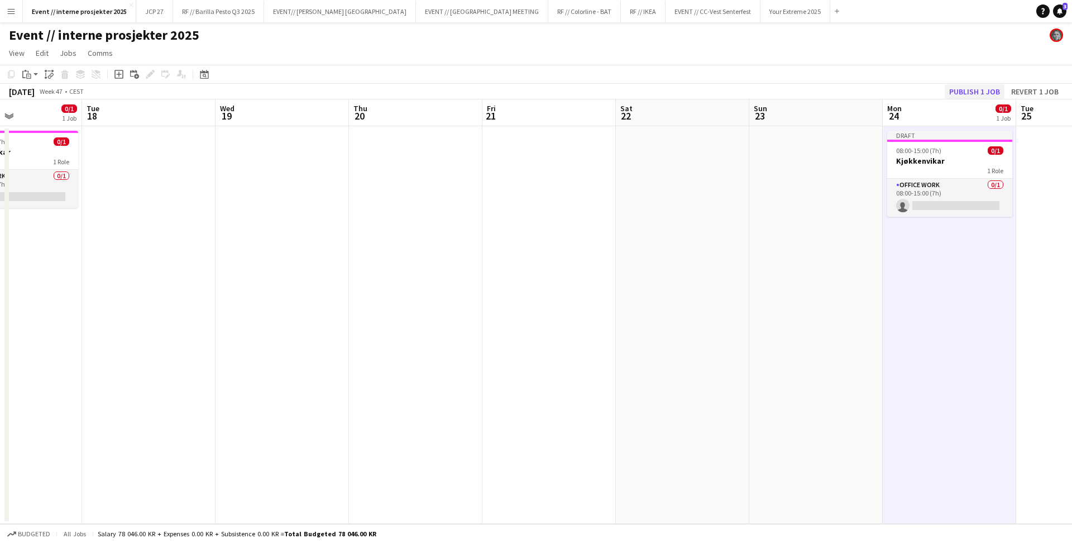
click at [969, 90] on button "Publish 1 job" at bounding box center [974, 91] width 60 height 15
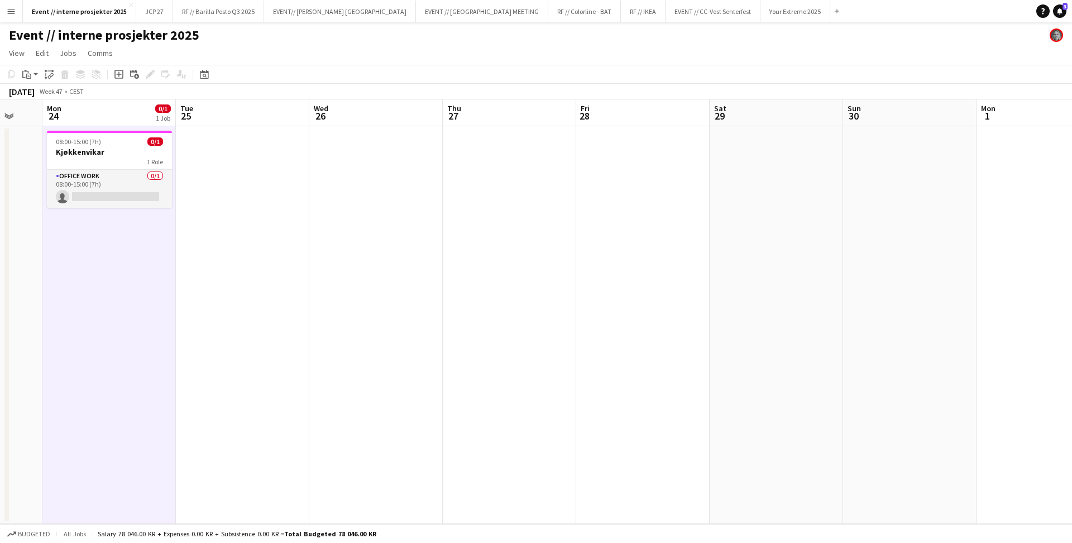
scroll to position [0, 381]
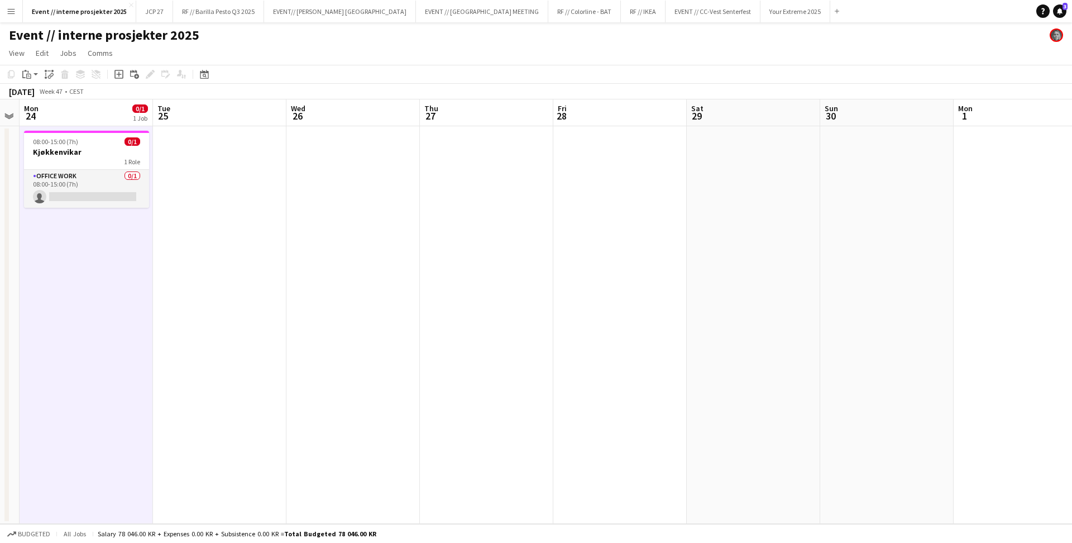
click at [975, 179] on app-date-cell at bounding box center [1019, 324] width 133 height 397
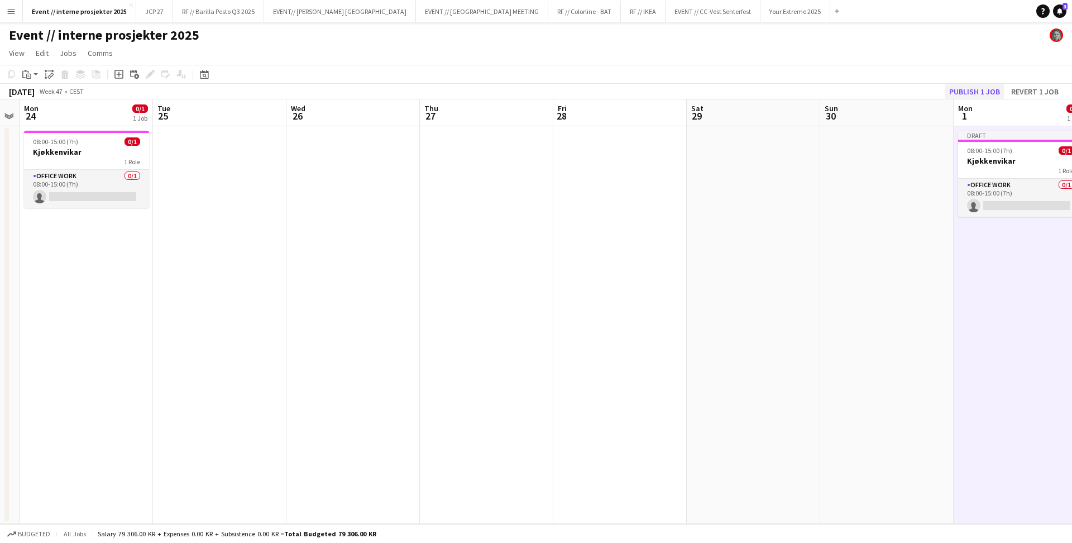
click at [983, 94] on button "Publish 1 job" at bounding box center [974, 91] width 60 height 15
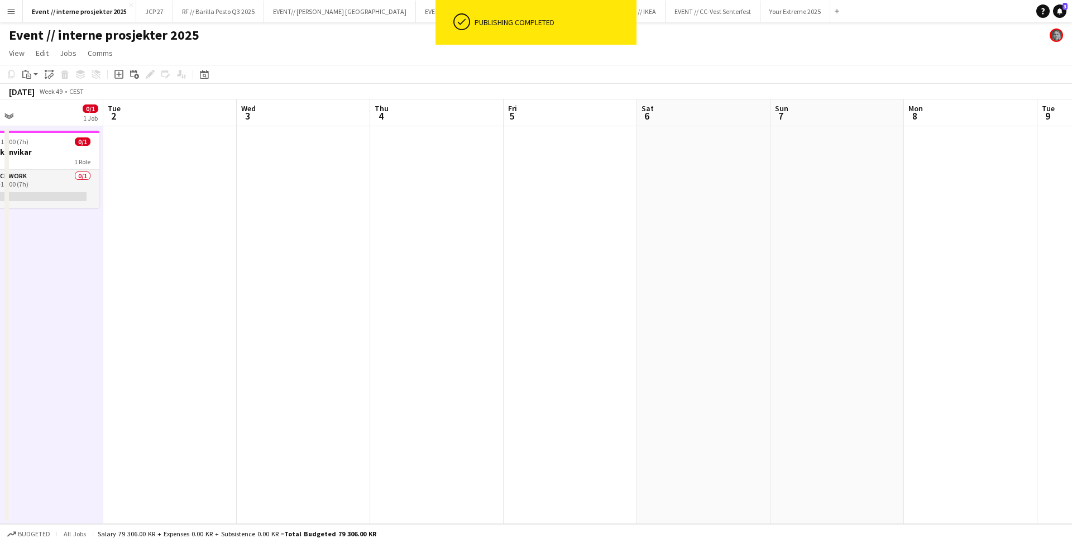
click at [927, 172] on app-date-cell at bounding box center [970, 324] width 133 height 397
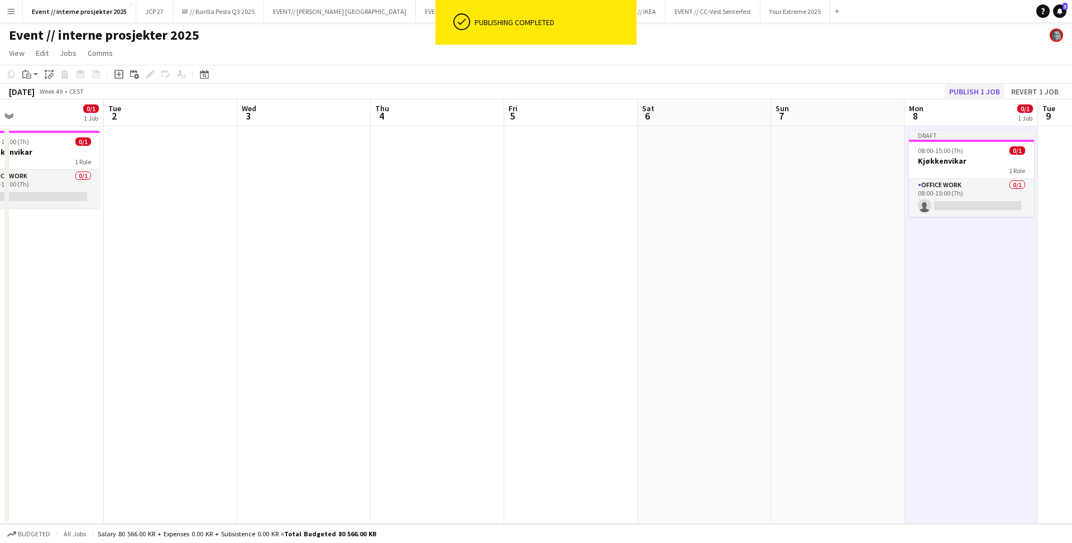
click at [960, 88] on button "Publish 1 job" at bounding box center [974, 91] width 60 height 15
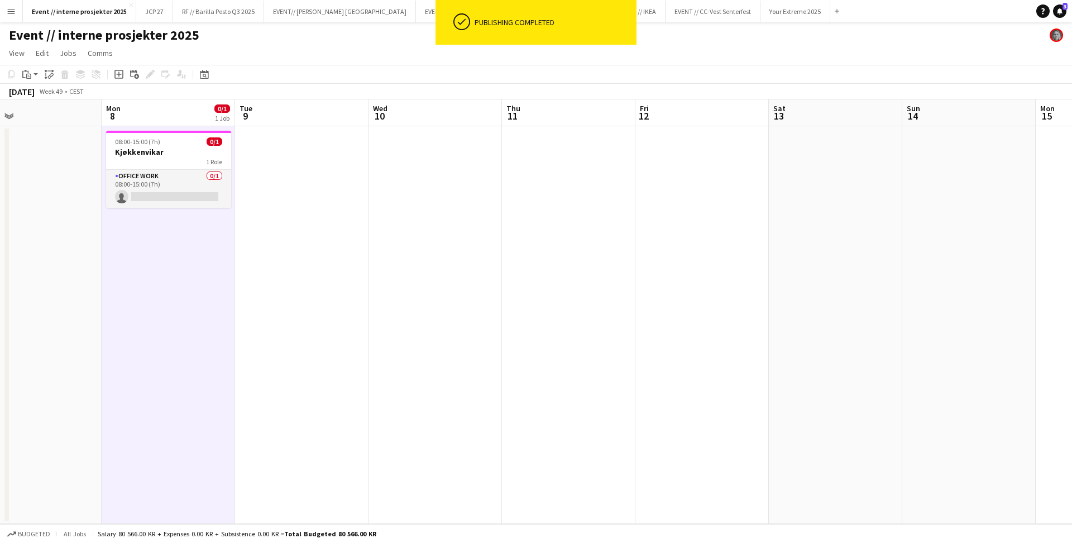
scroll to position [0, 306]
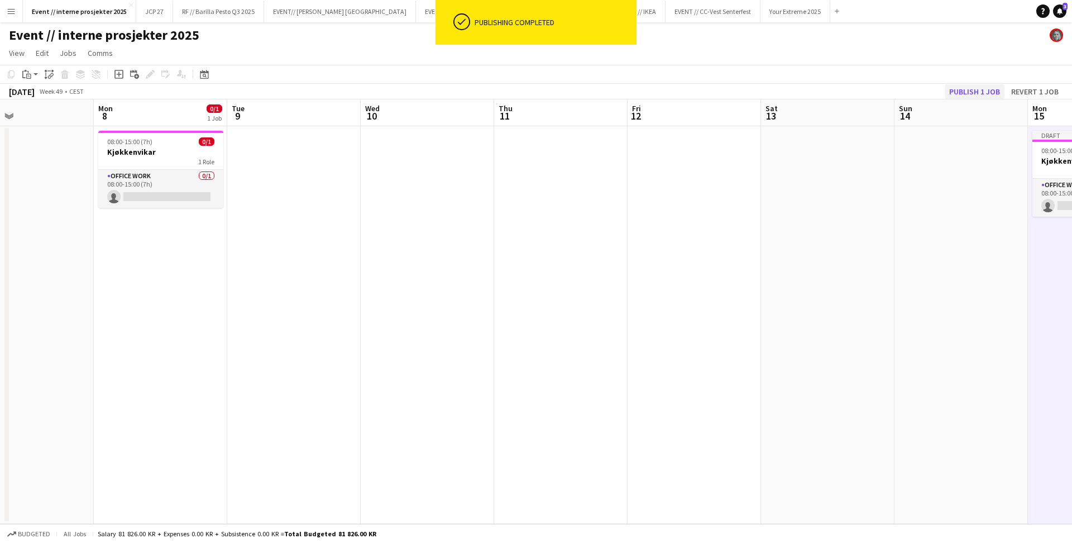
click at [982, 90] on button "Publish 1 job" at bounding box center [974, 91] width 60 height 15
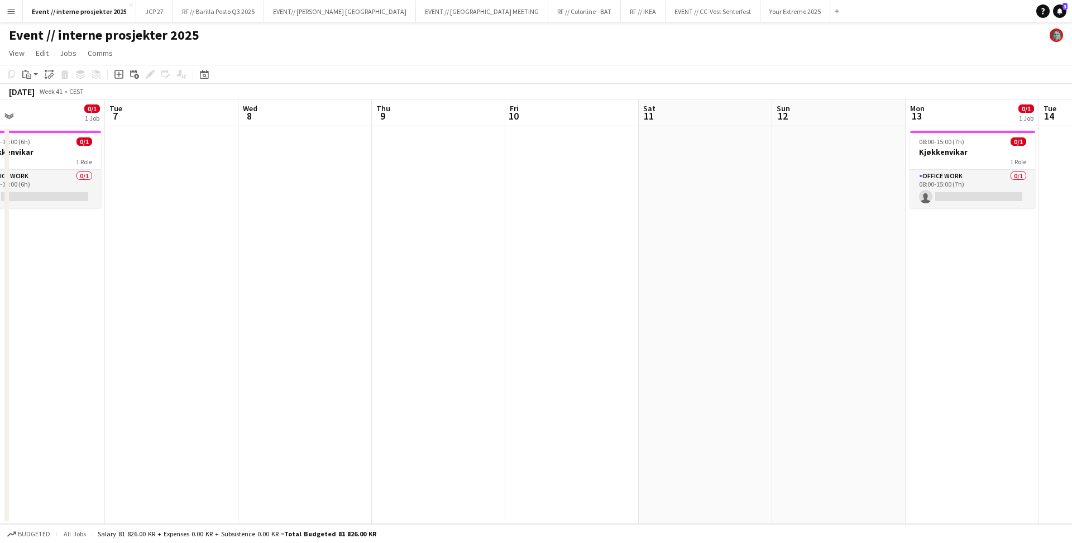
scroll to position [0, 280]
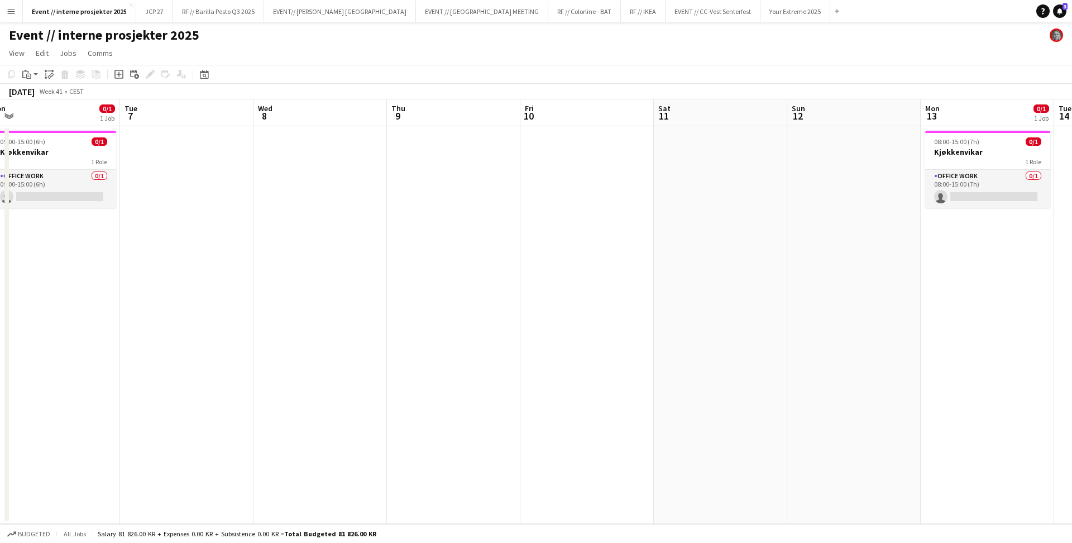
click at [330, 181] on app-date-cell at bounding box center [319, 324] width 133 height 397
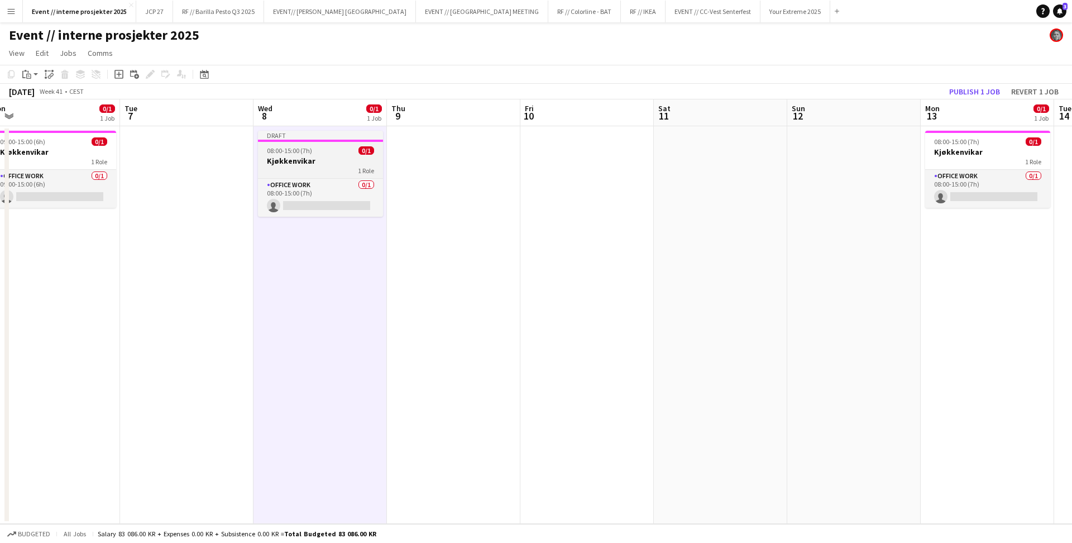
click at [291, 166] on div "1 Role" at bounding box center [320, 170] width 125 height 9
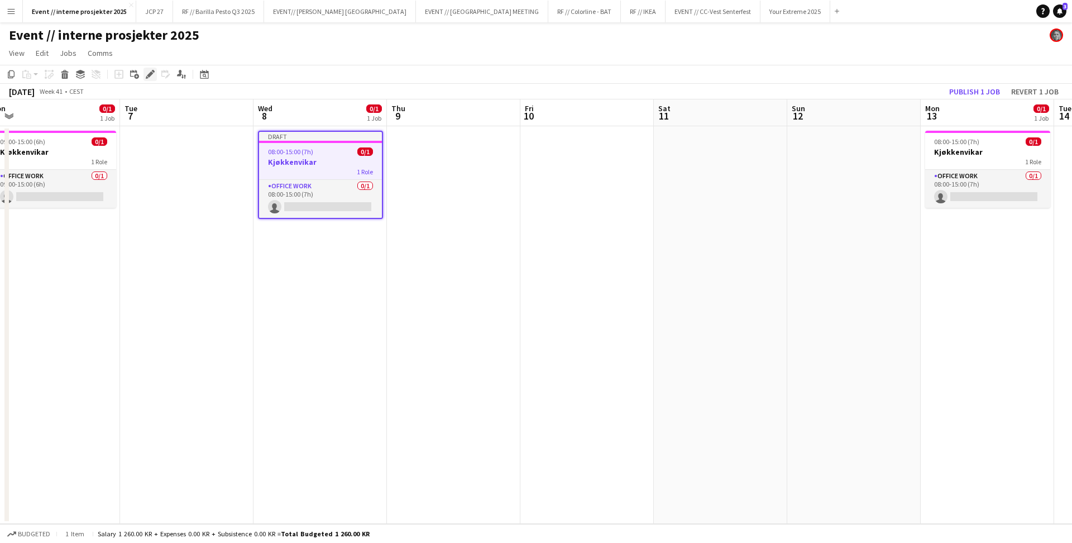
click at [148, 72] on icon "Edit" at bounding box center [150, 74] width 9 height 9
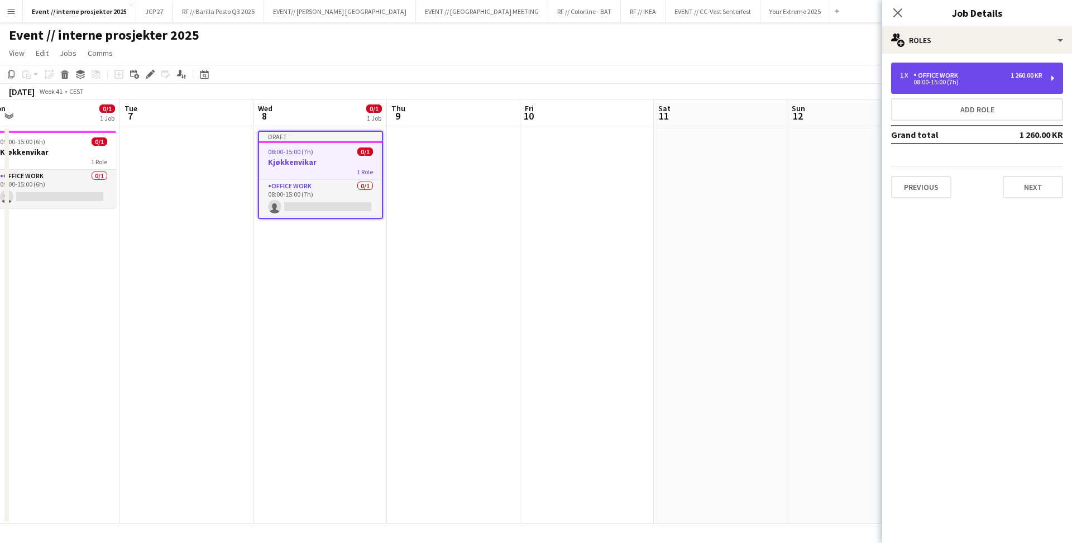
click at [956, 83] on div "08:00-15:00 (7h)" at bounding box center [971, 82] width 142 height 6
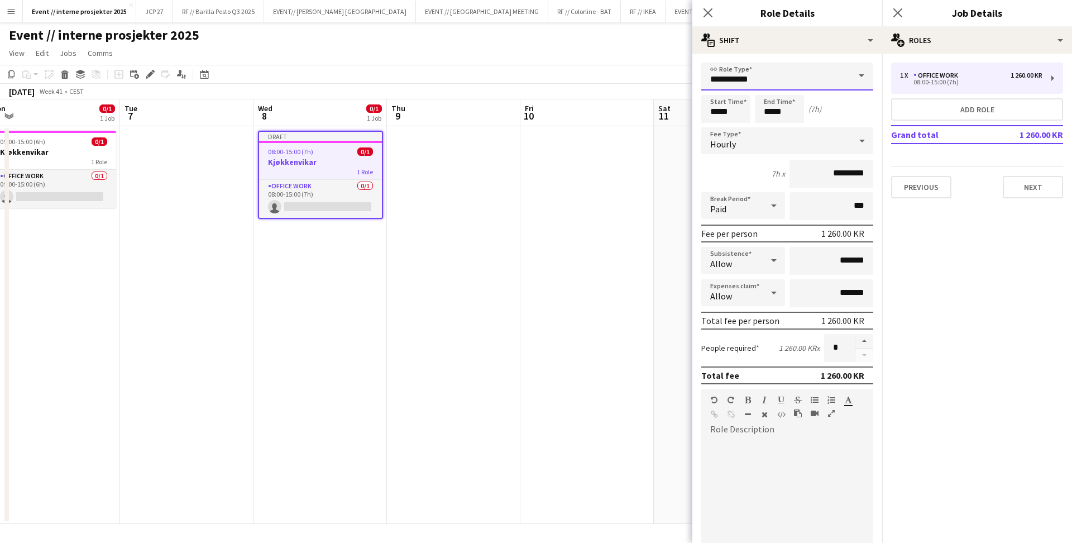
click at [783, 81] on input "**********" at bounding box center [787, 77] width 172 height 28
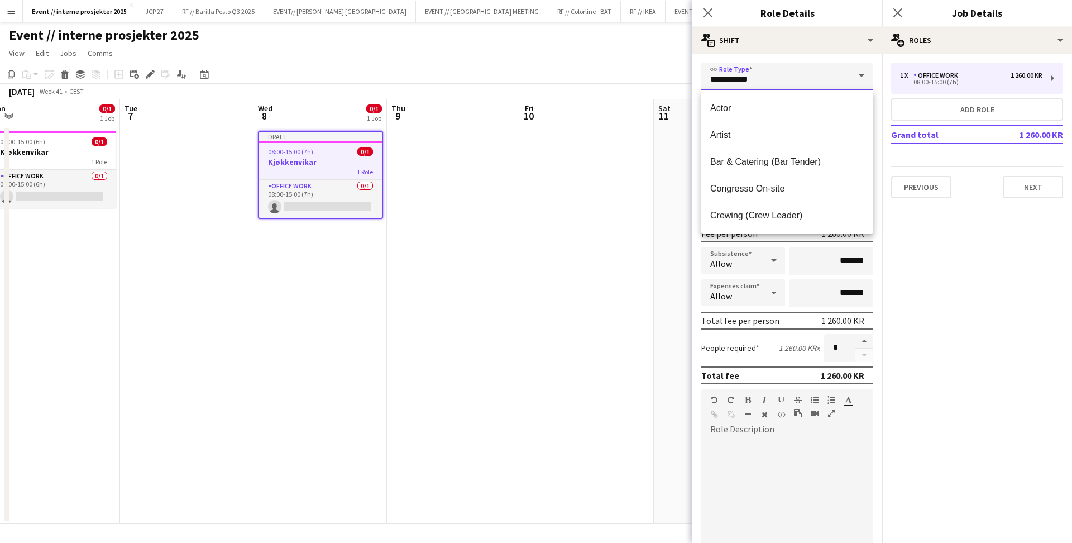
click at [783, 81] on input "**********" at bounding box center [787, 77] width 172 height 28
click at [842, 59] on div "**********" at bounding box center [787, 405] width 190 height 703
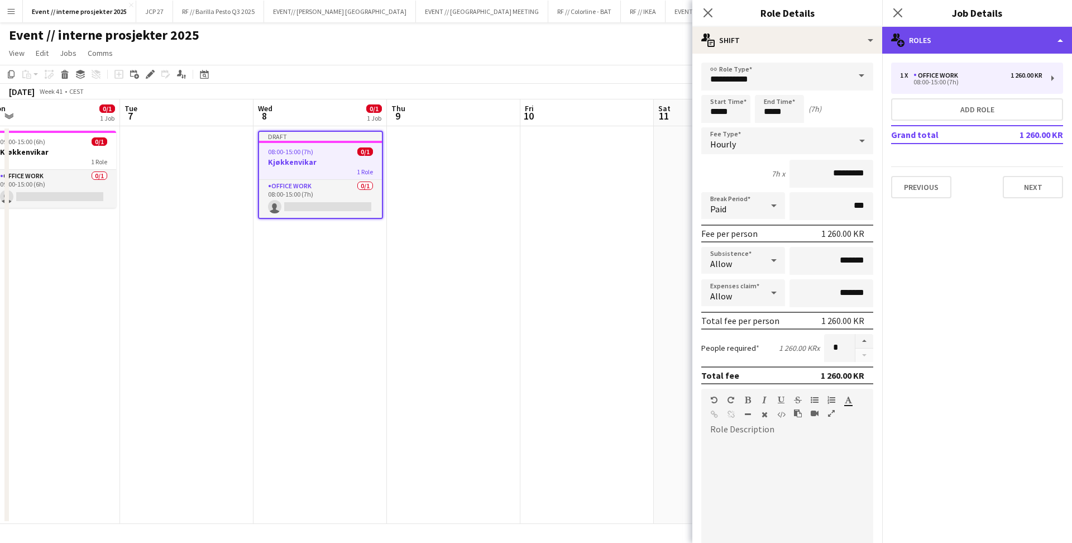
click at [969, 45] on div "multiple-users-add Roles" at bounding box center [977, 40] width 190 height 27
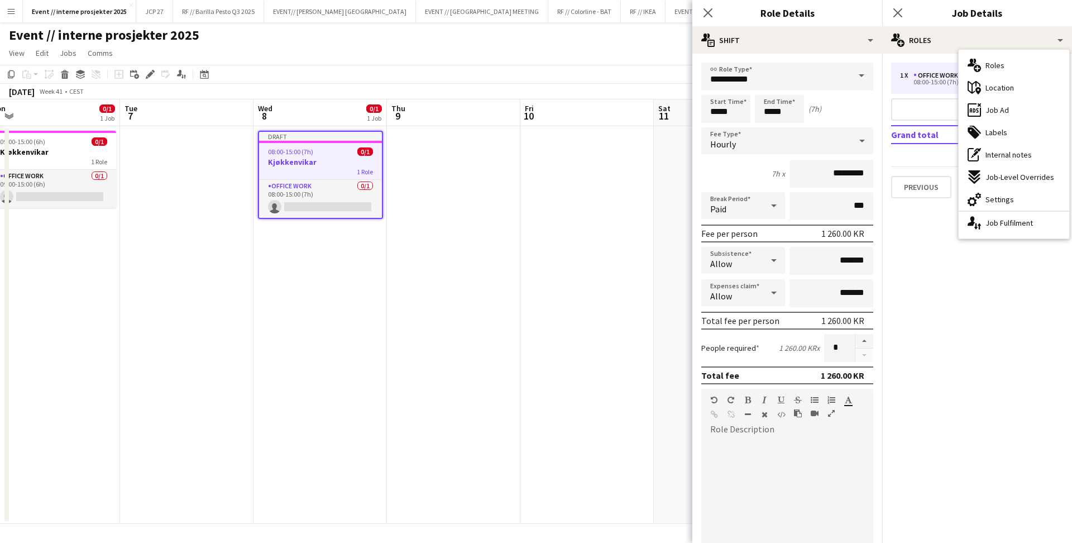
click at [936, 7] on h3 "Job Details" at bounding box center [977, 13] width 190 height 15
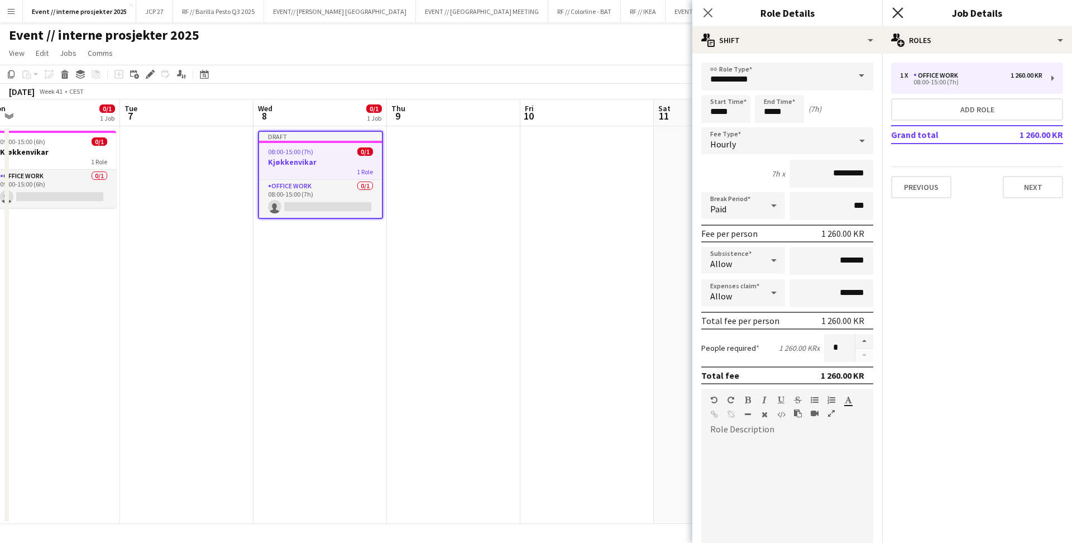
click at [900, 16] on icon at bounding box center [897, 12] width 11 height 11
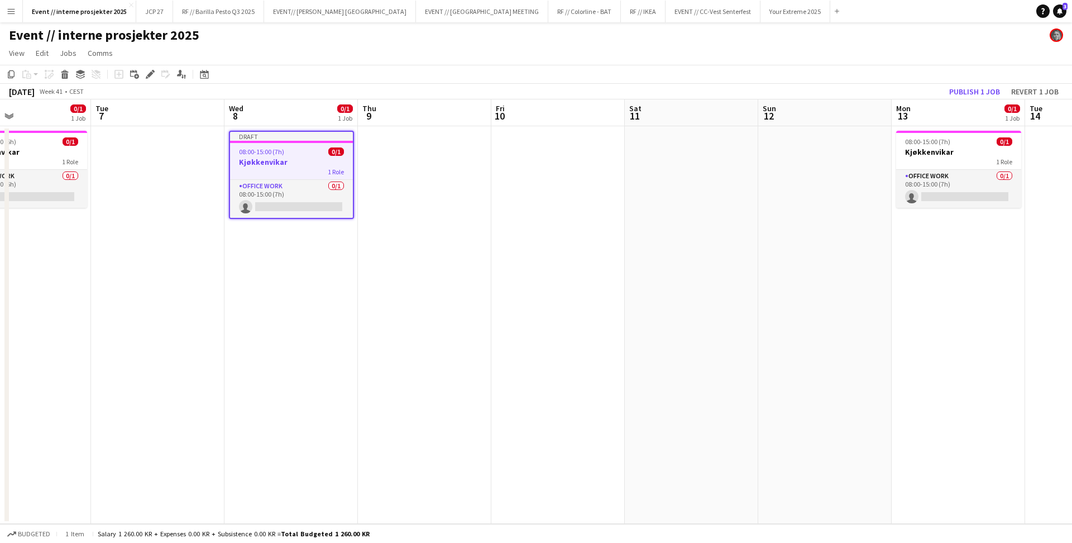
scroll to position [0, 290]
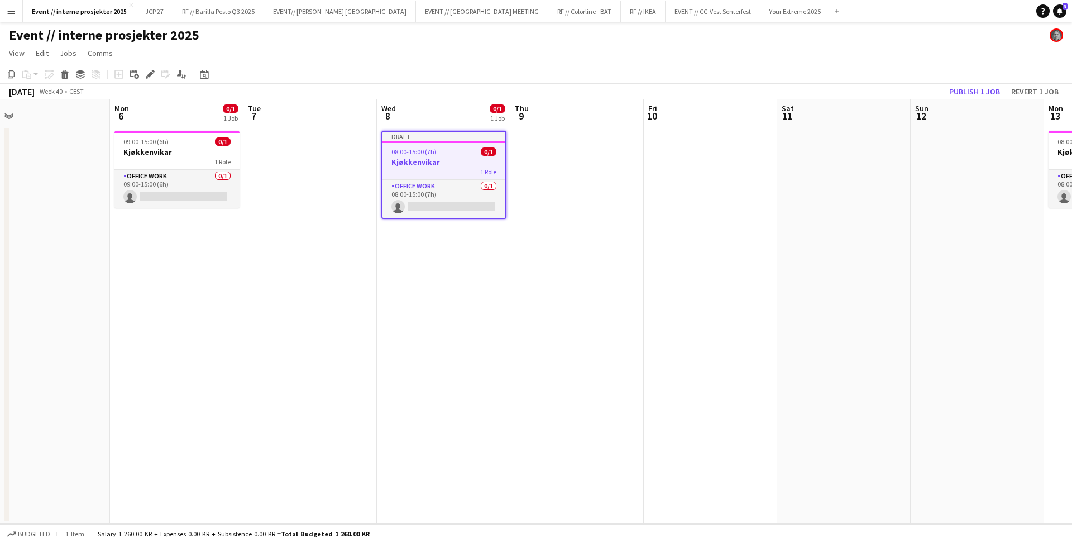
click at [455, 137] on div "Draft" at bounding box center [443, 136] width 123 height 9
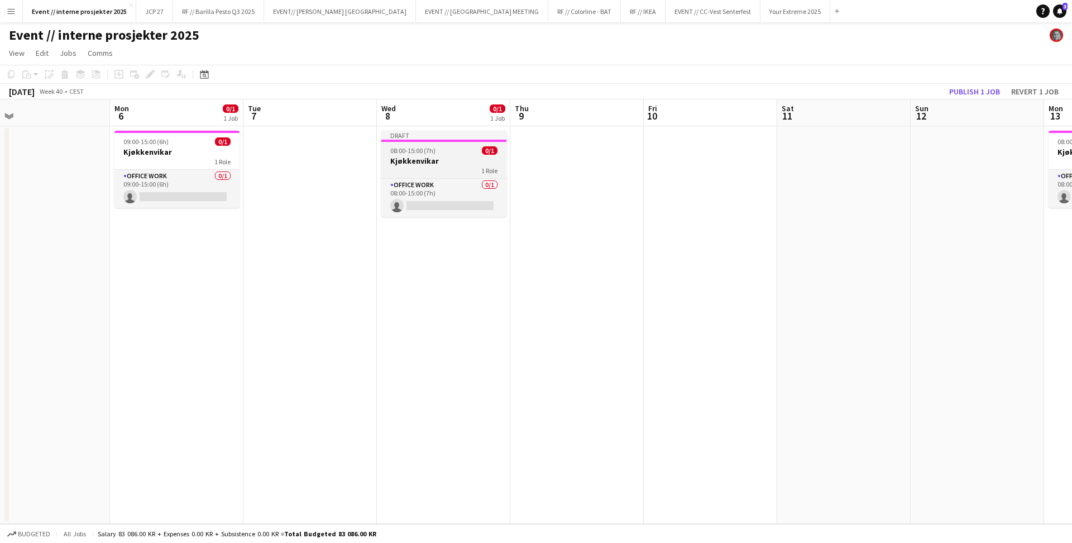
click at [455, 137] on div "Draft" at bounding box center [443, 135] width 125 height 9
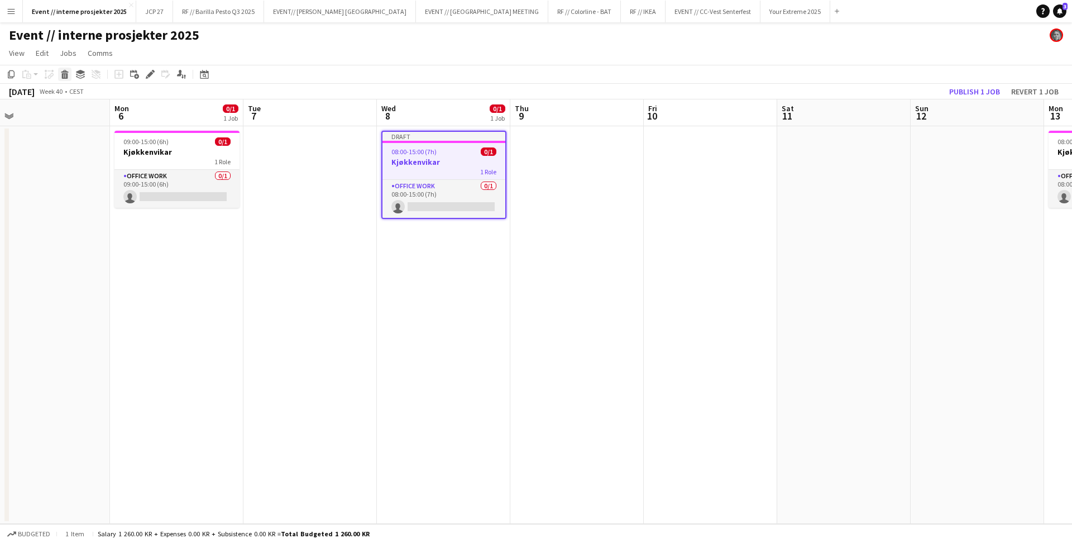
click at [63, 73] on icon at bounding box center [65, 76] width 6 height 6
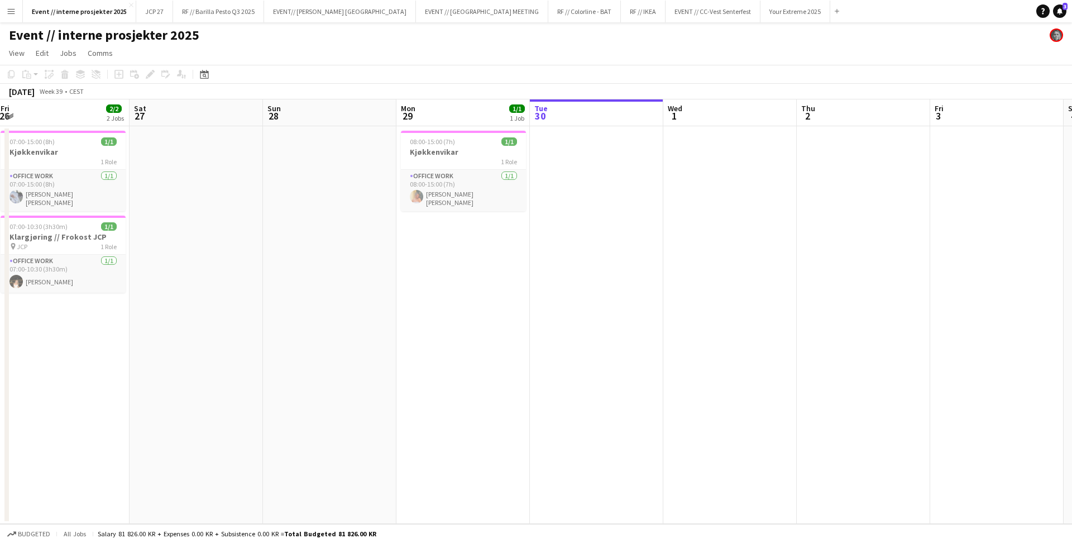
scroll to position [0, 224]
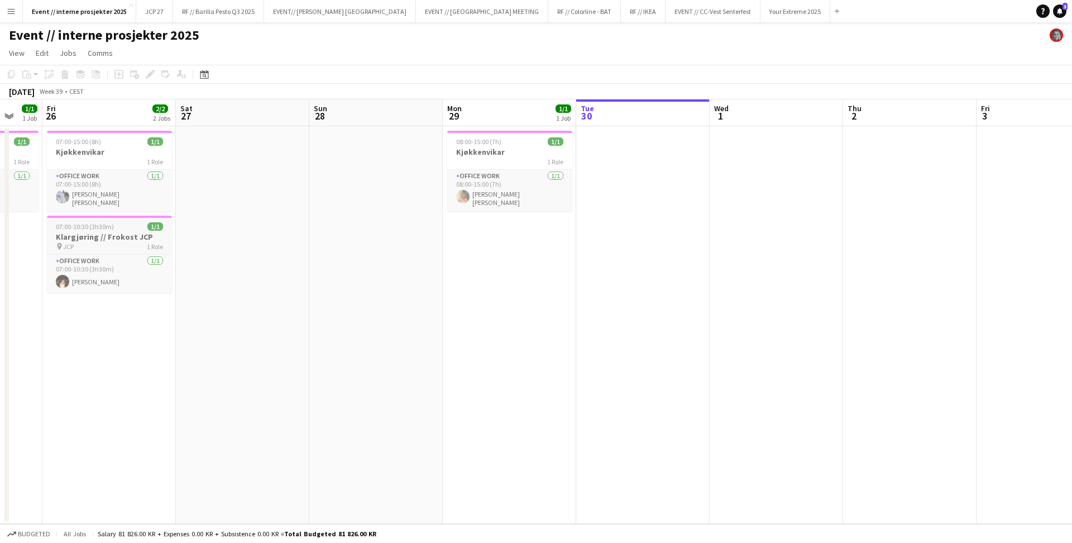
click at [97, 242] on div "pin JCP 1 Role" at bounding box center [109, 246] width 125 height 9
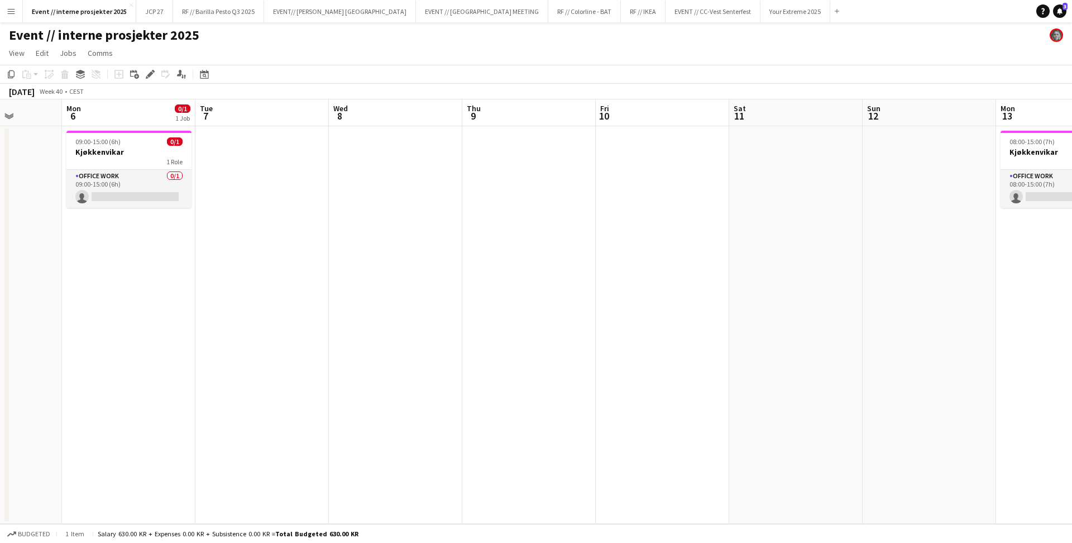
scroll to position [0, 481]
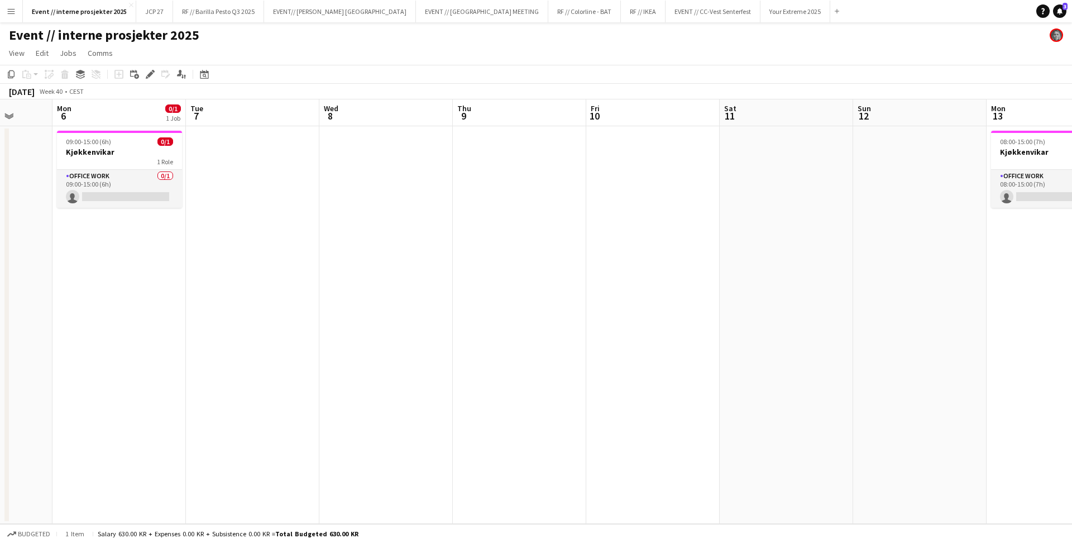
click at [398, 173] on app-date-cell at bounding box center [385, 324] width 133 height 397
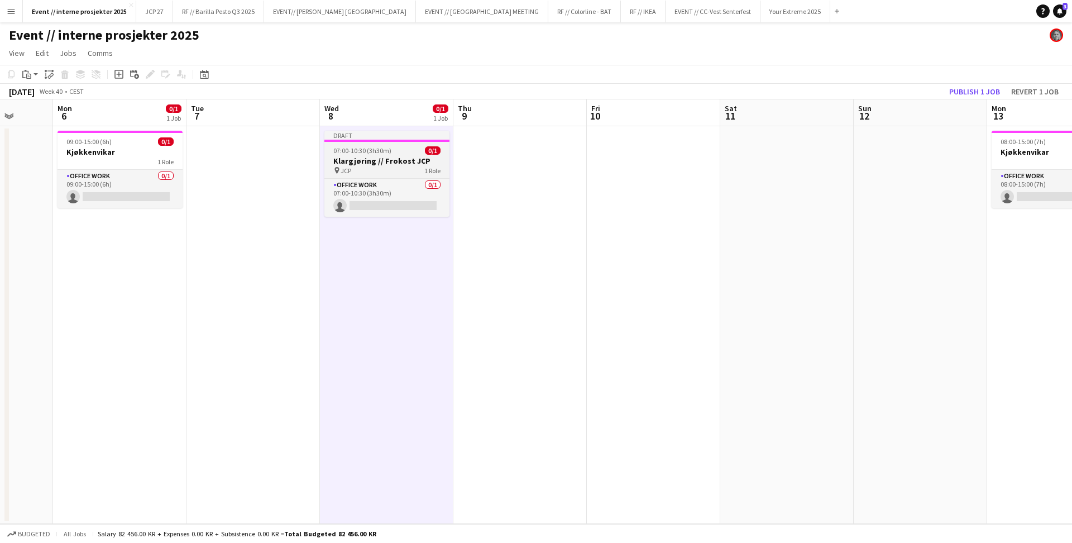
click at [382, 166] on div "pin JCP 1 Role" at bounding box center [386, 170] width 125 height 9
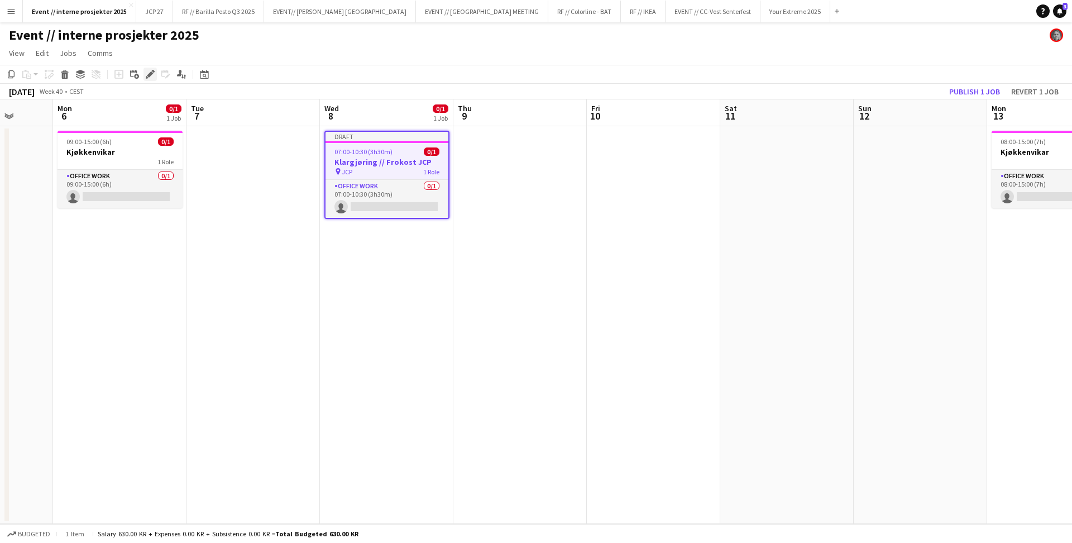
click at [148, 68] on div "Edit" at bounding box center [149, 74] width 13 height 13
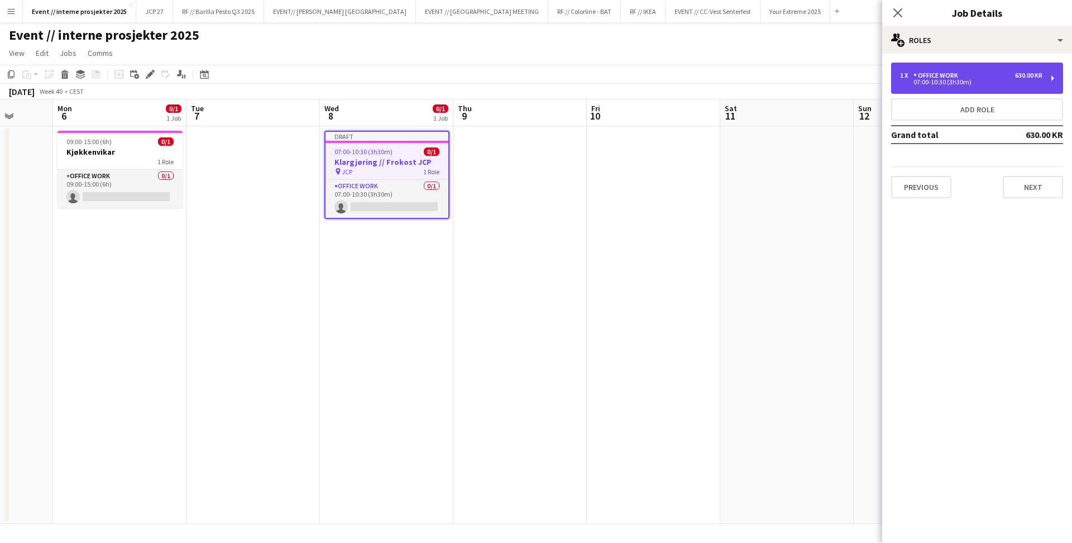
click at [938, 81] on div "07:00-10:30 (3h30m)" at bounding box center [971, 82] width 142 height 6
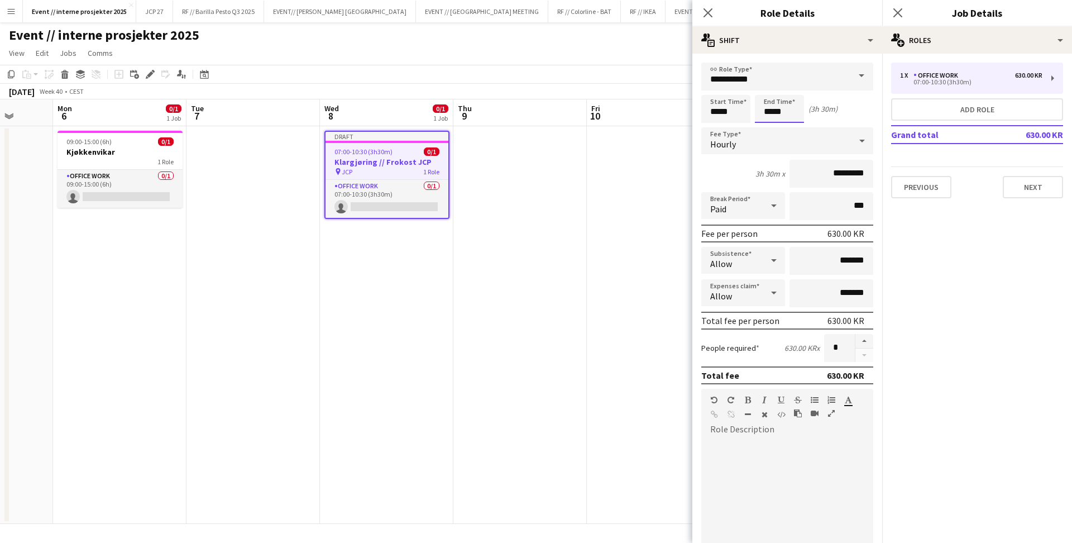
click at [769, 111] on input "*****" at bounding box center [779, 109] width 49 height 28
click at [769, 85] on div at bounding box center [768, 89] width 22 height 11
click at [791, 126] on div at bounding box center [790, 128] width 22 height 11
type input "*****"
click at [791, 126] on div at bounding box center [790, 128] width 22 height 11
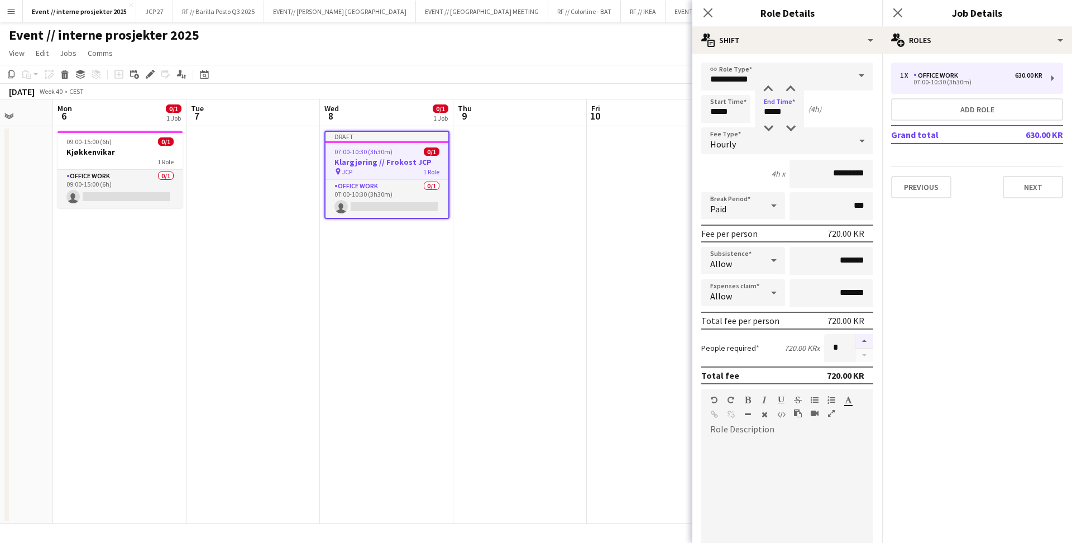
click at [863, 340] on button "button" at bounding box center [864, 341] width 18 height 15
type input "*"
click at [900, 9] on icon "Close pop-in" at bounding box center [897, 12] width 11 height 11
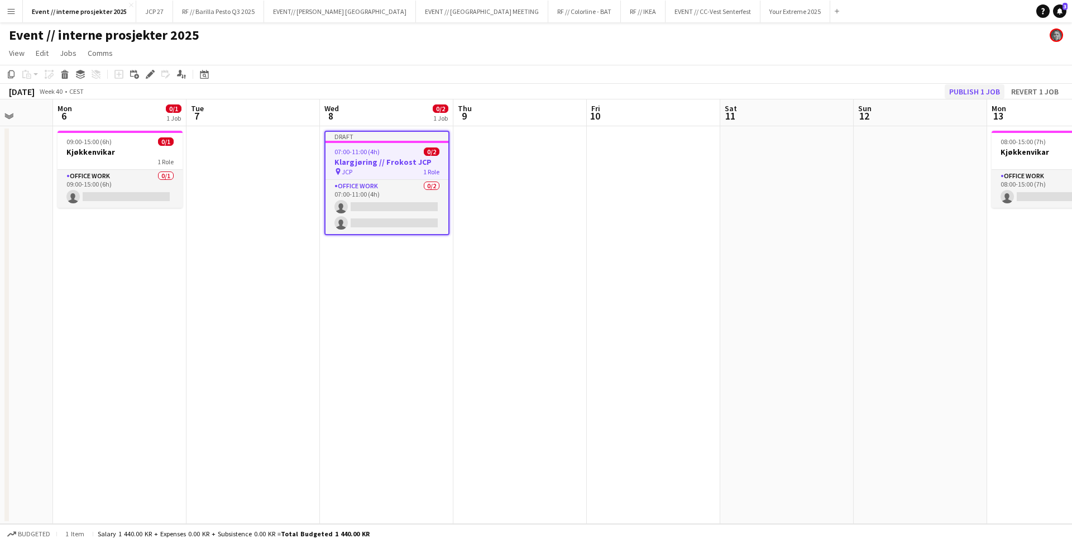
click at [975, 94] on button "Publish 1 job" at bounding box center [974, 91] width 60 height 15
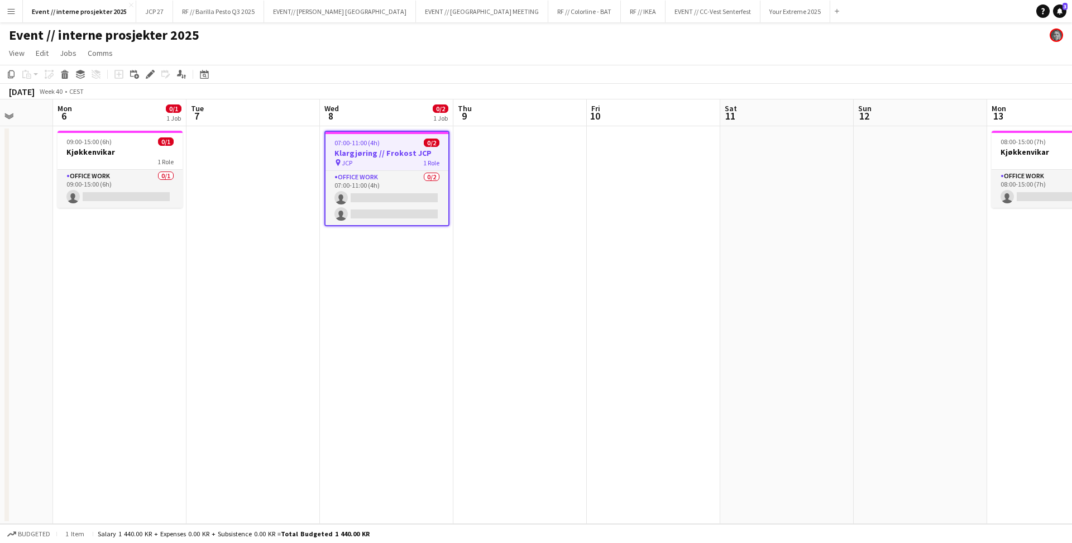
click at [376, 135] on app-job-card "07:00-11:00 (4h) 0/2 Klargjøring // Frokost JCP pin JCP 1 Role Office work 0/2 …" at bounding box center [386, 178] width 125 height 95
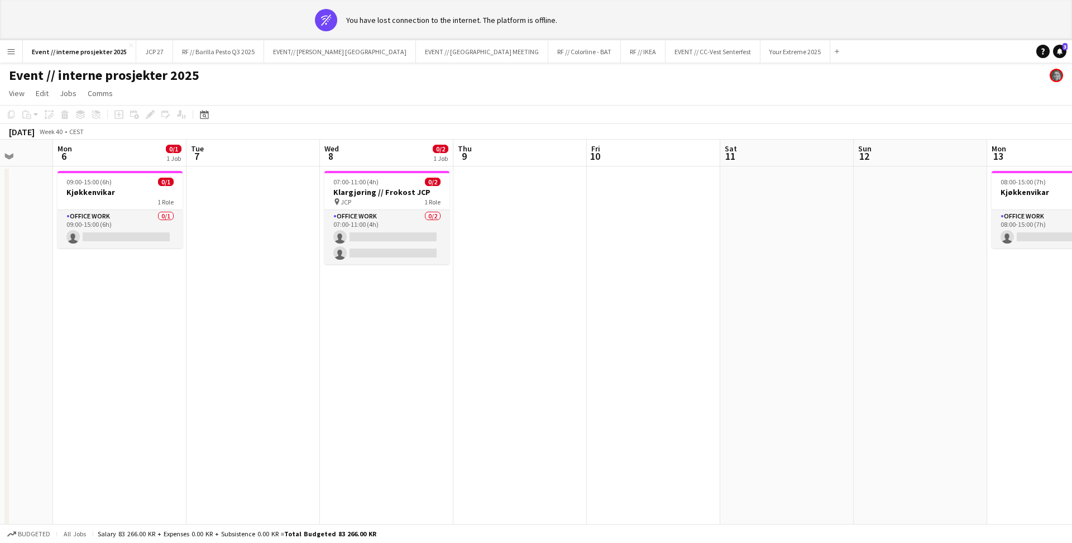
click at [637, 212] on app-date-cell at bounding box center [653, 364] width 133 height 397
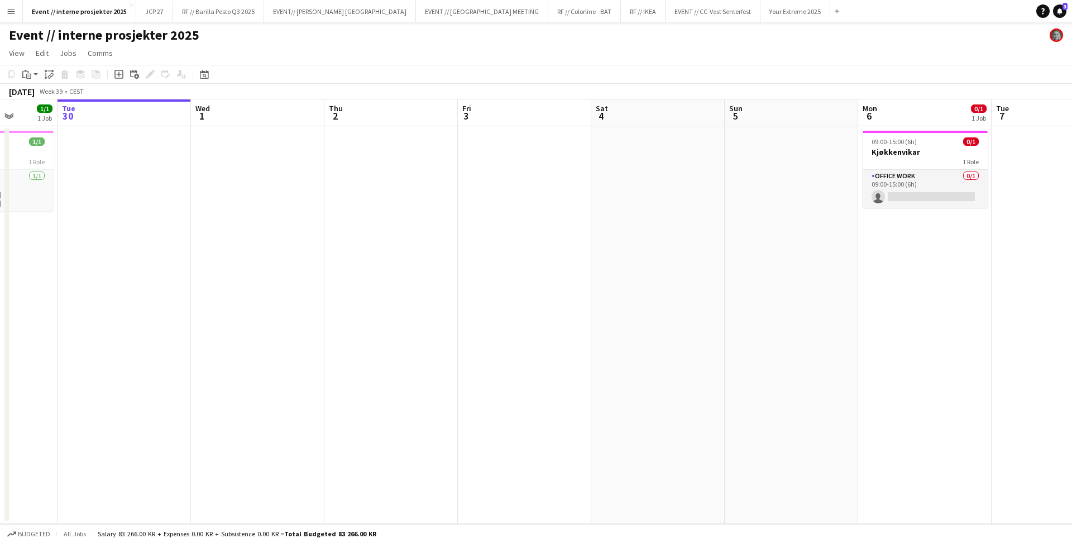
scroll to position [0, 493]
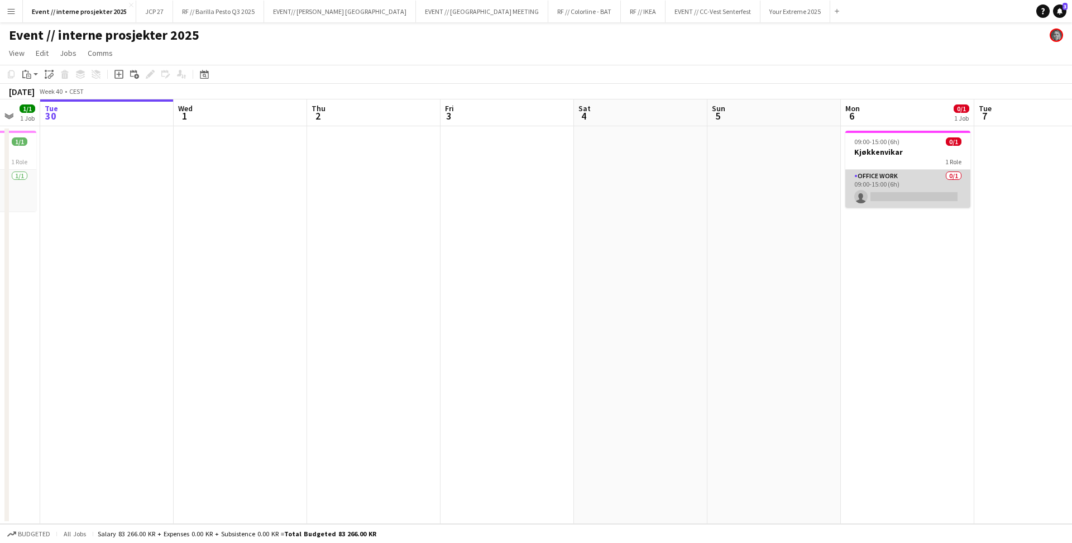
click at [882, 183] on app-card-role "Office work 0/1 09:00-15:00 (6h) single-neutral-actions" at bounding box center [907, 189] width 125 height 38
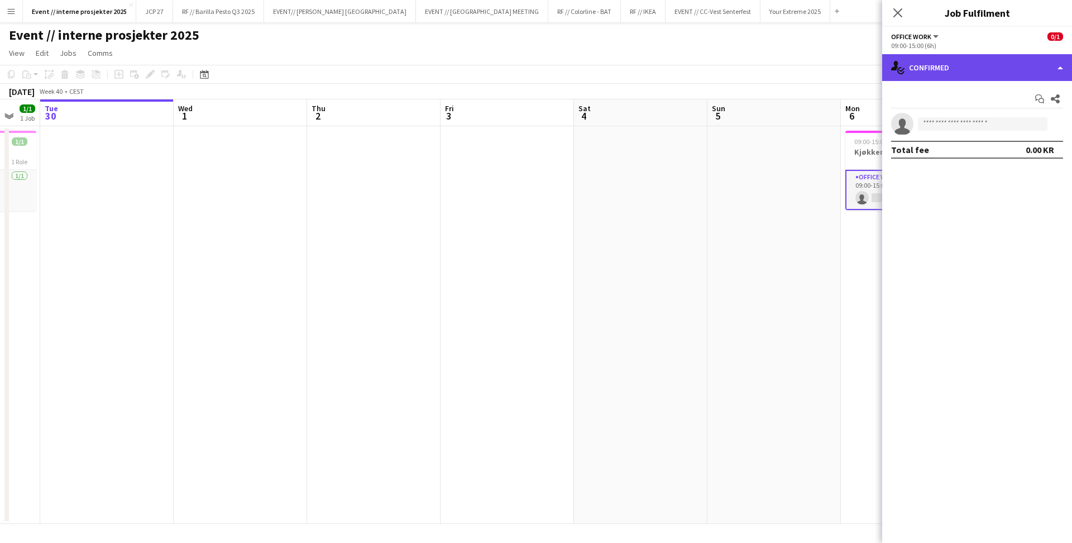
click at [944, 70] on div "single-neutral-actions-check-2 Confirmed" at bounding box center [977, 67] width 190 height 27
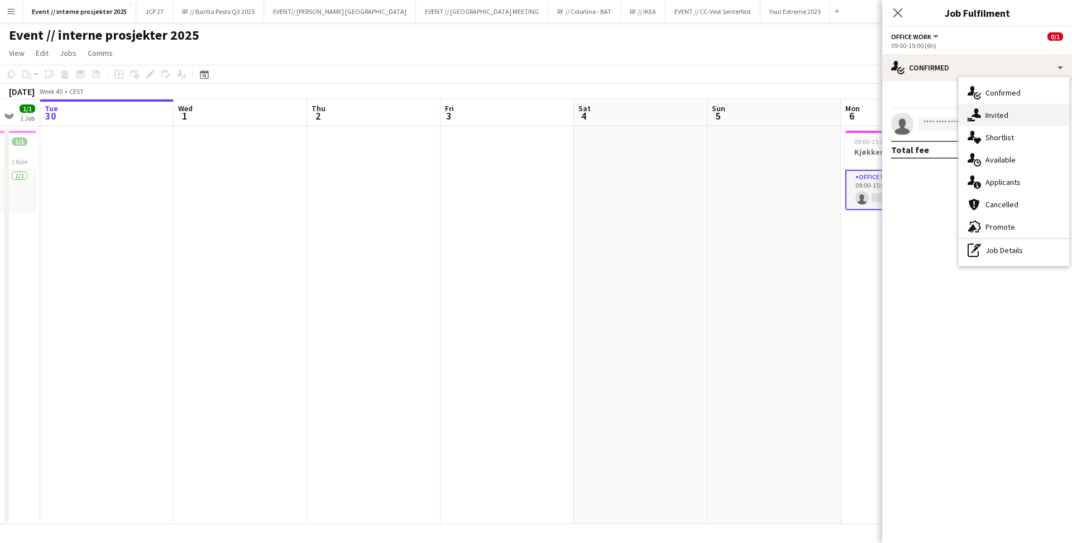
click at [983, 112] on div "single-neutral-actions-share-1 Invited" at bounding box center [1013, 115] width 111 height 22
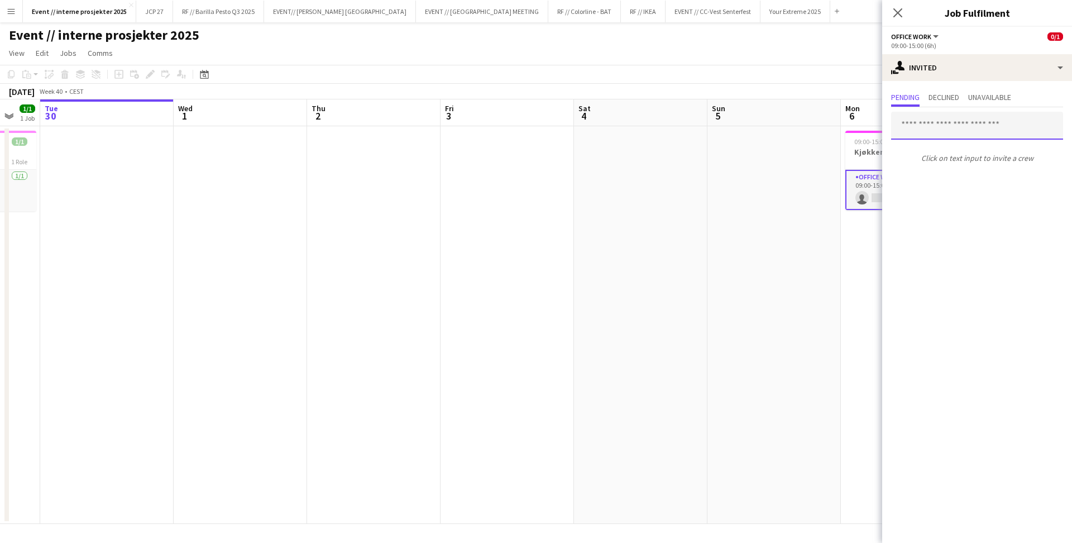
click at [953, 132] on input "text" at bounding box center [977, 126] width 172 height 28
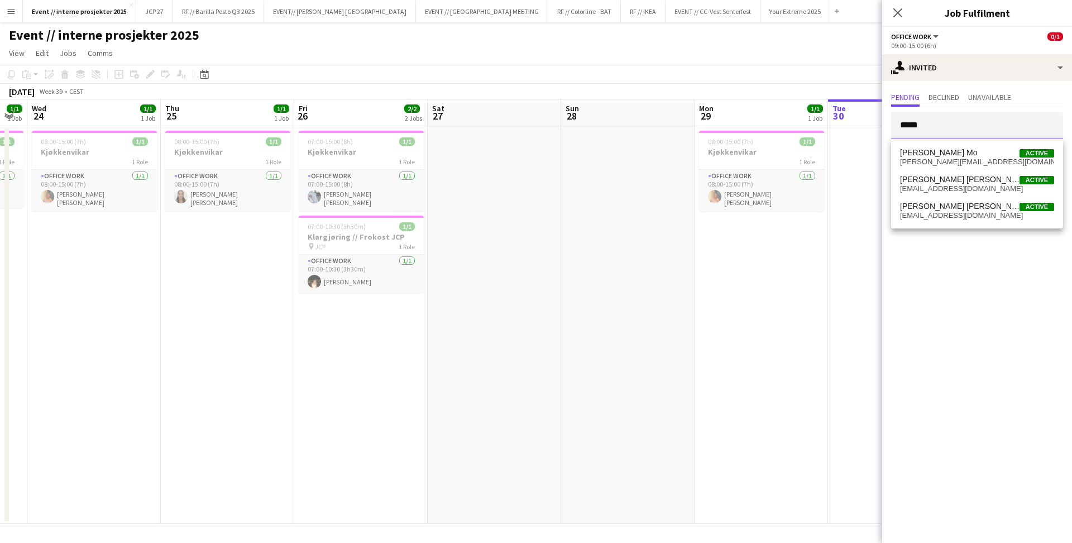
scroll to position [0, 238]
type input "*****"
click at [960, 186] on span "[EMAIL_ADDRESS][DOMAIN_NAME]" at bounding box center [977, 188] width 154 height 9
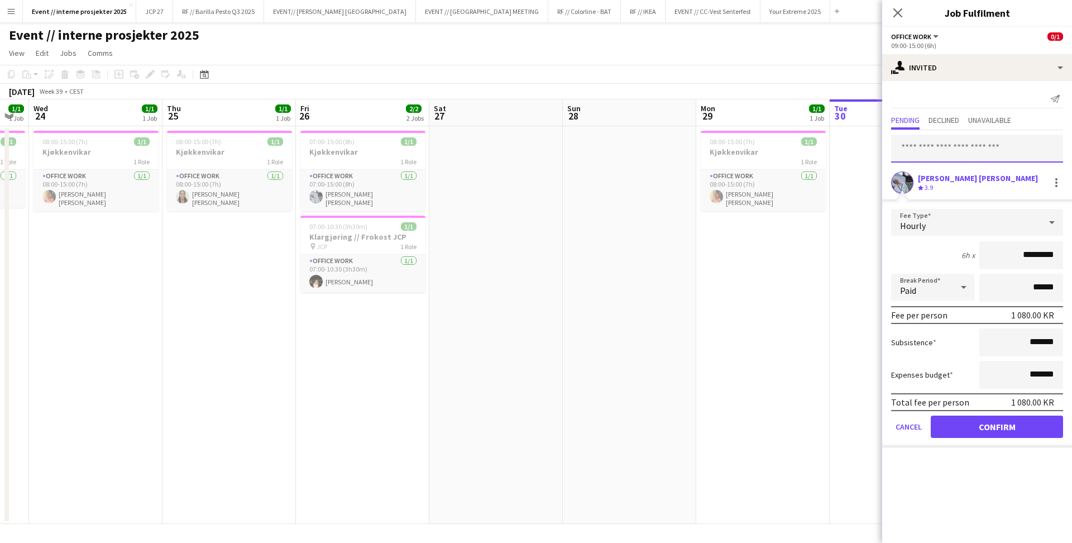
click at [978, 160] on input "text" at bounding box center [977, 149] width 172 height 28
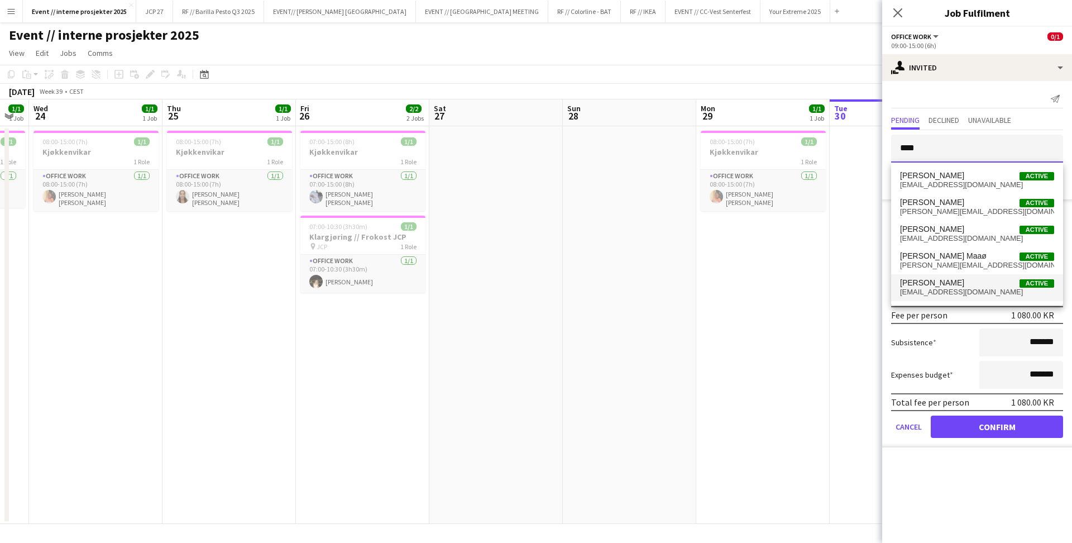
type input "****"
click at [978, 295] on span "[EMAIL_ADDRESS][DOMAIN_NAME]" at bounding box center [977, 291] width 154 height 9
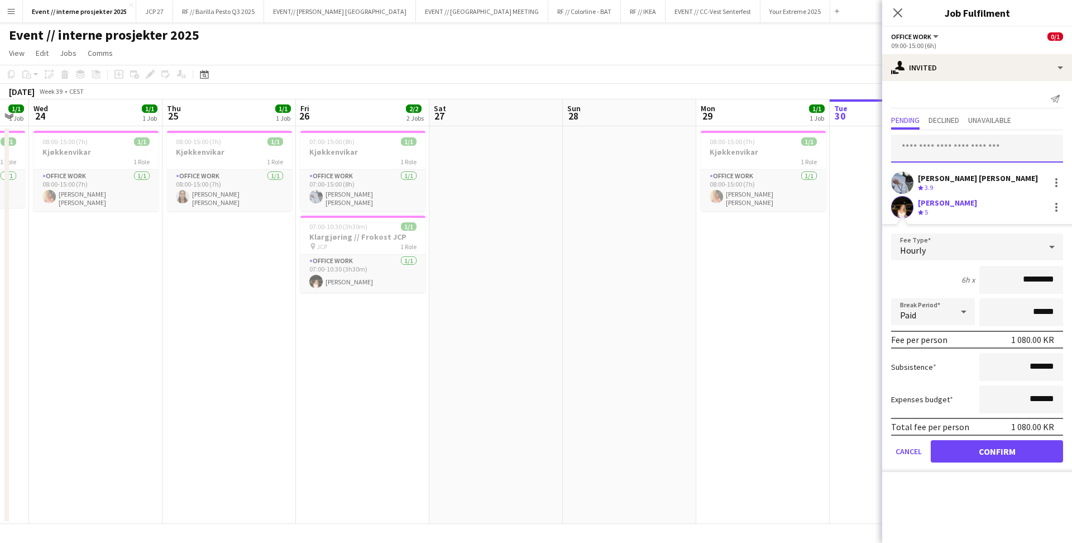
click at [952, 150] on input "text" at bounding box center [977, 149] width 172 height 28
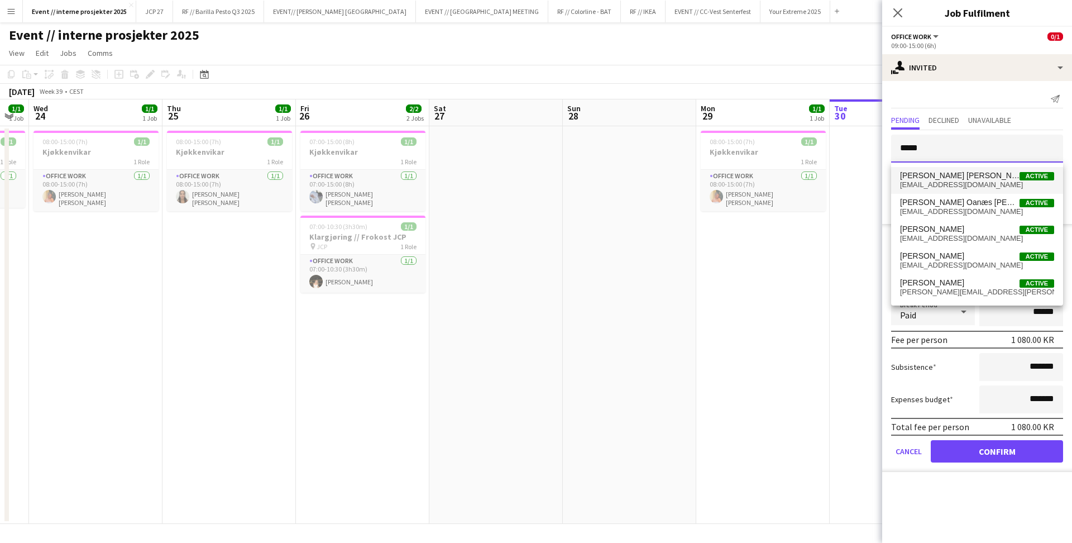
type input "*****"
click at [974, 185] on span "[EMAIL_ADDRESS][DOMAIN_NAME]" at bounding box center [977, 184] width 154 height 9
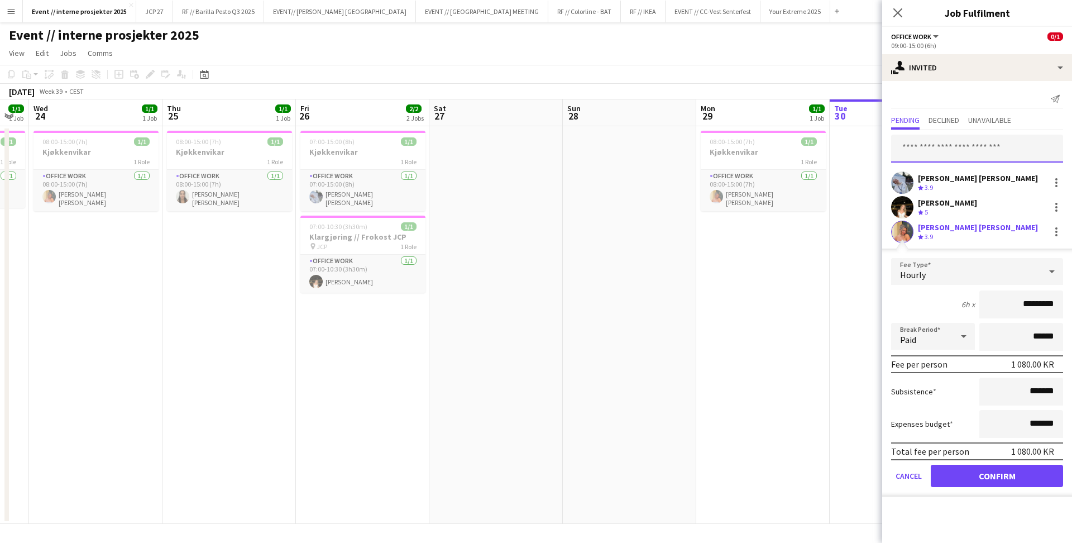
click at [965, 150] on input "text" at bounding box center [977, 149] width 172 height 28
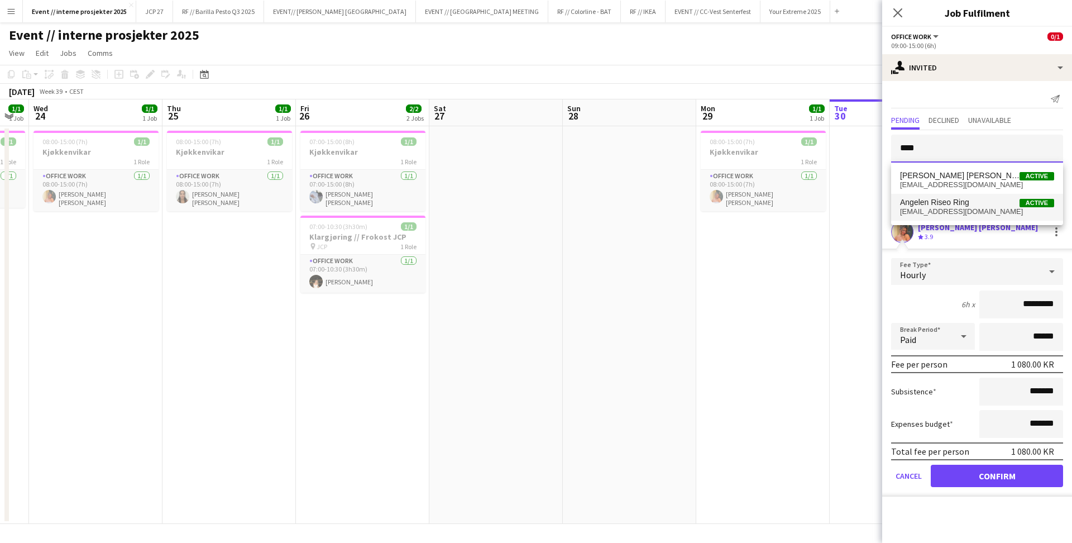
type input "****"
click at [973, 206] on span "Angelen Riseo Ring Active" at bounding box center [977, 202] width 154 height 9
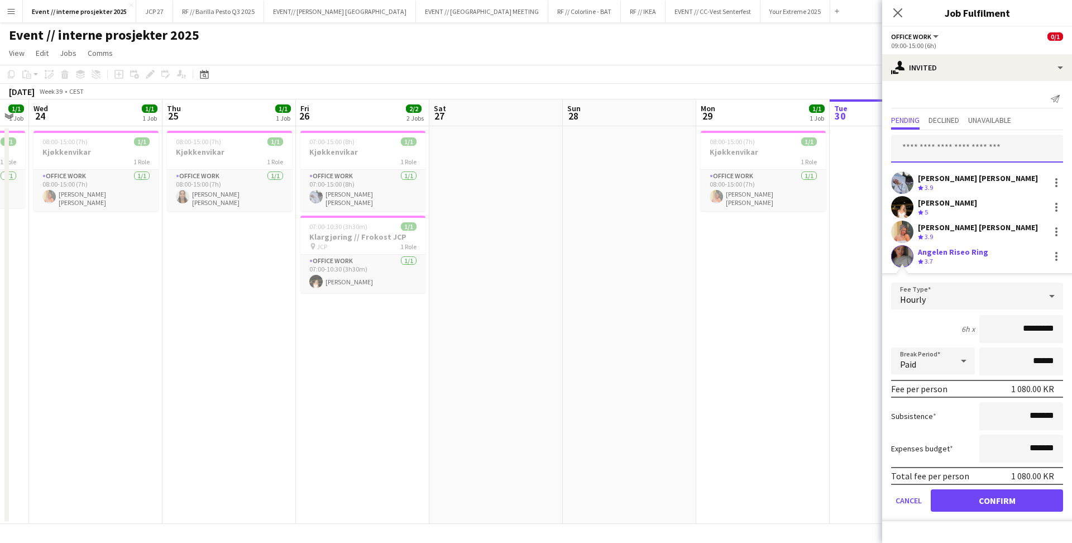
click at [970, 148] on input "text" at bounding box center [977, 149] width 172 height 28
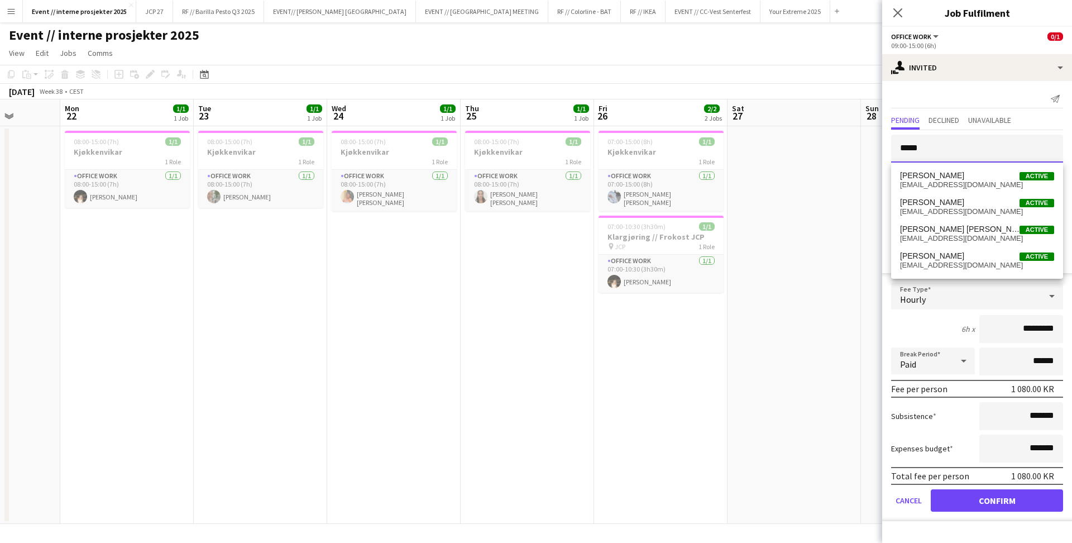
scroll to position [0, 338]
type input "*****"
click at [944, 182] on span "[EMAIL_ADDRESS][DOMAIN_NAME]" at bounding box center [977, 184] width 154 height 9
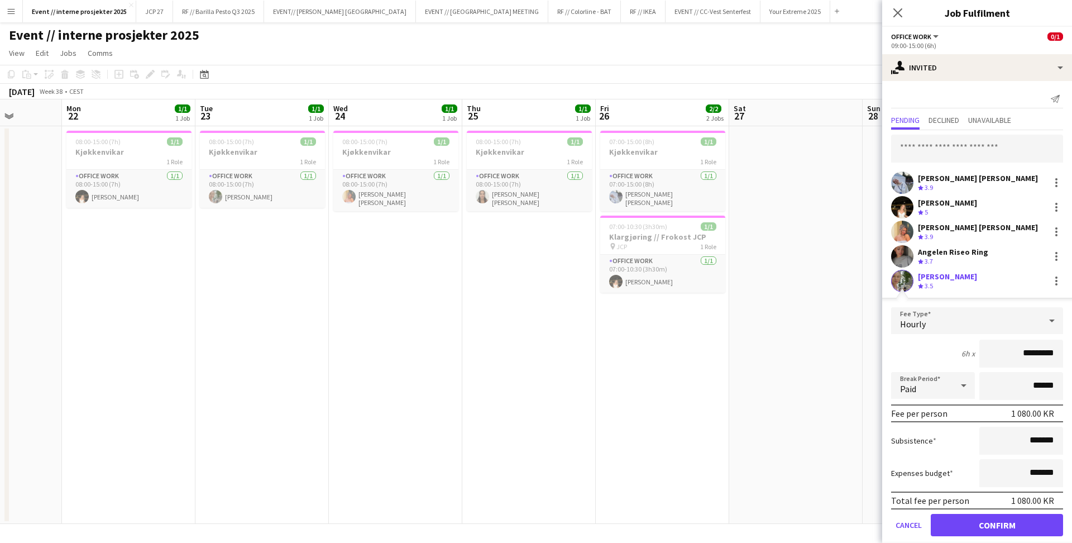
click at [1034, 527] on button "Confirm" at bounding box center [996, 525] width 132 height 22
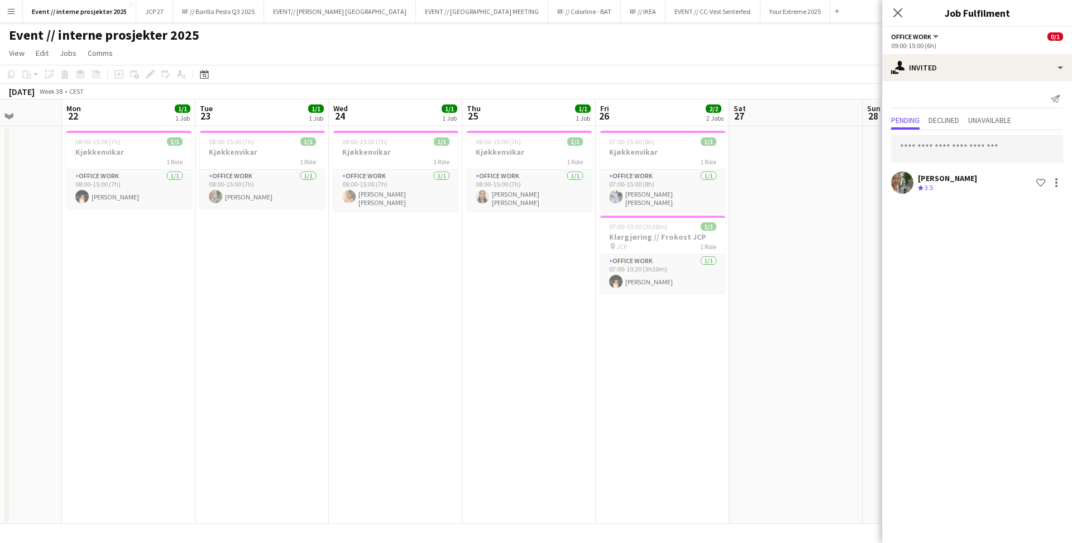
scroll to position [0, 0]
click at [957, 119] on span "Declined" at bounding box center [943, 120] width 31 height 8
click at [913, 113] on span "Pending" at bounding box center [905, 121] width 28 height 17
click at [932, 151] on input "text" at bounding box center [977, 149] width 172 height 28
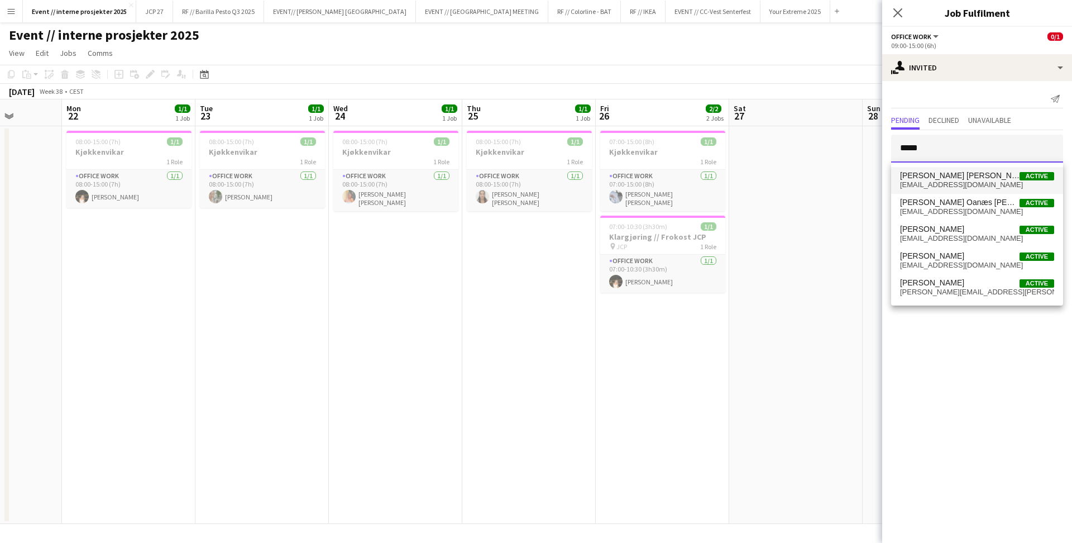
type input "*****"
click at [954, 181] on span "[EMAIL_ADDRESS][DOMAIN_NAME]" at bounding box center [977, 184] width 154 height 9
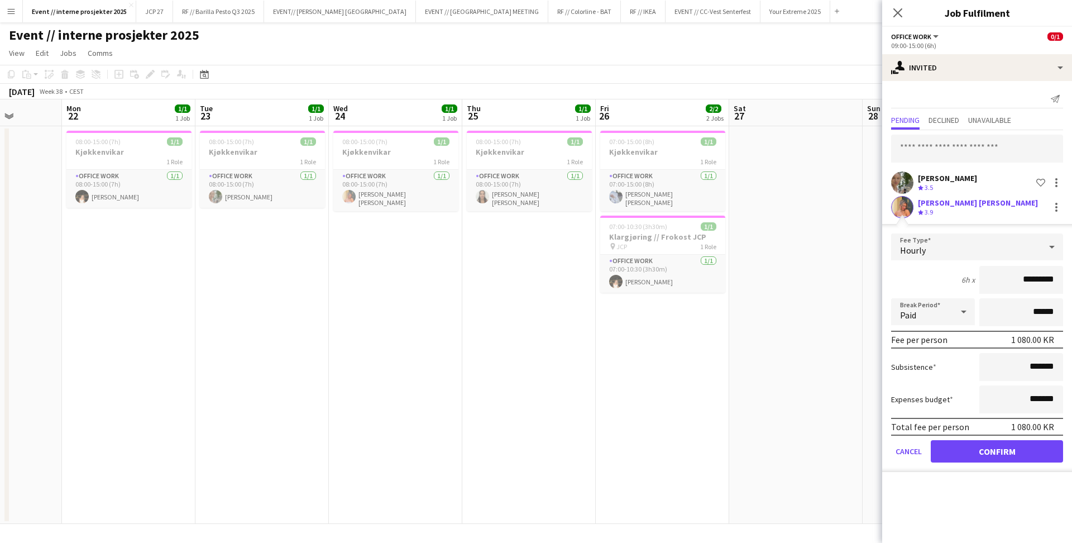
click at [1016, 456] on button "Confirm" at bounding box center [996, 451] width 132 height 22
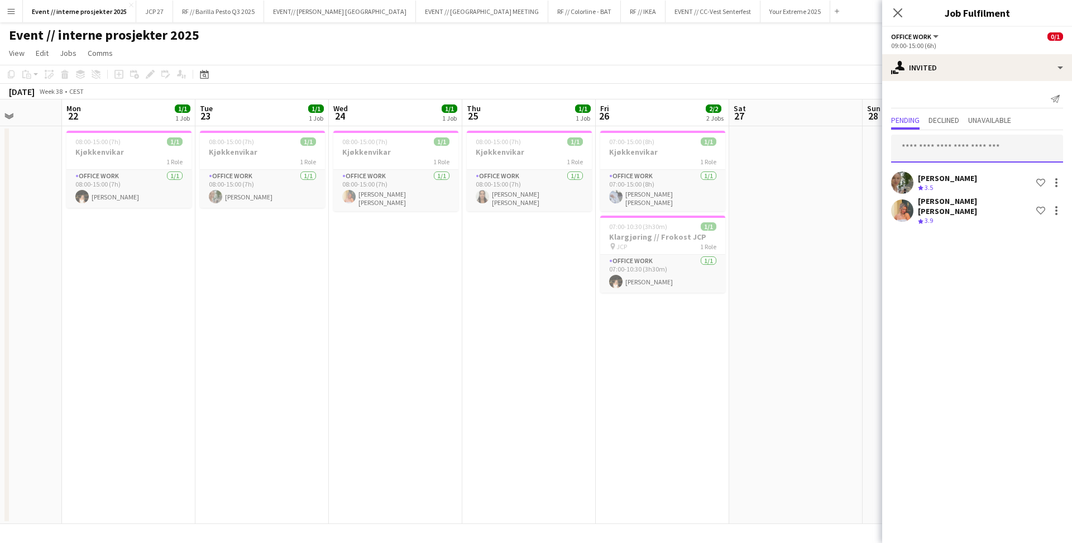
click at [943, 150] on input "text" at bounding box center [977, 149] width 172 height 28
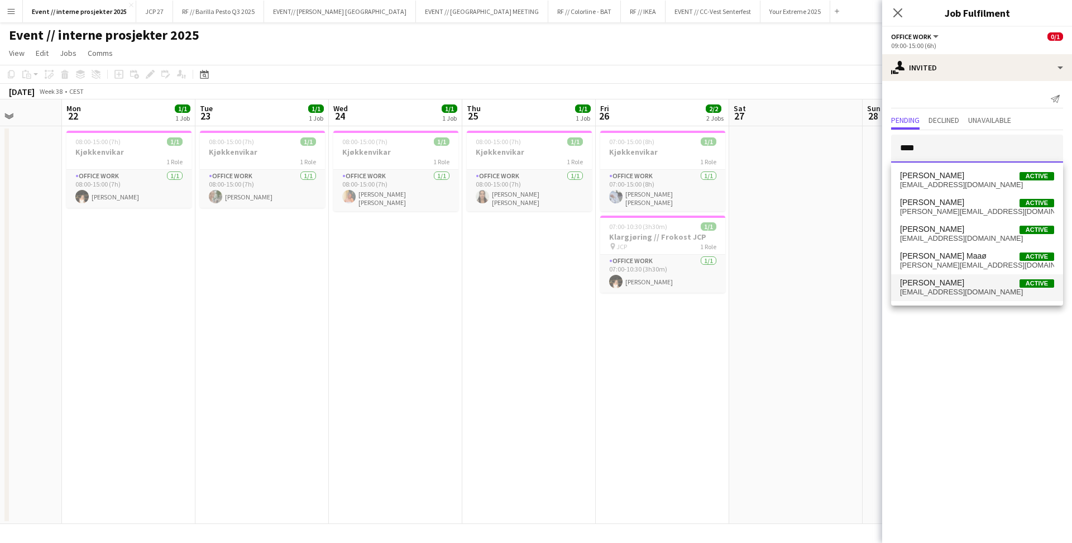
type input "****"
click at [1005, 282] on span "[PERSON_NAME] Rognan Active" at bounding box center [977, 282] width 154 height 9
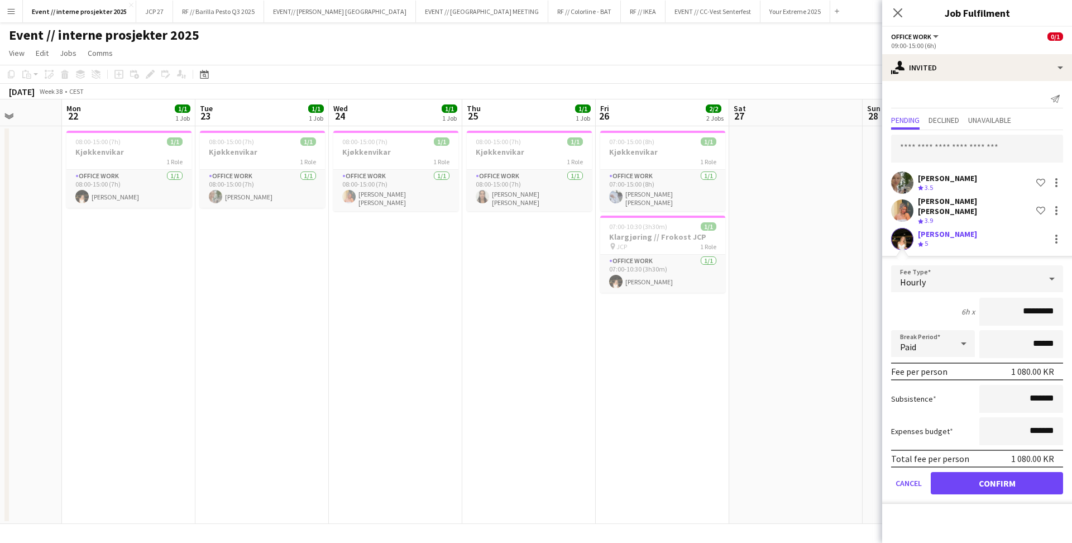
click at [983, 483] on button "Confirm" at bounding box center [996, 483] width 132 height 22
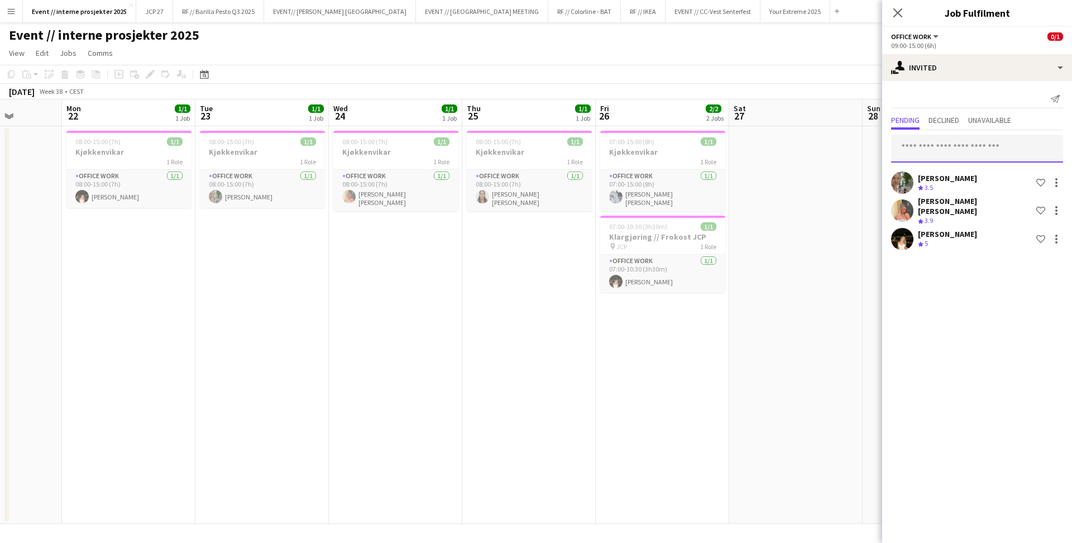
click at [949, 146] on input "text" at bounding box center [977, 149] width 172 height 28
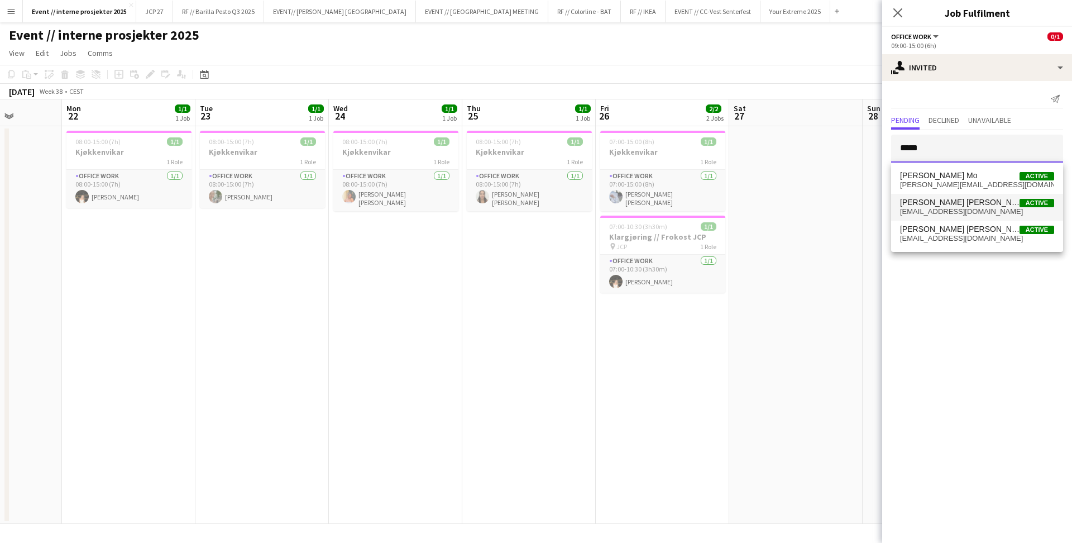
type input "*****"
click at [949, 206] on span "[PERSON_NAME] [PERSON_NAME]" at bounding box center [959, 202] width 119 height 9
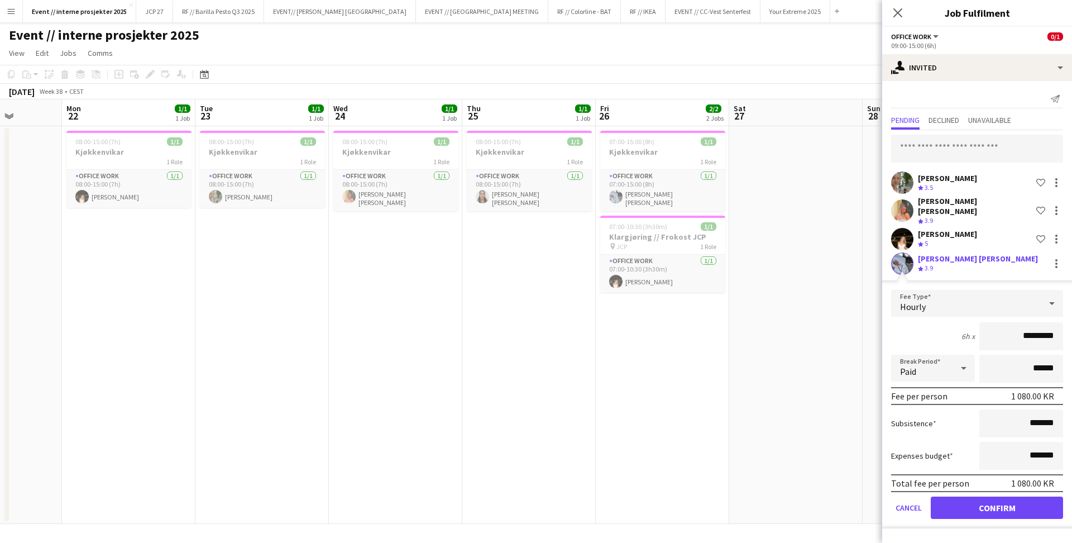
click at [1029, 501] on button "Confirm" at bounding box center [996, 507] width 132 height 22
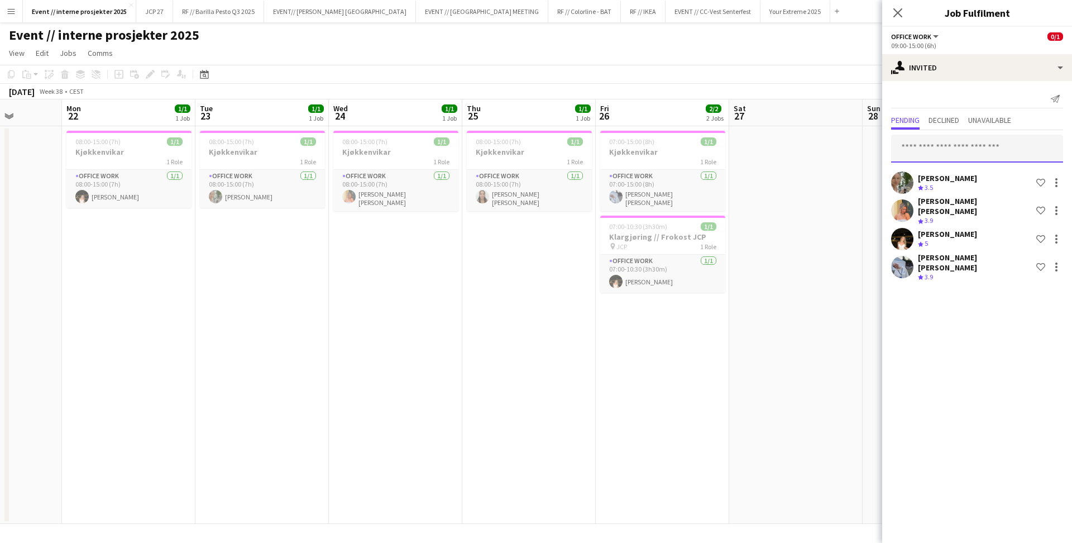
click at [956, 143] on input "text" at bounding box center [977, 149] width 172 height 28
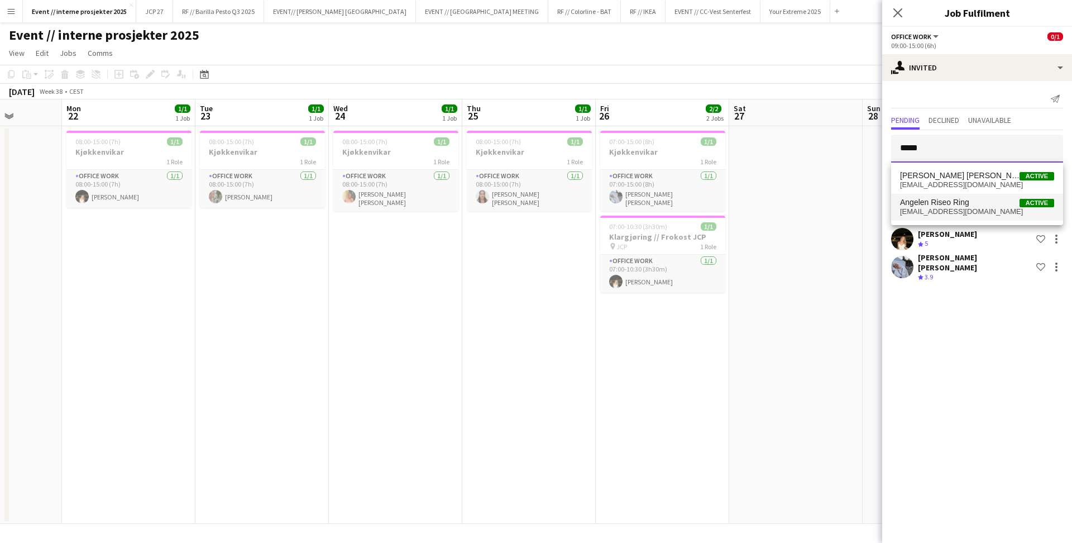
type input "*****"
click at [954, 202] on span "Angelen Riseo Ring" at bounding box center [934, 202] width 69 height 9
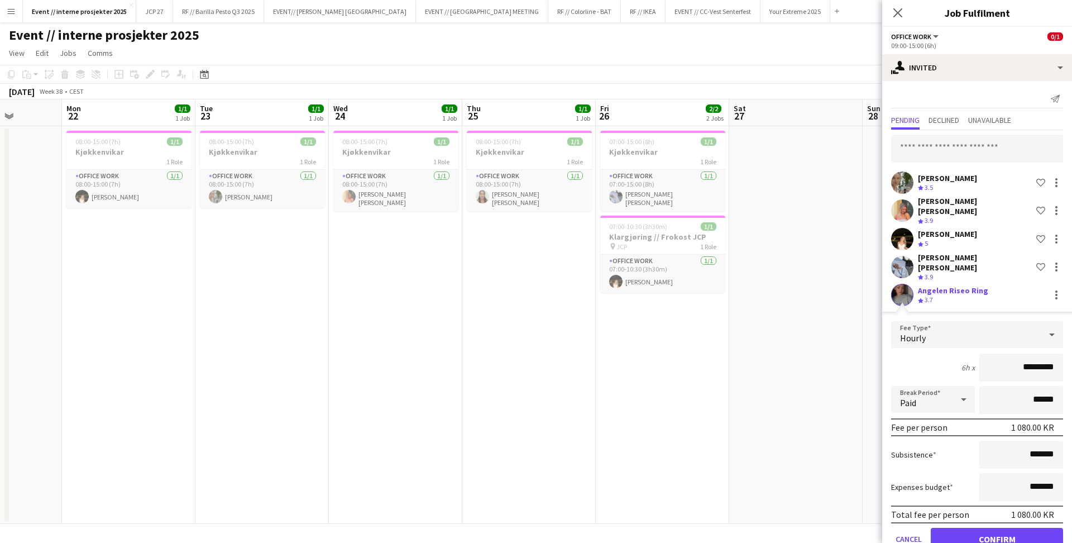
click at [985, 530] on button "Confirm" at bounding box center [996, 538] width 132 height 22
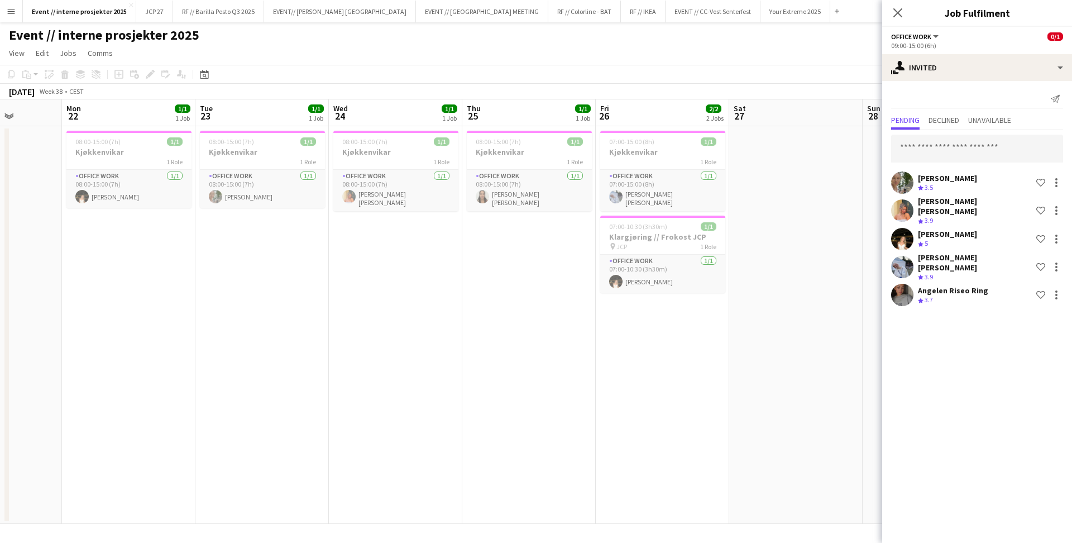
click at [898, 6] on app-icon "Close pop-in" at bounding box center [897, 12] width 13 height 13
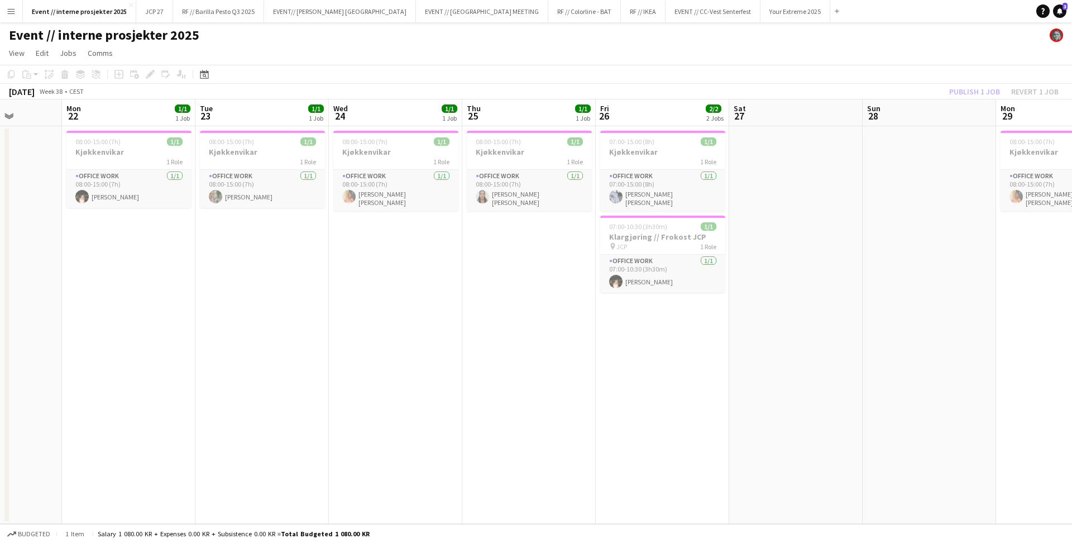
click at [982, 92] on div "Publish 1 job Revert 1 job" at bounding box center [1003, 91] width 136 height 15
click at [977, 90] on button "Publish 1 job" at bounding box center [974, 91] width 60 height 15
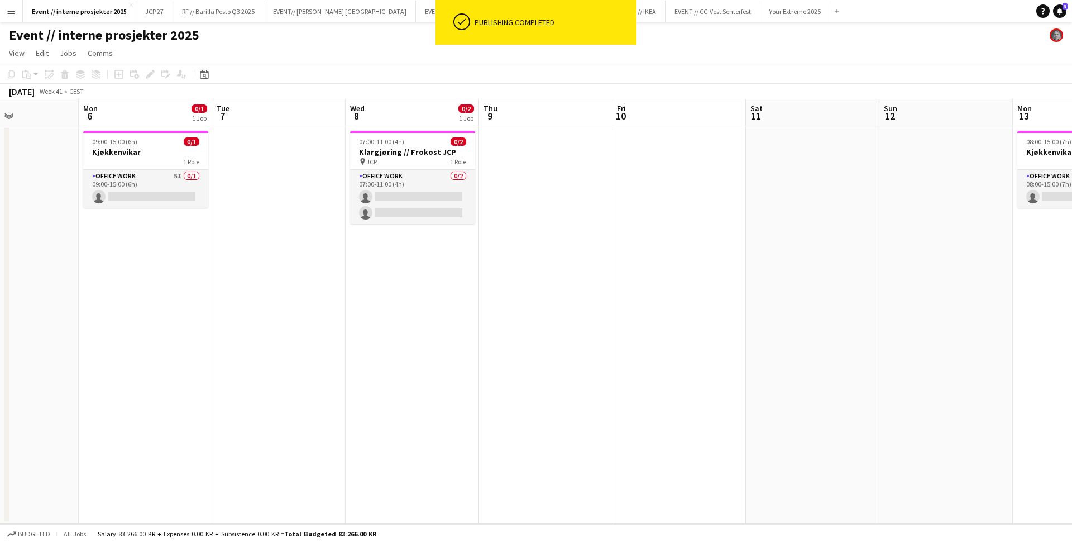
scroll to position [0, 311]
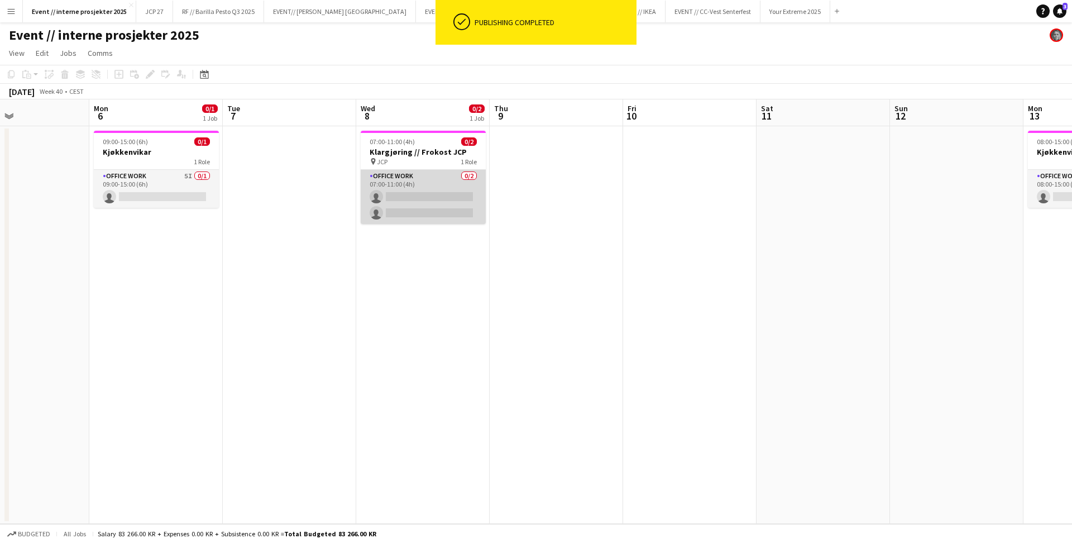
click at [430, 186] on app-card-role "Office work 0/2 07:00-11:00 (4h) single-neutral-actions single-neutral-actions" at bounding box center [423, 197] width 125 height 54
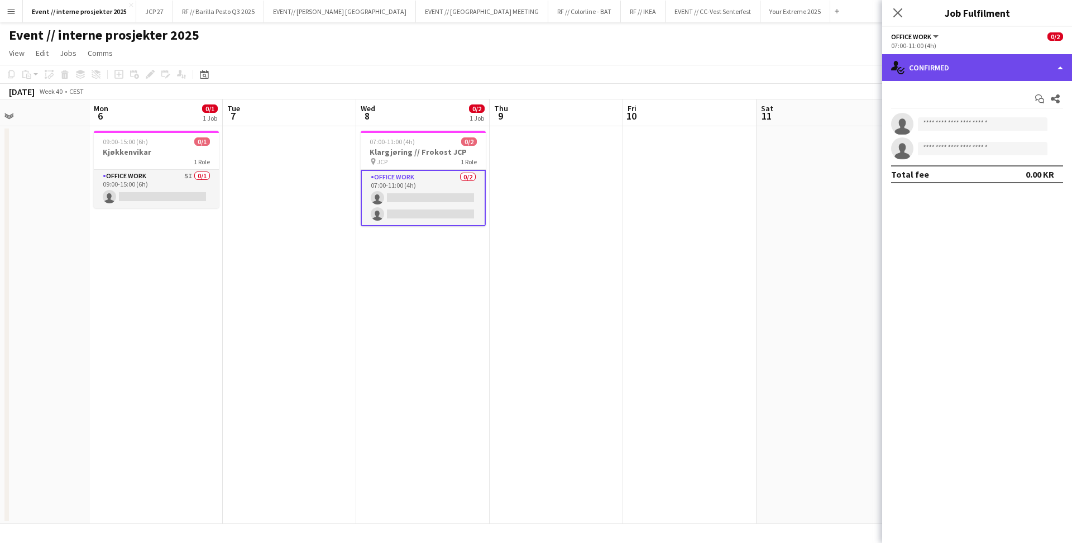
click at [935, 68] on div "single-neutral-actions-check-2 Confirmed" at bounding box center [977, 67] width 190 height 27
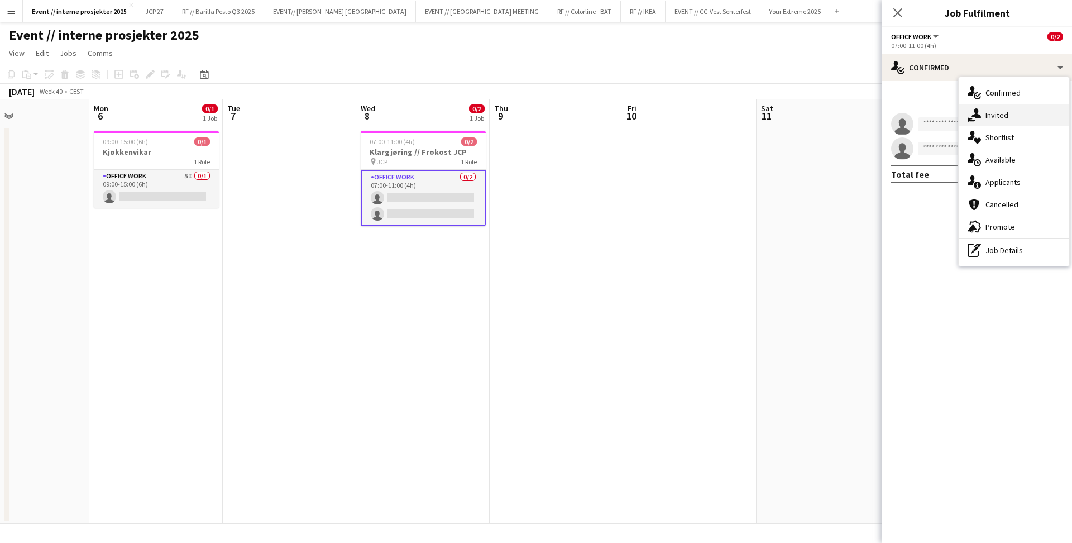
click at [981, 115] on div "single-neutral-actions-share-1 Invited" at bounding box center [1013, 115] width 111 height 22
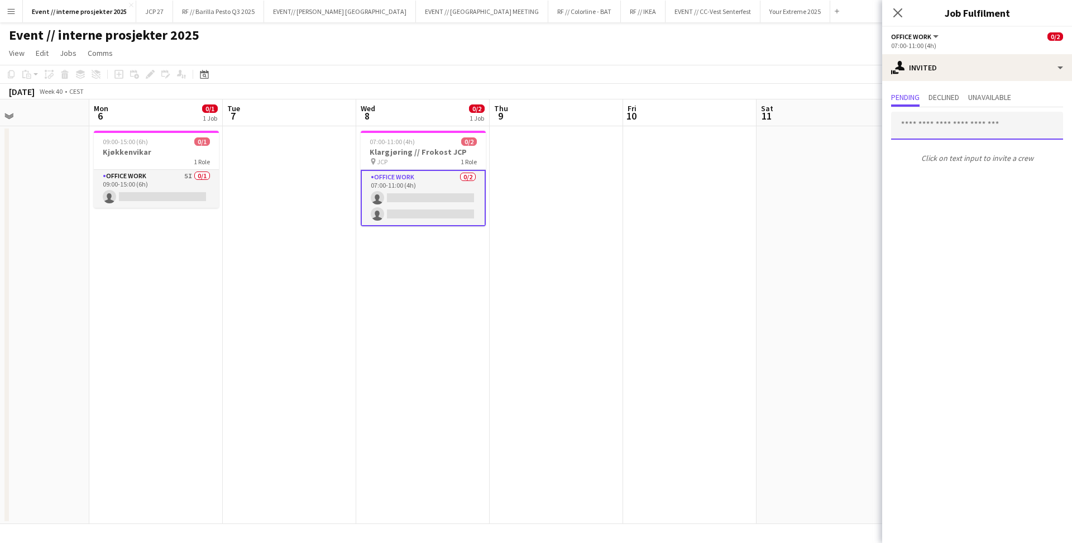
click at [947, 130] on input "text" at bounding box center [977, 126] width 172 height 28
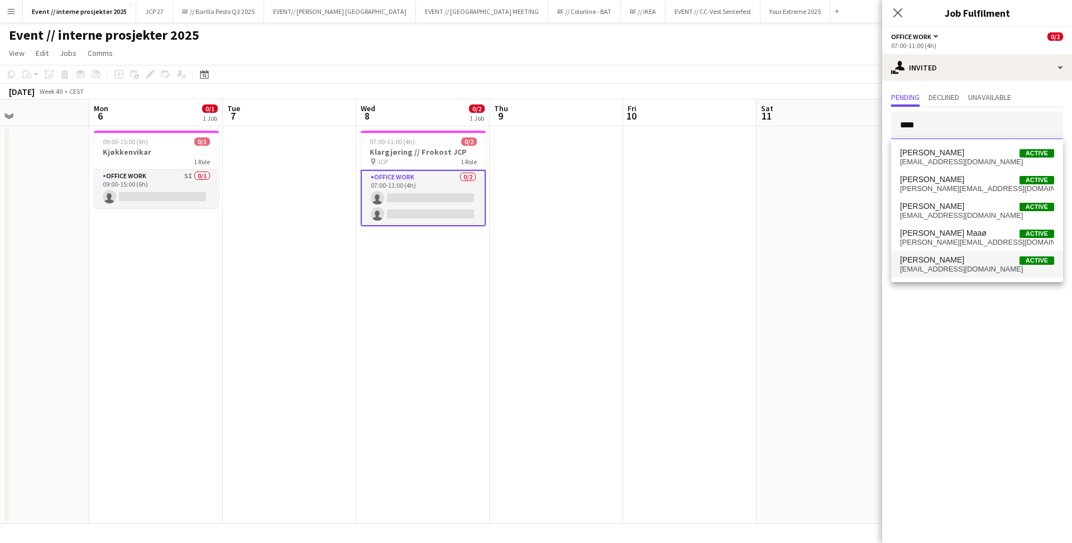
type input "****"
click at [949, 268] on span "[EMAIL_ADDRESS][DOMAIN_NAME]" at bounding box center [977, 269] width 154 height 9
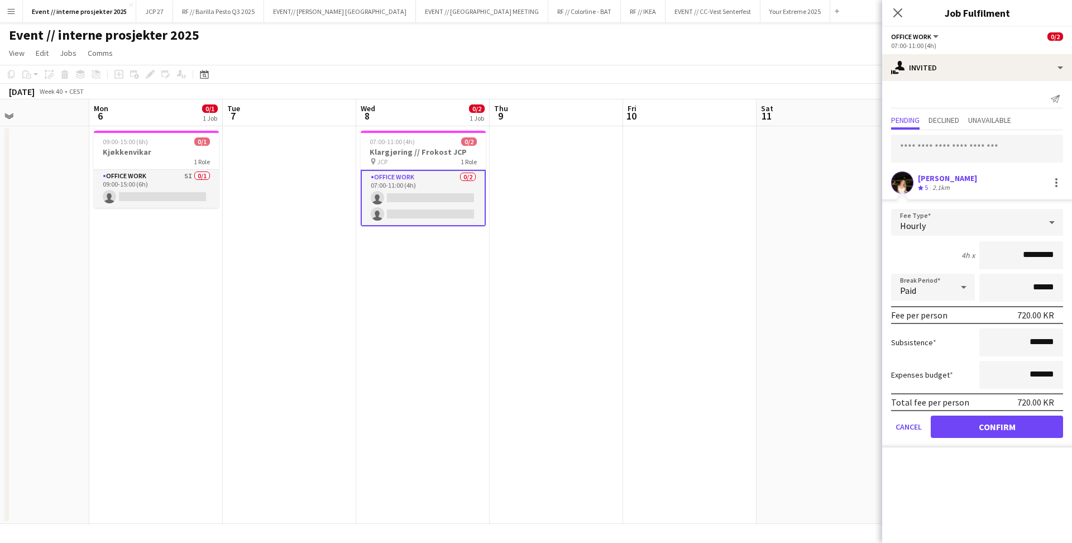
click at [1011, 426] on button "Confirm" at bounding box center [996, 426] width 132 height 22
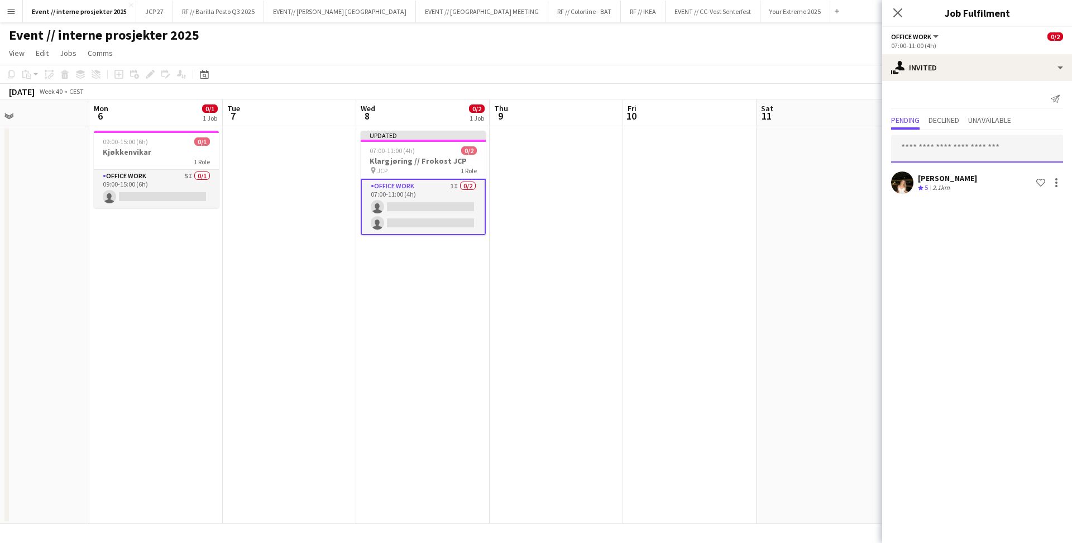
click at [951, 152] on input "text" at bounding box center [977, 149] width 172 height 28
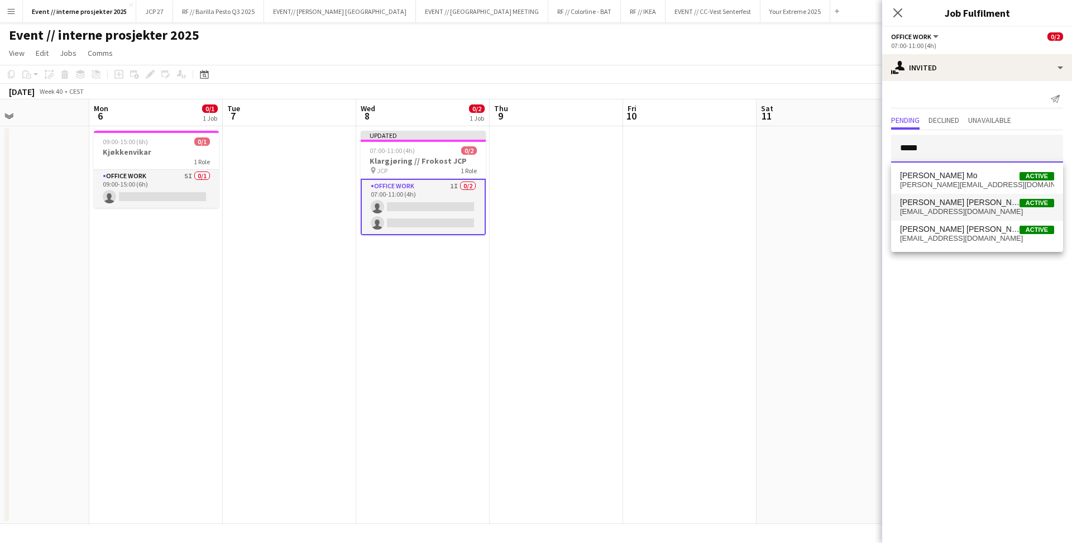
type input "*****"
click at [950, 206] on span "[PERSON_NAME] [PERSON_NAME]" at bounding box center [959, 202] width 119 height 9
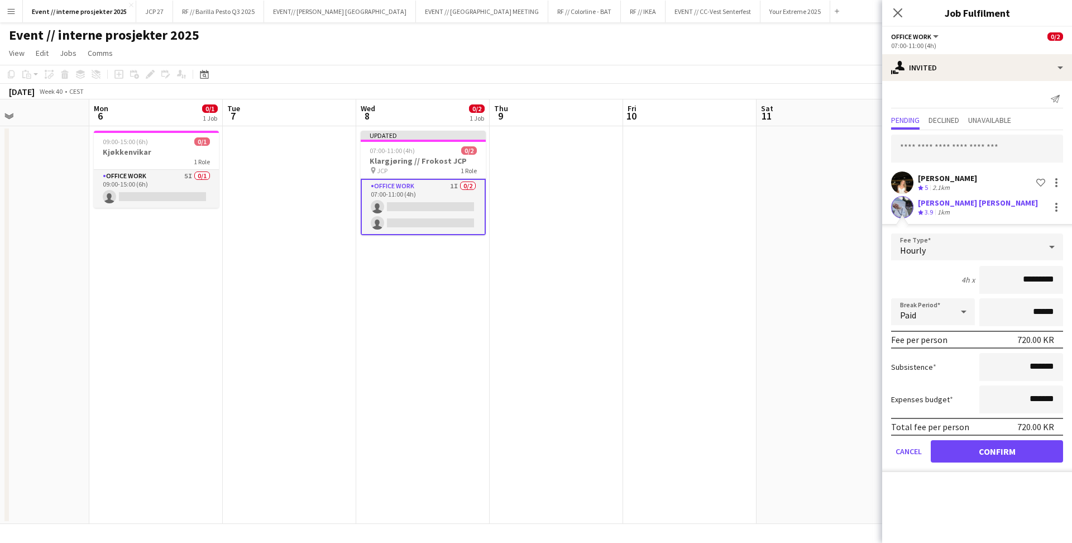
click at [987, 449] on button "Confirm" at bounding box center [996, 451] width 132 height 22
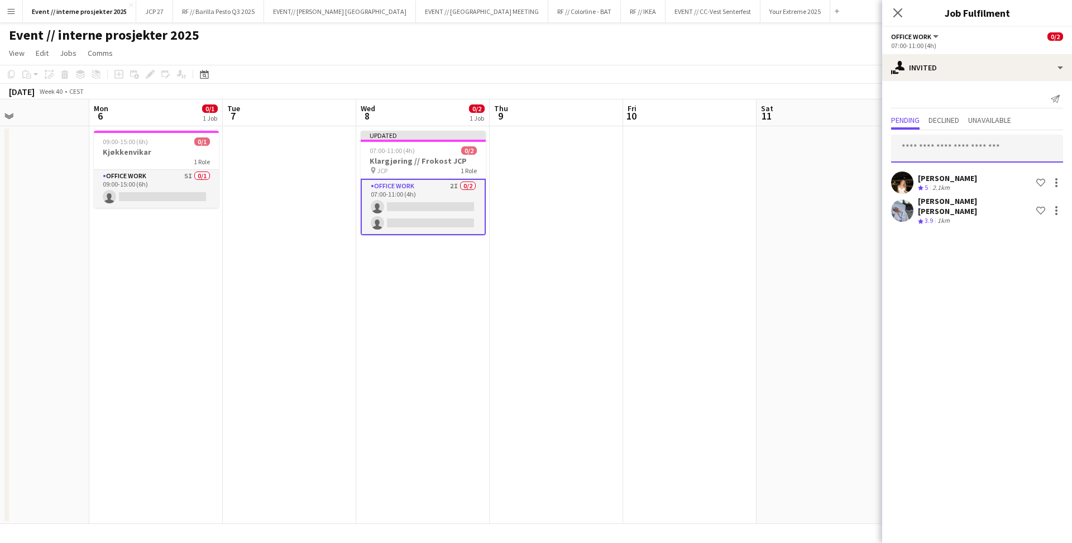
click at [950, 146] on input "text" at bounding box center [977, 149] width 172 height 28
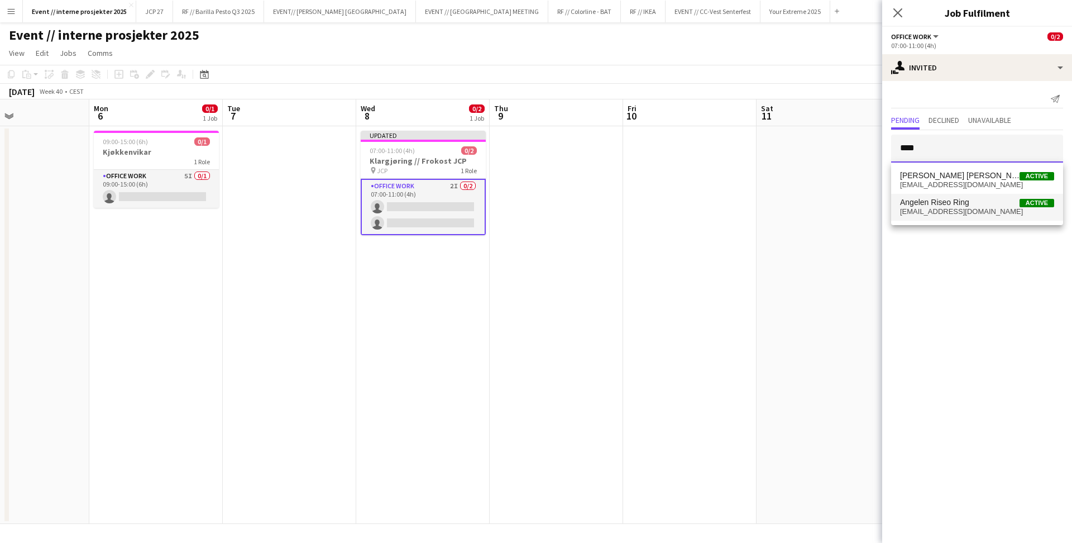
type input "****"
click at [952, 200] on span "Angelen Riseo Ring" at bounding box center [934, 202] width 69 height 9
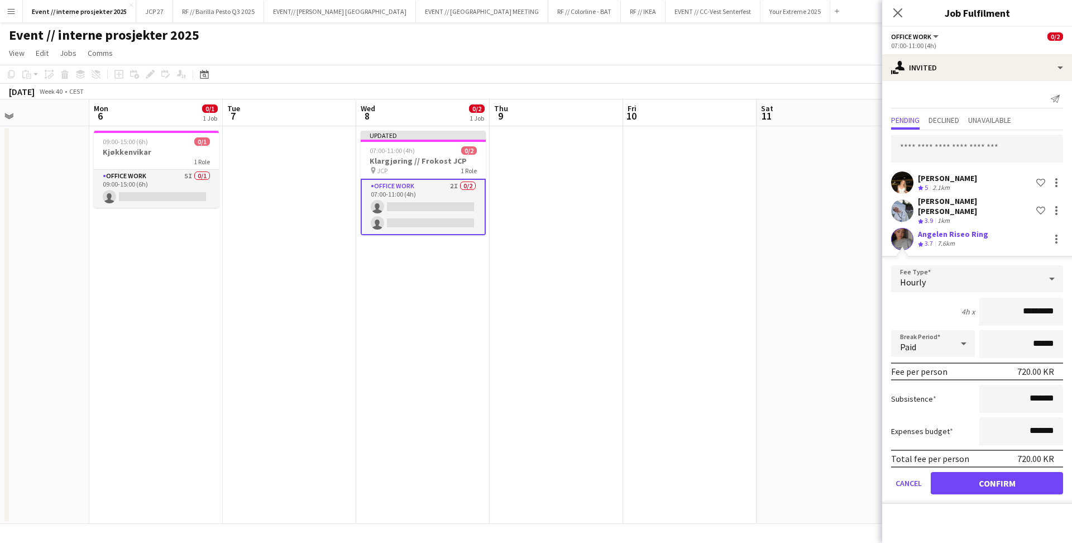
click at [1014, 476] on button "Confirm" at bounding box center [996, 483] width 132 height 22
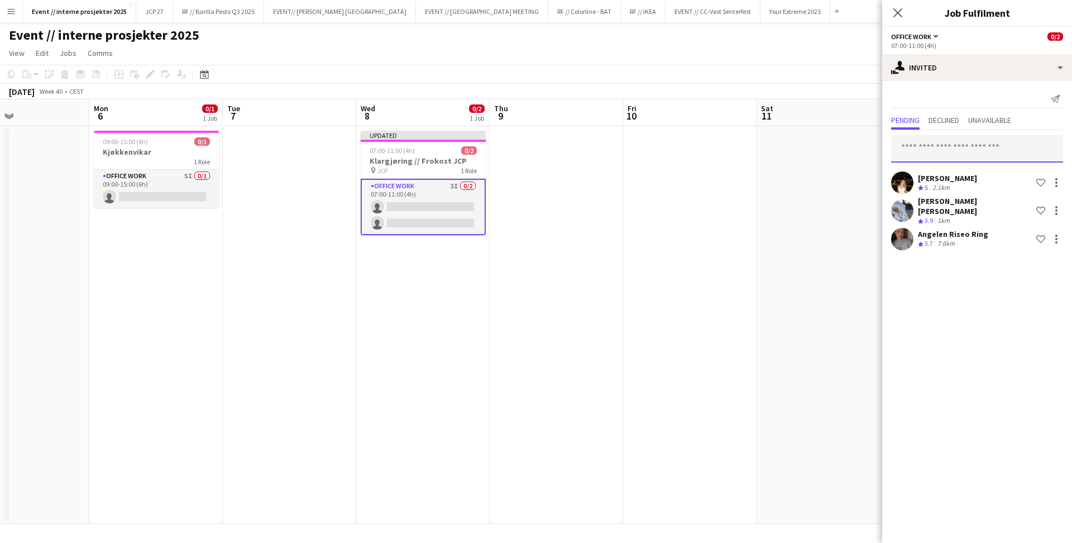
click at [961, 152] on input "text" at bounding box center [977, 149] width 172 height 28
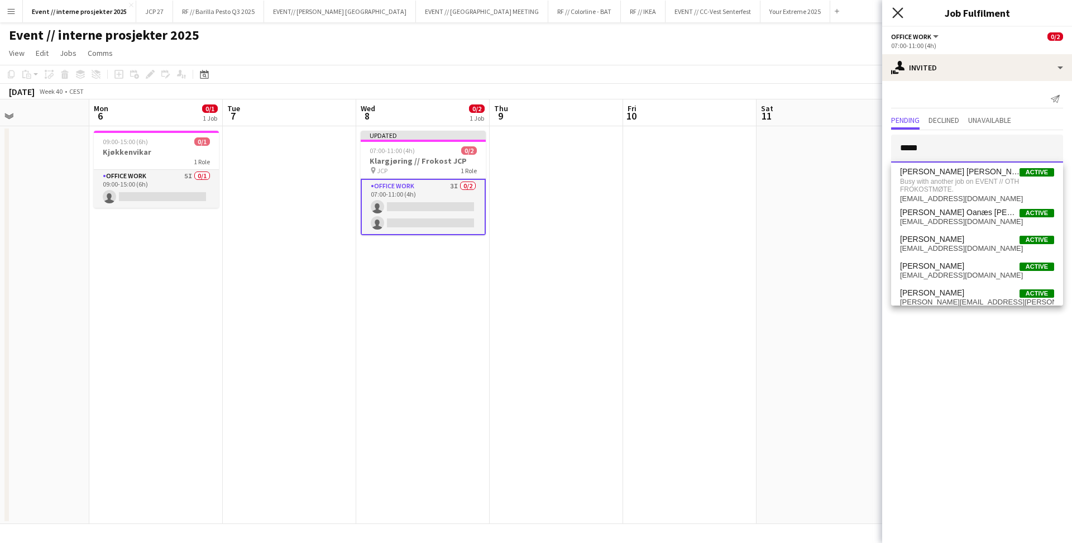
type input "*****"
click at [899, 16] on icon "Close pop-in" at bounding box center [897, 12] width 11 height 11
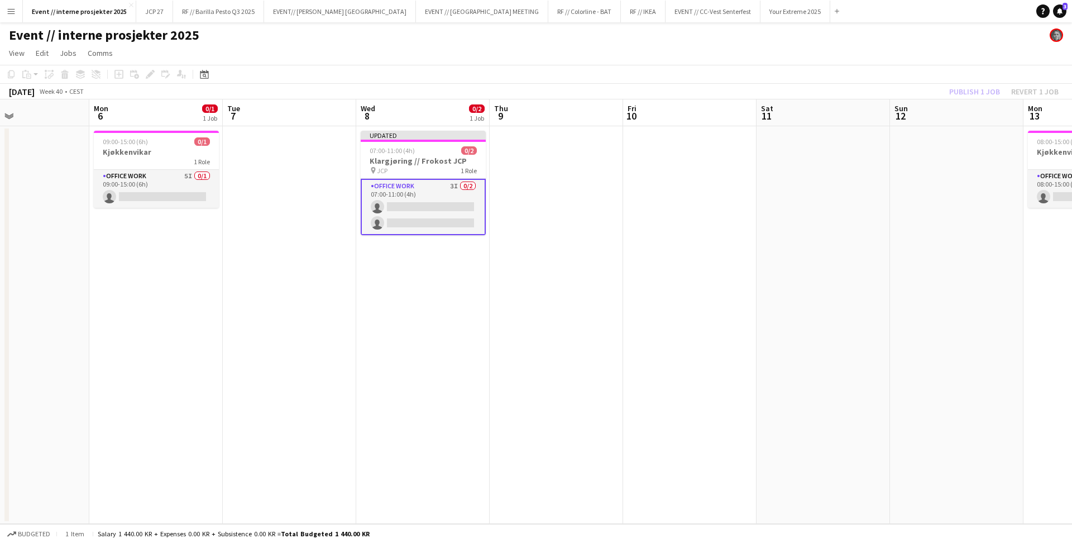
click at [994, 87] on div "Publish 1 job Revert 1 job" at bounding box center [1003, 91] width 136 height 15
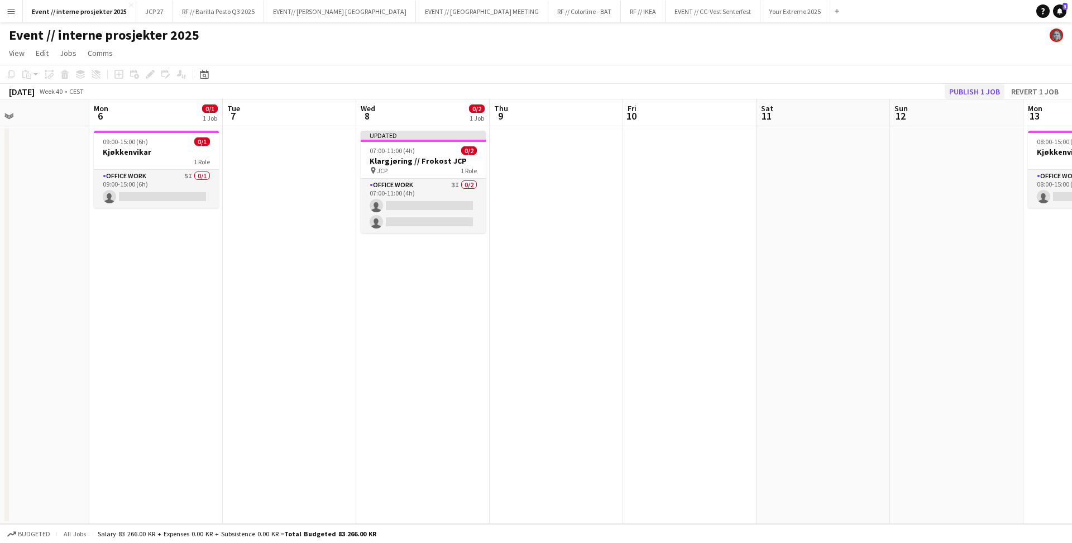
click at [983, 88] on button "Publish 1 job" at bounding box center [974, 91] width 60 height 15
